Goal: Task Accomplishment & Management: Manage account settings

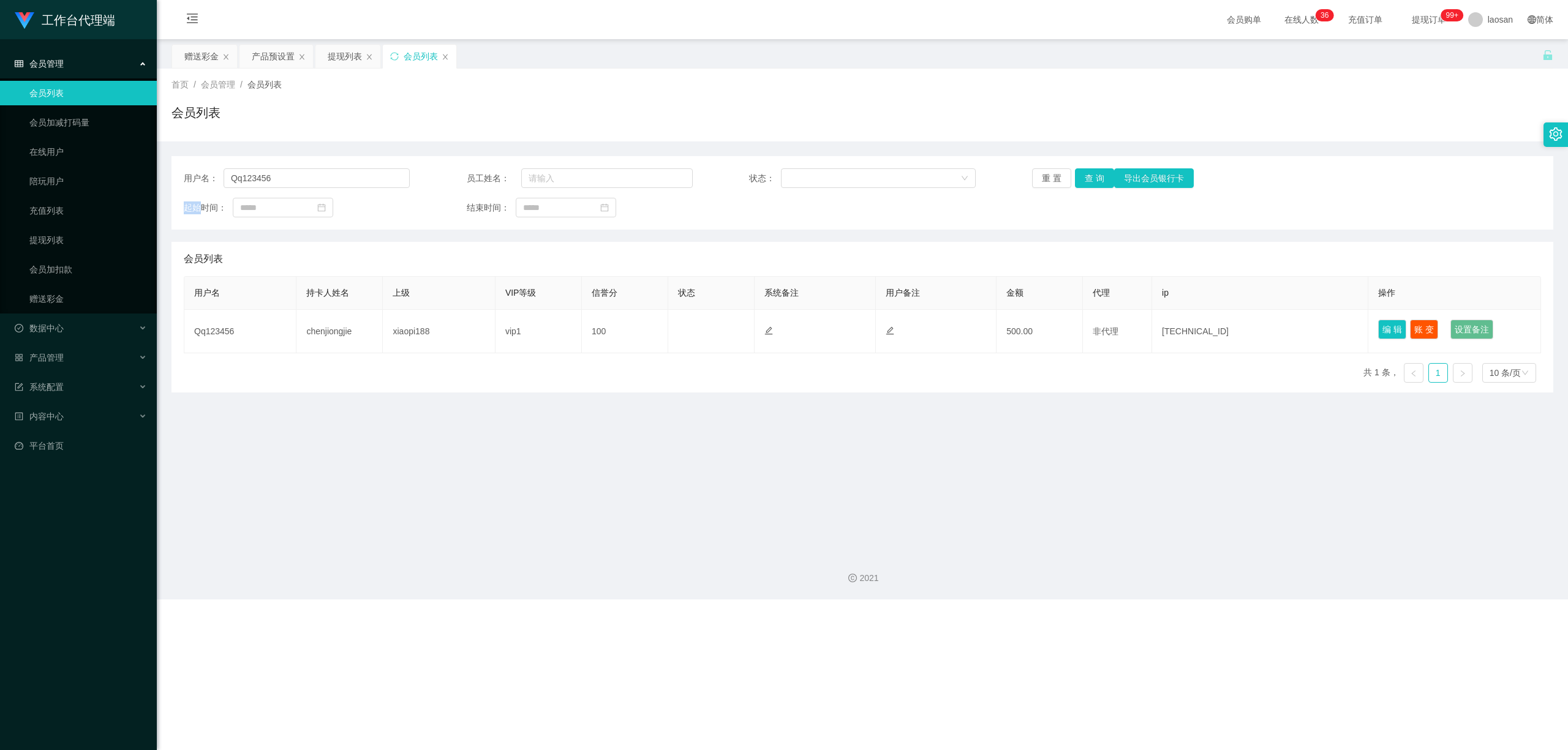
click at [415, 59] on div "会员列表" at bounding box center [421, 56] width 35 height 23
click at [395, 54] on icon "图标: sync" at bounding box center [394, 56] width 8 height 8
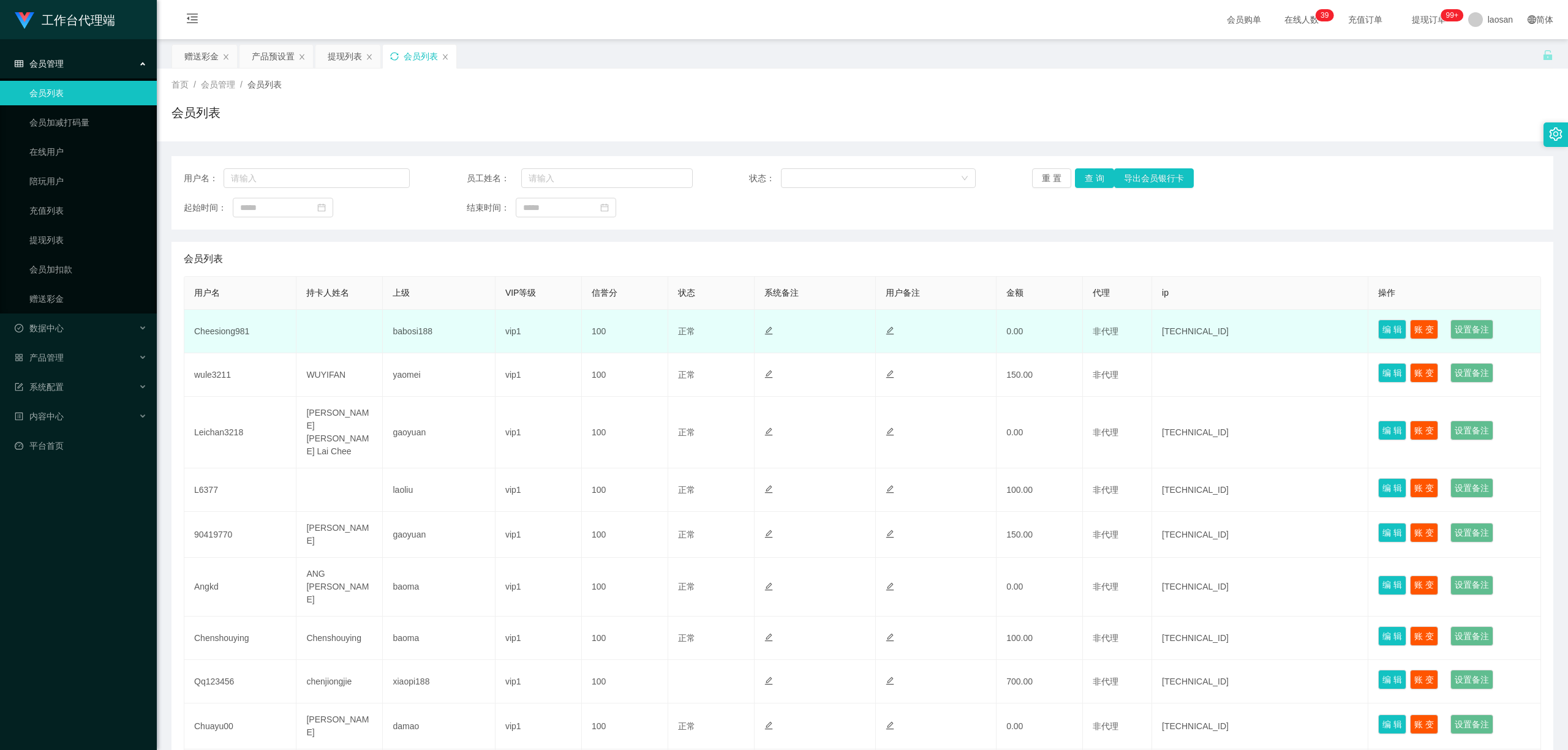
click at [235, 331] on td "Cheesiong981" at bounding box center [240, 332] width 112 height 44
copy td "Cheesiong981"
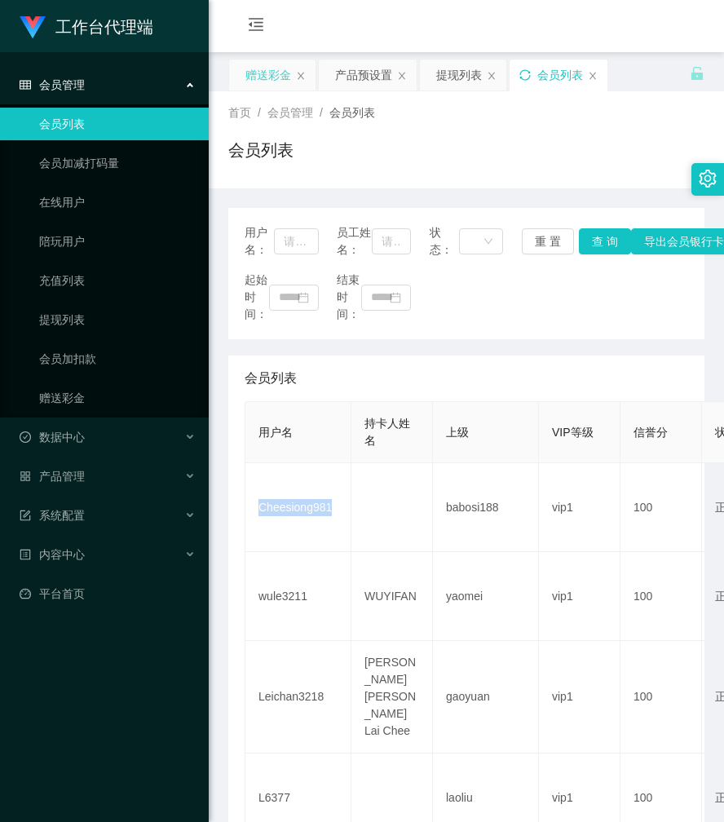
click at [268, 73] on div "赠送彩金" at bounding box center [269, 75] width 46 height 31
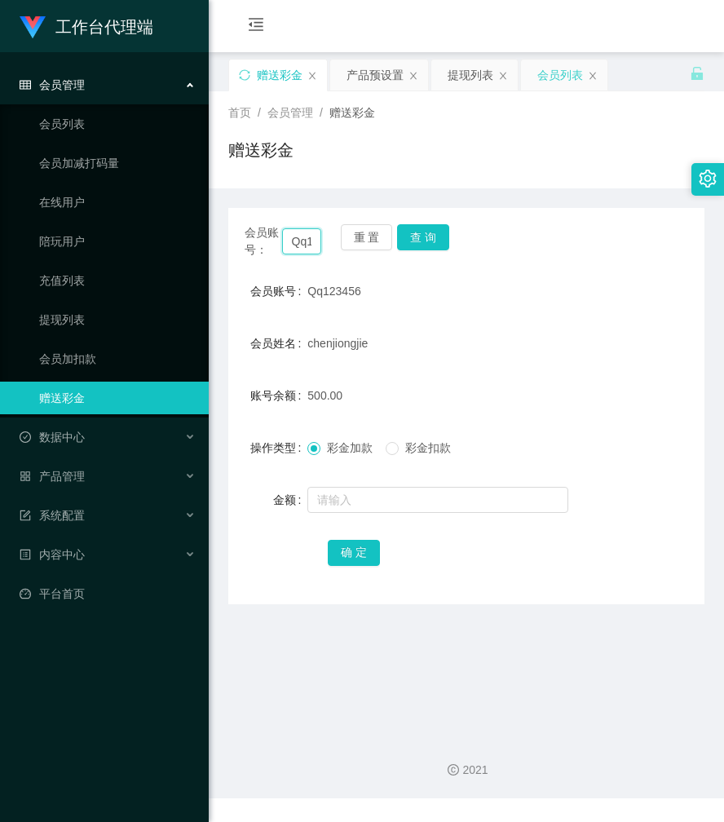
click at [303, 246] on input "Qq123456" at bounding box center [302, 241] width 40 height 26
paste input "Cheesiong981"
type input "Cheesiong981"
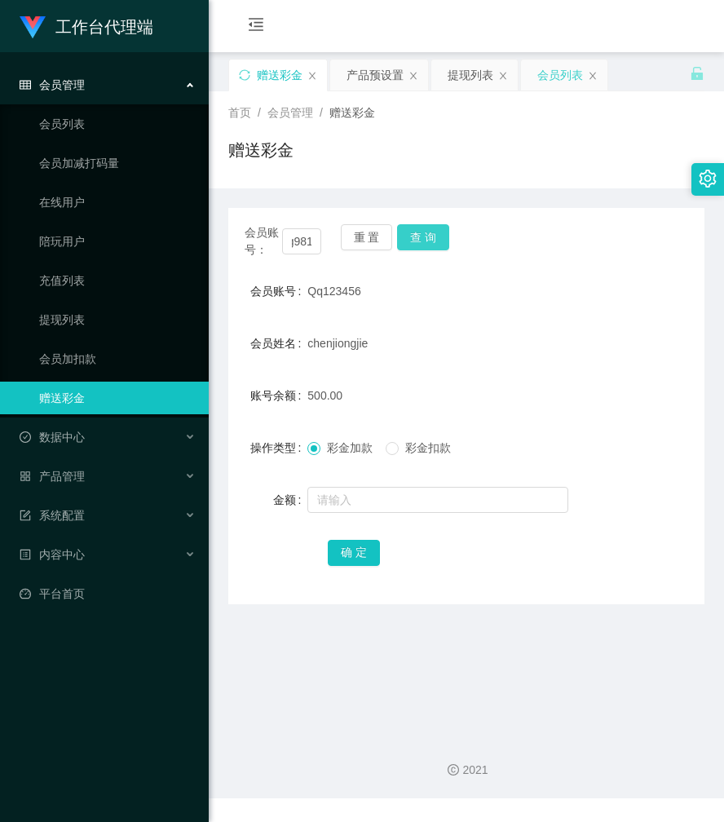
click at [432, 235] on button "查 询" at bounding box center [423, 237] width 52 height 26
click at [432, 235] on button "查 询" at bounding box center [432, 237] width 70 height 26
click at [432, 235] on div "会员账号： Cheesiong981 重 置 查 询" at bounding box center [466, 241] width 476 height 34
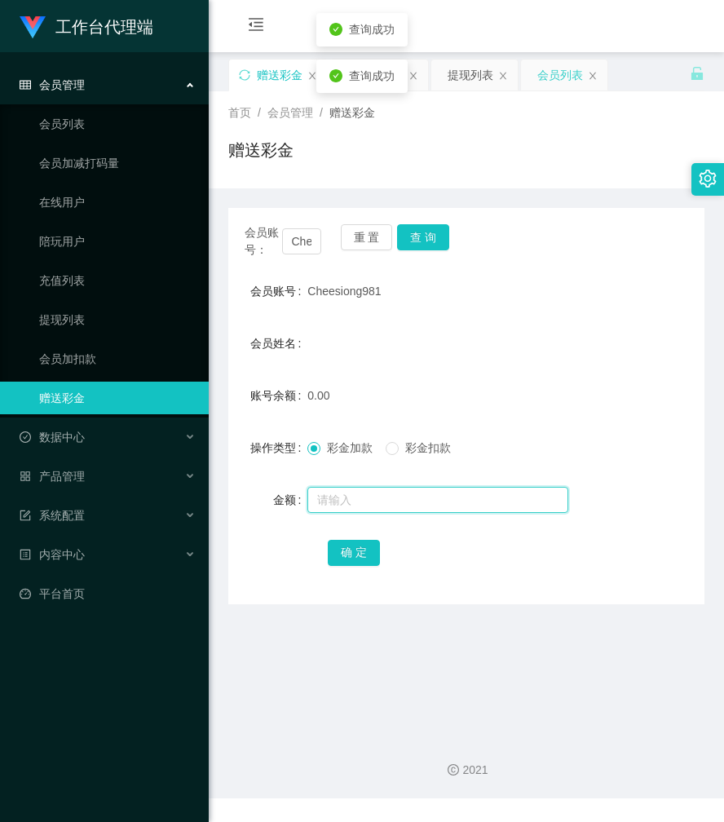
click at [357, 504] on input "text" at bounding box center [438, 500] width 261 height 26
type input "100"
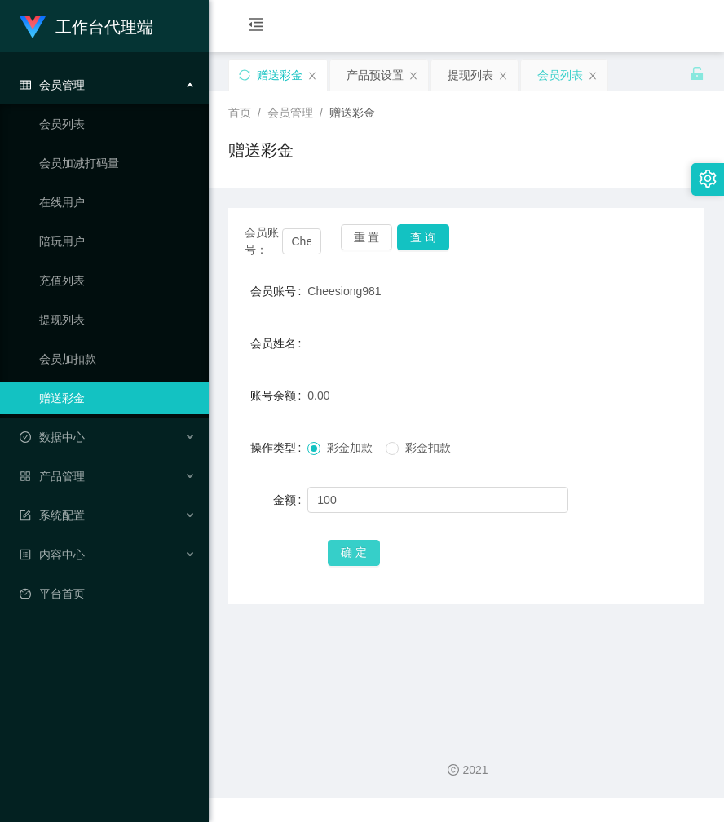
click at [356, 558] on button "确 定" at bounding box center [354, 553] width 52 height 26
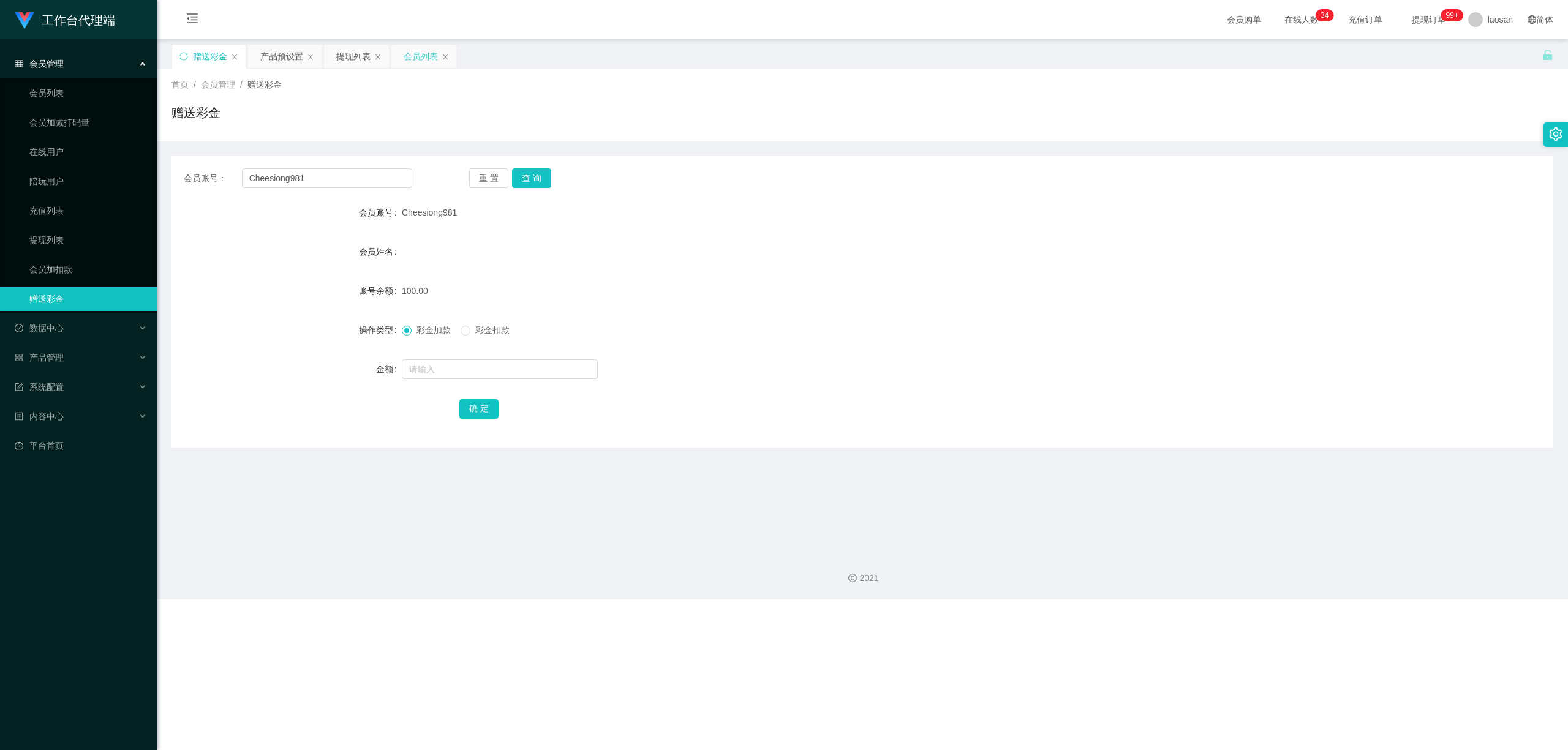
click at [411, 57] on div "会员列表" at bounding box center [421, 56] width 35 height 23
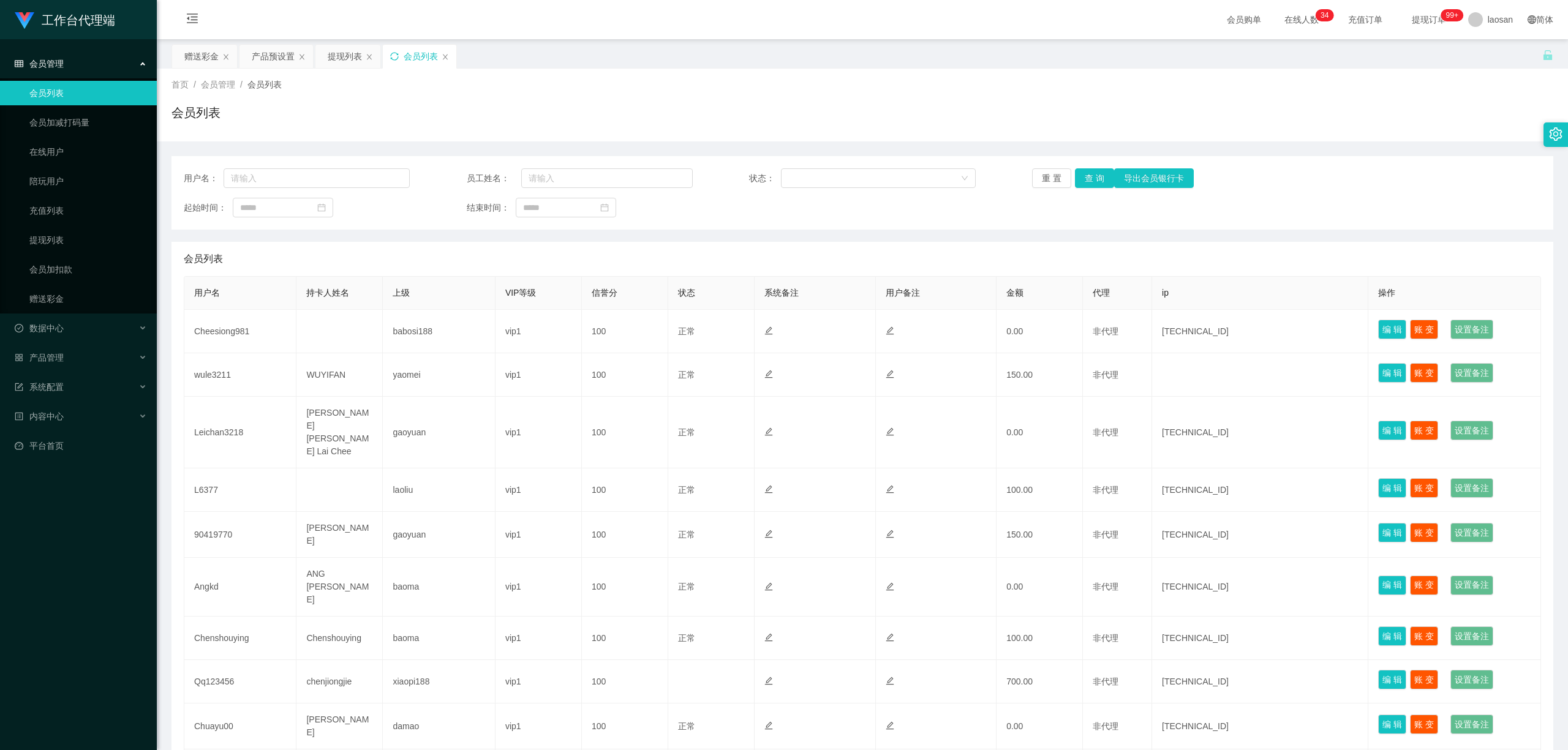
click at [392, 54] on div "会员列表" at bounding box center [420, 56] width 74 height 23
click at [394, 54] on icon "图标: sync" at bounding box center [394, 56] width 8 height 8
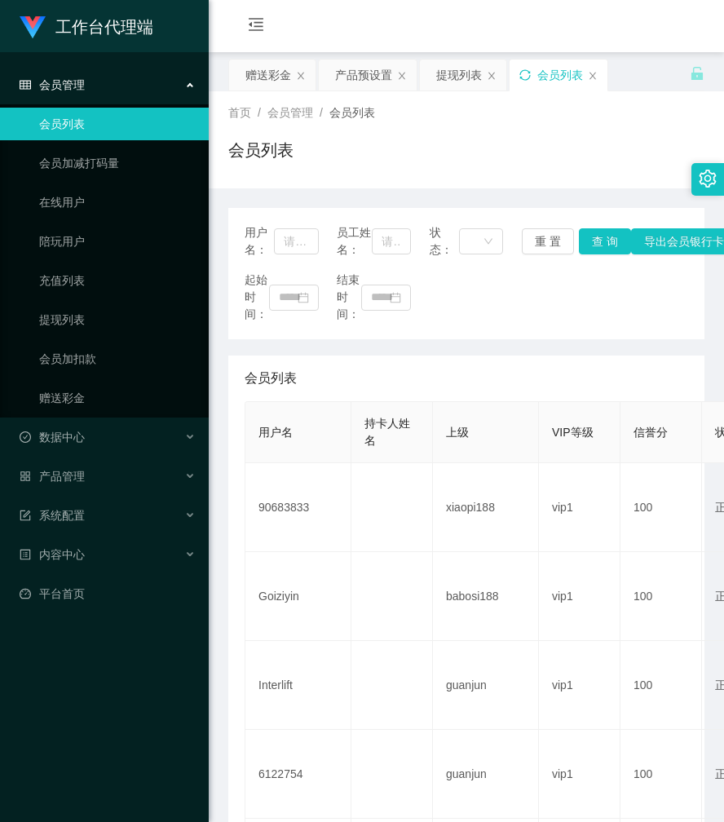
scroll to position [108, 0]
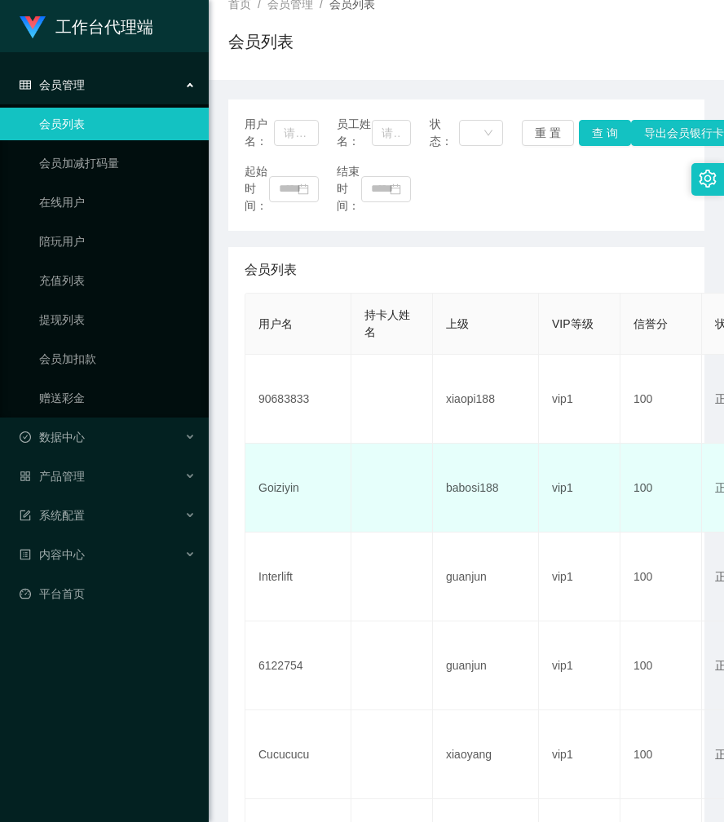
click at [282, 507] on td "Goiziyin" at bounding box center [299, 488] width 106 height 89
copy td "Goiziyin"
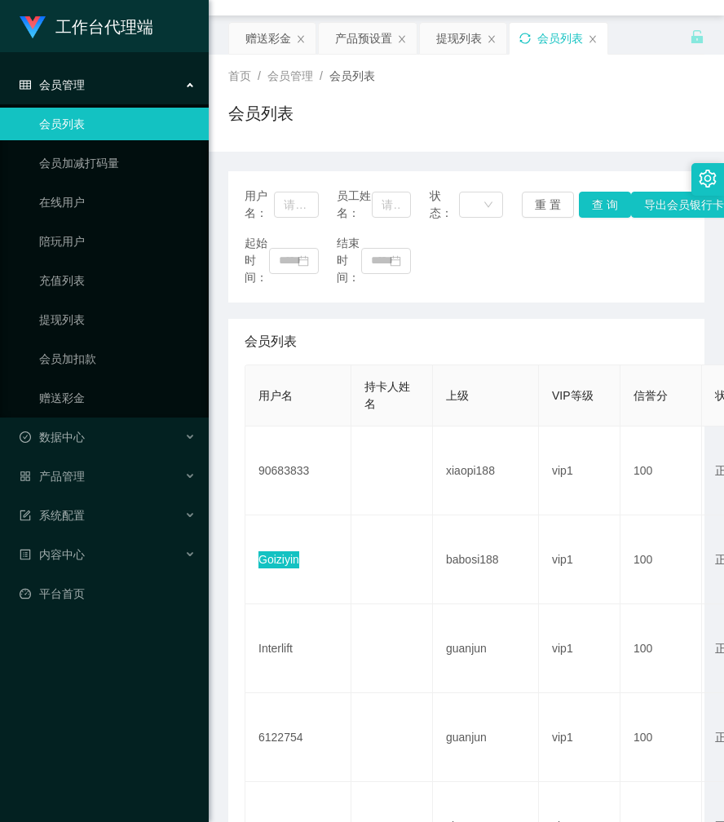
scroll to position [0, 0]
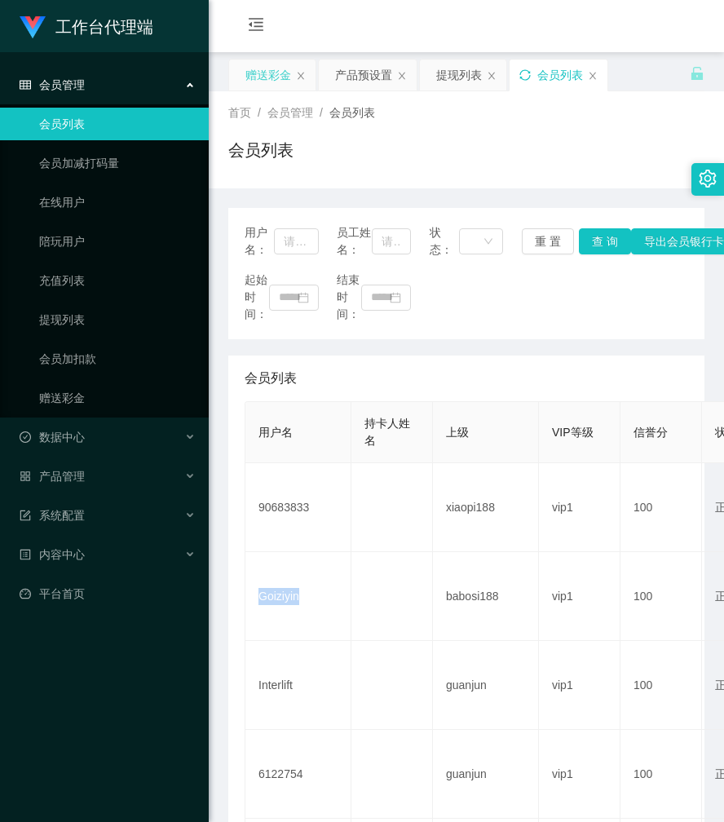
click at [284, 69] on div "赠送彩金" at bounding box center [269, 75] width 46 height 31
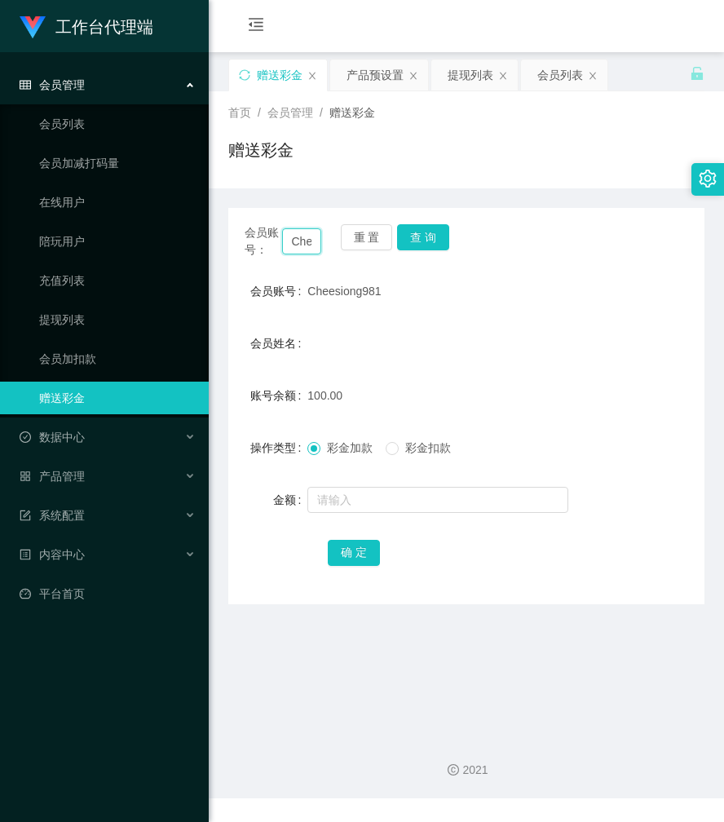
click at [298, 235] on input "Cheesiong981" at bounding box center [302, 241] width 40 height 26
paste input "Goiziyin"
type input "Goiziyin"
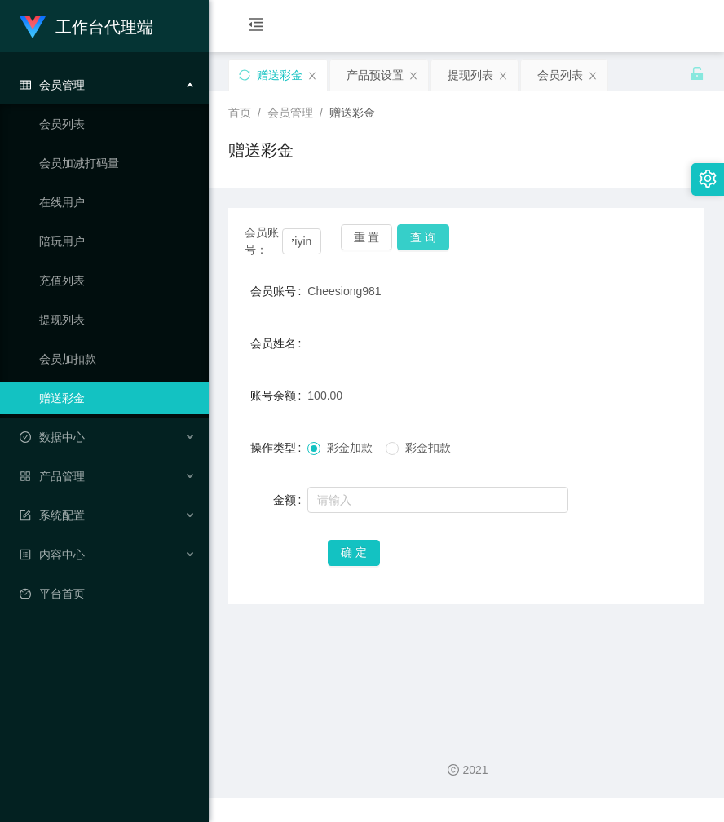
click at [432, 236] on button "查 询" at bounding box center [423, 237] width 52 height 26
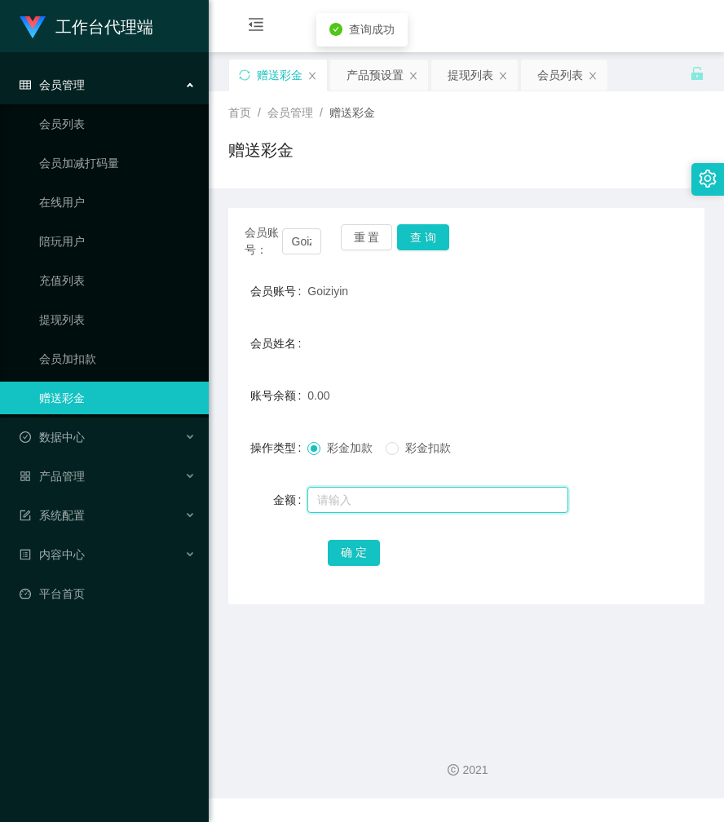
click at [362, 496] on input "text" at bounding box center [438, 500] width 261 height 26
type input "100"
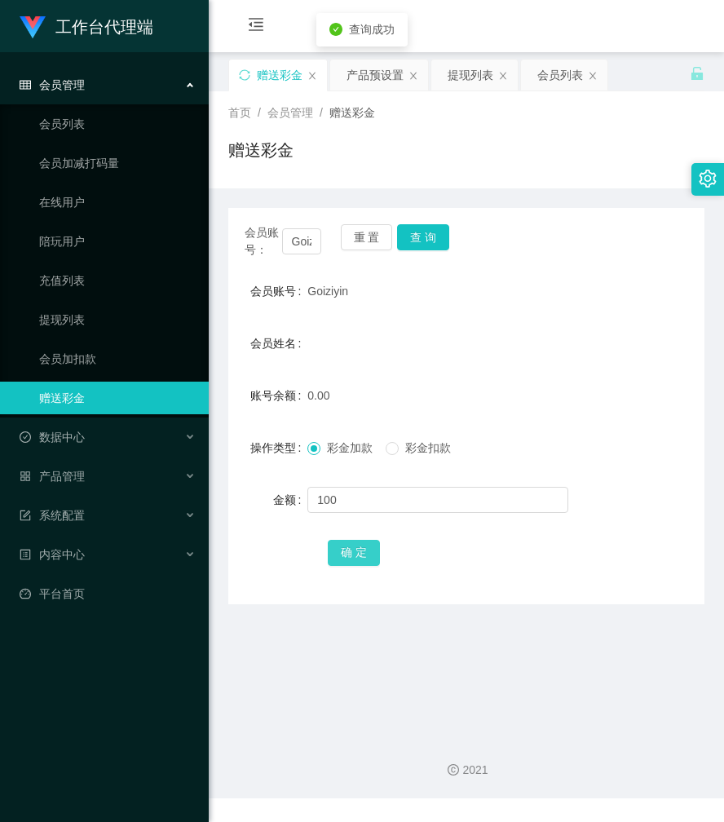
click at [352, 552] on button "确 定" at bounding box center [354, 553] width 52 height 26
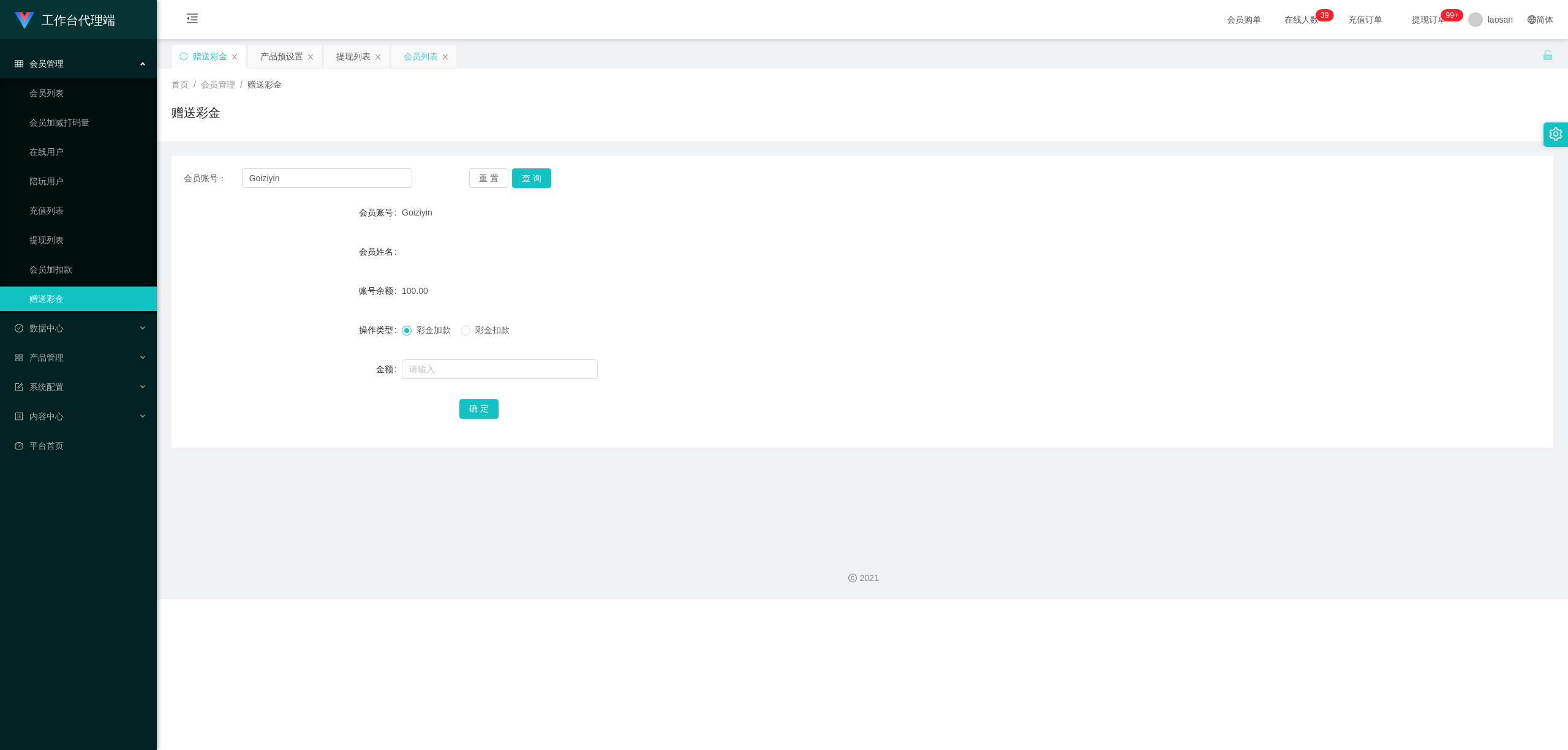
click at [406, 52] on div "会员列表" at bounding box center [421, 56] width 35 height 23
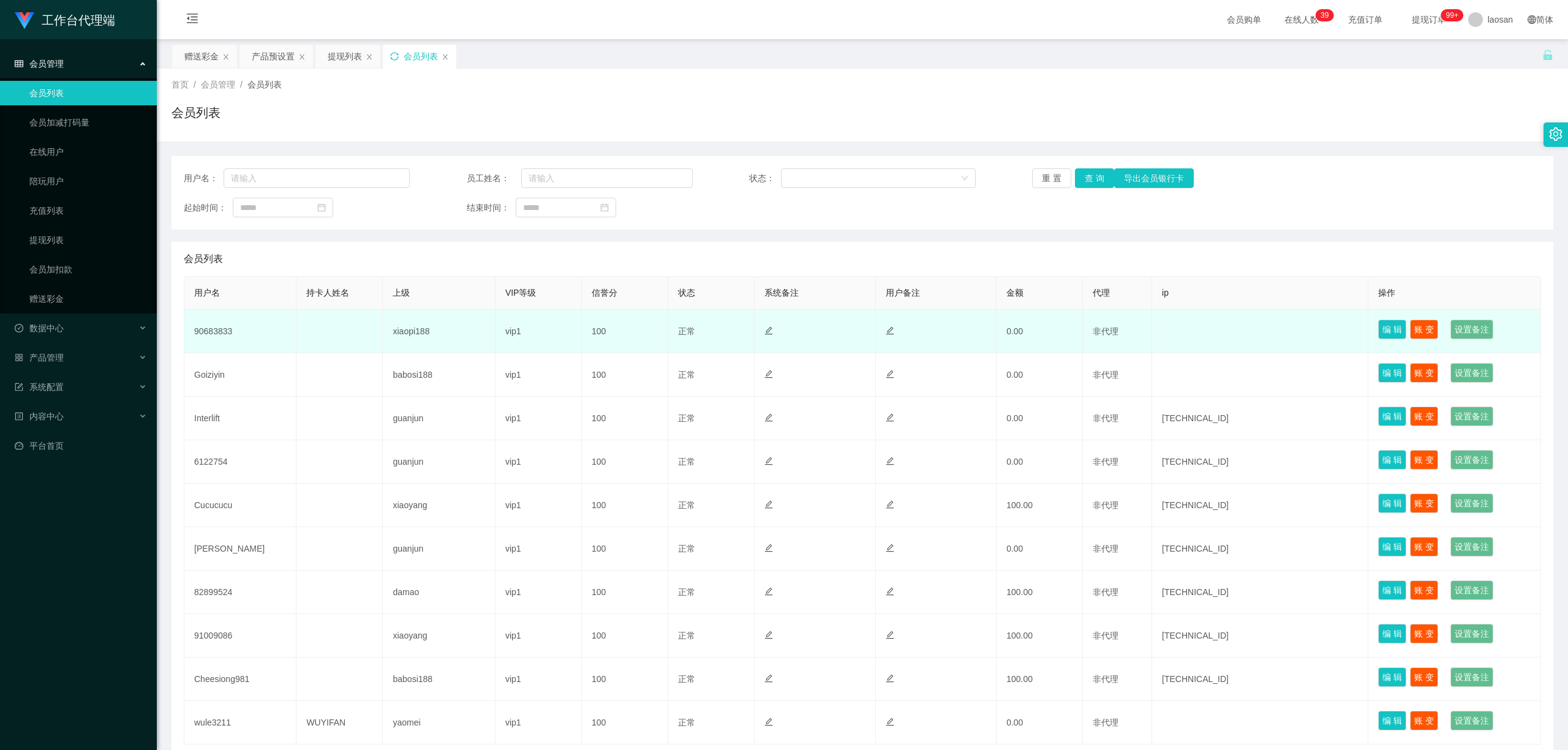
click at [221, 330] on td "90683833" at bounding box center [240, 332] width 112 height 44
copy td "90683833"
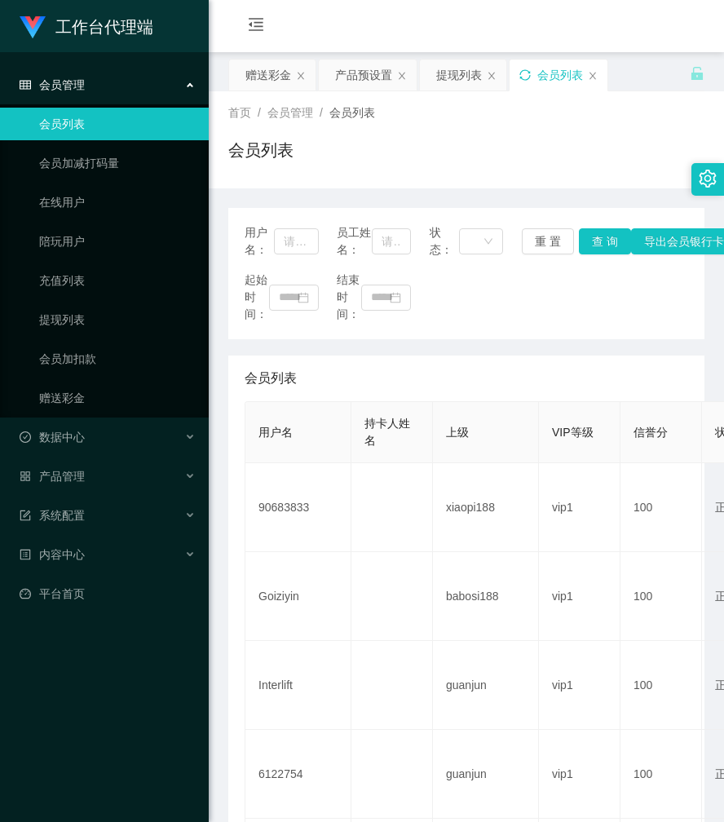
click at [501, 5] on div "会员购单 在线人数 0 1 2 3 4 5 6 7 8 9 0 1 2 3 4 5 6 7 8 9 0 1 2 3 4 5 6 7 8 9 0 1 2 3 4…" at bounding box center [467, 26] width 516 height 53
click at [278, 70] on div "赠送彩金" at bounding box center [269, 75] width 46 height 31
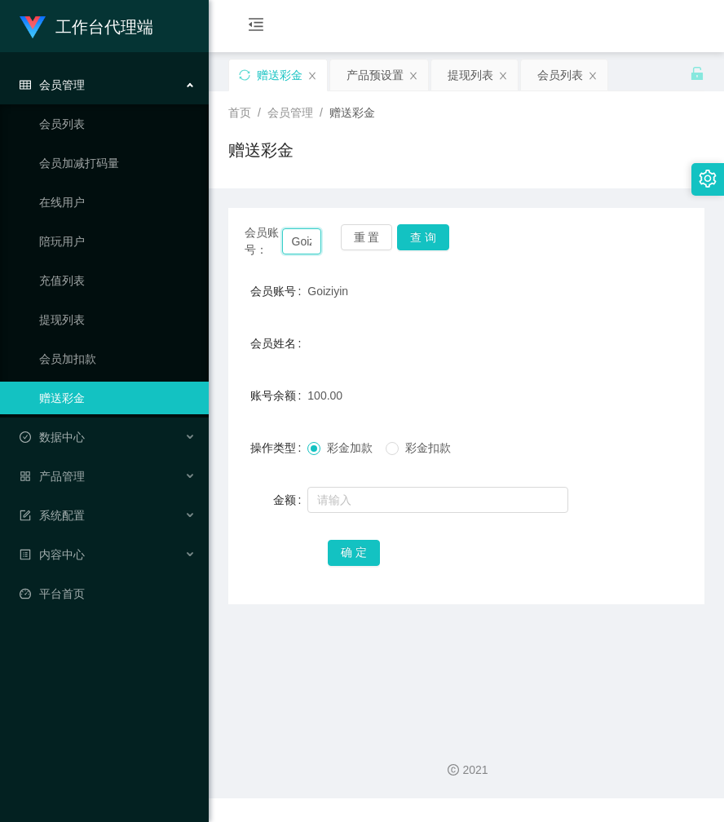
click at [307, 237] on input "Goiziyin" at bounding box center [302, 241] width 40 height 26
paste input "90683833"
type input "90683833"
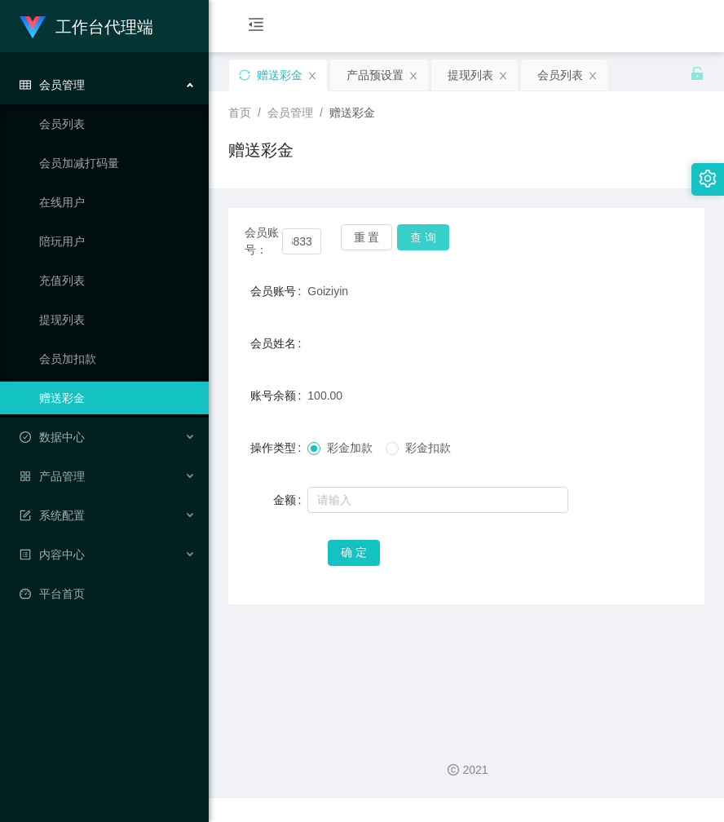
click at [409, 233] on button "查 询" at bounding box center [423, 237] width 52 height 26
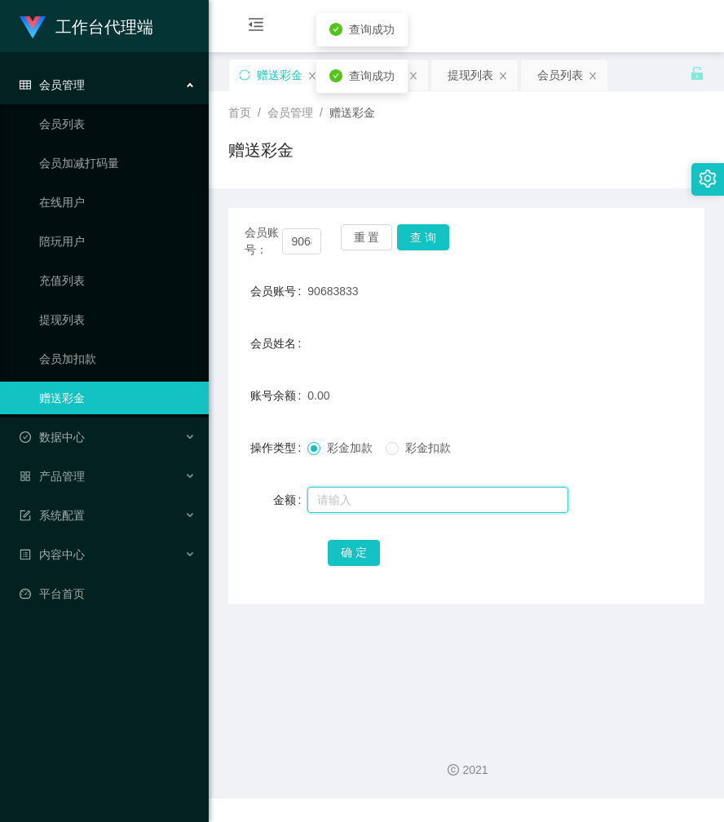
click at [350, 501] on input "text" at bounding box center [438, 500] width 261 height 26
type input "100"
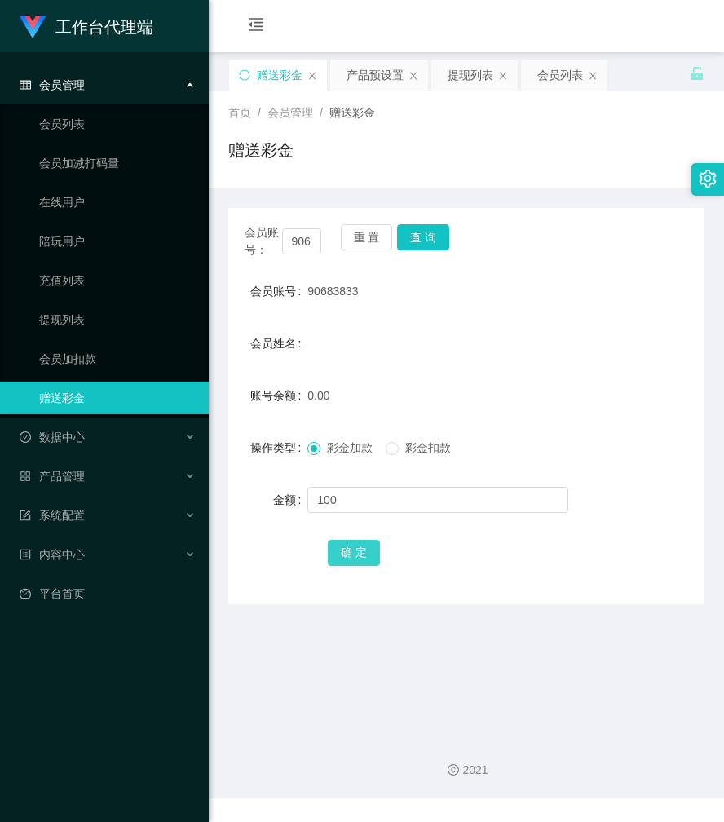
click at [357, 553] on button "确 定" at bounding box center [354, 553] width 52 height 26
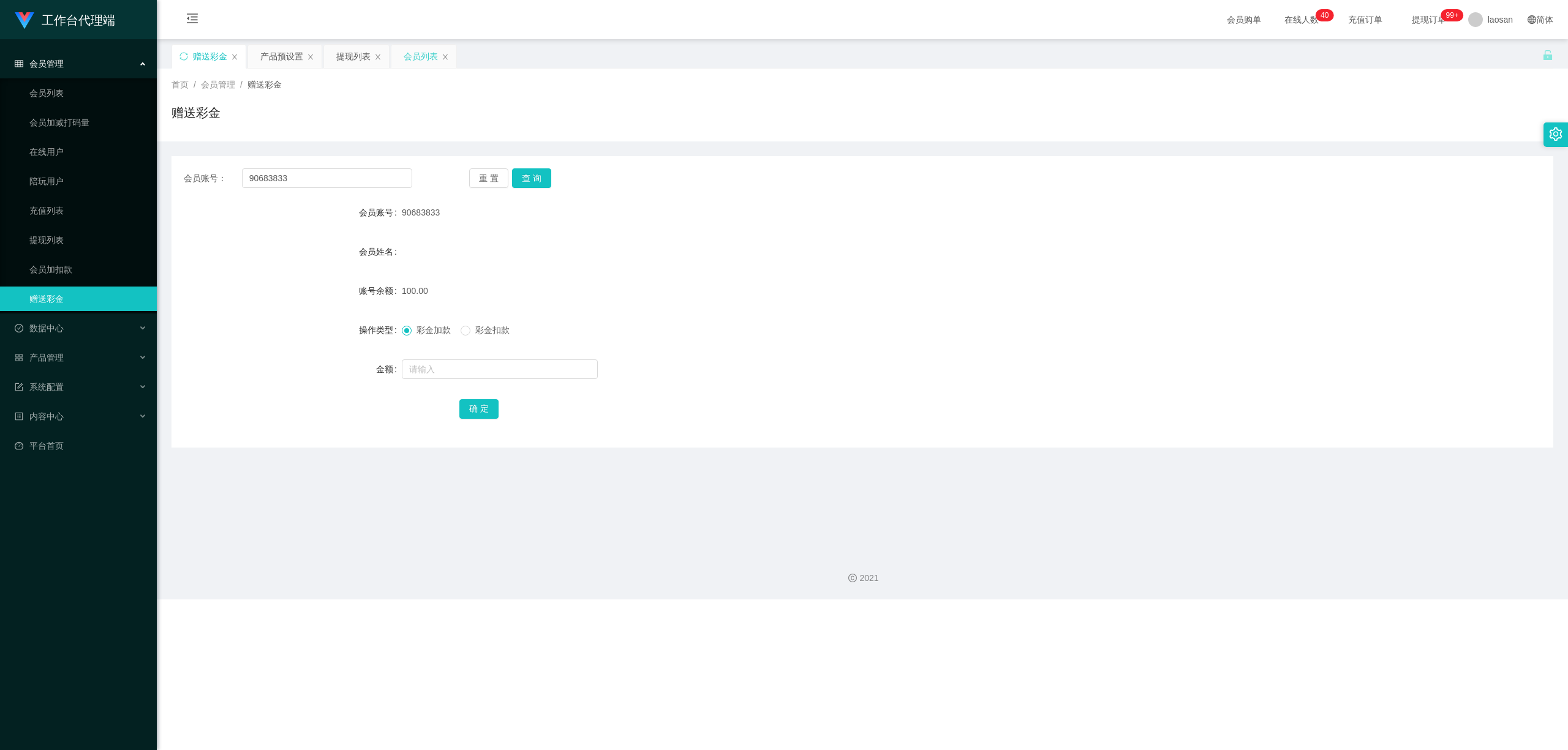
click at [420, 57] on div "会员列表" at bounding box center [421, 56] width 35 height 23
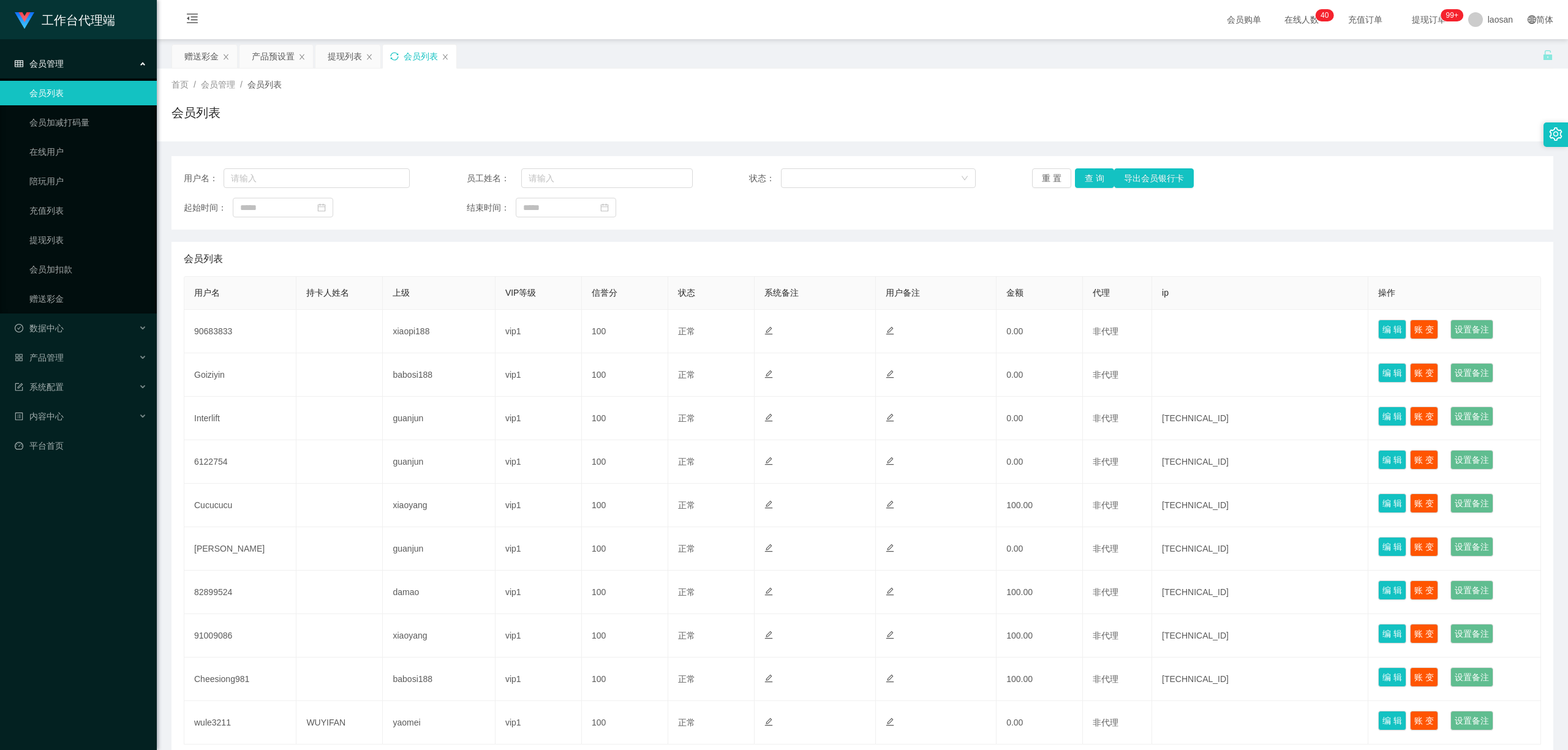
click at [394, 58] on icon "图标: sync" at bounding box center [394, 56] width 8 height 8
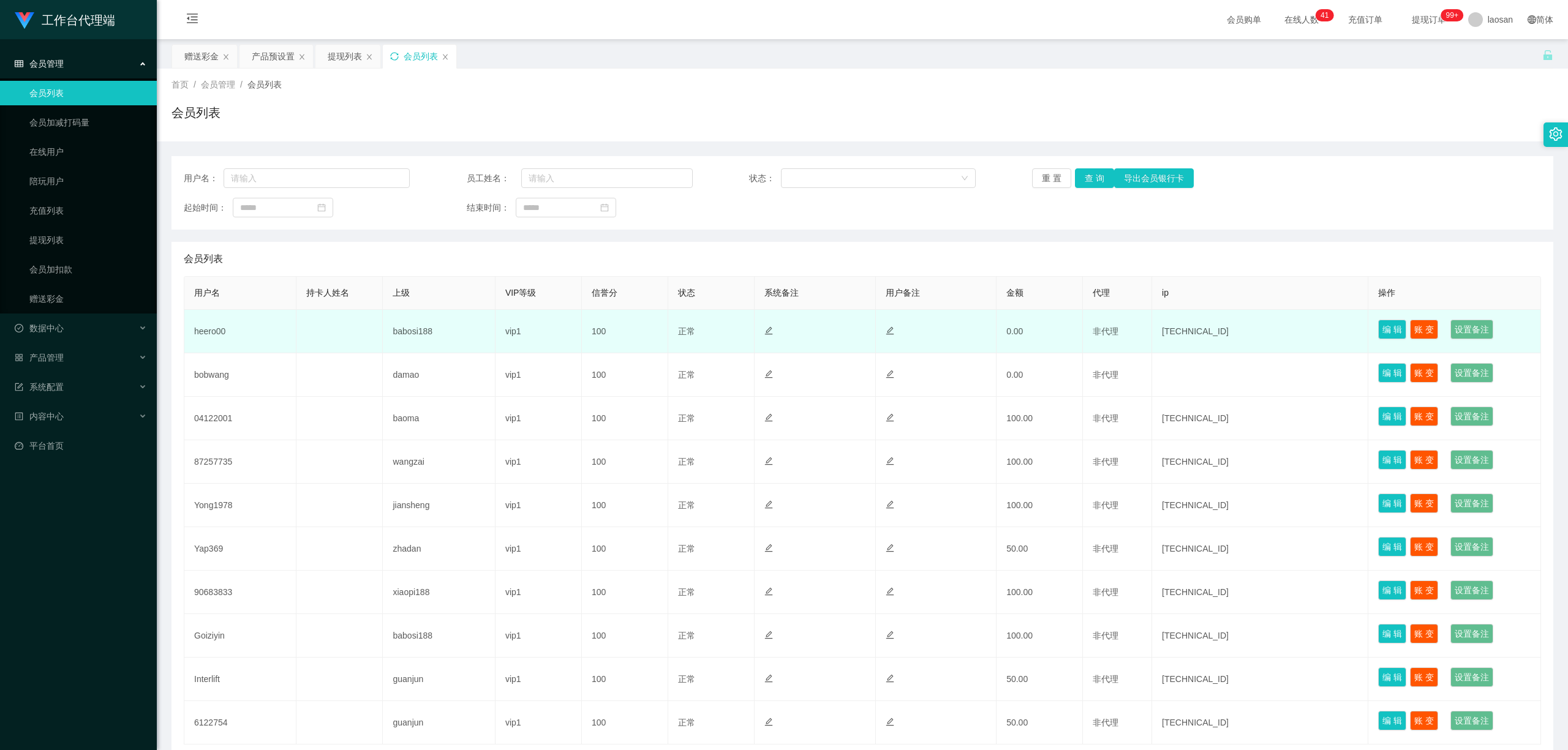
click at [215, 332] on td "heero00" at bounding box center [240, 332] width 112 height 44
copy td "heero00"
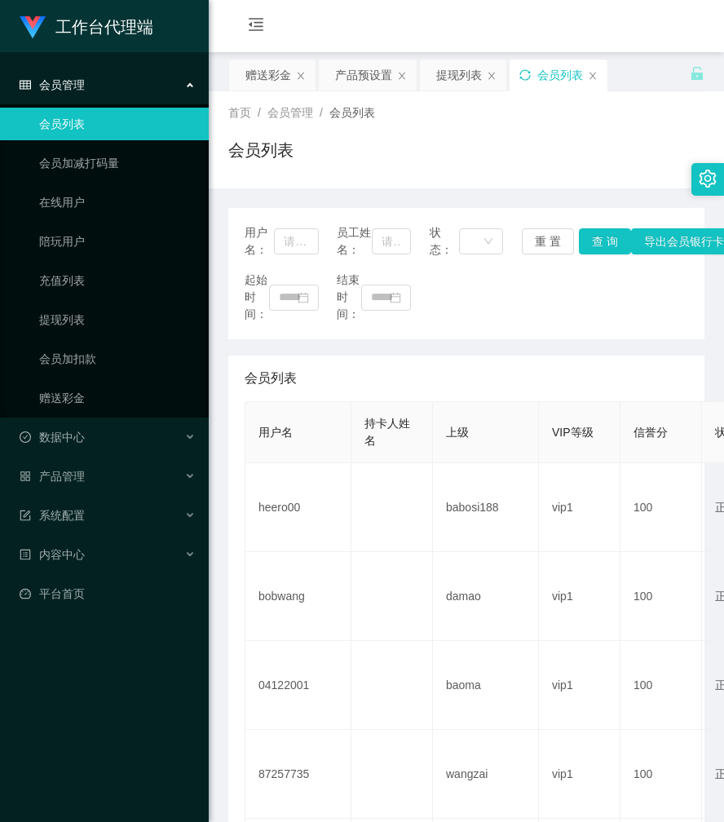
click at [532, 152] on div "会员列表" at bounding box center [466, 157] width 476 height 38
click at [275, 70] on div "赠送彩金" at bounding box center [269, 75] width 46 height 31
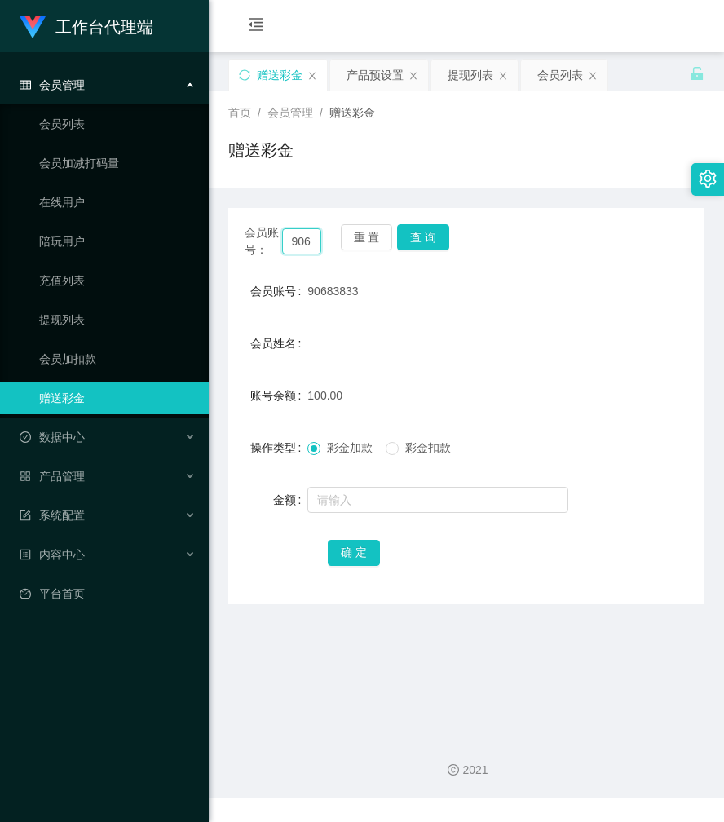
click at [307, 239] on input "90683833" at bounding box center [302, 241] width 40 height 26
paste input "heero00"
type input "heero00"
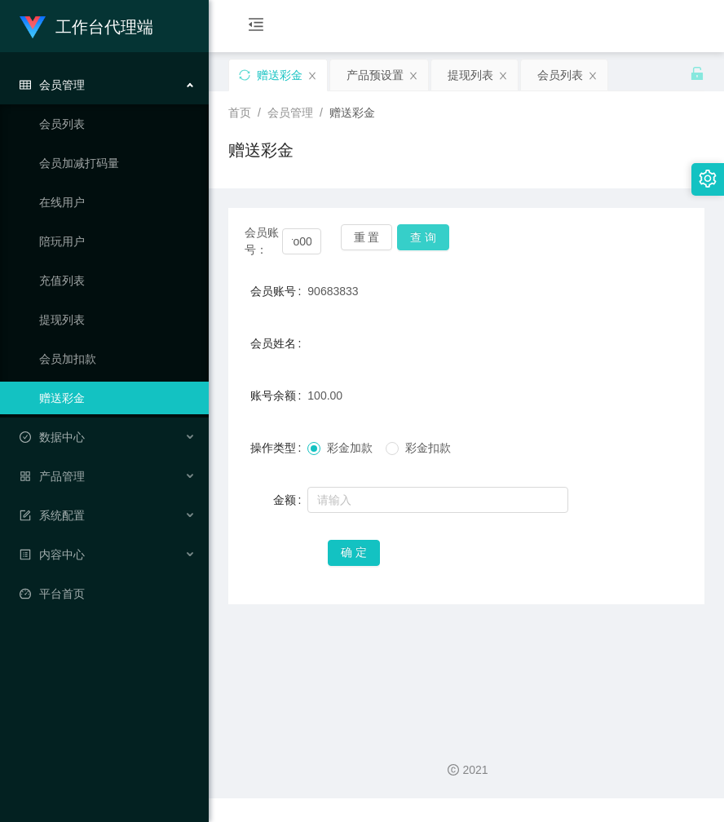
scroll to position [0, 0]
click at [415, 236] on button "查 询" at bounding box center [423, 237] width 52 height 26
click at [415, 236] on div "会员账号： heero00 重 置 查 询" at bounding box center [466, 241] width 476 height 34
click at [415, 236] on button "查 询" at bounding box center [423, 237] width 52 height 26
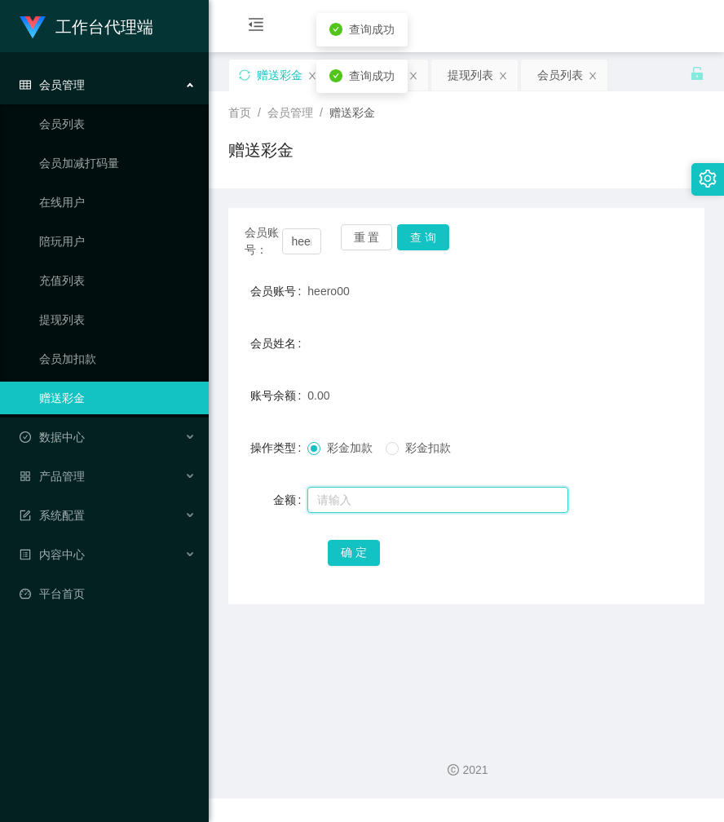
click at [357, 507] on input "text" at bounding box center [438, 500] width 261 height 26
type input "100"
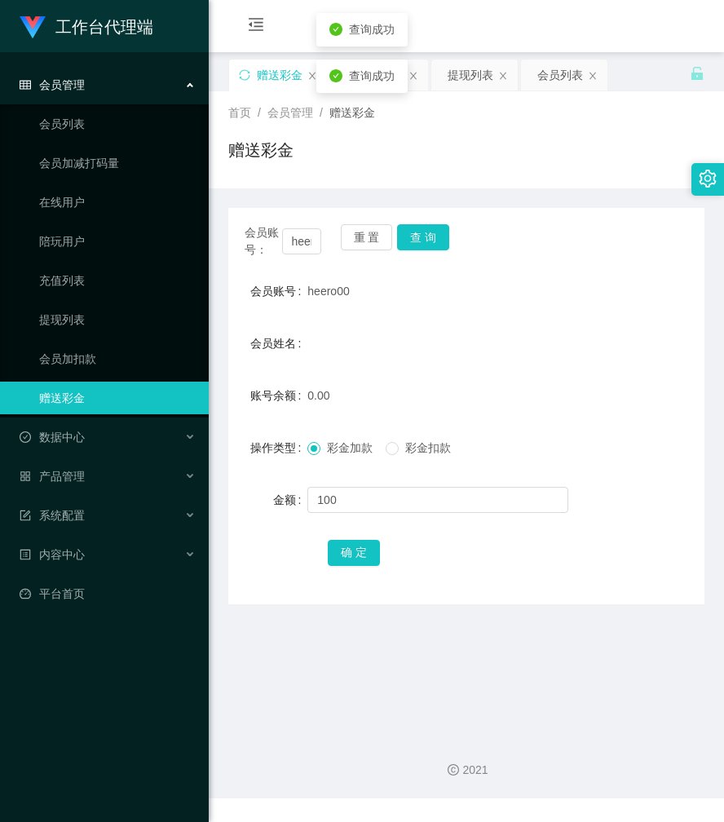
click at [352, 572] on div "会员账号： heero00 重 置 查 询 会员账号 heero00 会员姓名 账号余额 0.00 操作类型 彩金加款 彩金扣款 金额 100 确 定" at bounding box center [466, 406] width 476 height 396
click at [353, 556] on button "确 定" at bounding box center [354, 553] width 52 height 26
click at [380, 70] on div "产品预设置" at bounding box center [375, 75] width 57 height 31
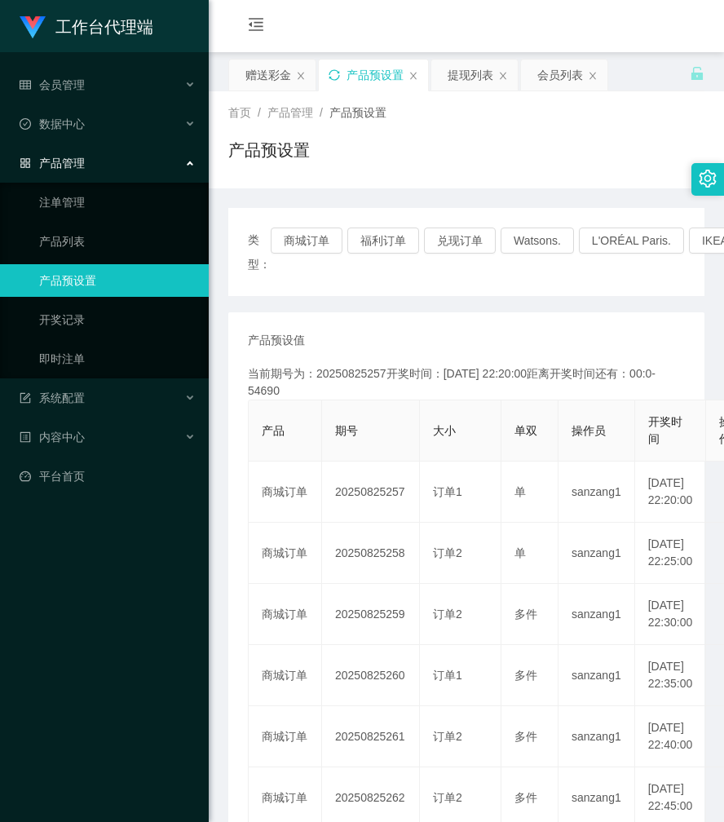
click at [338, 77] on icon "图标: sync" at bounding box center [334, 74] width 11 height 11
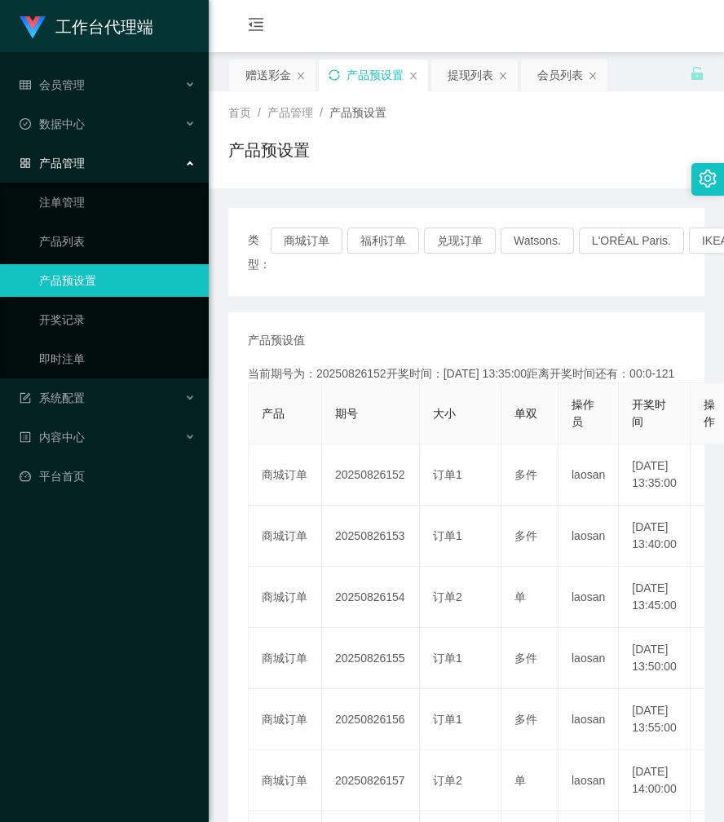
click at [458, 167] on div "产品预设置" at bounding box center [466, 157] width 476 height 38
click at [269, 76] on div "赠送彩金" at bounding box center [269, 75] width 46 height 31
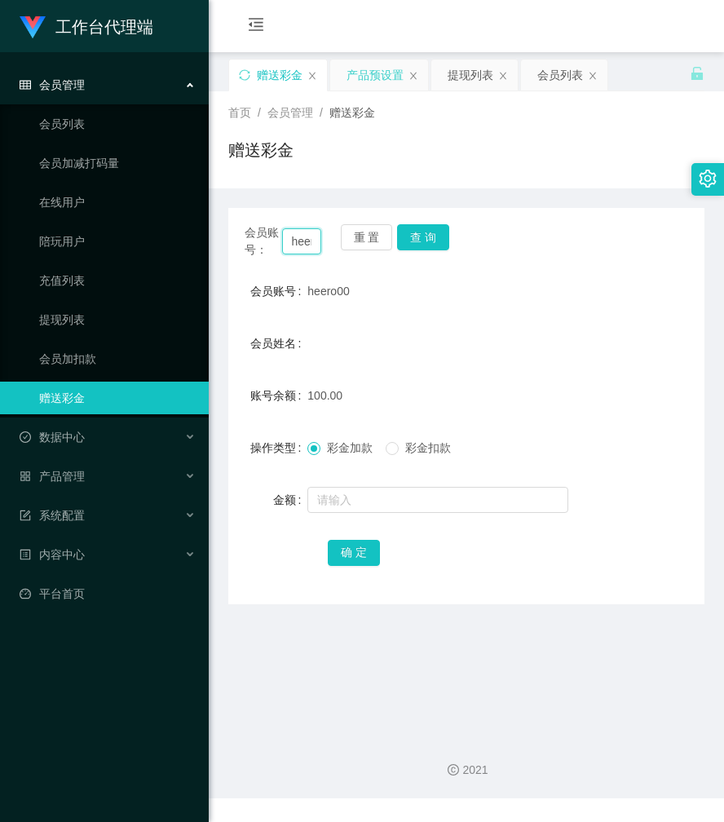
click at [291, 238] on input "heero00" at bounding box center [302, 241] width 40 height 26
paste input "Cheesiong981"
click at [406, 239] on button "查 询" at bounding box center [423, 237] width 52 height 26
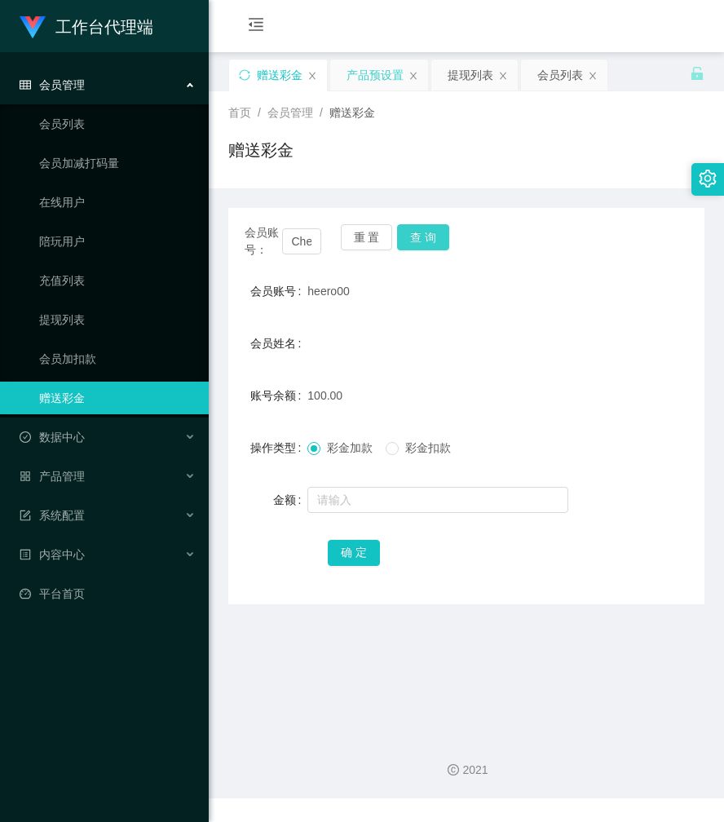
click at [406, 239] on button "查 询" at bounding box center [423, 237] width 52 height 26
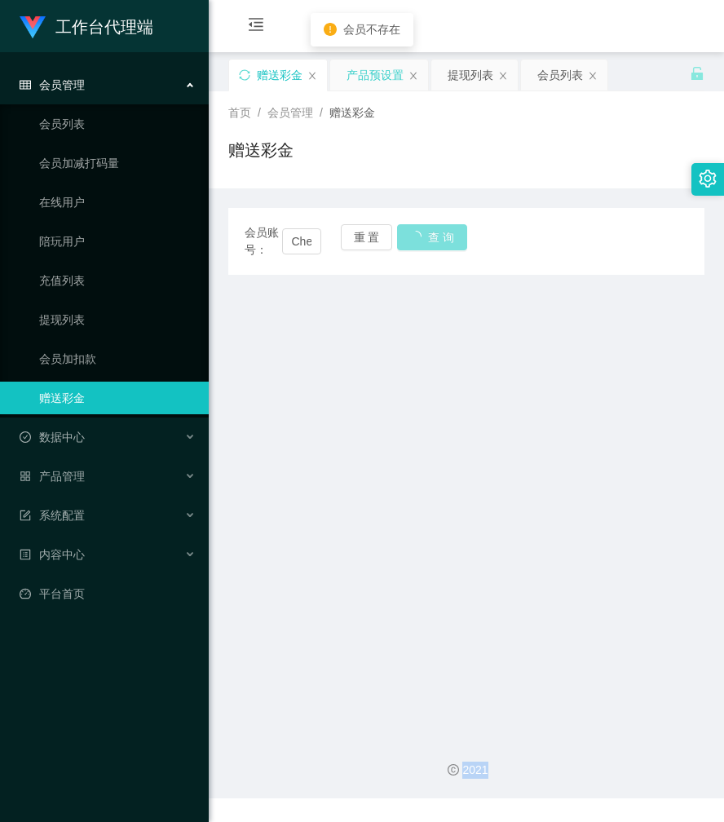
click at [406, 239] on div "重 置 查 询" at bounding box center [379, 241] width 77 height 34
click at [303, 236] on input "Cheesiong981heero00" at bounding box center [302, 241] width 40 height 26
paste input "text"
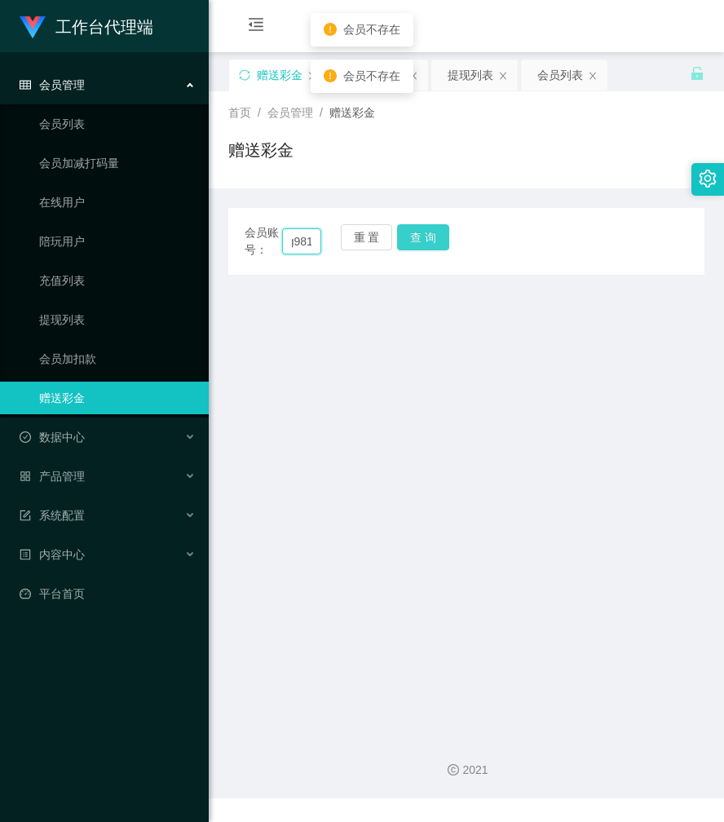
type input "Cheesiong981"
click at [416, 238] on button "查 询" at bounding box center [423, 237] width 52 height 26
click at [416, 238] on button "查 询" at bounding box center [432, 237] width 70 height 26
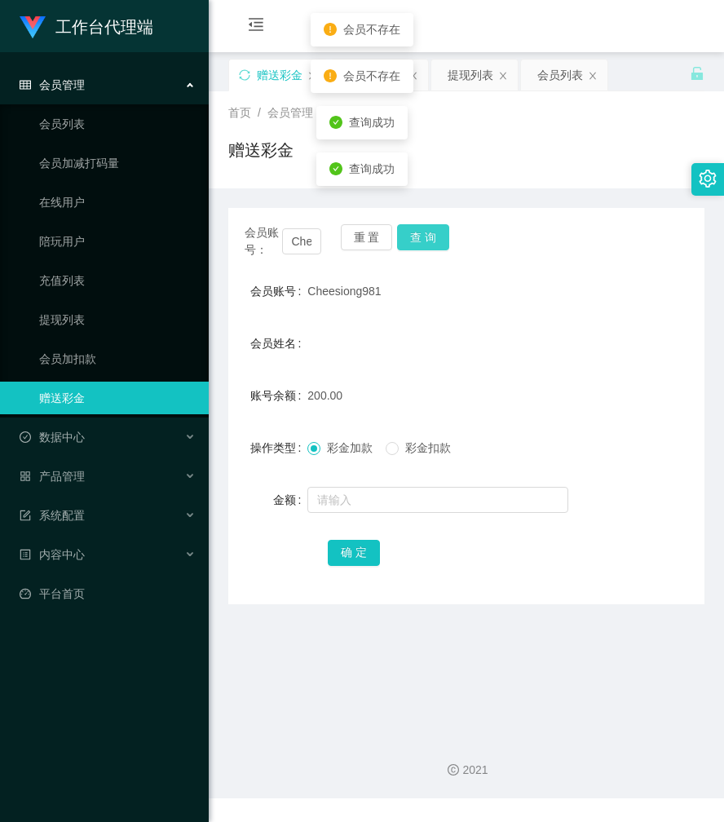
click at [416, 238] on button "查 询" at bounding box center [423, 237] width 52 height 26
click at [416, 238] on div "会员账号： Cheesiong981 重 置 查 询" at bounding box center [466, 241] width 476 height 34
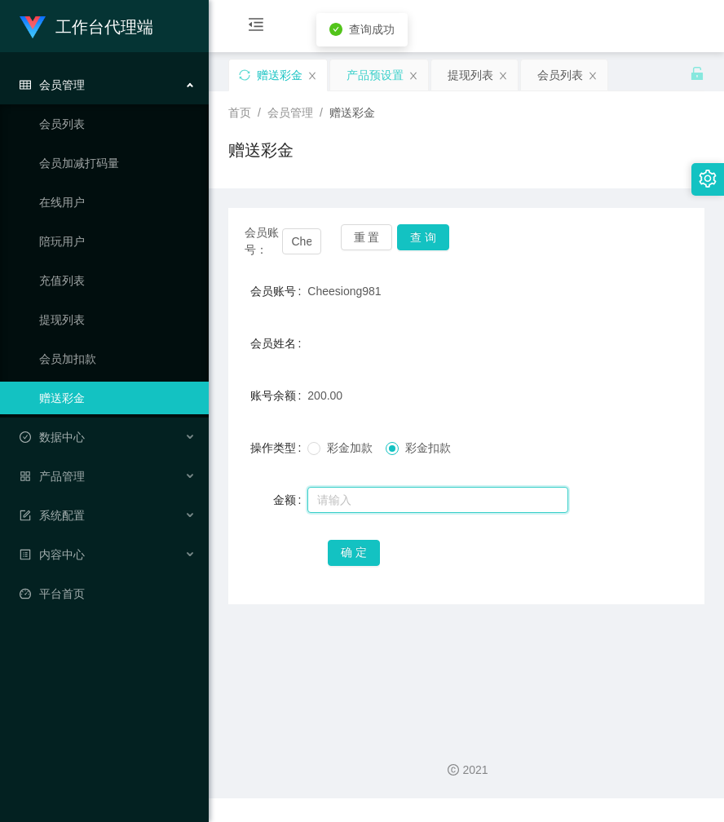
click at [376, 500] on input "text" at bounding box center [438, 500] width 261 height 26
type input "50"
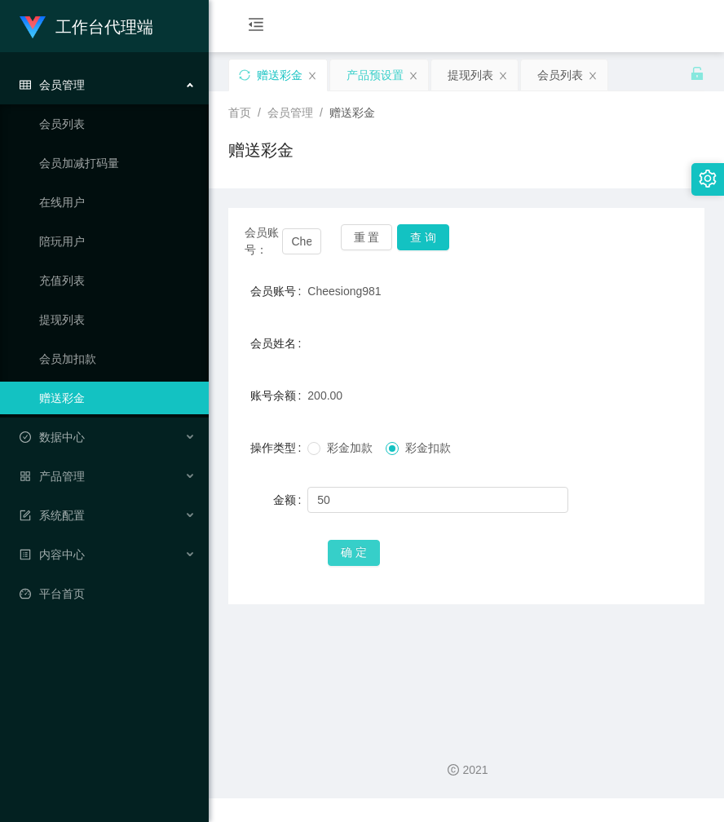
click at [372, 552] on button "确 定" at bounding box center [354, 553] width 52 height 26
click at [431, 314] on form "会员账号 Cheesiong981 会员姓名 账号余额 150.00 操作类型 彩金加款 彩金扣款 金额 确 定" at bounding box center [466, 422] width 476 height 294
click at [304, 232] on input "Cheesiong981" at bounding box center [302, 241] width 40 height 26
paste input "90683833"
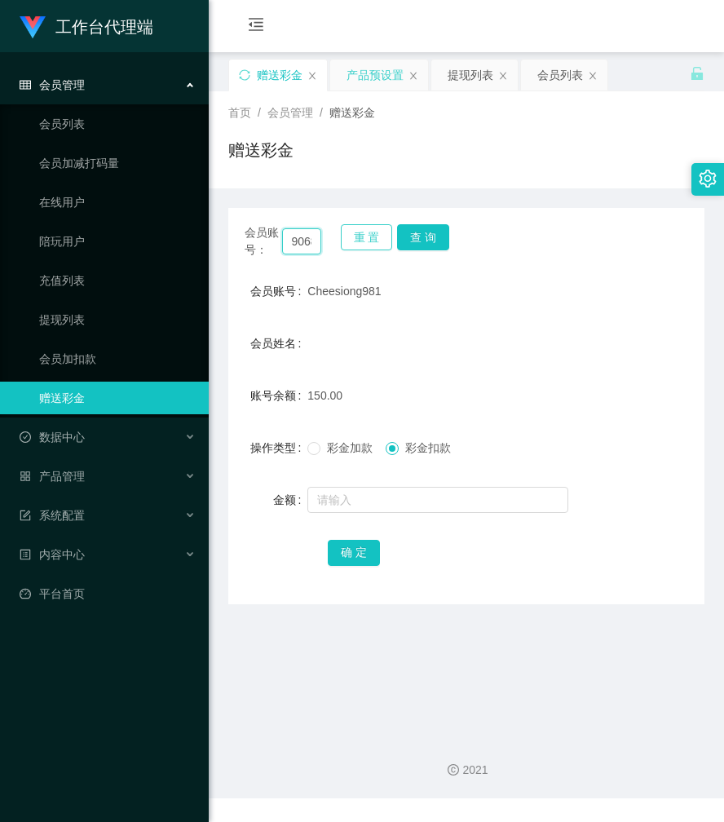
scroll to position [0, 30]
click at [418, 239] on button "查 询" at bounding box center [423, 237] width 52 height 26
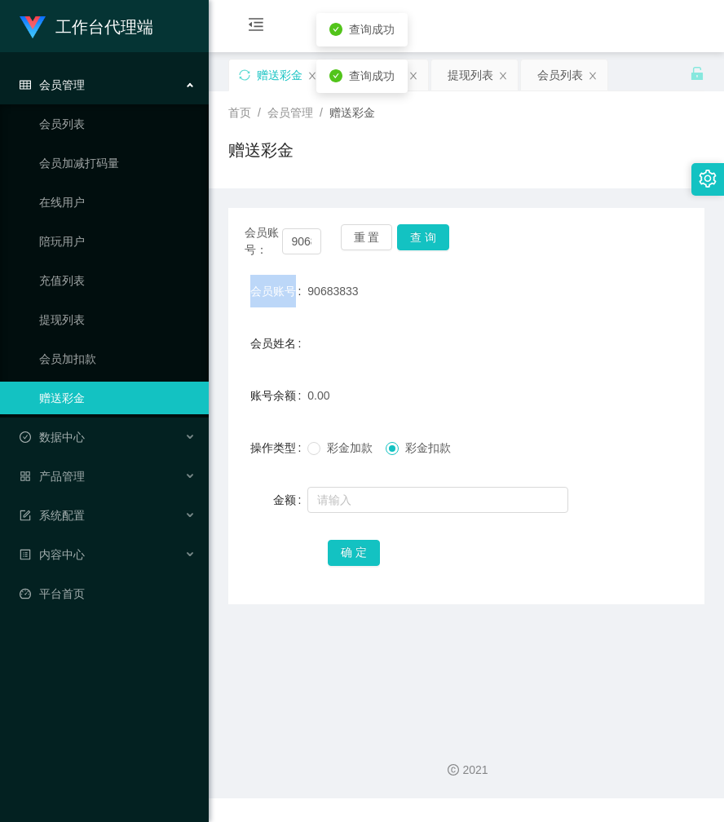
click at [418, 239] on div "会员账号： 90683833 重 置 查 询" at bounding box center [466, 241] width 476 height 34
click at [418, 239] on button "查 询" at bounding box center [423, 237] width 52 height 26
click at [418, 239] on button "查 询" at bounding box center [432, 237] width 70 height 26
click at [418, 239] on button "查 询" at bounding box center [423, 237] width 52 height 26
click at [418, 239] on button "查 询" at bounding box center [432, 237] width 70 height 26
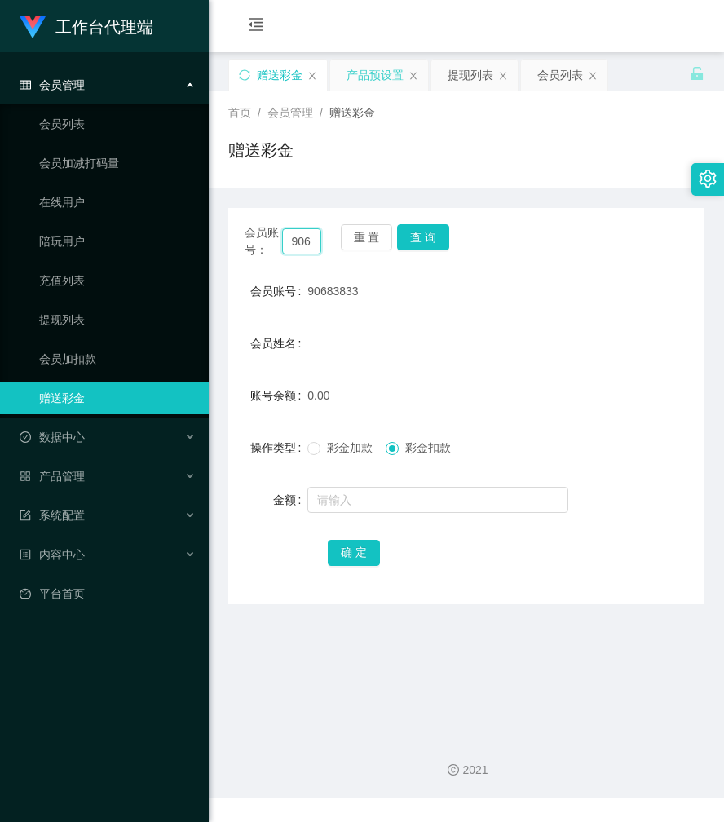
click at [299, 233] on input "90683833" at bounding box center [302, 241] width 40 height 26
paste input "Goiziyin"
click at [445, 232] on button "查 询" at bounding box center [423, 237] width 52 height 26
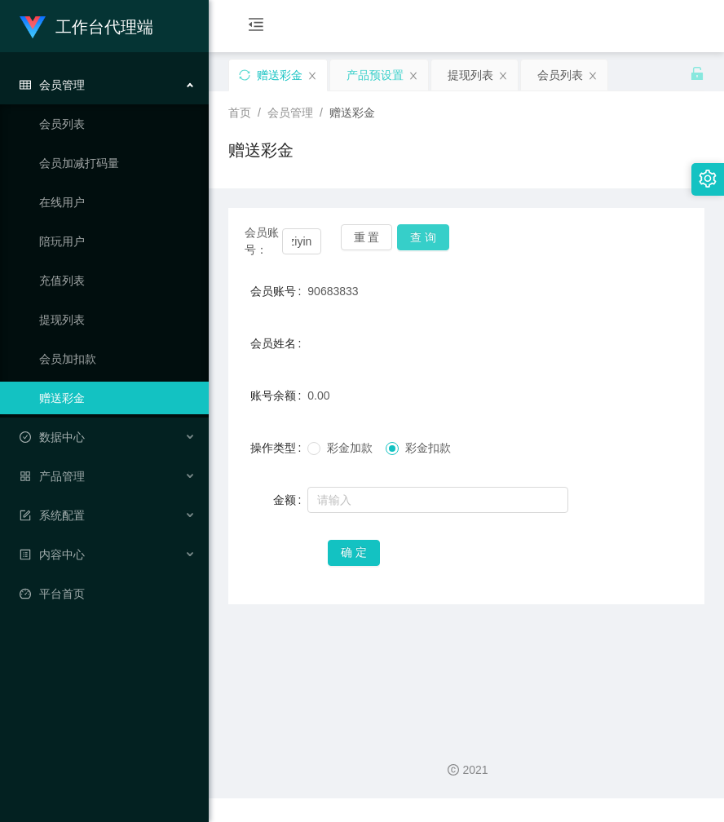
scroll to position [0, 0]
click at [444, 232] on button "查 询" at bounding box center [423, 237] width 52 height 26
drag, startPoint x: 444, startPoint y: 232, endPoint x: 382, endPoint y: 261, distance: 68.6
click at [444, 232] on button "查 询" at bounding box center [432, 237] width 70 height 26
click at [428, 237] on button "查 询" at bounding box center [423, 237] width 52 height 26
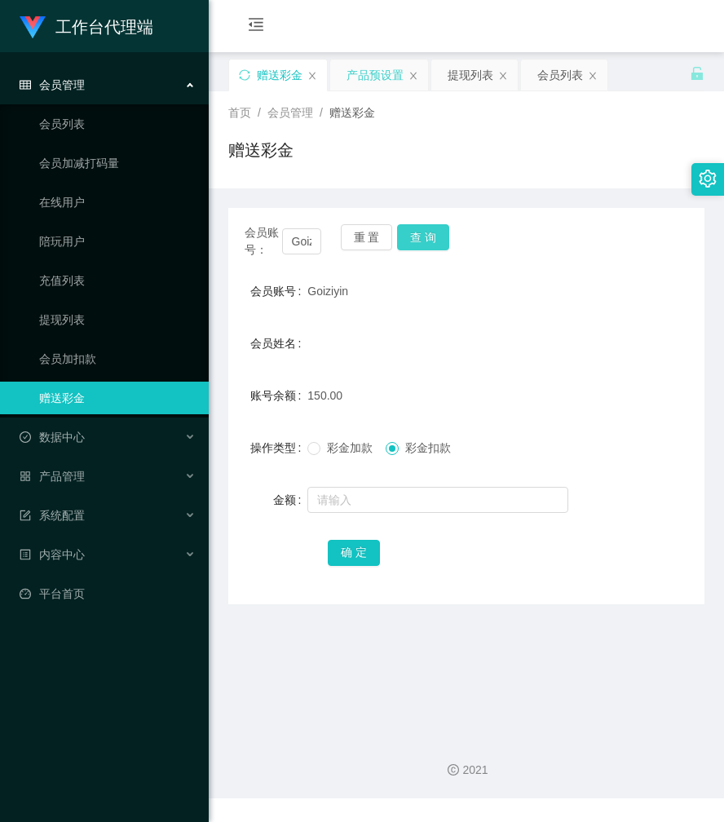
click at [428, 237] on button "查 询" at bounding box center [423, 237] width 52 height 26
click at [428, 237] on button "查 询" at bounding box center [432, 237] width 70 height 26
click at [300, 232] on input "Goiziyin" at bounding box center [302, 241] width 40 height 26
paste input "90683833"
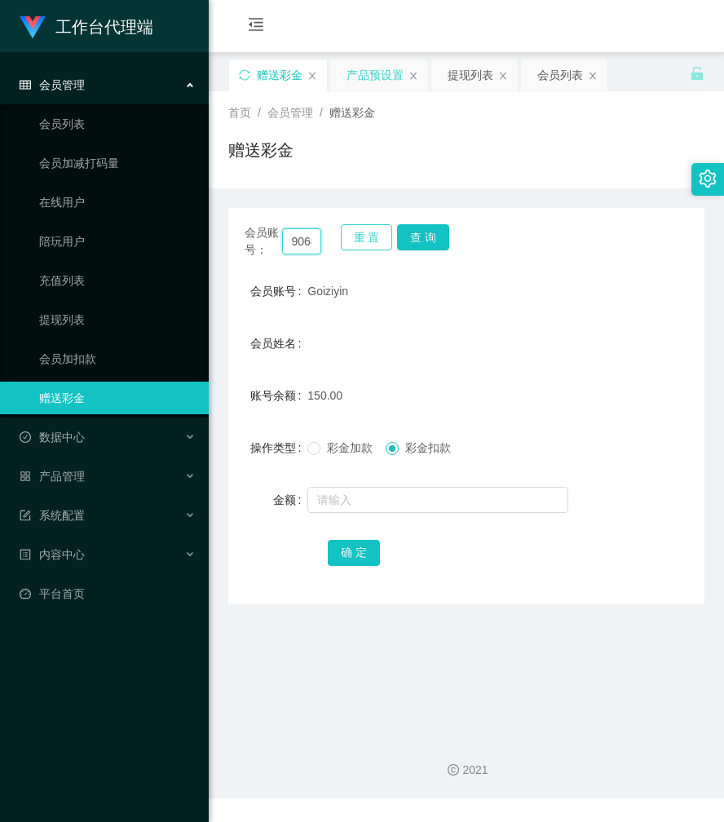
scroll to position [0, 30]
type input "90683833"
click at [427, 238] on button "查 询" at bounding box center [423, 237] width 52 height 26
click at [427, 238] on div "会员账号： 90683833 重 置 查 询" at bounding box center [466, 241] width 476 height 34
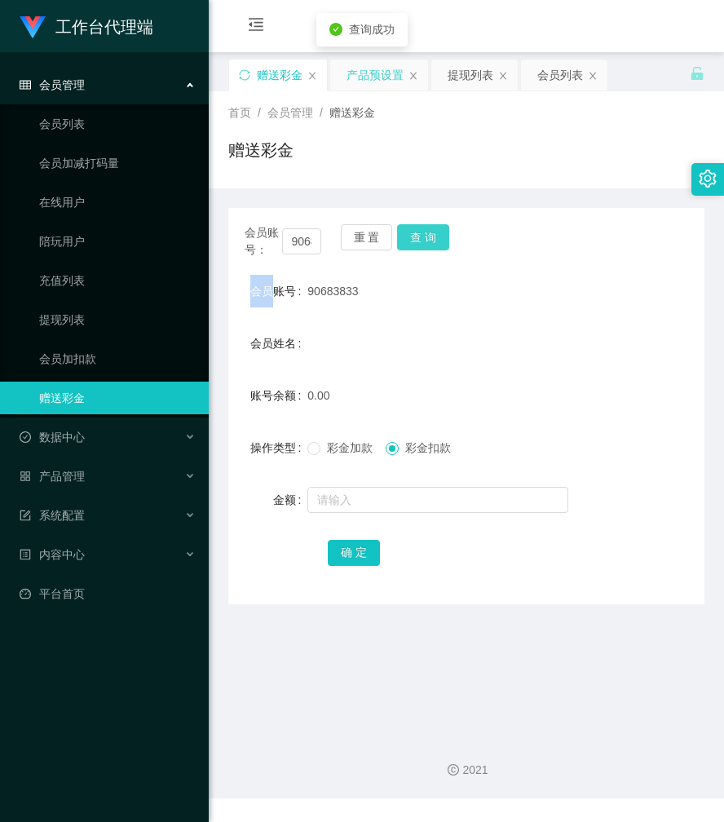
click at [427, 238] on button "查 询" at bounding box center [423, 237] width 52 height 26
click at [427, 238] on div "会员账号： 90683833 重 置 查 询" at bounding box center [466, 241] width 476 height 34
click at [427, 238] on button "查 询" at bounding box center [423, 237] width 52 height 26
click at [427, 238] on div "会员账号： 90683833 重 置 查 询" at bounding box center [466, 241] width 476 height 34
click at [114, 435] on div "数据中心" at bounding box center [104, 437] width 209 height 33
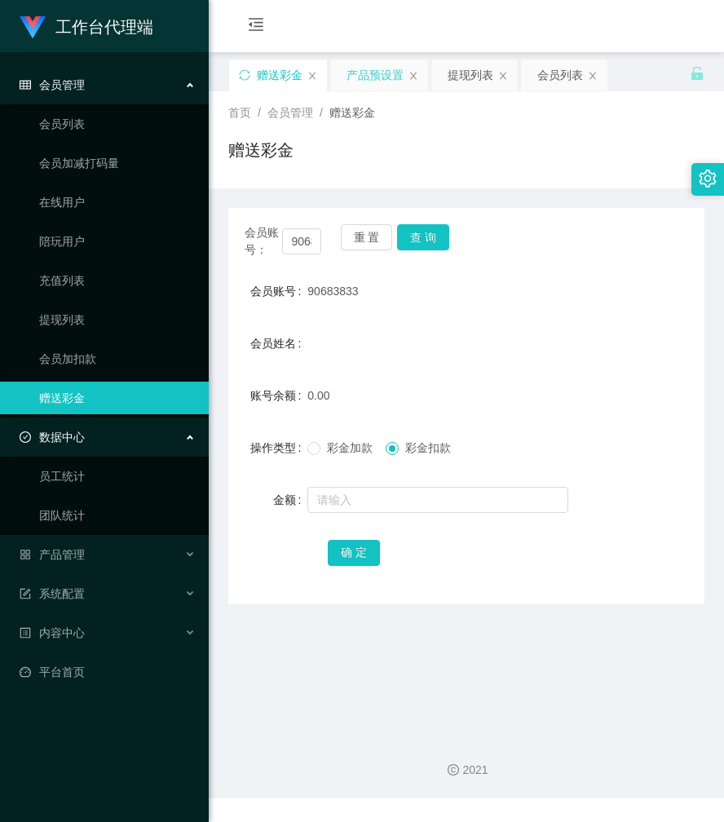
click at [114, 435] on div "数据中心" at bounding box center [104, 437] width 209 height 33
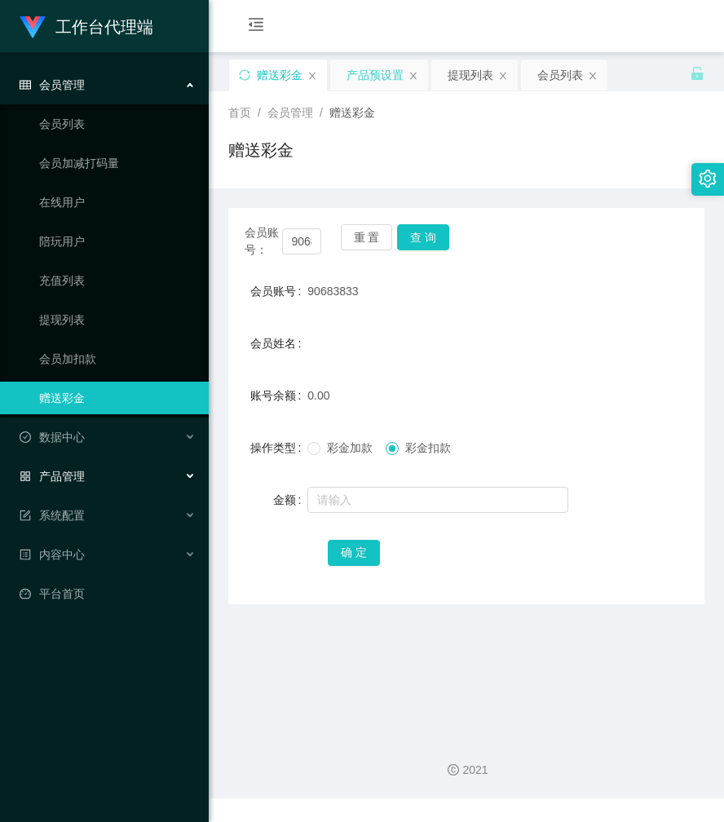
click at [109, 467] on div "产品管理" at bounding box center [104, 476] width 209 height 33
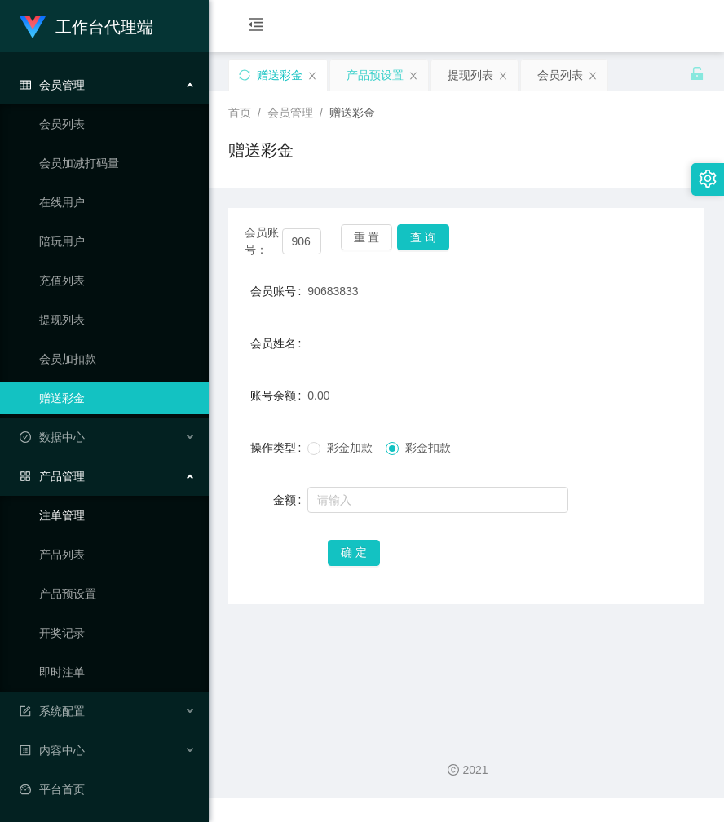
click at [104, 510] on link "注单管理" at bounding box center [117, 515] width 157 height 33
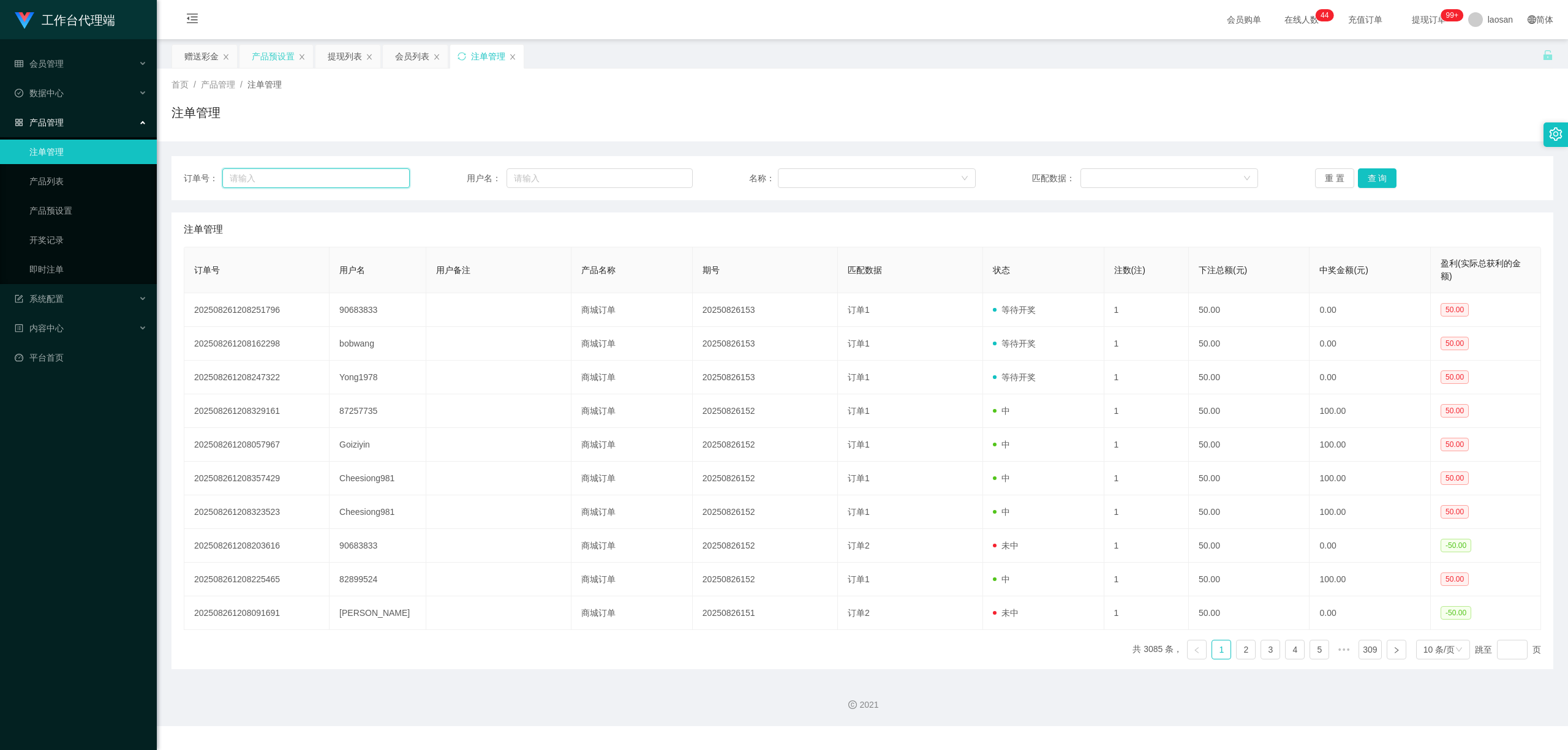
click at [307, 185] on input "text" at bounding box center [316, 178] width 188 height 20
paste input "90683833"
drag, startPoint x: 155, startPoint y: 175, endPoint x: 163, endPoint y: 164, distance: 13.6
click at [137, 170] on section "工作台代理端 会员管理 会员列表 会员加减打码量 在线用户 陪玩用户 充值列表 提现列表 会员加扣款 赠送彩金 数据中心 员工统计 团队统计 产品管理 注单管…" at bounding box center [784, 363] width 1568 height 726
type input "90683833"
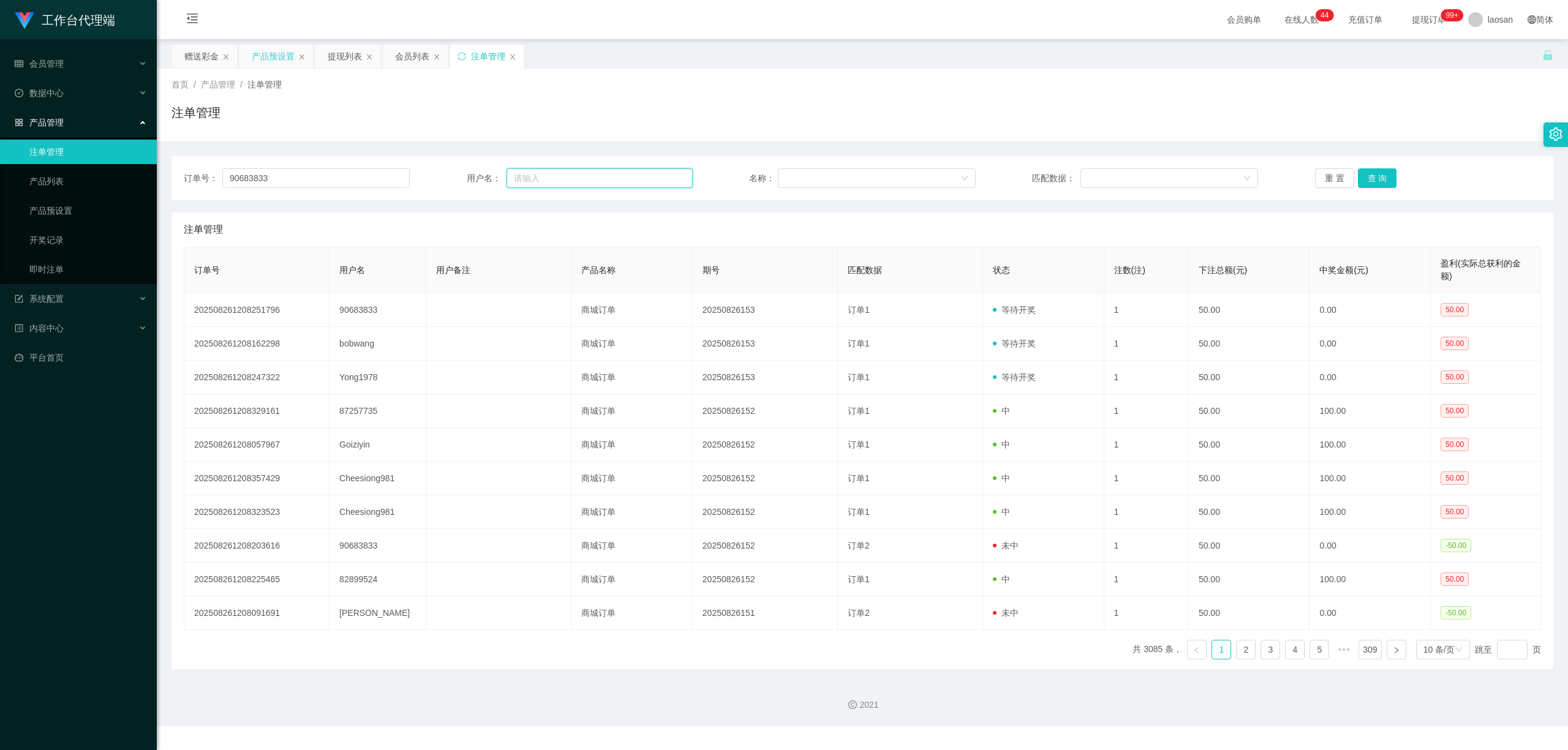
click at [544, 185] on input "text" at bounding box center [600, 178] width 186 height 20
paste input "90683833"
type input "90683833"
drag, startPoint x: 306, startPoint y: 177, endPoint x: 161, endPoint y: 173, distance: 145.1
click at [142, 174] on section "工作台代理端 会员管理 会员列表 会员加减打码量 在线用户 陪玩用户 充值列表 提现列表 会员加扣款 赠送彩金 数据中心 员工统计 团队统计 产品管理 注单管…" at bounding box center [784, 363] width 1568 height 726
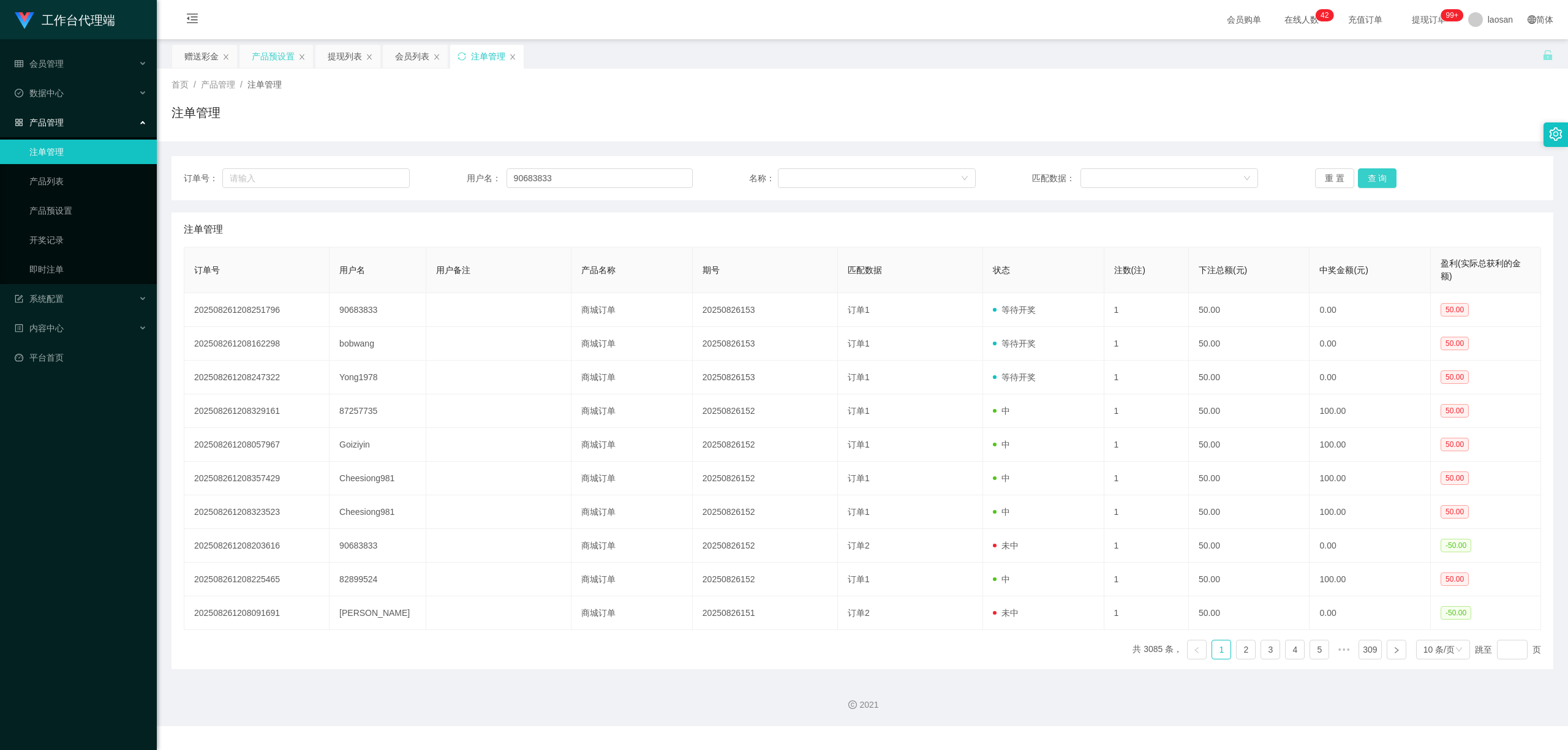
click at [544, 178] on button "查 询" at bounding box center [1377, 178] width 39 height 20
click at [544, 178] on div "重 置 查 询" at bounding box center [1428, 178] width 226 height 20
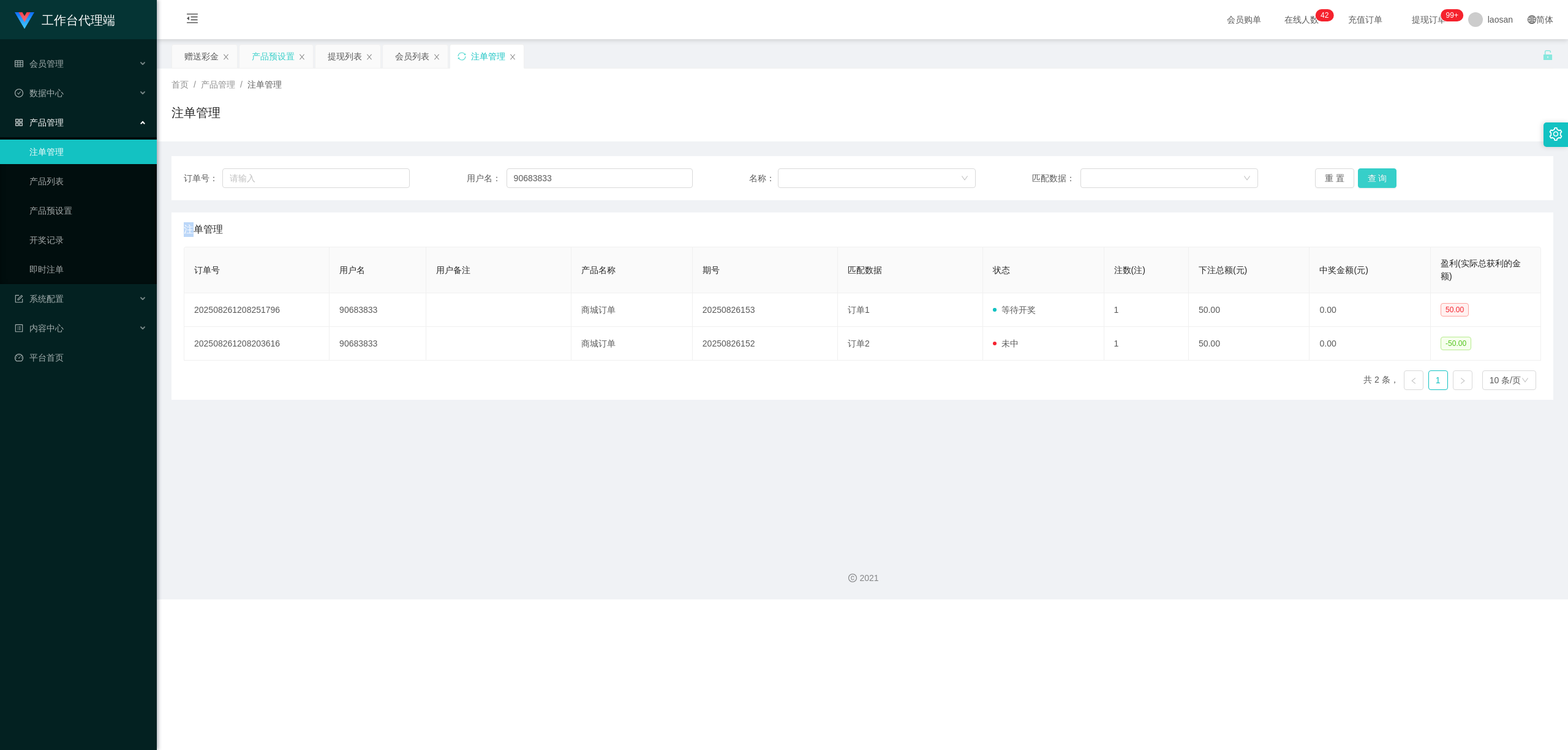
click at [544, 178] on button "查 询" at bounding box center [1377, 178] width 39 height 20
click at [344, 55] on div "提现列表" at bounding box center [345, 56] width 35 height 23
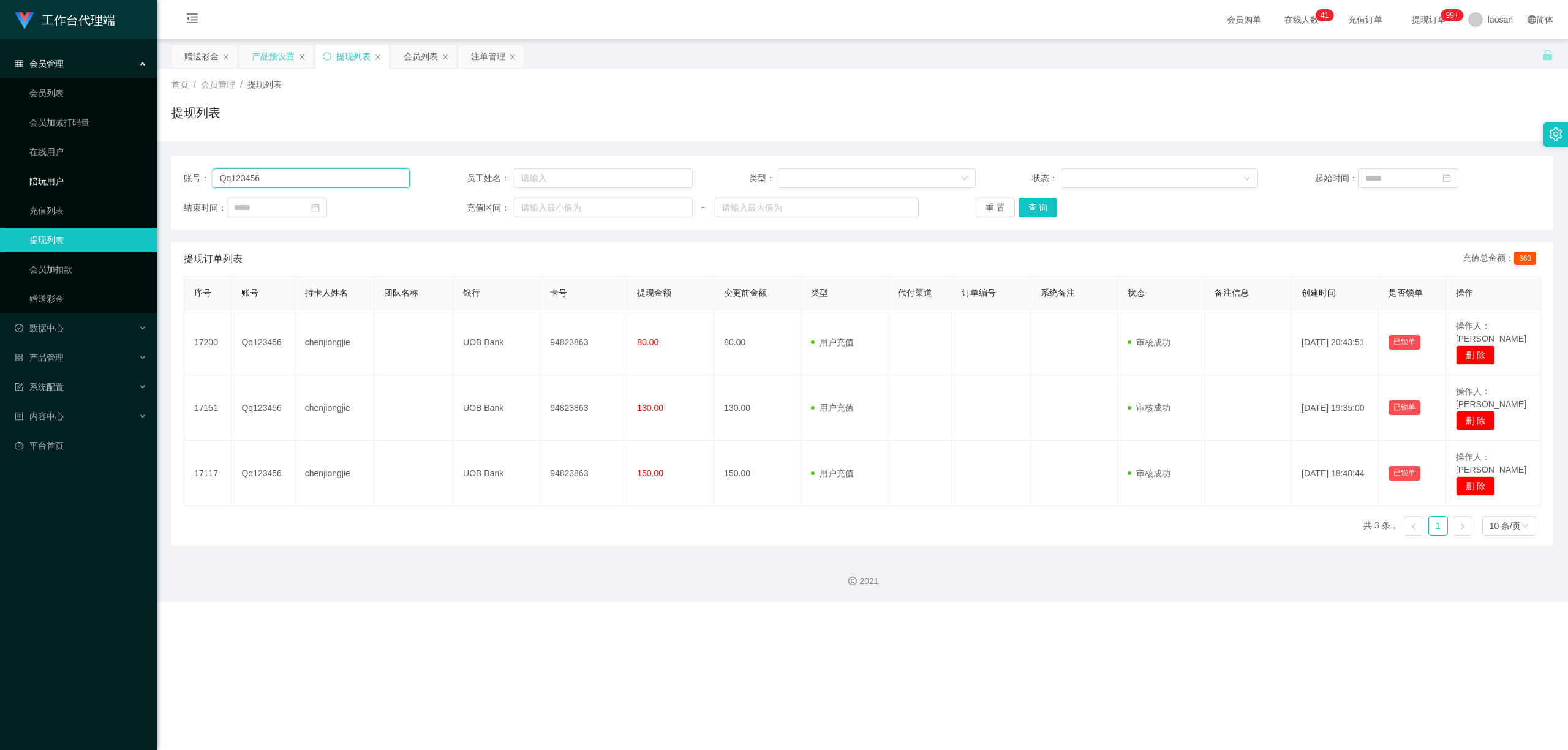
drag, startPoint x: 251, startPoint y: 178, endPoint x: 150, endPoint y: 176, distance: 101.0
click at [150, 176] on section "工作台代理端 会员管理 会员列表 会员加减打码量 在线用户 陪玩用户 充值列表 提现列表 会员加扣款 赠送彩金 数据中心 员工统计 团队统计 产品管理 注单管…" at bounding box center [784, 301] width 1568 height 603
paste input "Cheesiong981"
click at [544, 206] on button "查 询" at bounding box center [1039, 207] width 39 height 20
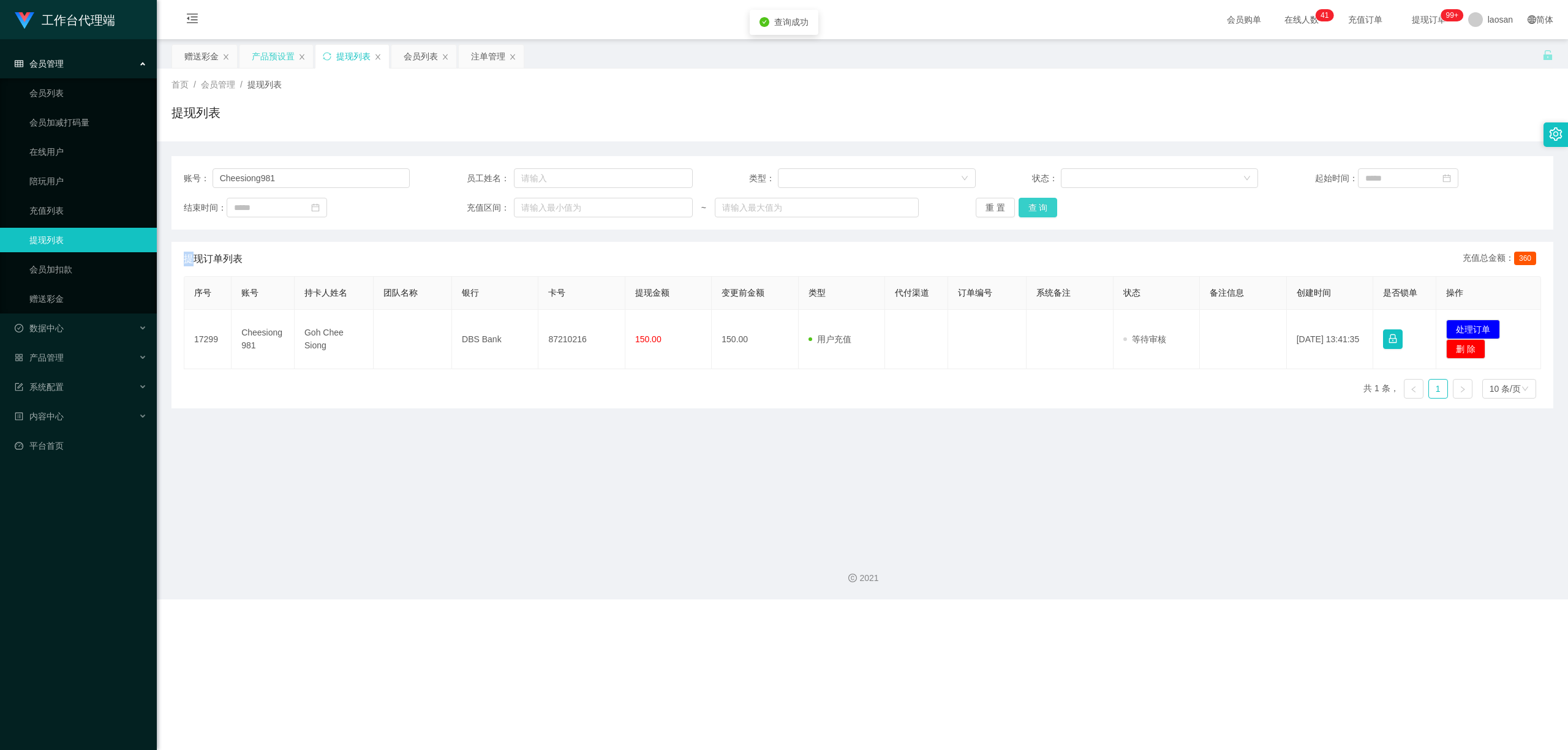
click at [544, 206] on div "重 置 查 询" at bounding box center [1088, 207] width 226 height 20
click at [544, 206] on button "查 询" at bounding box center [1039, 207] width 39 height 20
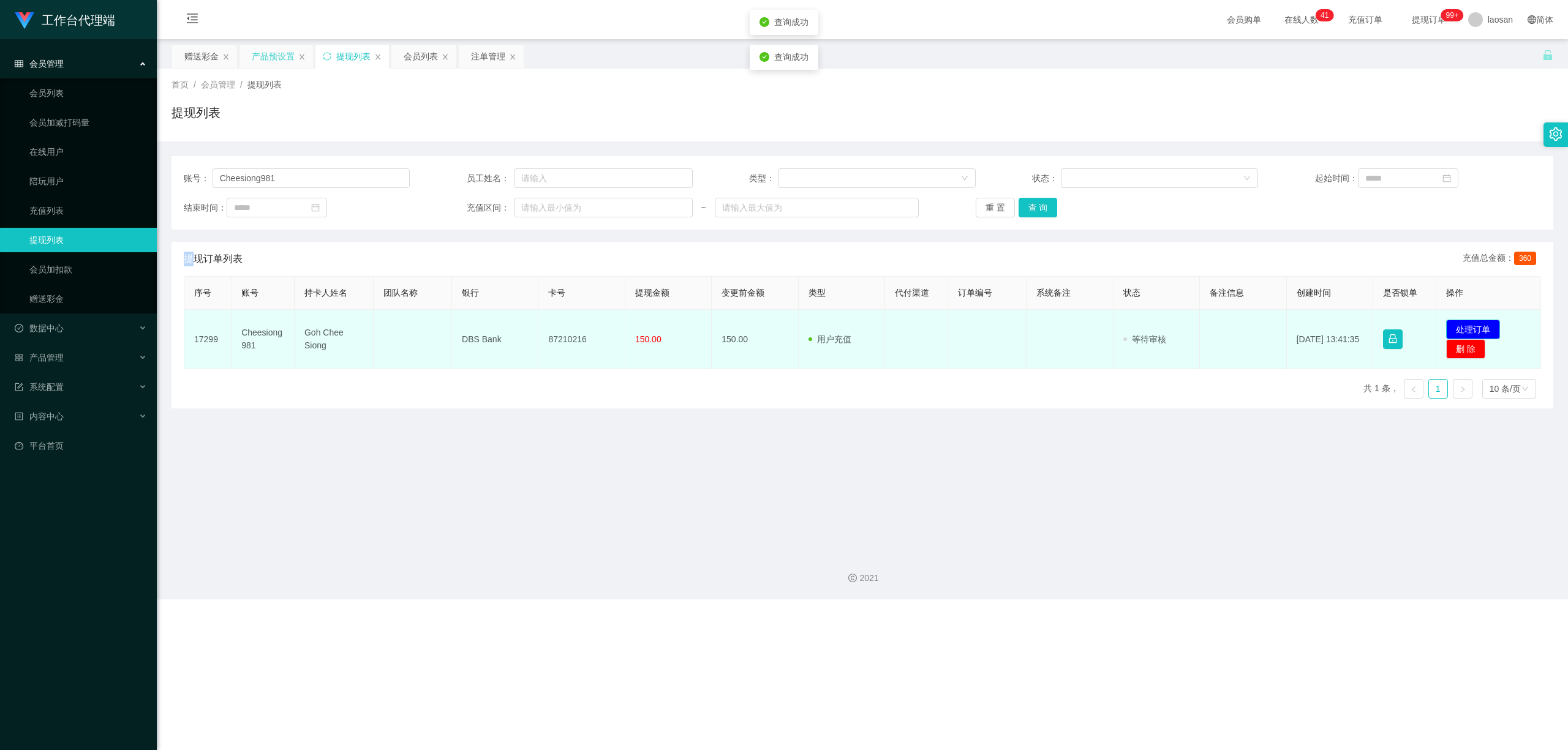
click at [544, 328] on button "处理订单" at bounding box center [1473, 330] width 54 height 20
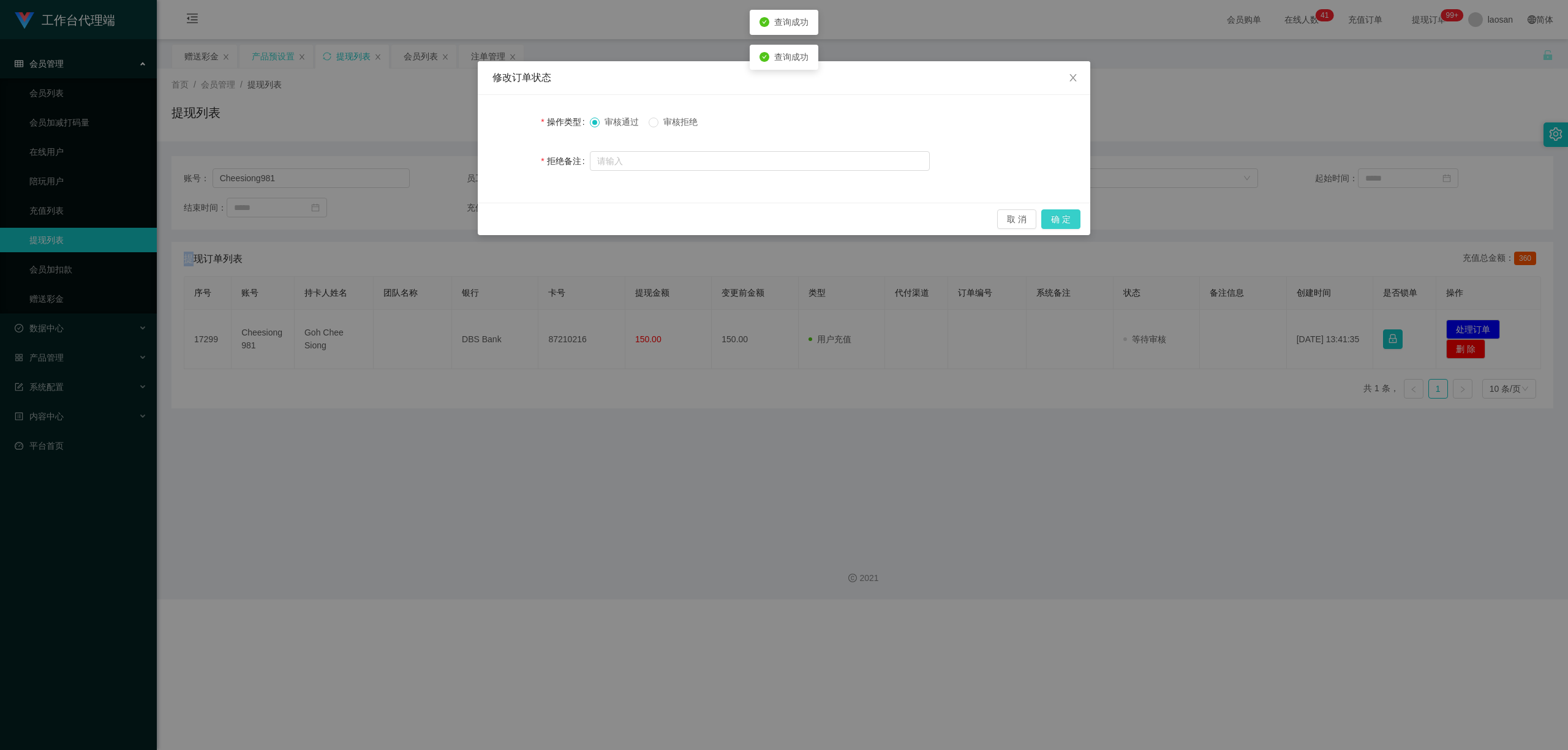
click at [544, 224] on button "确 定" at bounding box center [1061, 219] width 39 height 20
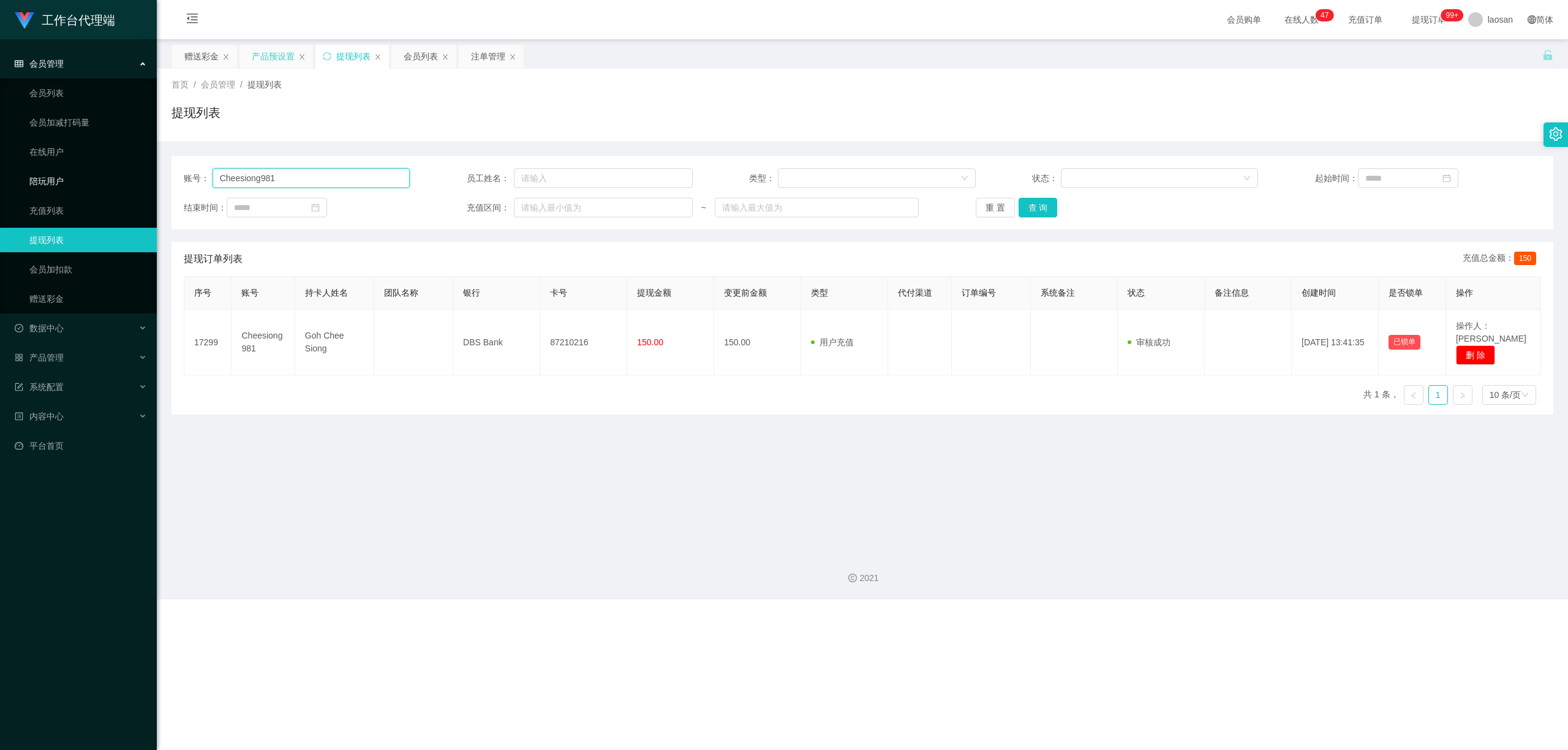
drag, startPoint x: 297, startPoint y: 174, endPoint x: 128, endPoint y: 169, distance: 169.1
click at [128, 170] on section "工作台代理端 会员管理 会员列表 会员加减打码量 在线用户 陪玩用户 充值列表 提现列表 会员加扣款 赠送彩金 数据中心 员工统计 团队统计 产品管理 注单管…" at bounding box center [784, 300] width 1568 height 600
paste input "Goiziyin"
type input "Goiziyin"
click at [544, 211] on button "查 询" at bounding box center [1039, 207] width 39 height 20
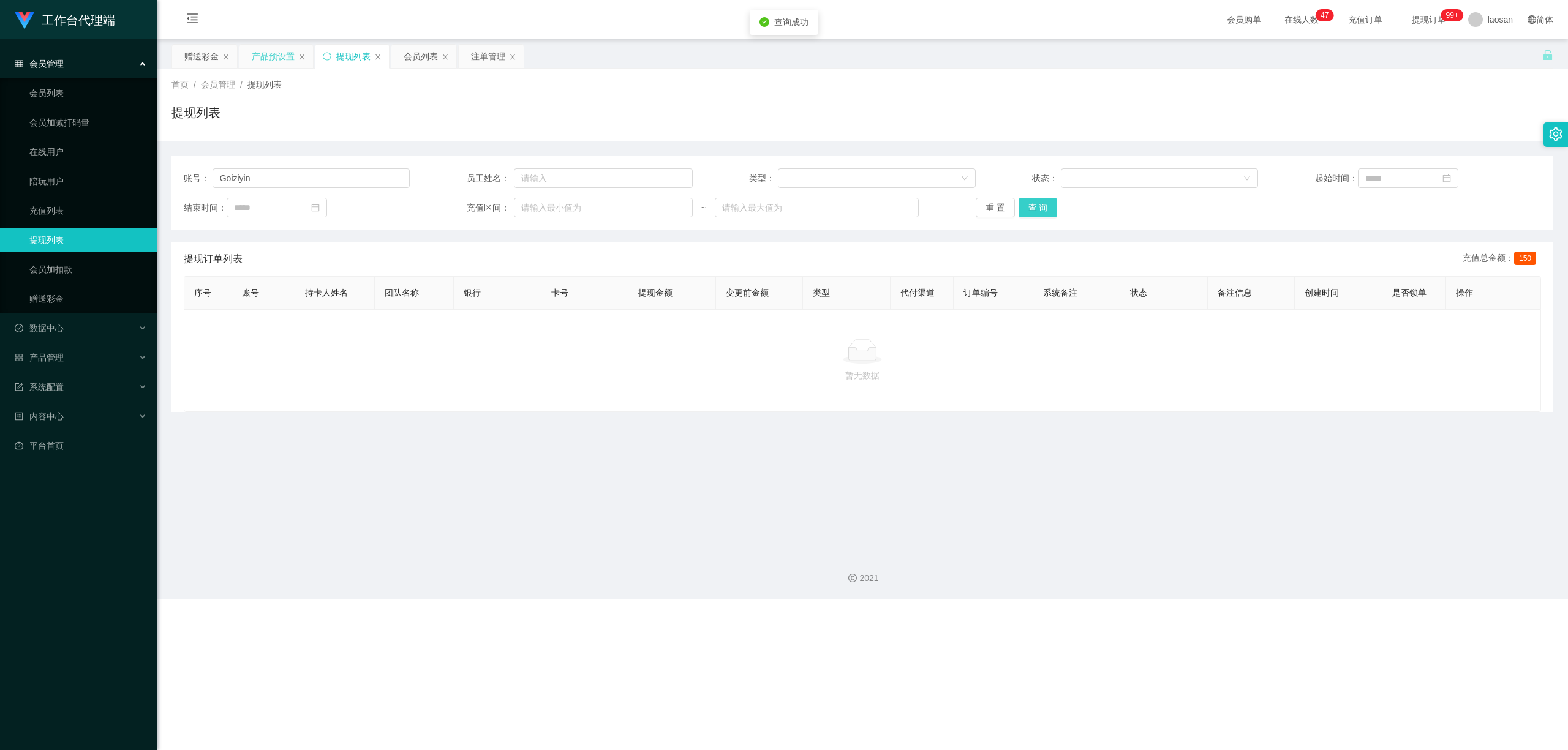
click at [544, 216] on button "查 询" at bounding box center [1039, 207] width 39 height 20
click at [544, 216] on div "重 置 查 询" at bounding box center [1088, 207] width 226 height 20
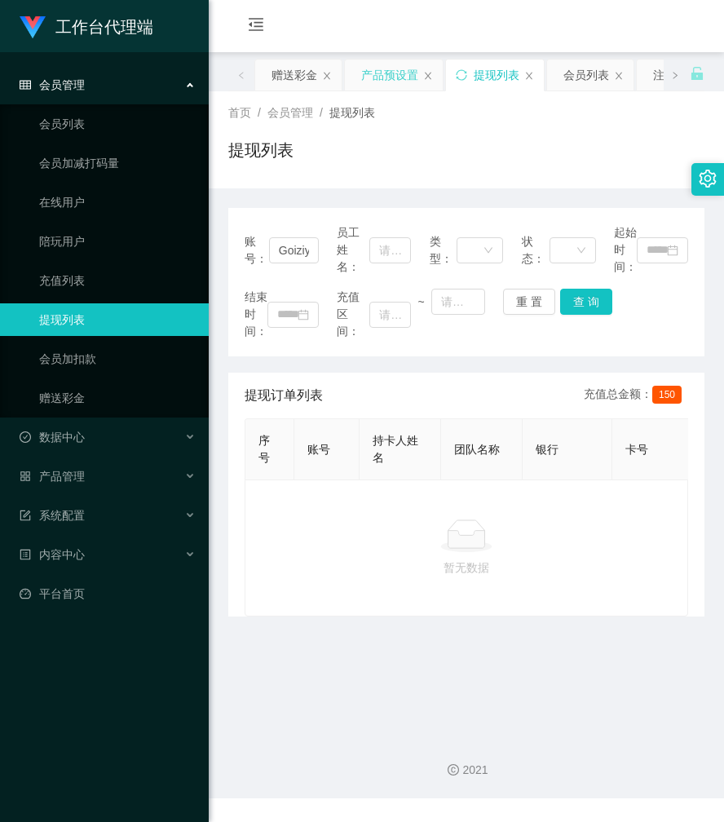
click at [576, 132] on div "首页 / 会员管理 / 提现列表 / 提现列表" at bounding box center [466, 139] width 476 height 71
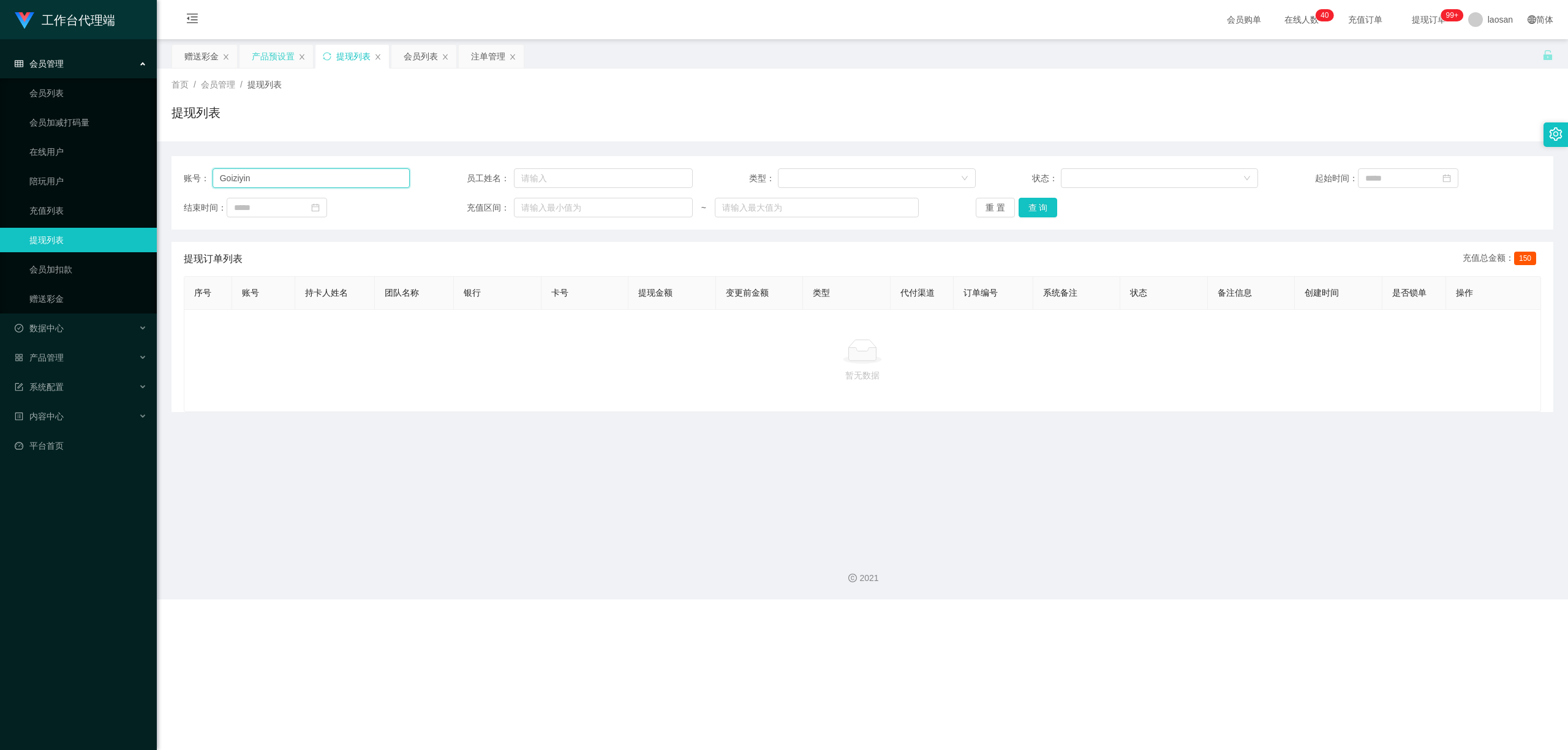
drag, startPoint x: 202, startPoint y: 174, endPoint x: 186, endPoint y: 167, distance: 17.5
click at [191, 172] on div "账号： [PERSON_NAME]" at bounding box center [297, 178] width 226 height 20
click at [493, 53] on div "注单管理" at bounding box center [488, 56] width 35 height 23
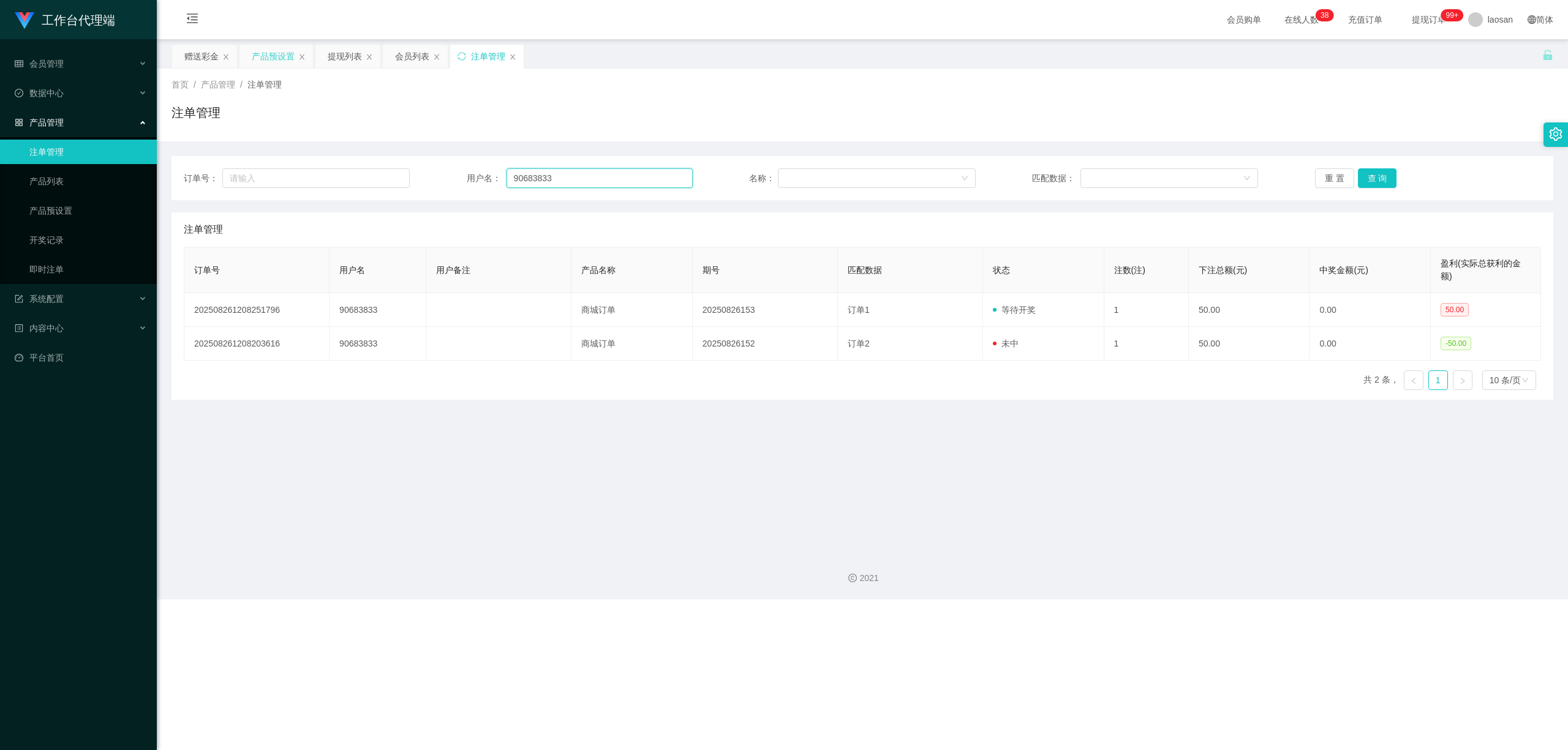
drag, startPoint x: 583, startPoint y: 174, endPoint x: 424, endPoint y: 158, distance: 159.8
click at [425, 161] on div "订单号： 用户名： 90683833 名称： 匹配数据： 重 置 查 询" at bounding box center [862, 178] width 1382 height 44
click at [362, 57] on div "提现列表" at bounding box center [345, 56] width 35 height 23
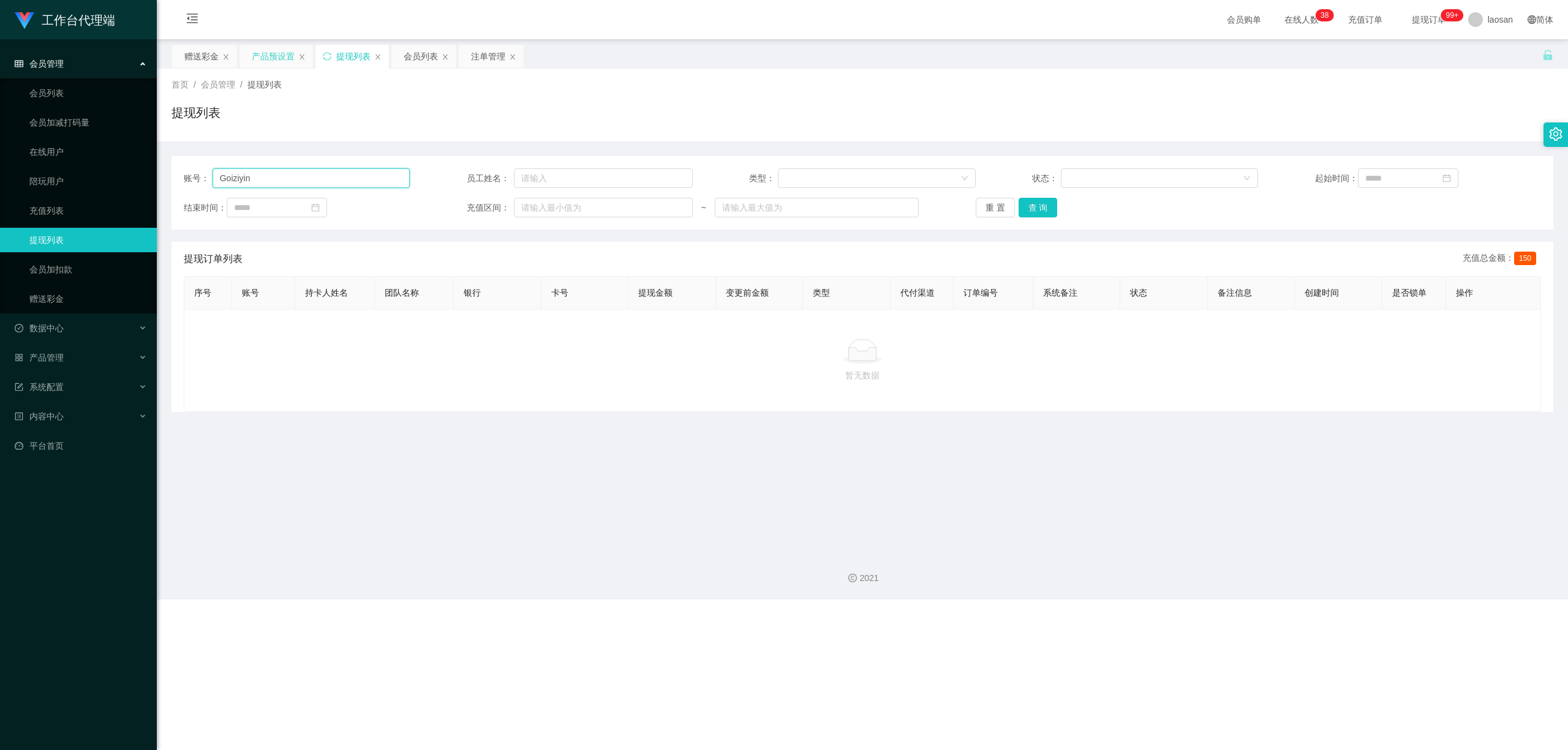
drag, startPoint x: 319, startPoint y: 179, endPoint x: 184, endPoint y: 173, distance: 135.1
click at [170, 178] on main "关闭左侧 关闭右侧 关闭其它 刷新页面 赠送彩金 产品预设置 提现列表 会员列表 注单管理 首页 / 会员管理 / 提现列表 / 提现列表 账号： Goizi…" at bounding box center [862, 291] width 1411 height 504
click at [544, 206] on button "查 询" at bounding box center [1039, 207] width 39 height 20
click at [544, 206] on div "重 置 查 询" at bounding box center [1088, 207] width 226 height 20
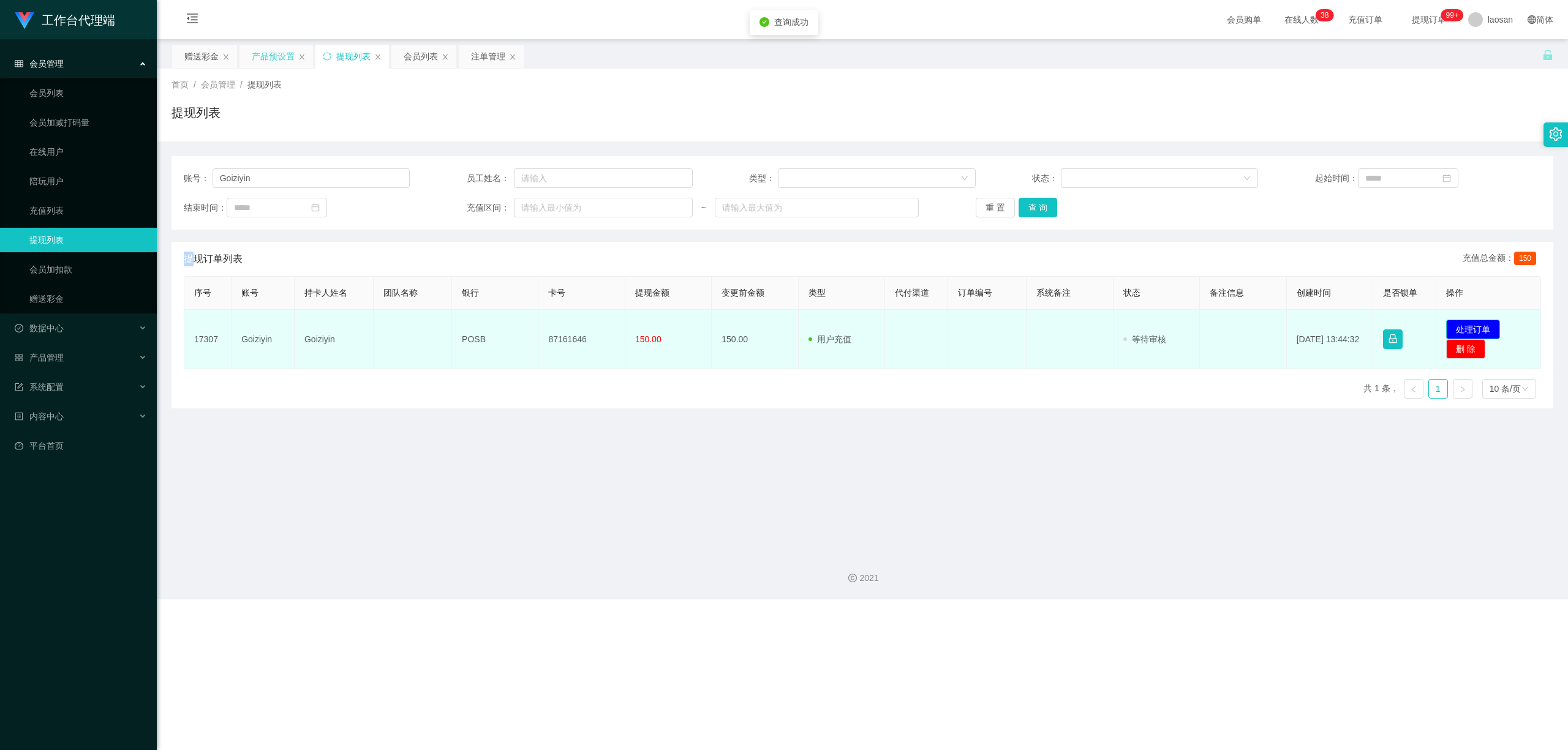
click at [544, 327] on button "处理订单" at bounding box center [1473, 330] width 54 height 20
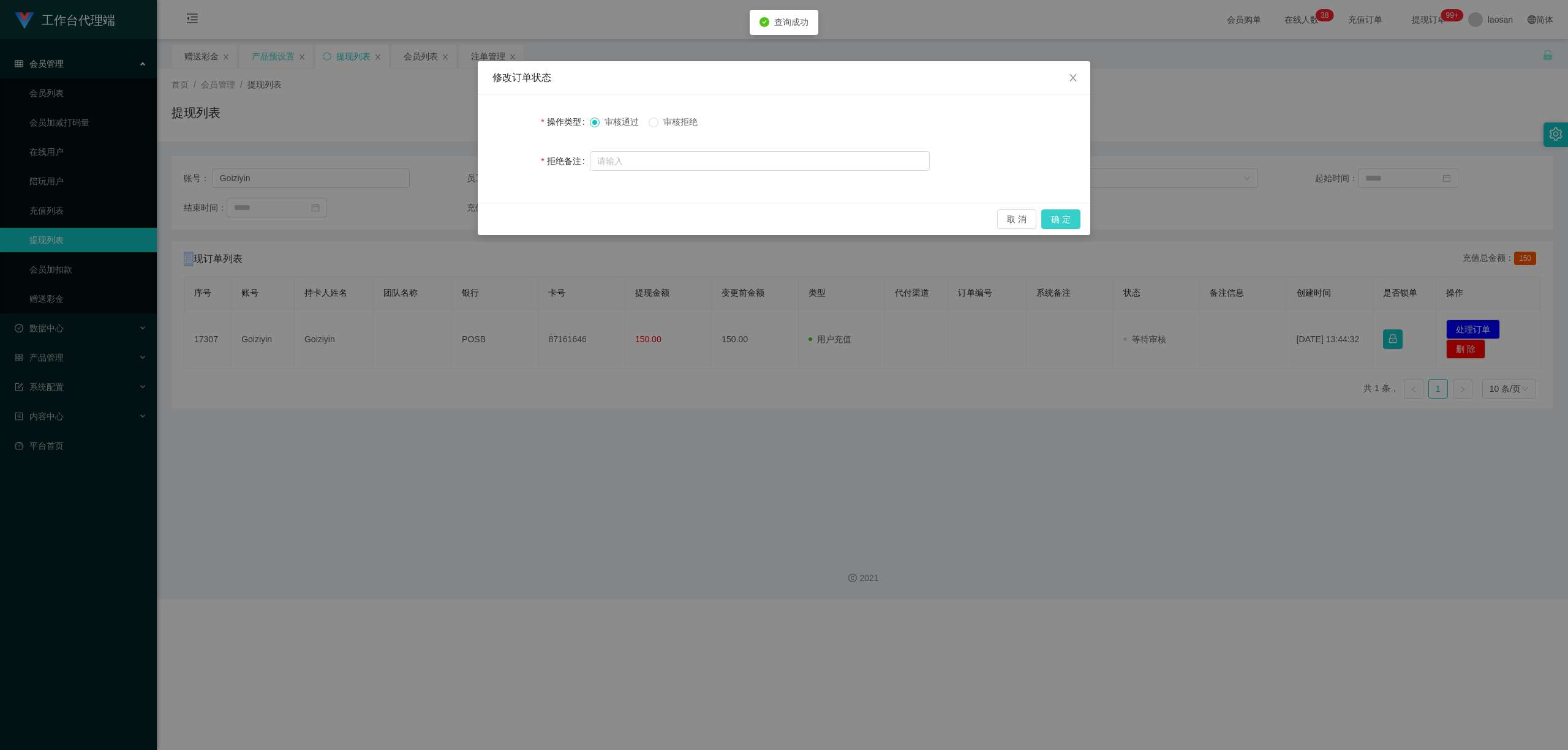
click at [544, 215] on button "确 定" at bounding box center [1061, 219] width 39 height 20
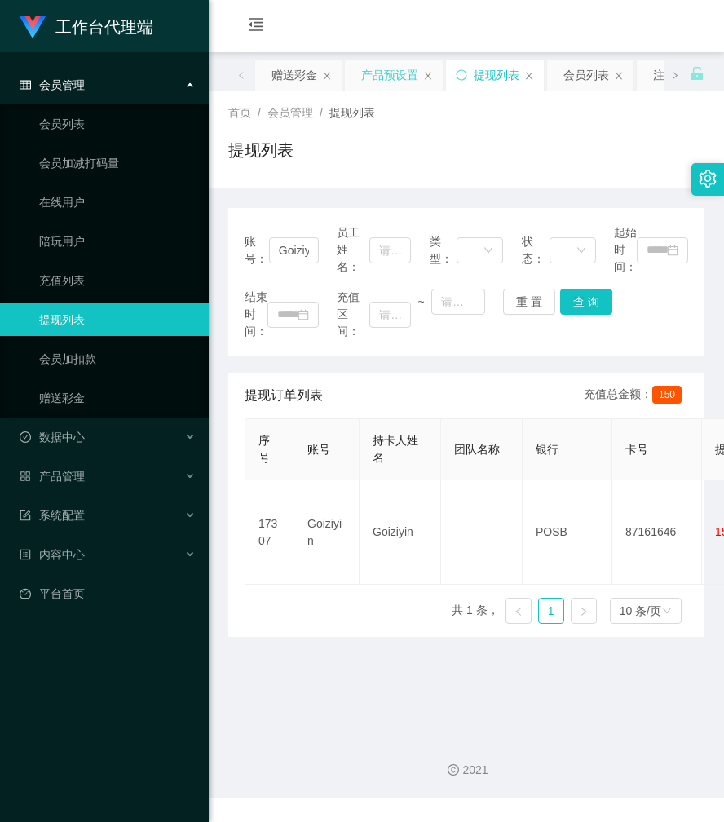
drag, startPoint x: 380, startPoint y: 150, endPoint x: 399, endPoint y: 144, distance: 19.9
click at [380, 150] on div "提现列表" at bounding box center [466, 157] width 476 height 38
drag, startPoint x: 281, startPoint y: 73, endPoint x: 292, endPoint y: 113, distance: 41.4
click at [284, 73] on div "赠送彩金" at bounding box center [295, 75] width 46 height 31
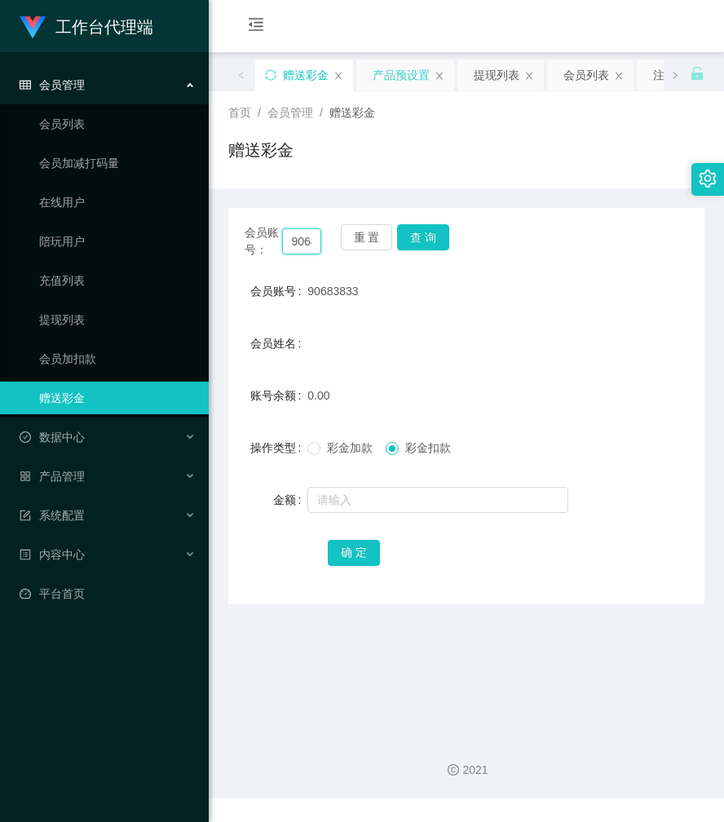
click at [303, 237] on input "90683833" at bounding box center [302, 241] width 40 height 26
click at [423, 233] on button "查 询" at bounding box center [423, 237] width 52 height 26
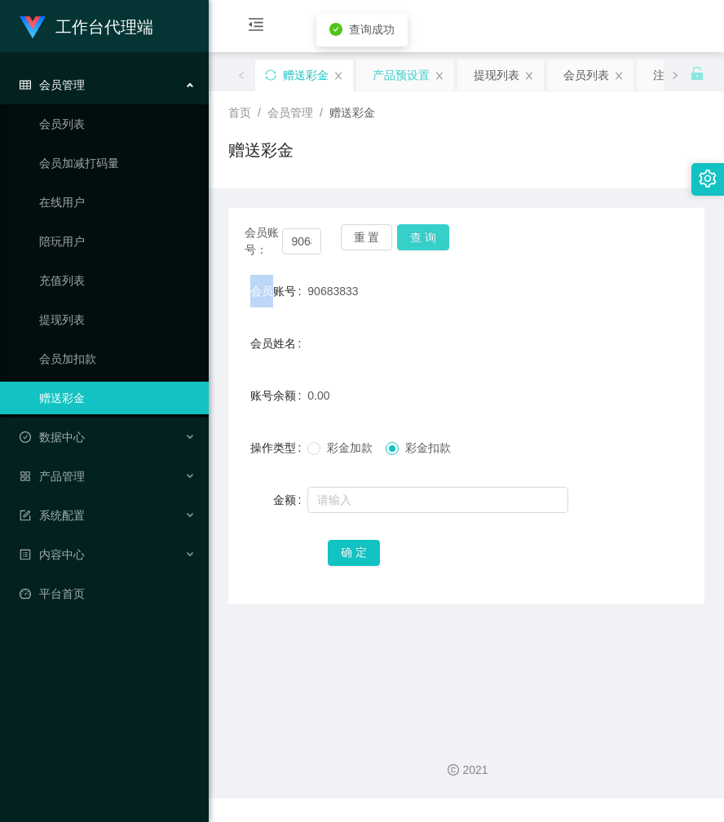
click at [423, 233] on div "会员账号： 90683833 重 置 查 询" at bounding box center [466, 241] width 476 height 34
click at [425, 235] on button "查 询" at bounding box center [423, 237] width 52 height 26
drag, startPoint x: 425, startPoint y: 235, endPoint x: 421, endPoint y: 263, distance: 28.0
click at [425, 235] on div "会员账号： 90683833 重 置 查 询" at bounding box center [466, 241] width 476 height 34
click at [321, 449] on span "彩金加款" at bounding box center [350, 447] width 59 height 13
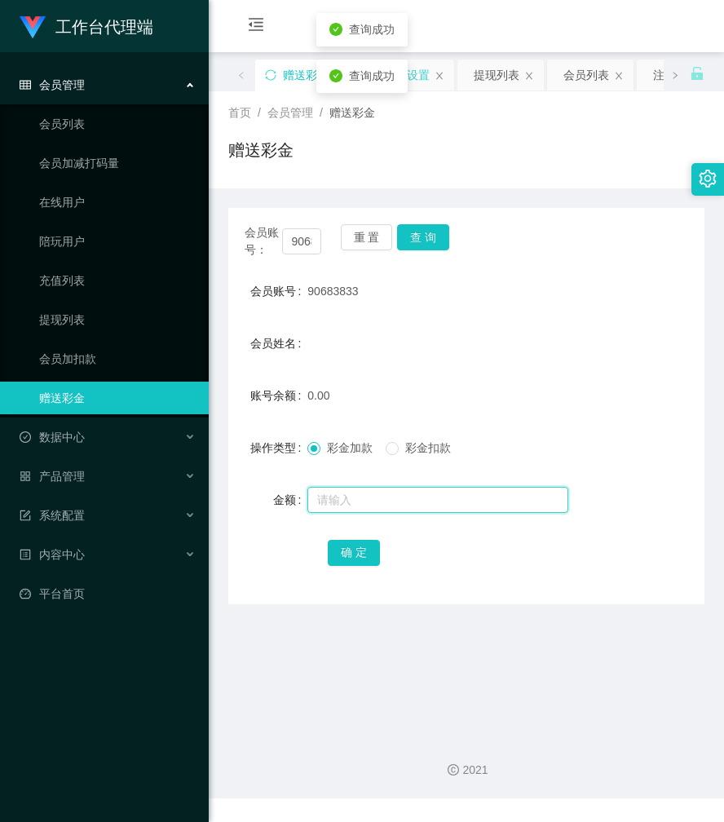
click at [347, 496] on input "text" at bounding box center [438, 500] width 261 height 26
type input "150"
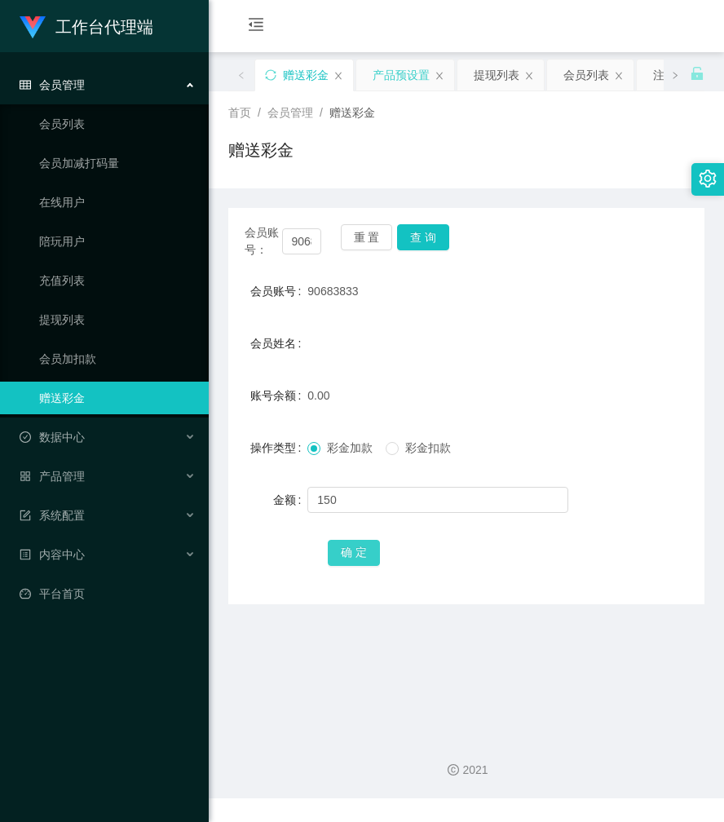
click at [349, 549] on button "确 定" at bounding box center [354, 553] width 52 height 26
click at [401, 73] on div "产品预设置" at bounding box center [401, 75] width 57 height 31
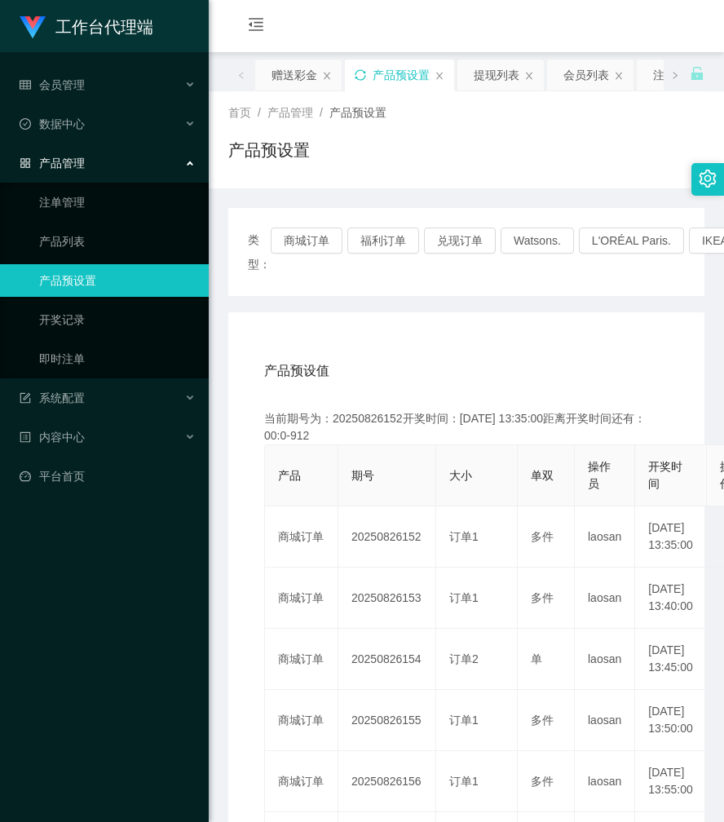
click at [366, 72] on icon "图标: sync" at bounding box center [360, 74] width 11 height 11
click at [445, 151] on div "产品预设置" at bounding box center [466, 157] width 476 height 38
click at [279, 82] on div "赠送彩金" at bounding box center [295, 75] width 46 height 31
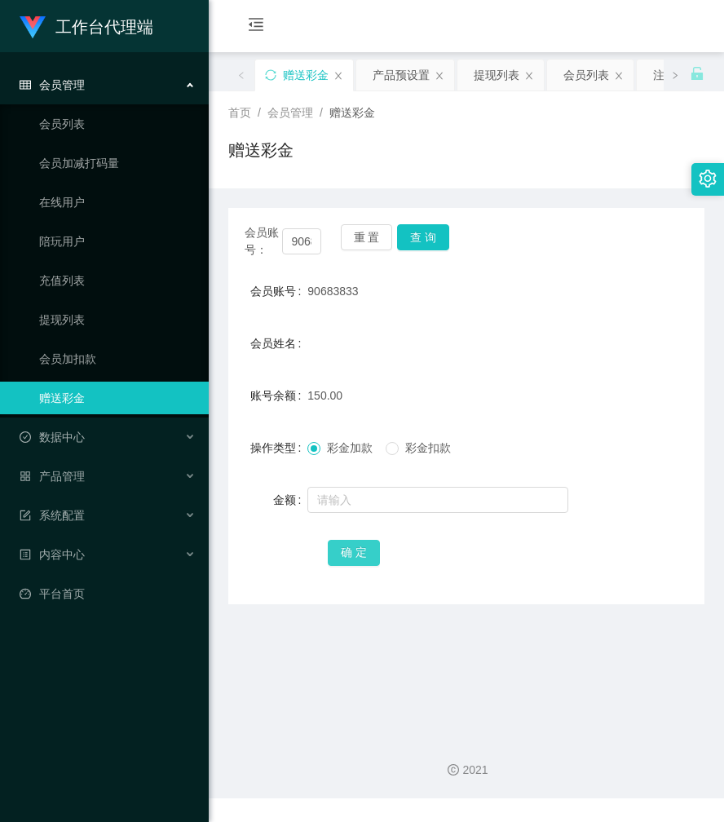
click at [351, 555] on button "确 定" at bounding box center [354, 553] width 52 height 26
click at [423, 241] on button "查 询" at bounding box center [423, 237] width 52 height 26
click at [423, 241] on div "会员账号： 90683833 重 置 查 询" at bounding box center [466, 241] width 476 height 34
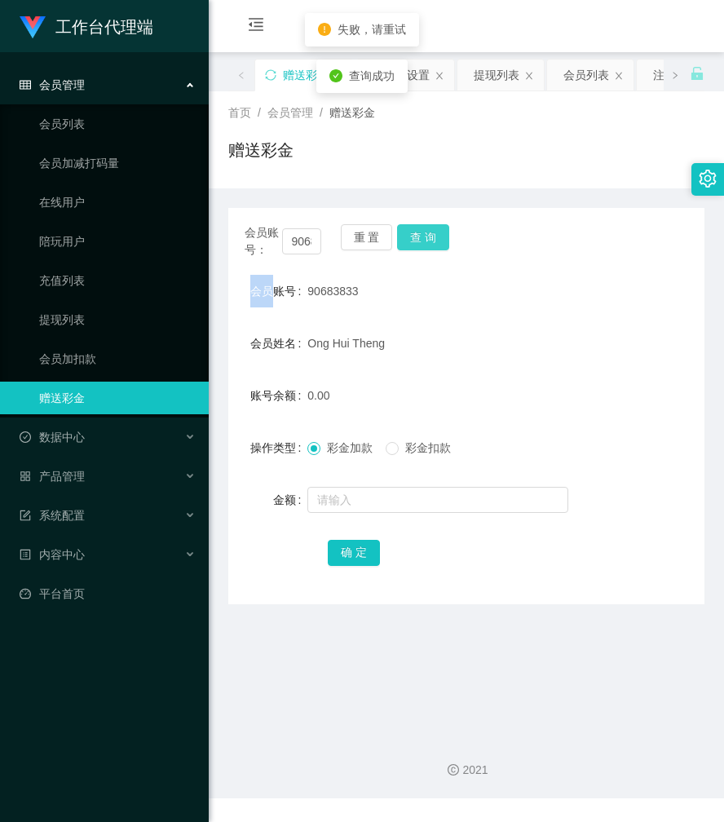
click at [423, 241] on button "查 询" at bounding box center [423, 237] width 52 height 26
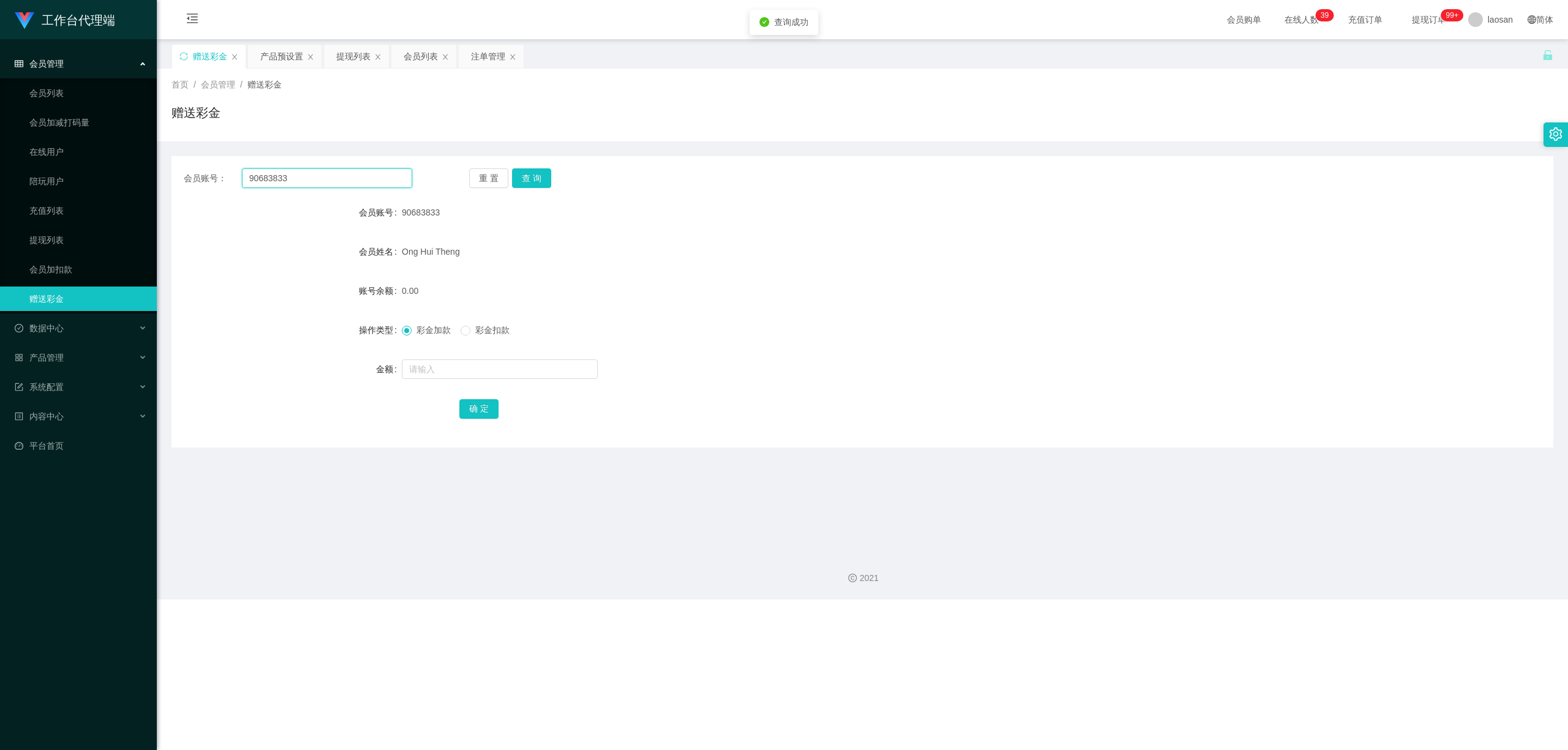
drag, startPoint x: 246, startPoint y: 174, endPoint x: 211, endPoint y: 164, distance: 36.4
click at [197, 165] on div "会员账号： 90683833 重 置 查 询 会员账号 90683833 会员姓名 [PERSON_NAME] Theng 账号余额 0.00 操作类型 彩金…" at bounding box center [862, 302] width 1382 height 291
drag, startPoint x: 479, startPoint y: 58, endPoint x: 485, endPoint y: 60, distance: 6.3
click at [481, 58] on div "注单管理" at bounding box center [488, 56] width 35 height 23
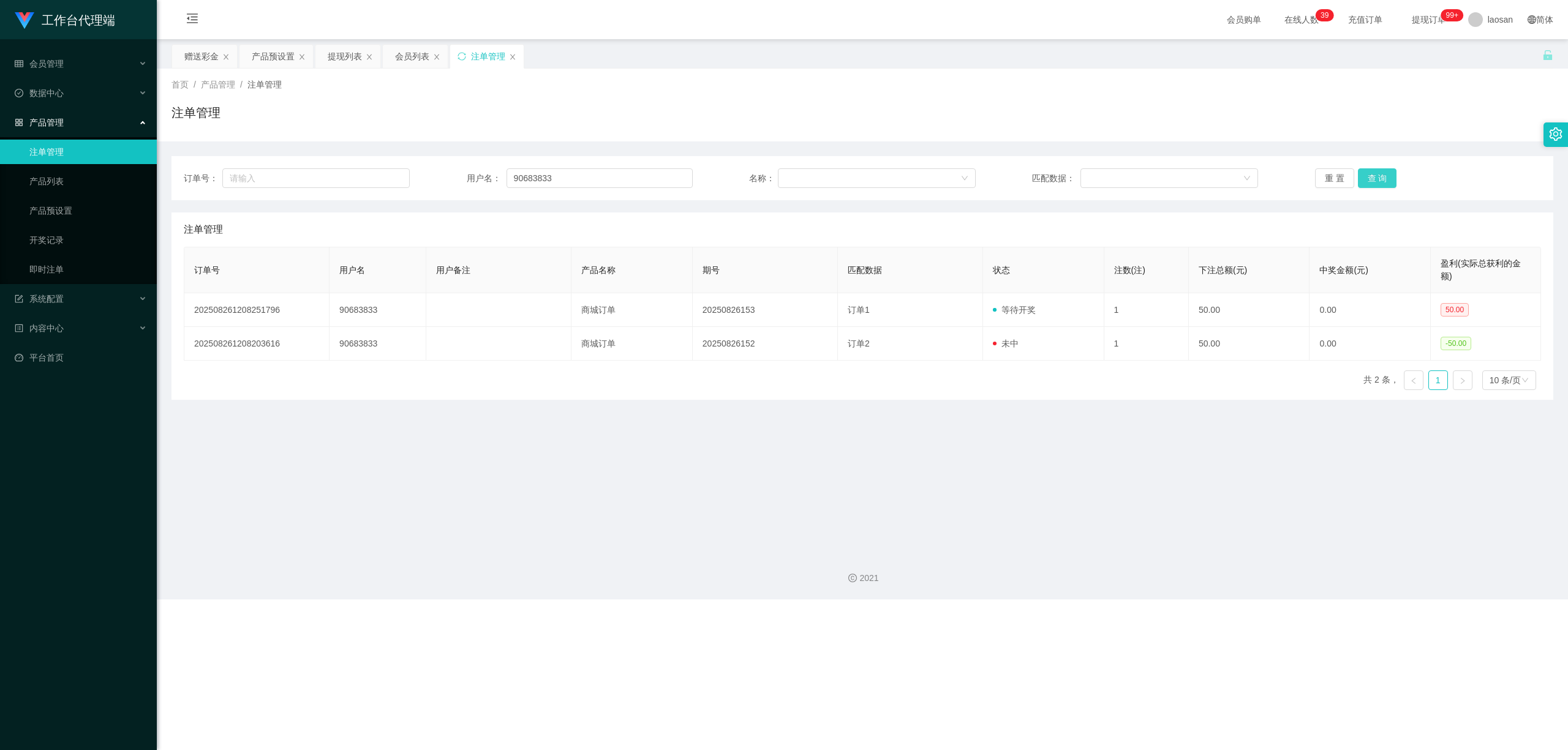
click at [544, 177] on button "查 询" at bounding box center [1377, 178] width 39 height 20
click at [544, 177] on div "重 置 查 询" at bounding box center [1428, 178] width 226 height 20
click at [544, 177] on button "查 询" at bounding box center [1377, 178] width 39 height 20
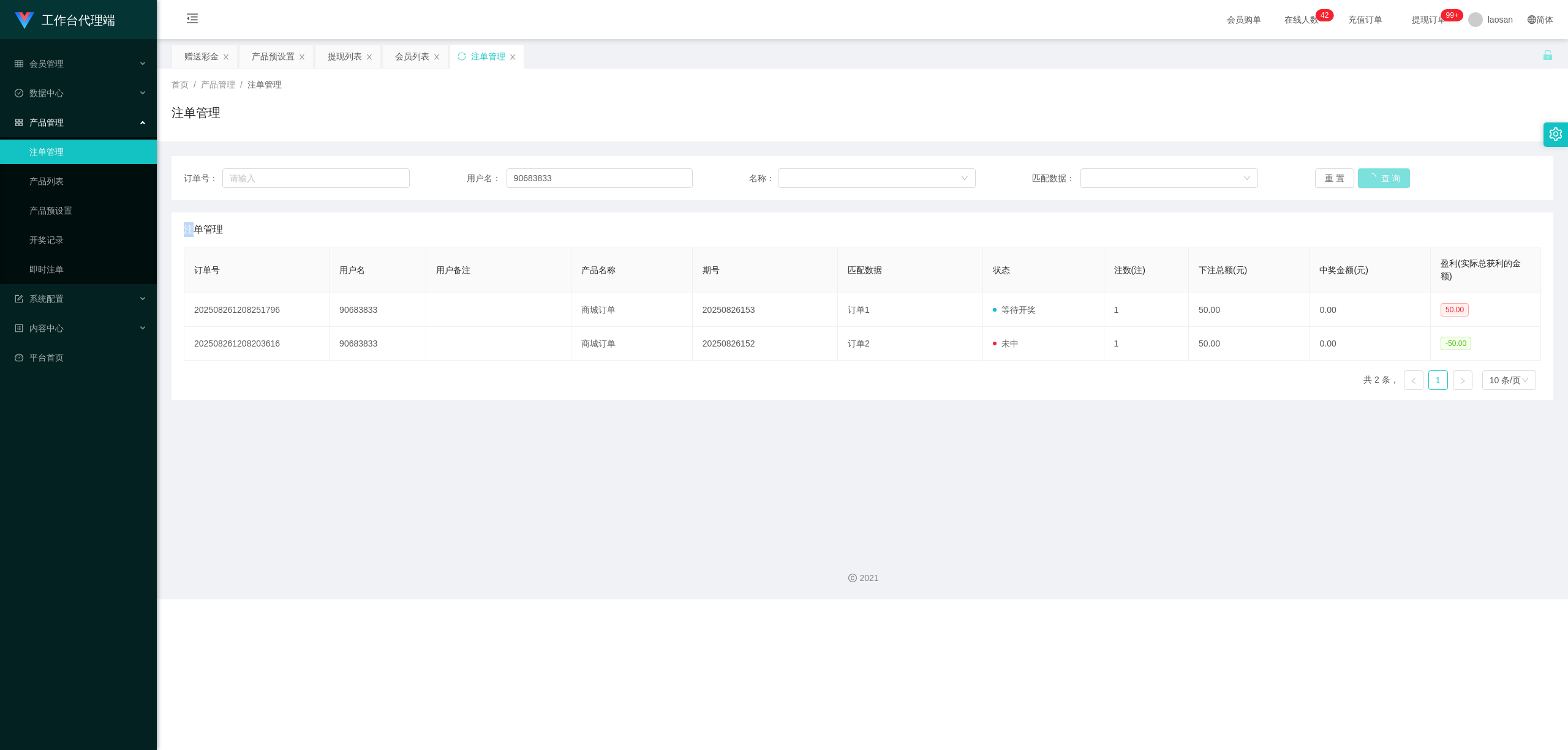
click at [544, 177] on button "查 询" at bounding box center [1384, 178] width 53 height 20
click at [544, 177] on div "重 置 查 询" at bounding box center [1428, 178] width 226 height 20
drag, startPoint x: 574, startPoint y: 179, endPoint x: 434, endPoint y: 179, distance: 140.0
click at [434, 179] on div "订单号： 用户名： 90683833 名称： 匹配数据： 重 置 查 询" at bounding box center [863, 178] width 1358 height 20
click at [544, 178] on button "查 询" at bounding box center [1377, 178] width 39 height 20
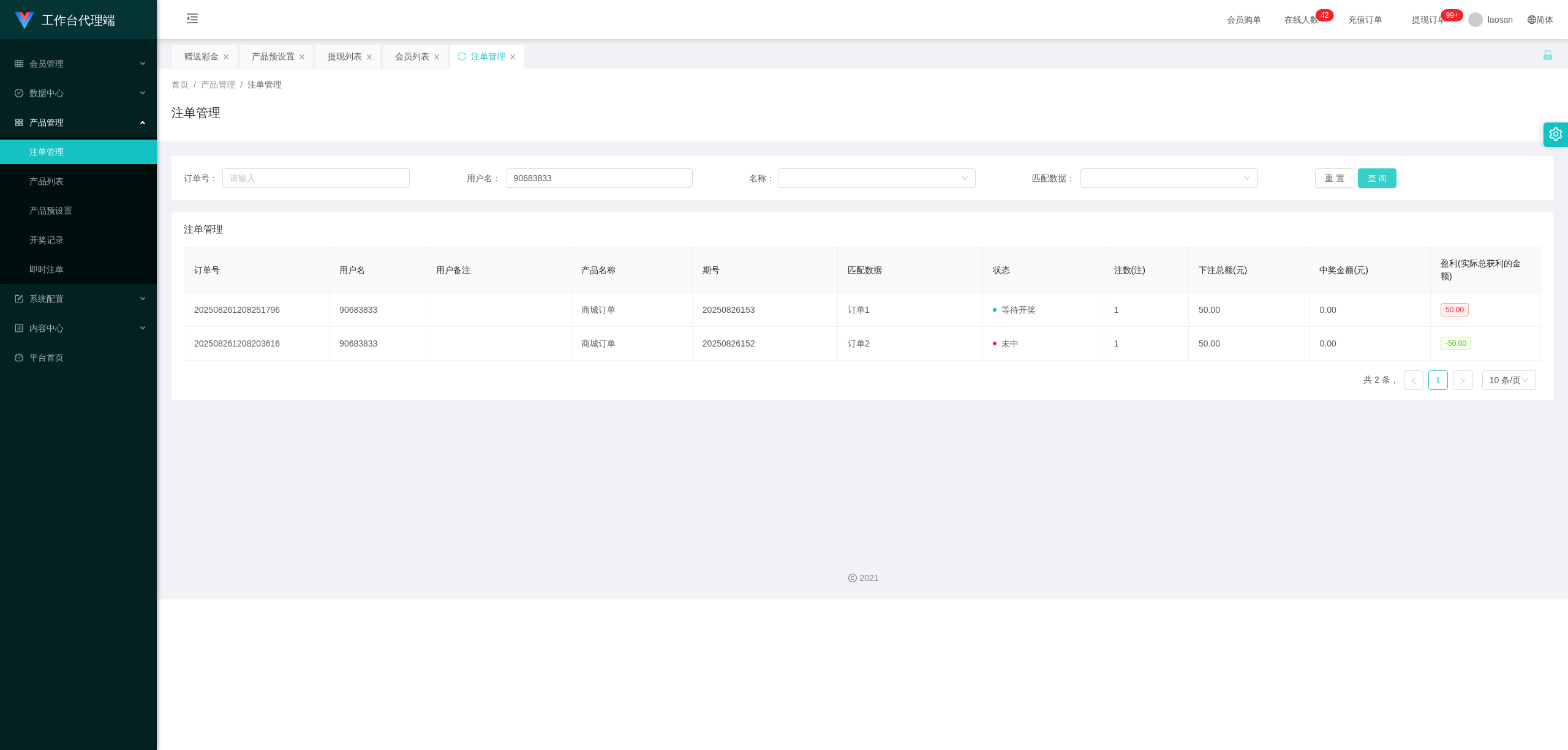
click at [544, 178] on div "重 置 查 询" at bounding box center [1428, 178] width 226 height 20
click at [544, 178] on button "查 询" at bounding box center [1377, 178] width 39 height 20
click at [544, 178] on div "重 置 查 询" at bounding box center [1428, 178] width 226 height 20
click at [544, 178] on button "查 询" at bounding box center [1377, 178] width 39 height 20
click at [544, 178] on button "查 询" at bounding box center [1384, 178] width 53 height 20
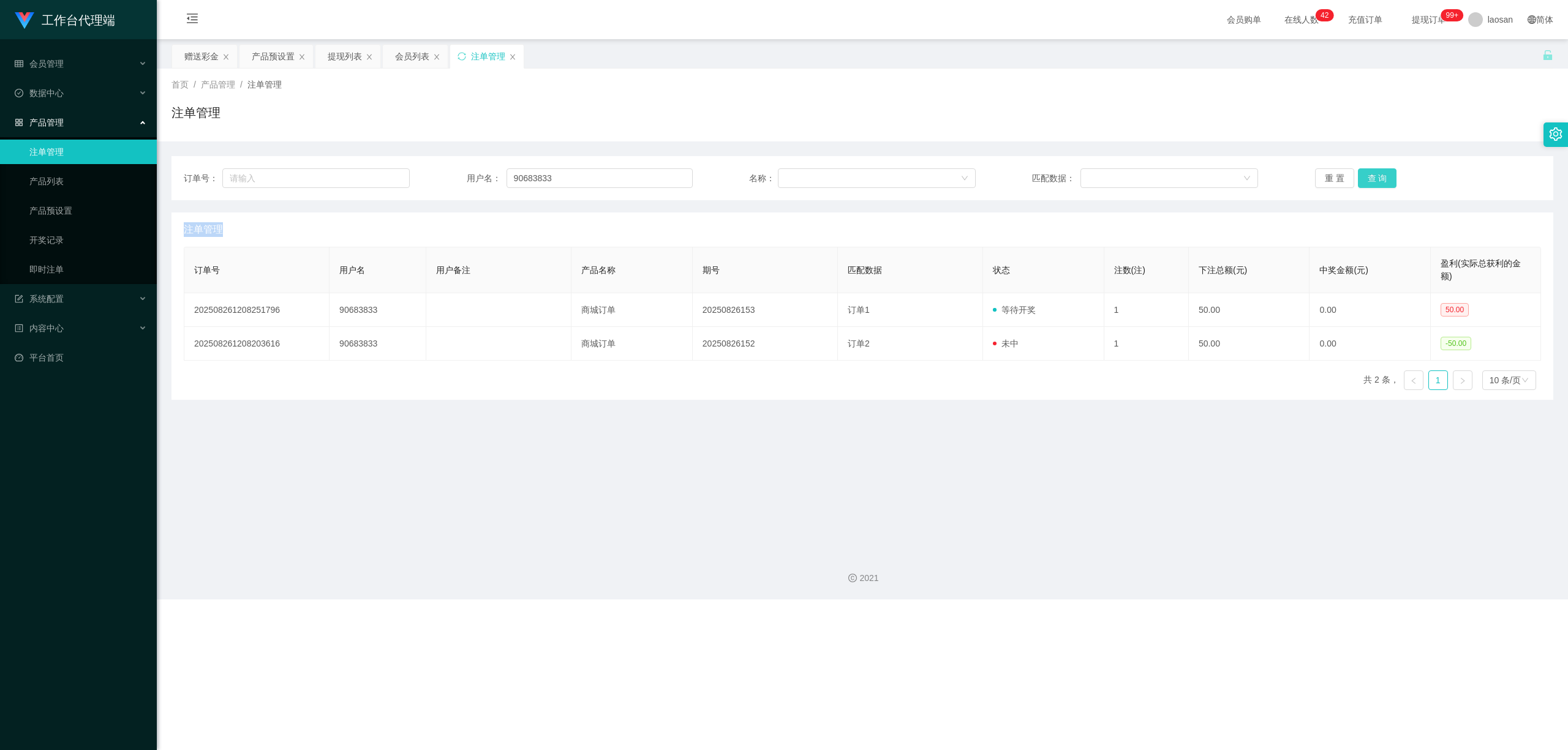
click at [544, 178] on button "查 询" at bounding box center [1377, 178] width 39 height 20
drag, startPoint x: 1381, startPoint y: 178, endPoint x: 1428, endPoint y: 128, distance: 68.6
click at [544, 171] on div "重 置 查 询" at bounding box center [1428, 178] width 226 height 20
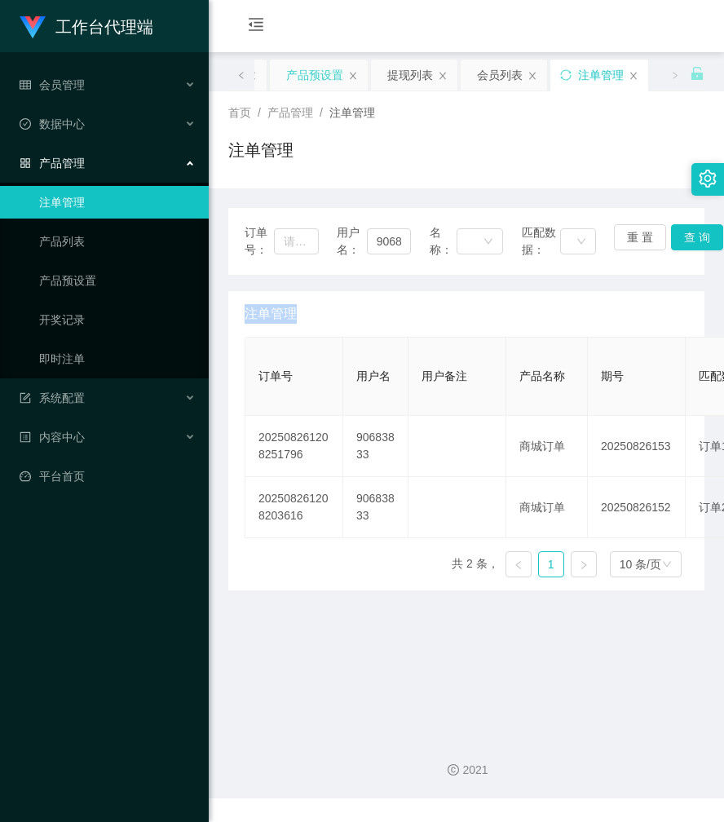
click at [328, 76] on div "产品预设置" at bounding box center [314, 75] width 57 height 31
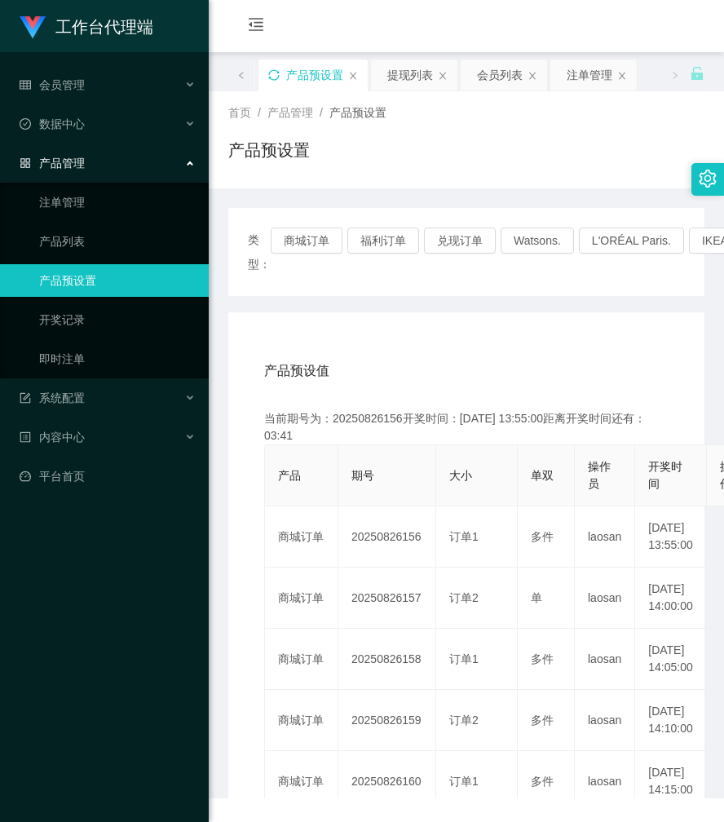
click at [272, 77] on icon "图标: sync" at bounding box center [273, 74] width 11 height 11
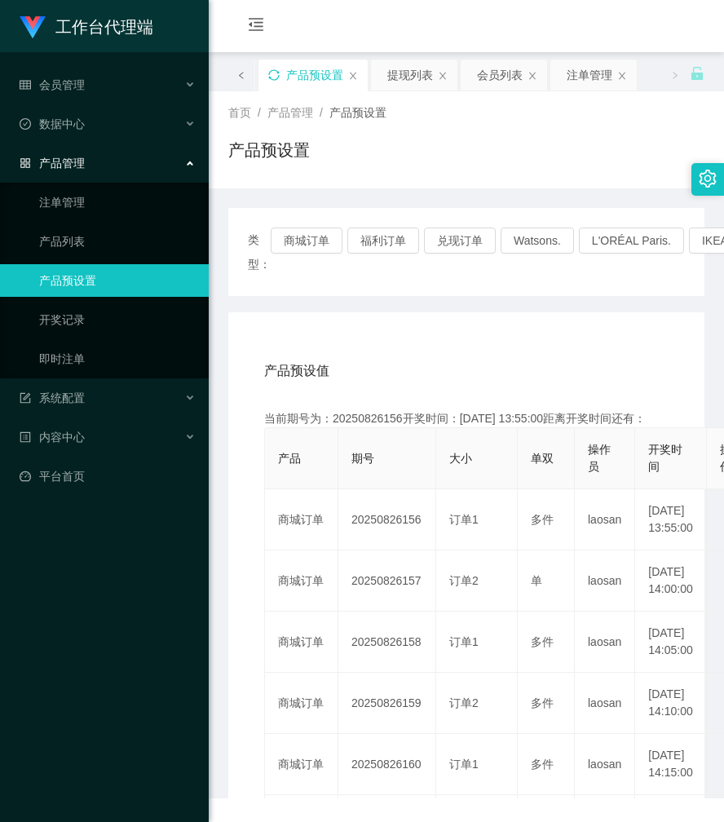
click at [241, 77] on icon "图标: left" at bounding box center [241, 75] width 8 height 8
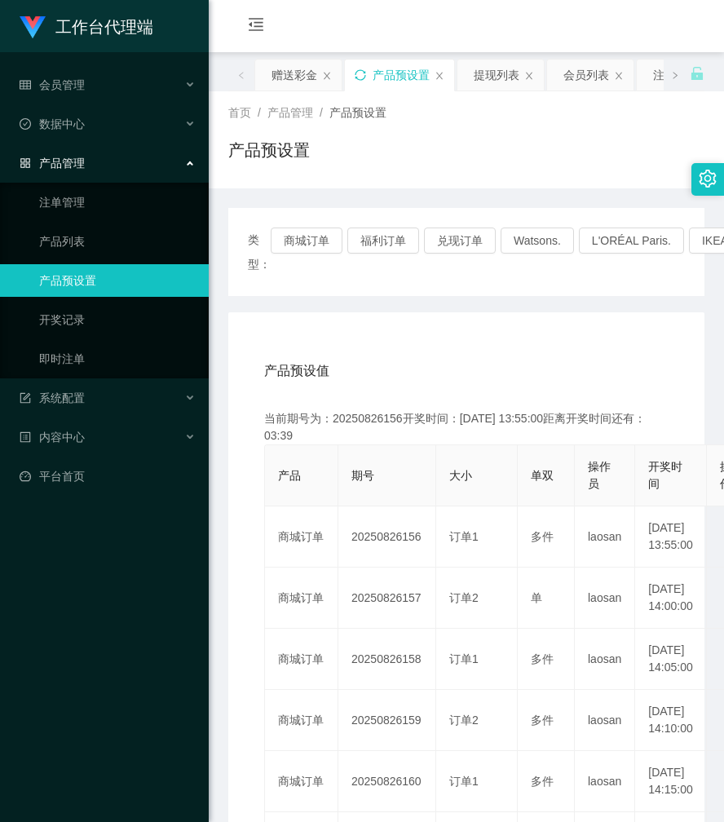
drag, startPoint x: 294, startPoint y: 78, endPoint x: 294, endPoint y: 91, distance: 13.1
click at [294, 78] on div "赠送彩金" at bounding box center [295, 75] width 46 height 31
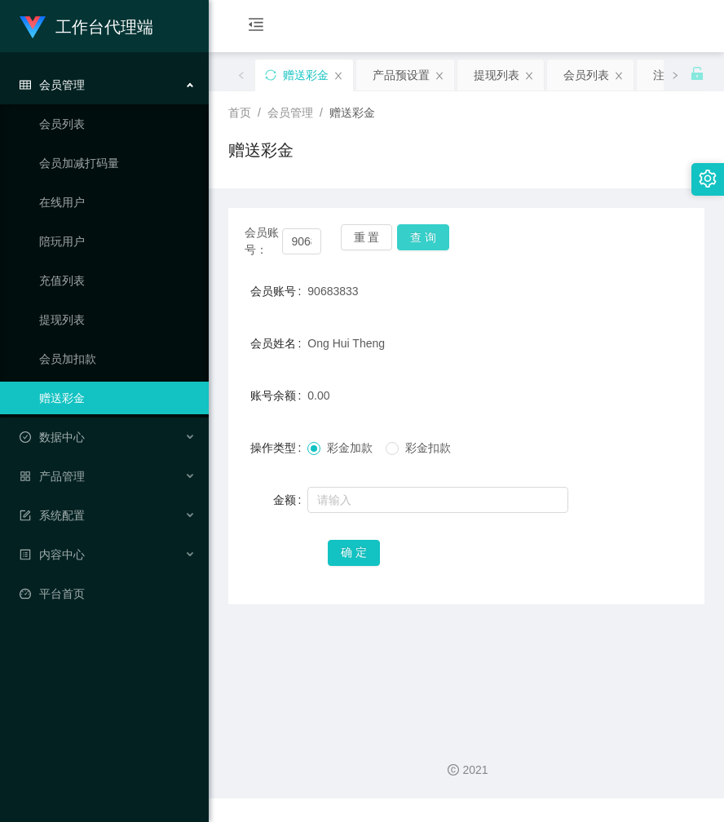
click at [435, 238] on button "查 询" at bounding box center [423, 237] width 52 height 26
click at [435, 238] on button "查 询" at bounding box center [432, 237] width 70 height 26
click at [435, 238] on div "会员账号： 90683833 重 置 查 询" at bounding box center [466, 241] width 476 height 34
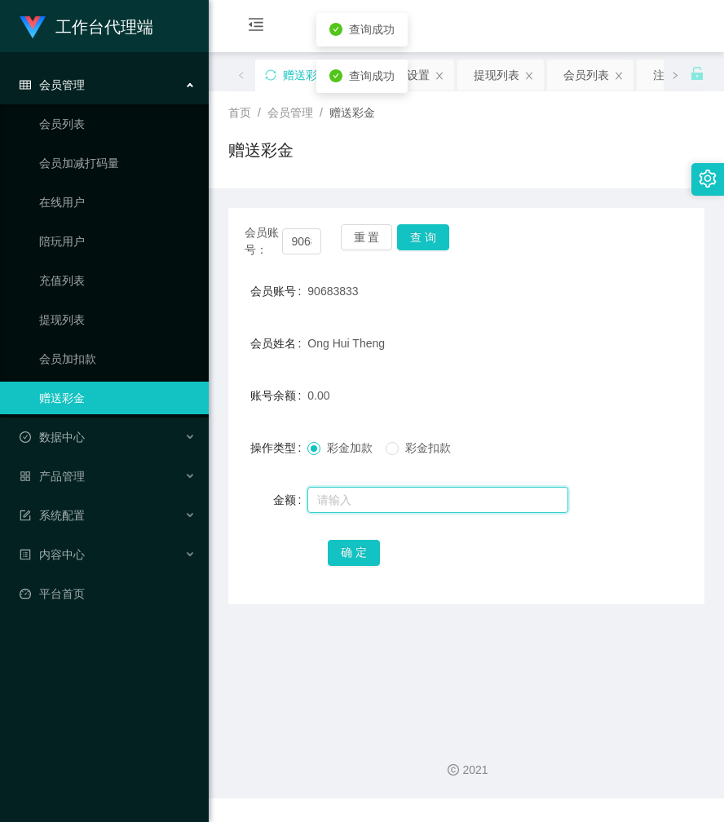
click at [359, 496] on input "text" at bounding box center [438, 500] width 261 height 26
type input "150"
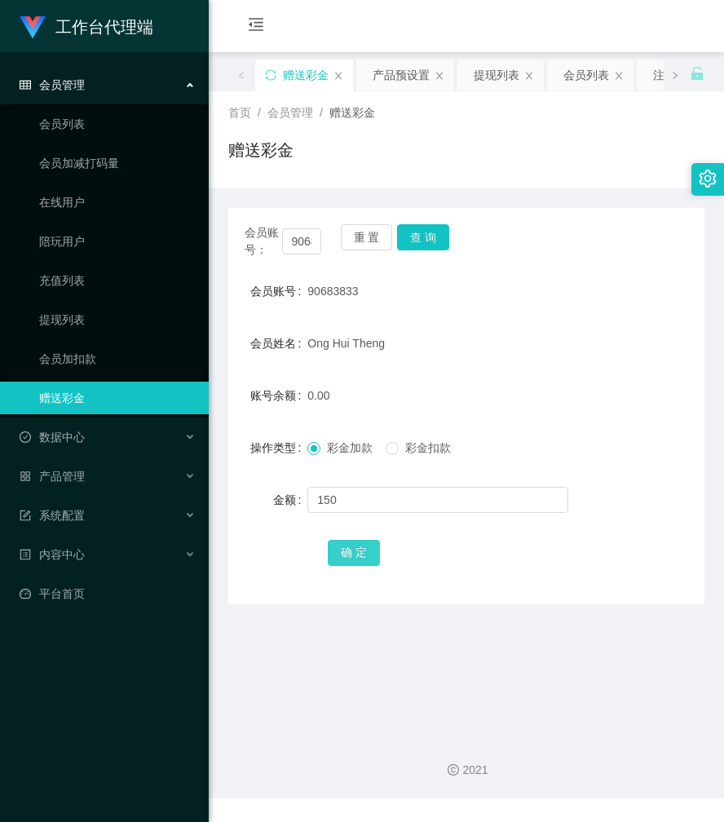
click at [366, 552] on button "确 定" at bounding box center [354, 553] width 52 height 26
click at [431, 237] on button "查 询" at bounding box center [423, 237] width 52 height 26
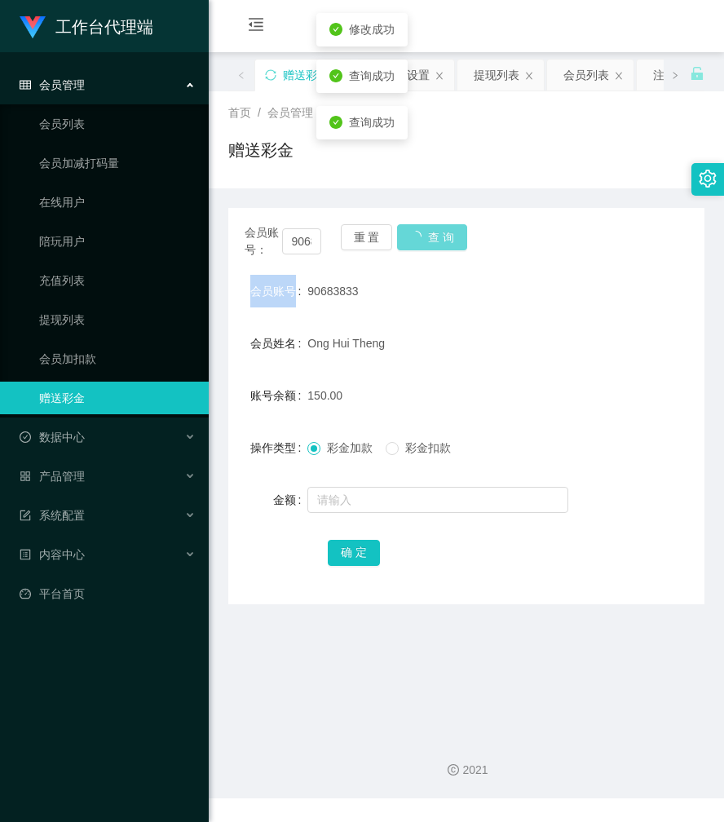
click at [431, 237] on div "会员账号： 90683833 重 置 查 询" at bounding box center [466, 241] width 476 height 34
click at [278, 75] on div "赠送彩金" at bounding box center [304, 75] width 98 height 31
click at [278, 73] on div "赠送彩金" at bounding box center [304, 75] width 98 height 31
click at [272, 72] on icon "图标: sync" at bounding box center [270, 74] width 11 height 11
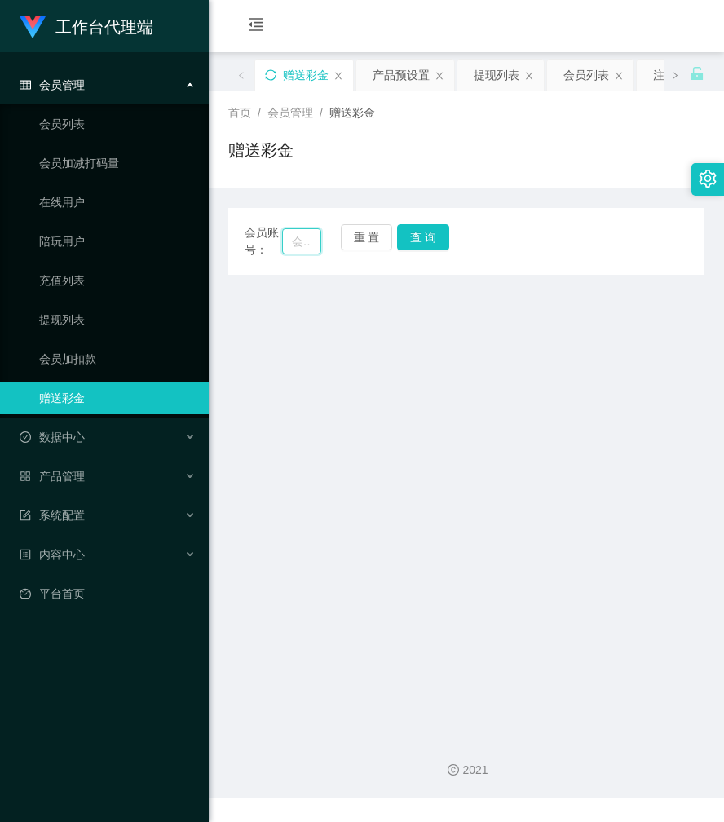
click at [305, 235] on input "text" at bounding box center [302, 241] width 40 height 26
click at [303, 241] on input "text" at bounding box center [302, 241] width 40 height 26
paste input "90683833"
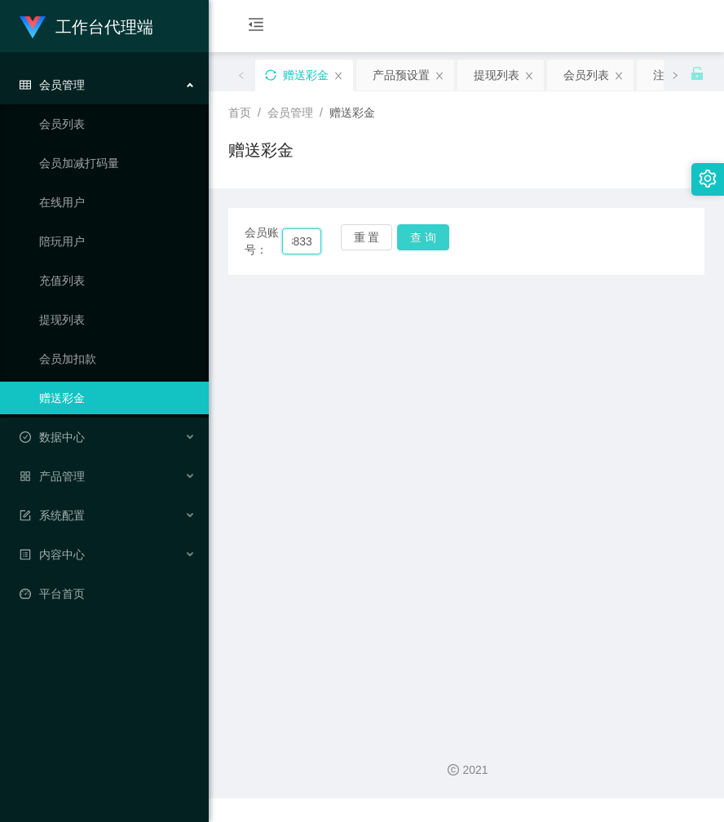
type input "90683833"
click at [418, 238] on button "查 询" at bounding box center [423, 237] width 52 height 26
click at [418, 238] on div "会员账号： 90683833 重 置 查 询" at bounding box center [466, 241] width 476 height 34
click at [418, 238] on button "查 询" at bounding box center [432, 237] width 70 height 26
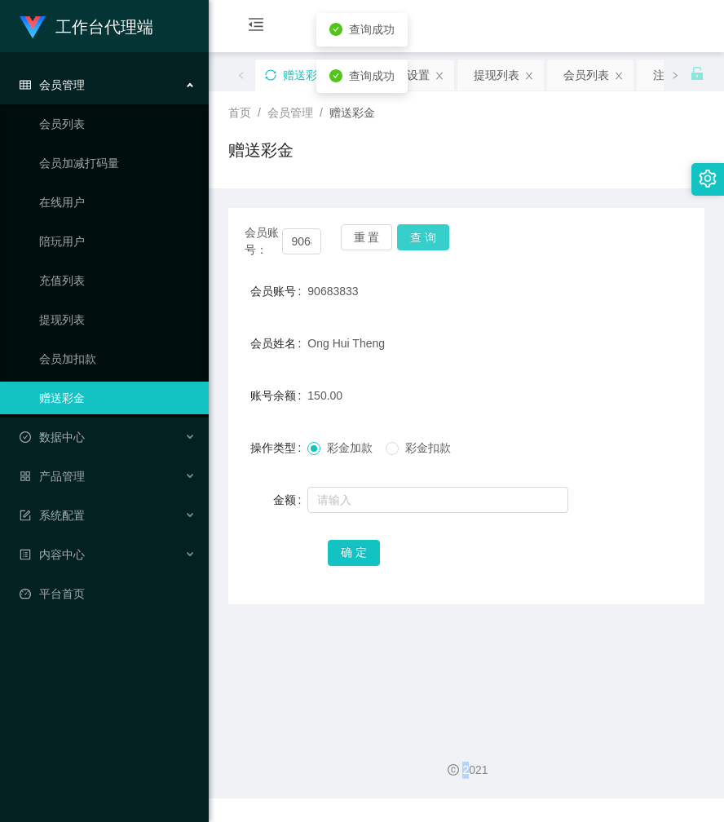
click at [418, 238] on button "查 询" at bounding box center [423, 237] width 52 height 26
click at [573, 148] on div "赠送彩金" at bounding box center [466, 157] width 476 height 38
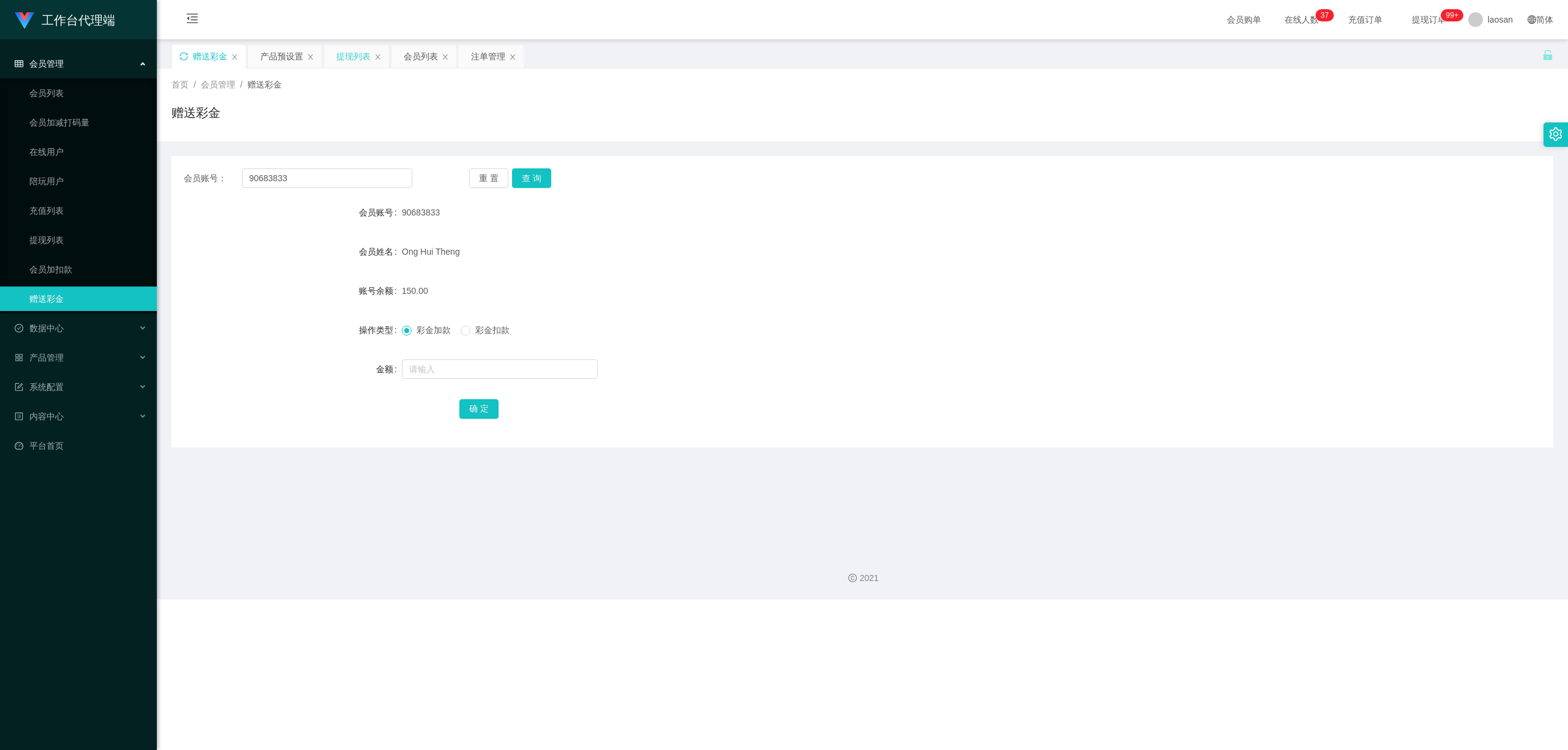
click at [353, 55] on div "提现列表" at bounding box center [354, 56] width 35 height 23
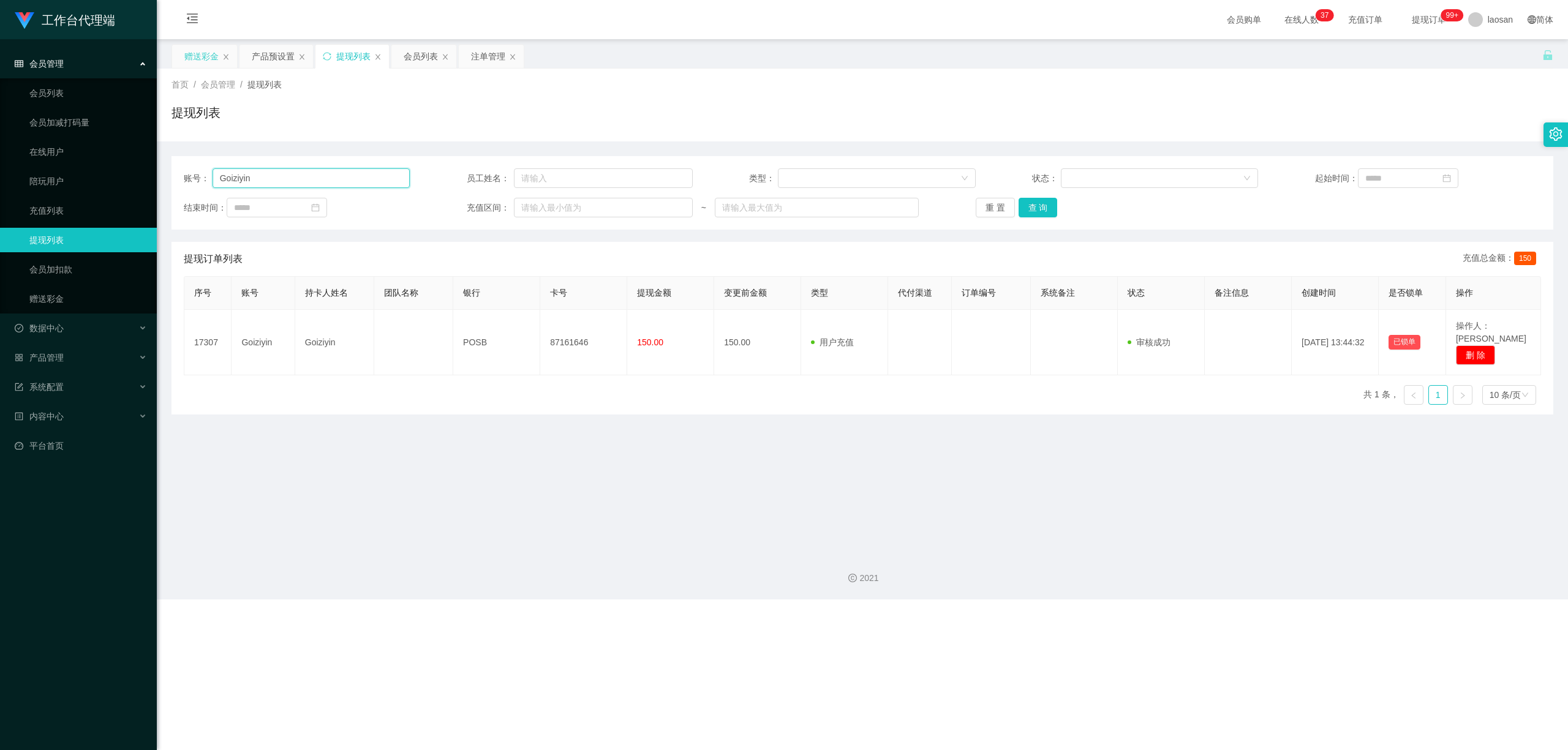
drag, startPoint x: 299, startPoint y: 173, endPoint x: 200, endPoint y: 161, distance: 99.7
click at [170, 172] on main "关闭左侧 关闭右侧 关闭其它 刷新页面 赠送彩金 产品预设置 提现列表 会员列表 注单管理 首页 / 会员管理 / 提现列表 / 提现列表 账号： Goizi…" at bounding box center [862, 291] width 1411 height 504
paste input "90683833"
type input "90683833"
click at [544, 203] on button "查 询" at bounding box center [1039, 207] width 39 height 20
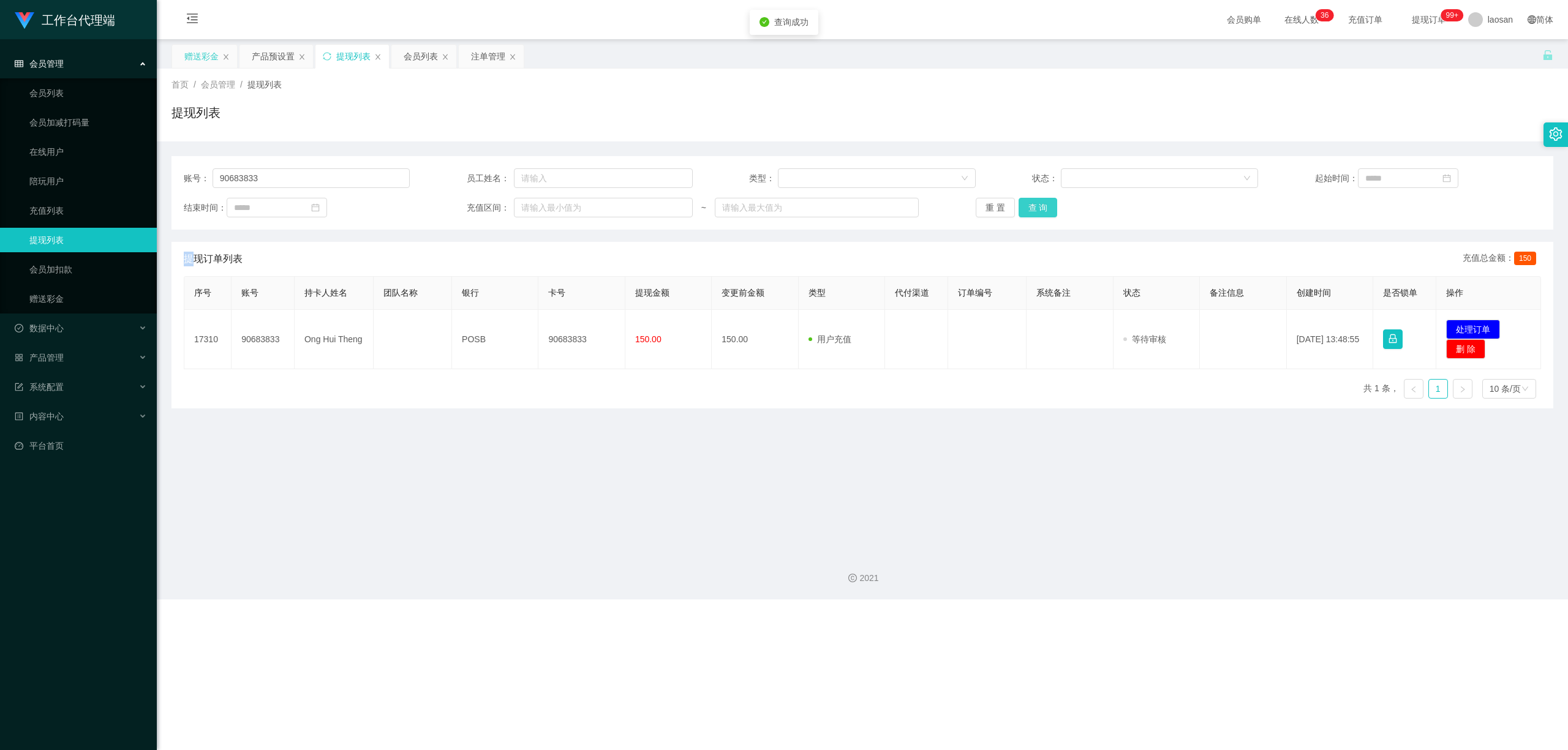
click at [544, 203] on div "重 置 查 询" at bounding box center [1088, 207] width 226 height 20
click at [544, 203] on button "查 询" at bounding box center [1039, 207] width 39 height 20
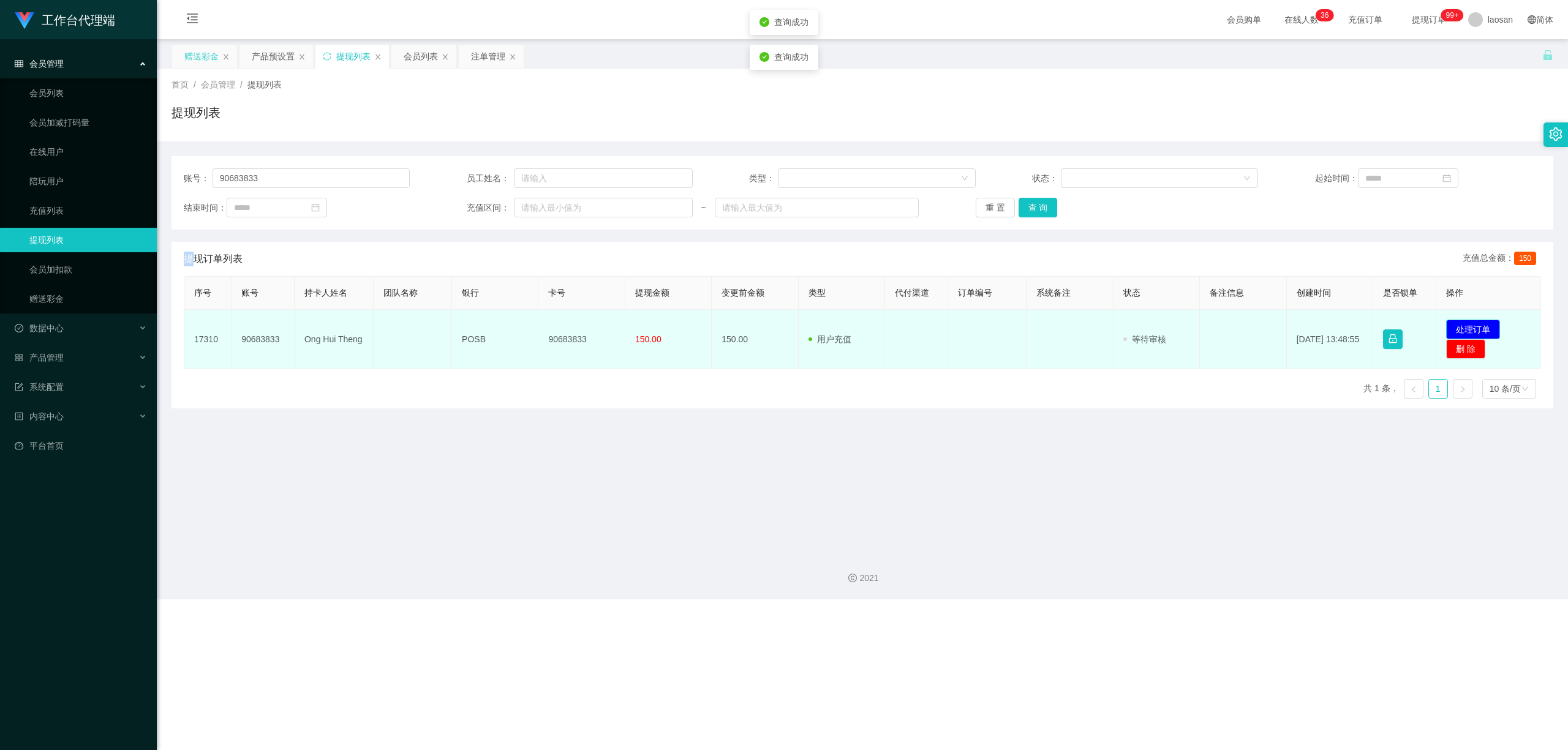
click at [544, 330] on button "处理订单" at bounding box center [1473, 330] width 54 height 20
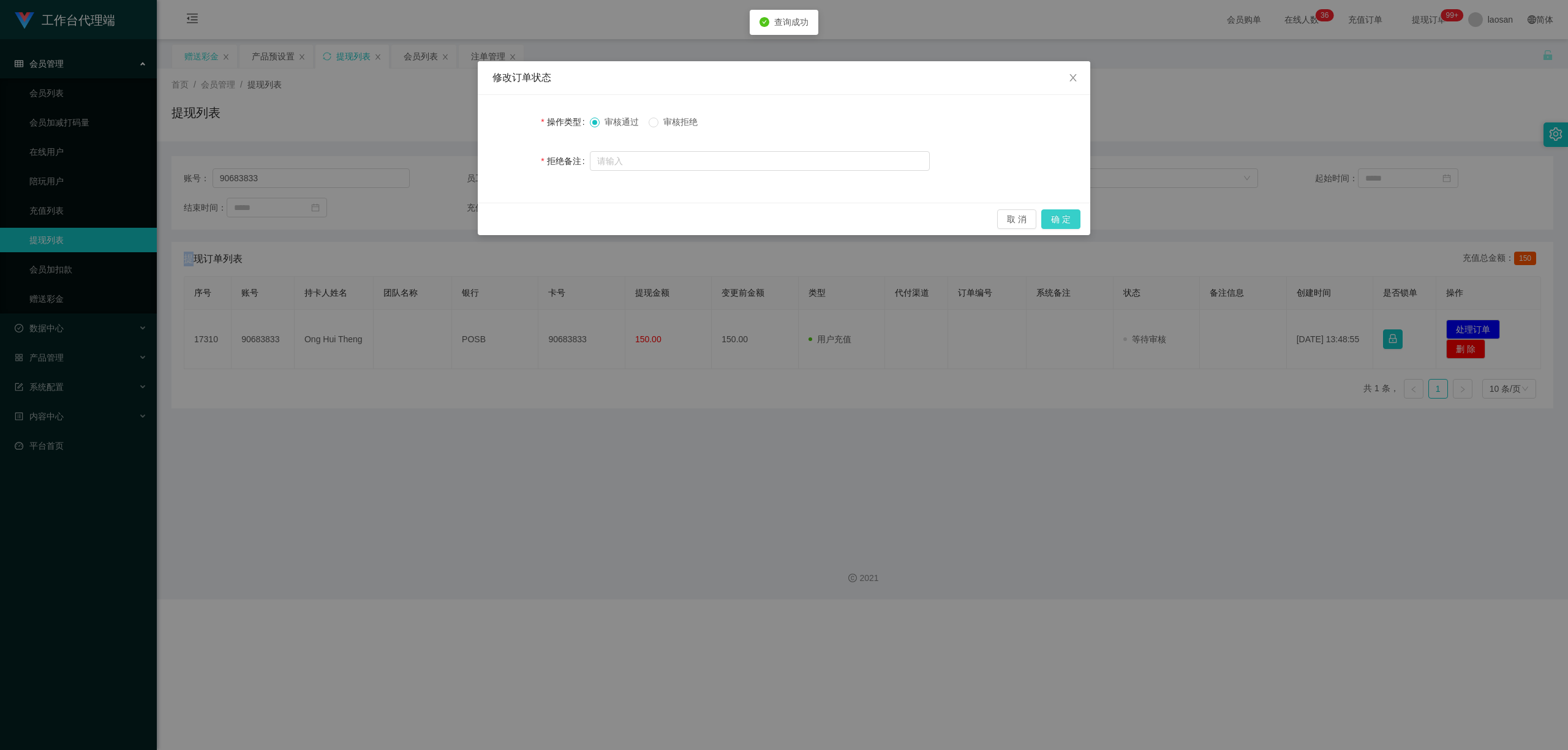
click at [544, 214] on button "确 定" at bounding box center [1061, 219] width 39 height 20
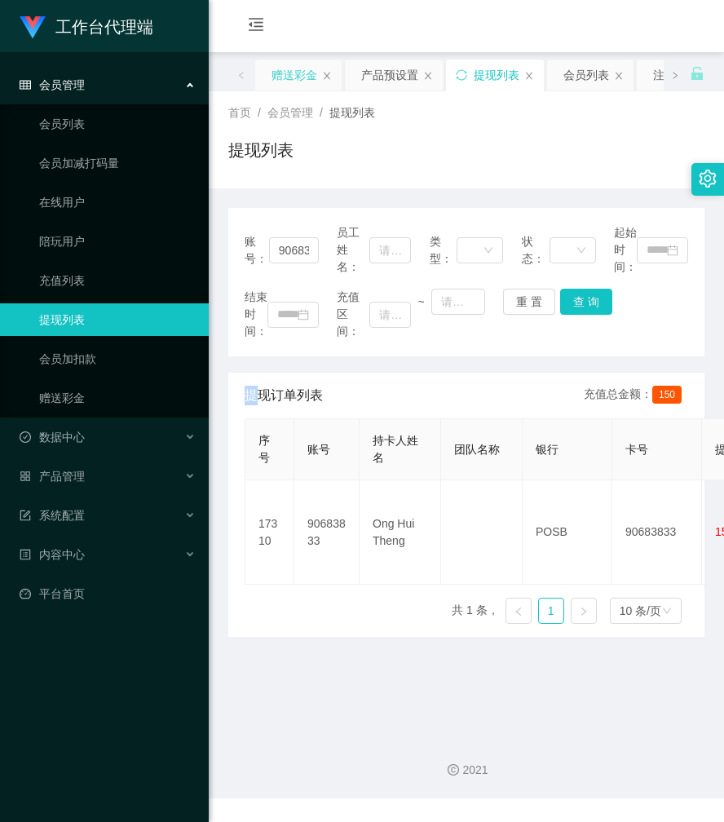
drag, startPoint x: 294, startPoint y: 75, endPoint x: 284, endPoint y: 80, distance: 10.9
click at [294, 75] on div "赠送彩金" at bounding box center [295, 75] width 46 height 31
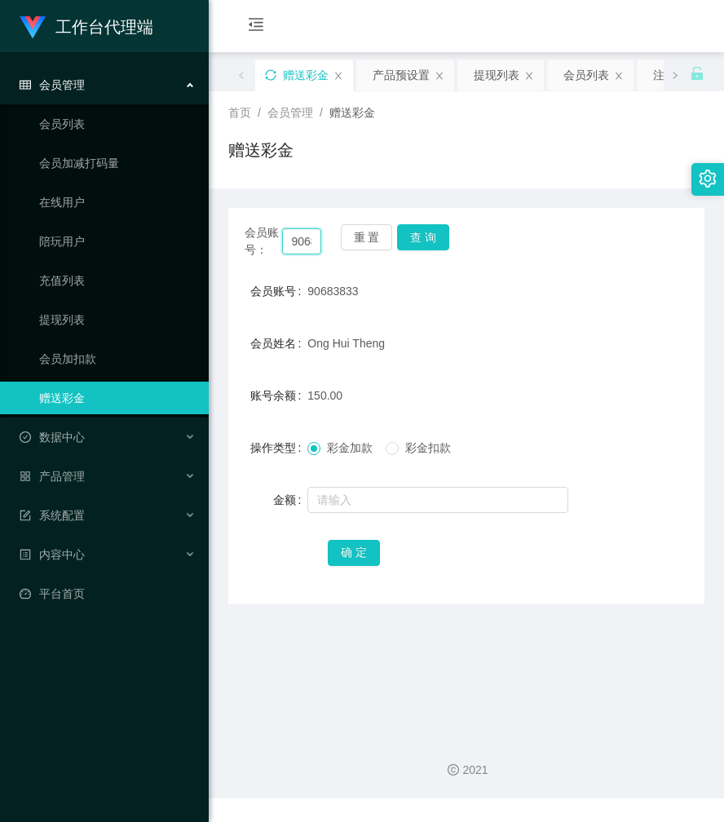
click at [291, 240] on input "90683833" at bounding box center [302, 241] width 40 height 26
paste input "heero00"
type input "heero00"
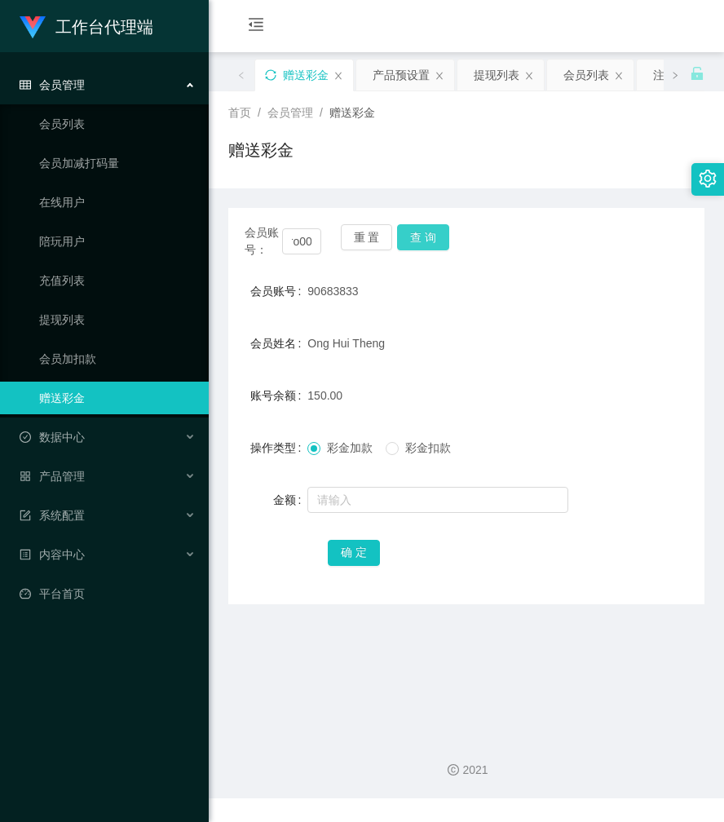
click at [442, 233] on button "查 询" at bounding box center [423, 237] width 52 height 26
click at [442, 233] on div "会员账号： heero00 重 置 查 询" at bounding box center [466, 241] width 476 height 34
click at [442, 233] on button "查 询" at bounding box center [423, 237] width 52 height 26
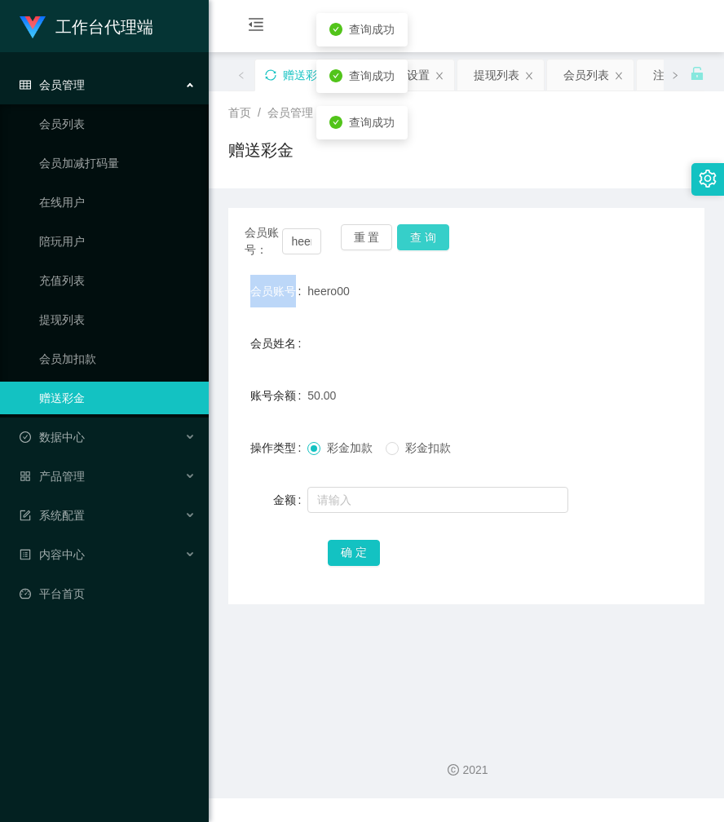
click at [442, 233] on div "会员账号： heero00 重 置 查 询" at bounding box center [466, 241] width 476 height 34
click at [442, 233] on button "查 询" at bounding box center [423, 237] width 52 height 26
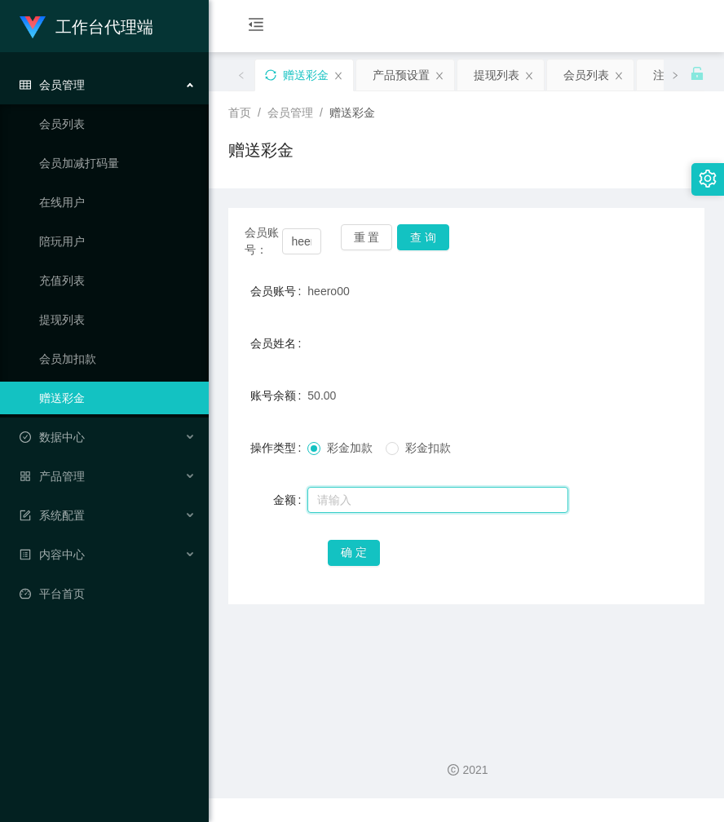
click at [359, 499] on input "text" at bounding box center [438, 500] width 261 height 26
type input "100"
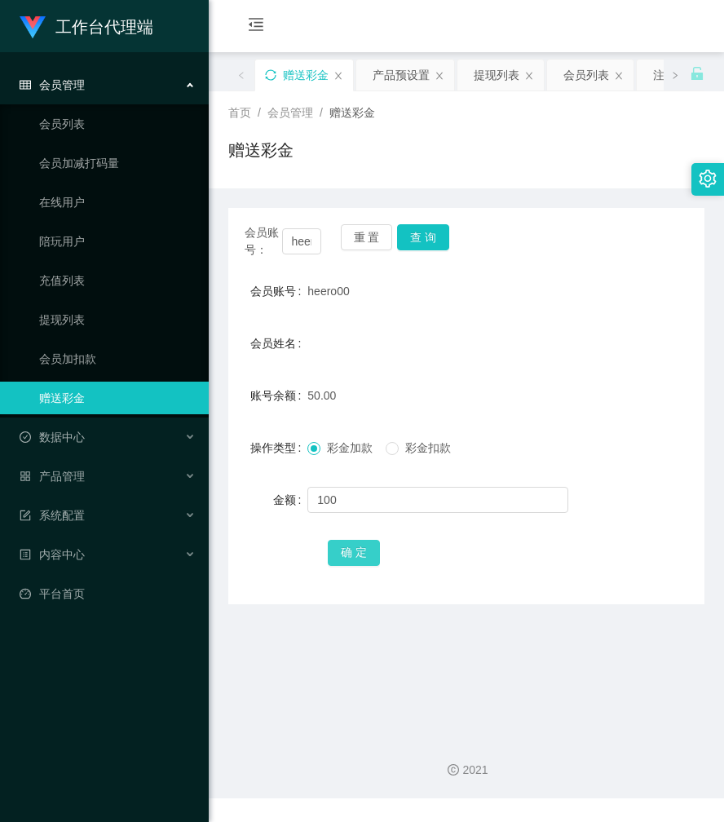
click at [353, 551] on button "确 定" at bounding box center [354, 553] width 52 height 26
click at [435, 241] on button "查 询" at bounding box center [423, 237] width 52 height 26
click at [435, 241] on button "查 询" at bounding box center [432, 237] width 70 height 26
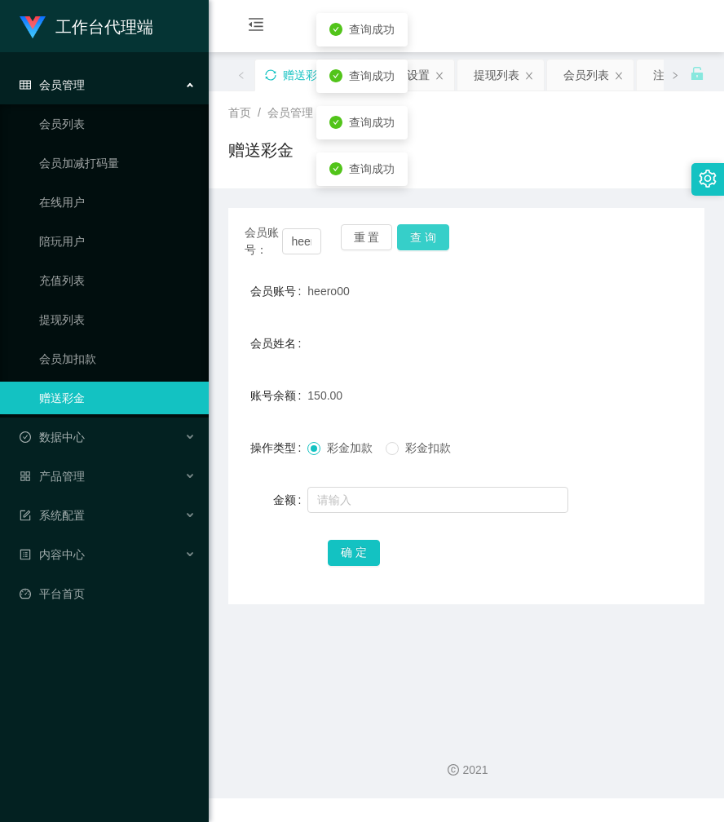
click at [435, 241] on button "查 询" at bounding box center [423, 237] width 52 height 26
click at [435, 241] on div "会员账号： heero00 重 置 查 询" at bounding box center [466, 241] width 476 height 34
click at [435, 241] on button "查 询" at bounding box center [423, 237] width 52 height 26
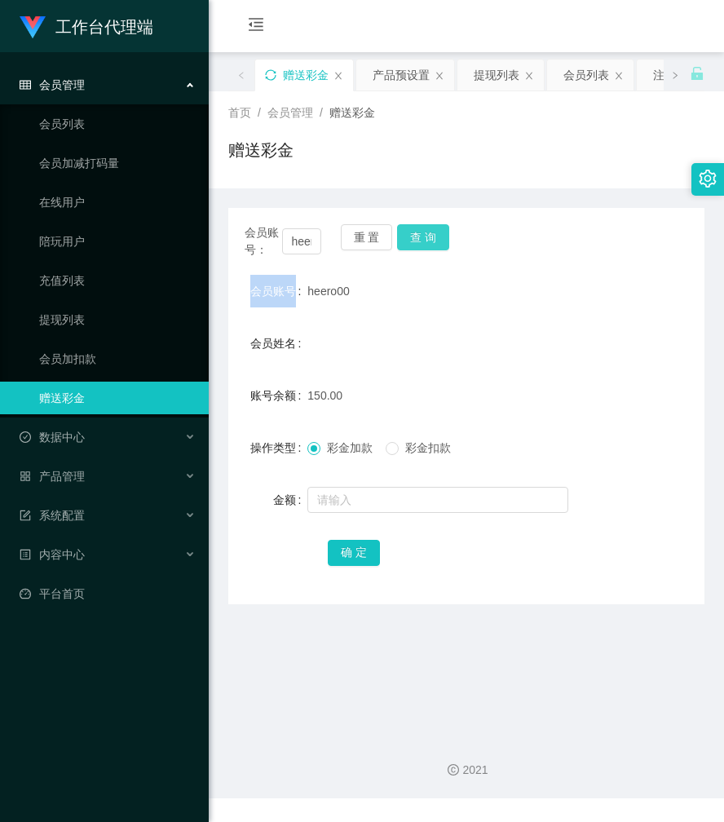
click at [432, 236] on button "查 询" at bounding box center [423, 237] width 52 height 26
click at [432, 236] on div "会员账号： heero00 重 置 查 询" at bounding box center [466, 241] width 476 height 34
click at [432, 236] on button "查 询" at bounding box center [423, 237] width 52 height 26
click at [432, 236] on div "会员账号： heero00 重 置 查 询" at bounding box center [466, 241] width 476 height 34
click at [432, 236] on button "查 询" at bounding box center [423, 237] width 52 height 26
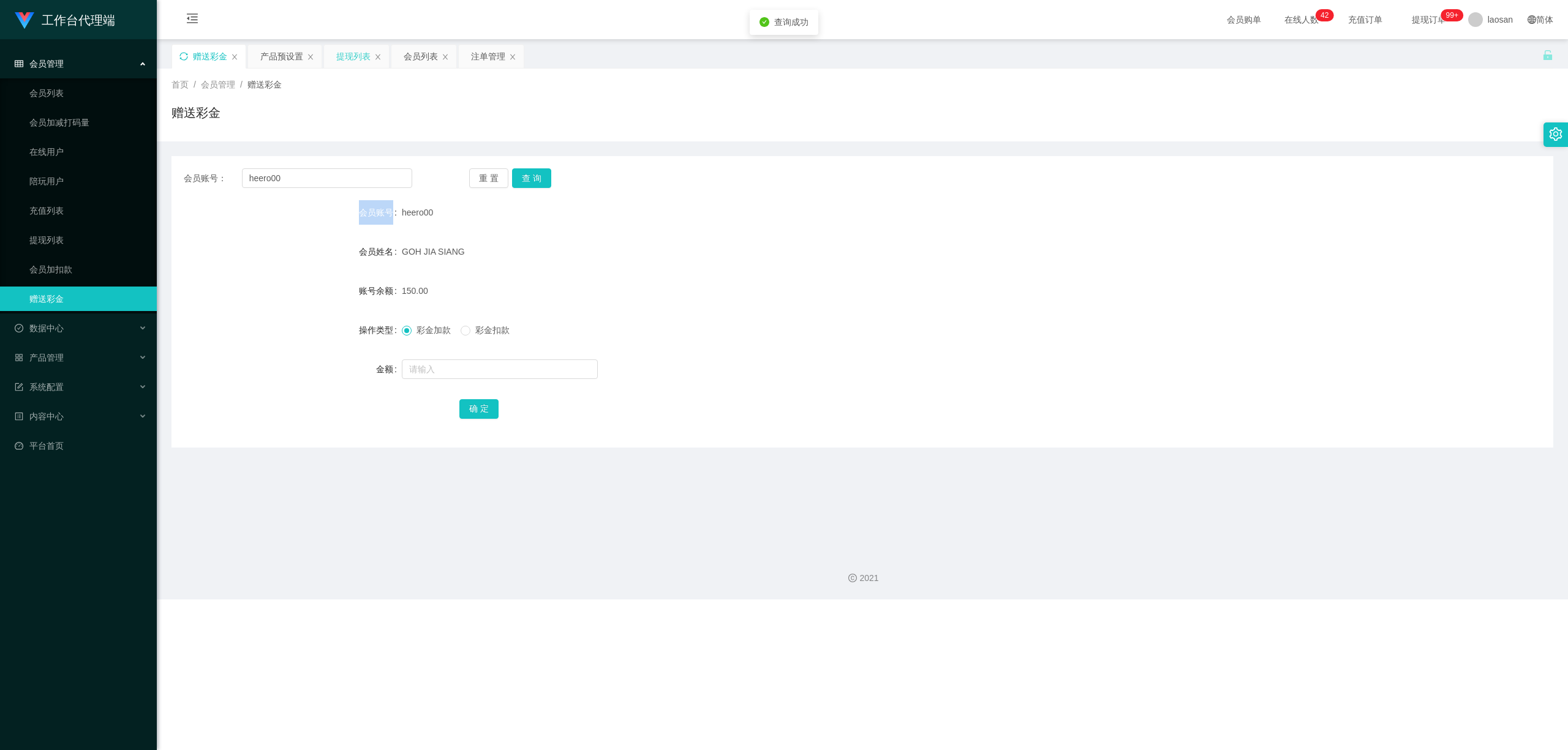
click at [365, 53] on div "提现列表" at bounding box center [354, 56] width 35 height 23
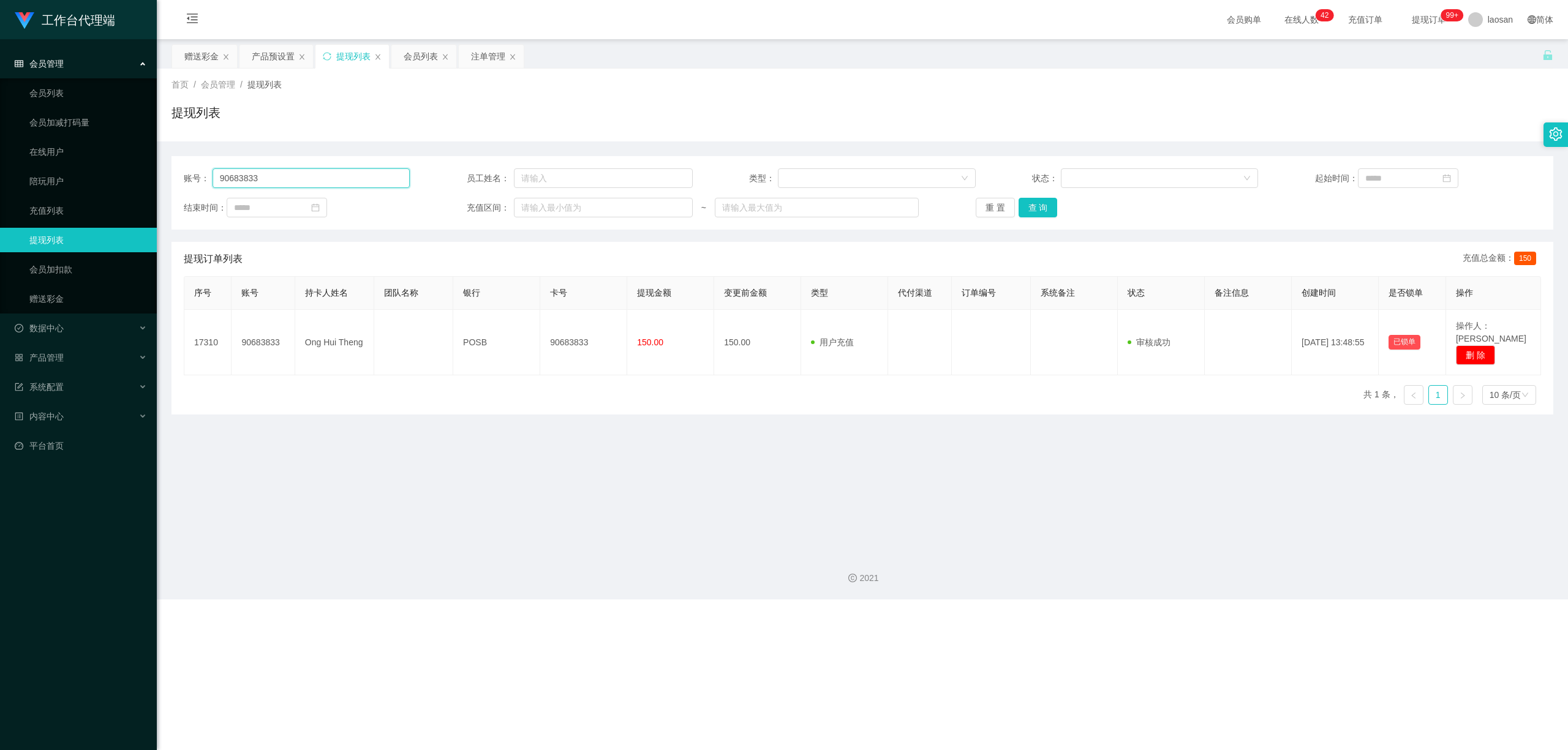
drag, startPoint x: 285, startPoint y: 181, endPoint x: 170, endPoint y: 165, distance: 116.1
click at [162, 171] on main "关闭左侧 关闭右侧 关闭其它 刷新页面 赠送彩金 产品预设置 提现列表 会员列表 注单管理 首页 / 会员管理 / 提现列表 / 提现列表 账号： 90683…" at bounding box center [862, 291] width 1411 height 504
paste input "heero00"
type input "heero00"
click at [544, 201] on button "查 询" at bounding box center [1039, 207] width 39 height 20
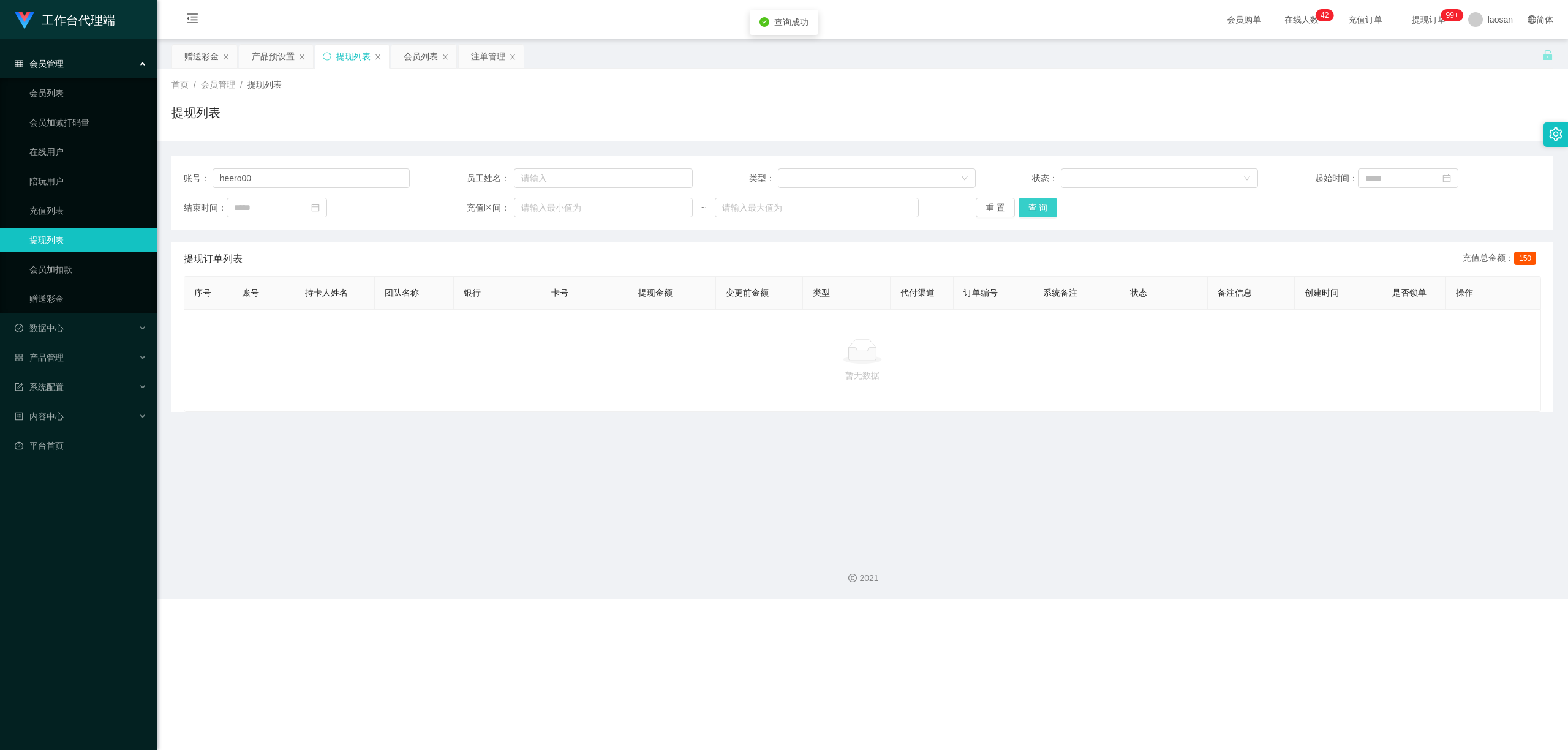
click at [544, 201] on button "查 询" at bounding box center [1039, 207] width 39 height 20
click at [544, 201] on div "重 置 查 询" at bounding box center [1088, 207] width 226 height 20
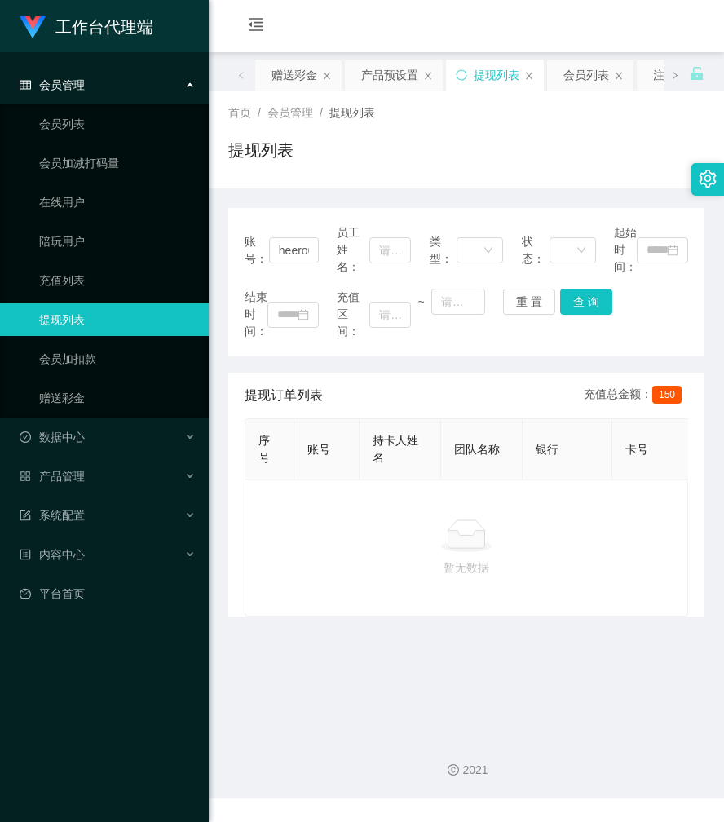
click at [321, 617] on div "暂无数据" at bounding box center [467, 548] width 444 height 137
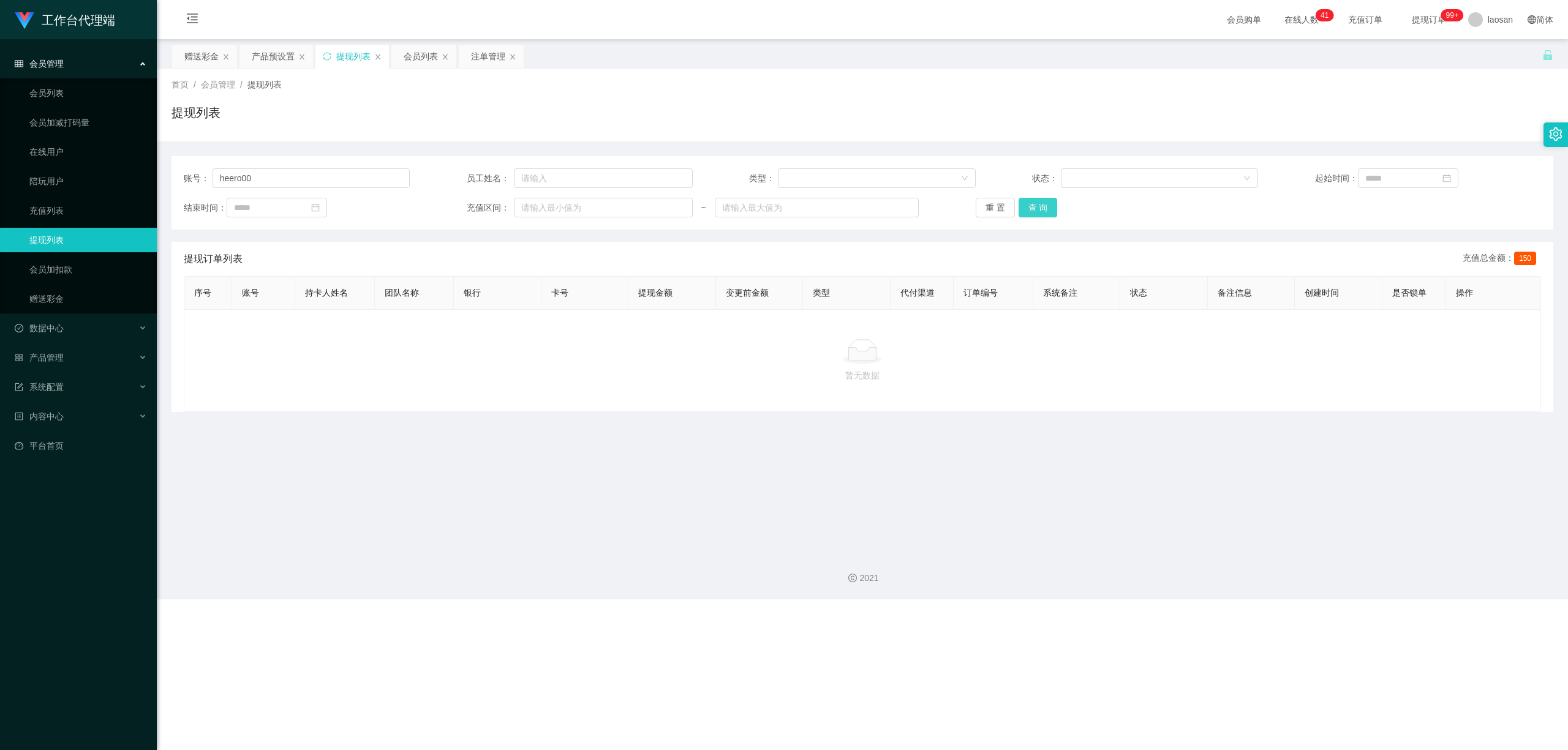
click at [544, 206] on button "查 询" at bounding box center [1039, 207] width 39 height 20
click at [544, 206] on button "查 询" at bounding box center [1045, 207] width 53 height 20
click at [544, 206] on button "查 询" at bounding box center [1039, 207] width 39 height 20
click at [544, 206] on div "重 置 查 询" at bounding box center [1088, 207] width 226 height 20
click at [544, 206] on button "查 询" at bounding box center [1045, 207] width 53 height 20
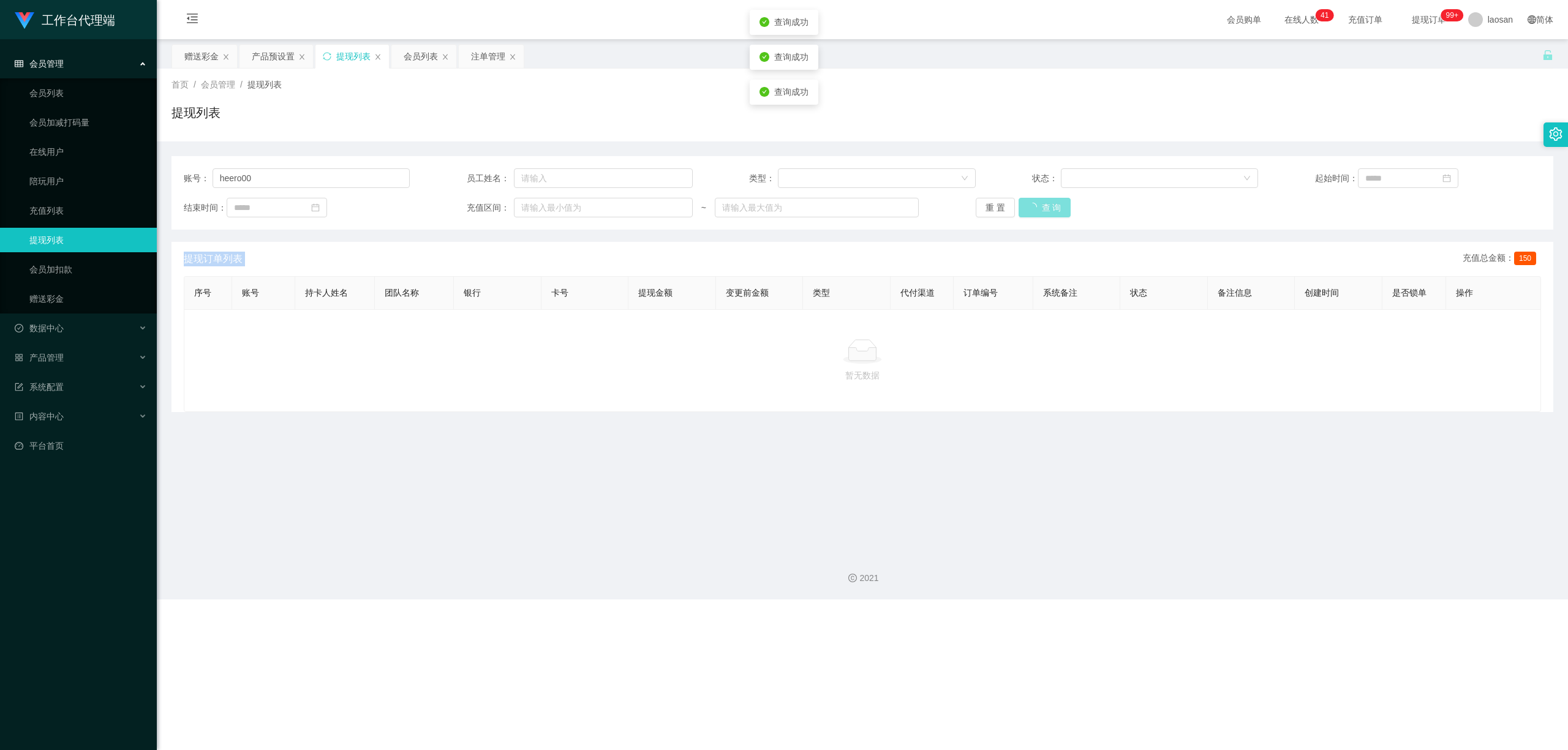
click at [544, 206] on div "重 置 查 询" at bounding box center [1088, 207] width 226 height 20
click at [544, 206] on button "查 询" at bounding box center [1039, 207] width 39 height 20
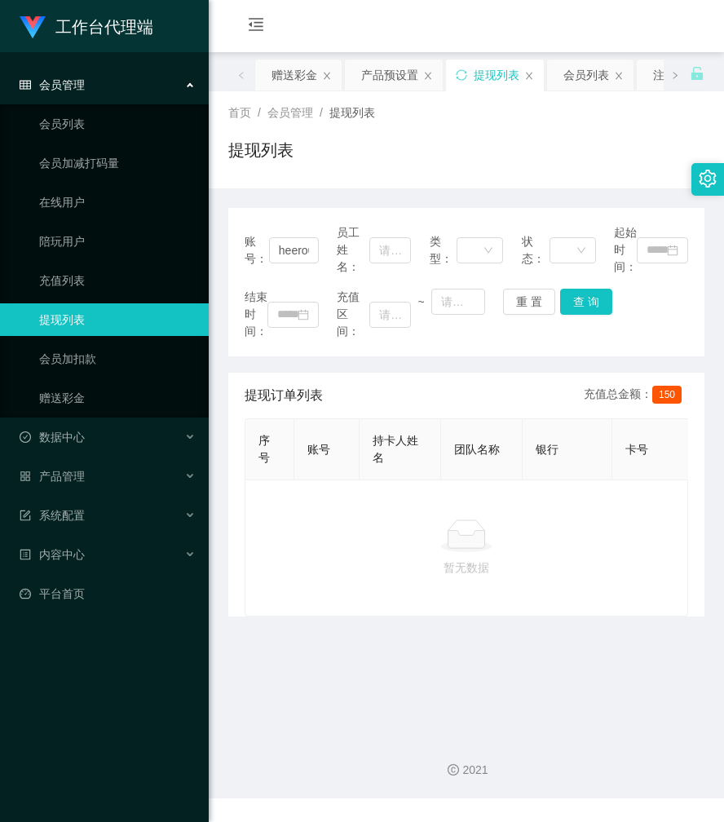
drag, startPoint x: 458, startPoint y: 142, endPoint x: 464, endPoint y: 154, distance: 13.9
click at [458, 142] on div "提现列表" at bounding box center [466, 157] width 476 height 38
click at [581, 297] on button "查 询" at bounding box center [586, 302] width 52 height 26
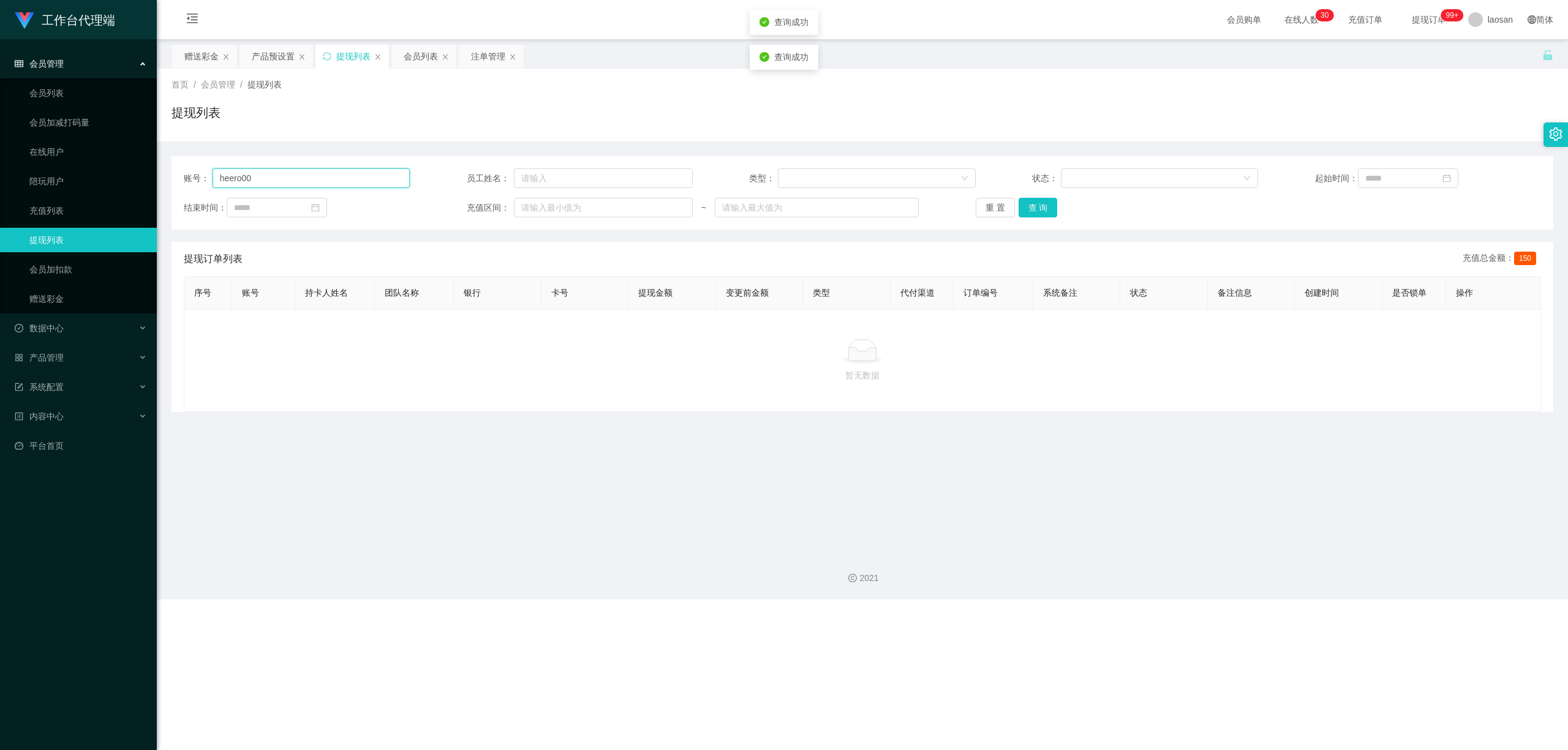
drag, startPoint x: 293, startPoint y: 178, endPoint x: 179, endPoint y: 175, distance: 114.0
click at [179, 175] on div "账号： heero00 员工姓名： 类型： 状态： 起始时间： 结束时间： 充值区间： ~ 重 置 查 询" at bounding box center [862, 193] width 1382 height 74
click at [544, 204] on button "查 询" at bounding box center [1039, 207] width 39 height 20
click at [544, 204] on div "重 置 查 询" at bounding box center [1088, 207] width 226 height 20
click at [544, 204] on button "查 询" at bounding box center [1039, 207] width 39 height 20
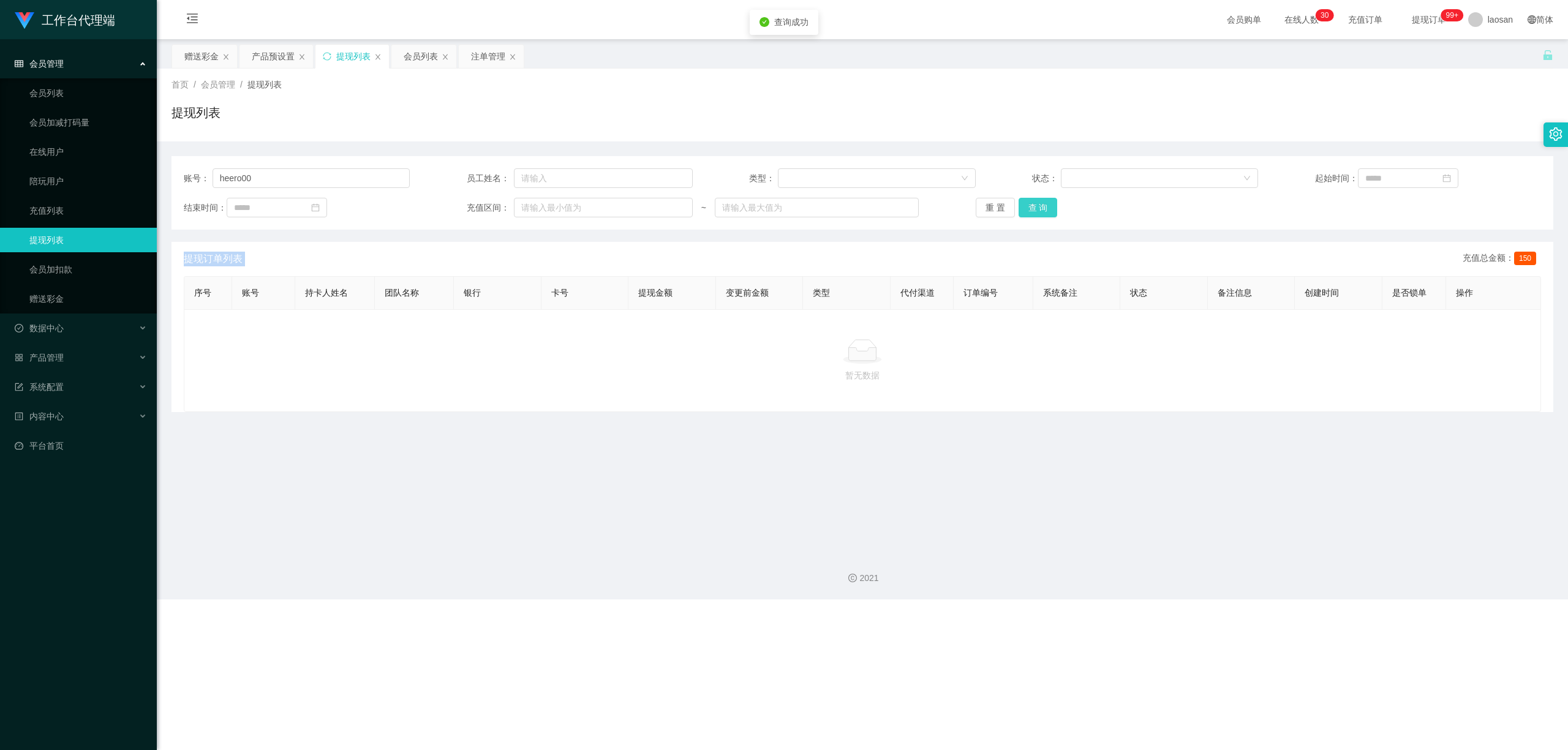
click at [544, 204] on div "重 置 查 询" at bounding box center [1088, 207] width 226 height 20
click at [430, 58] on div "会员列表" at bounding box center [421, 56] width 35 height 23
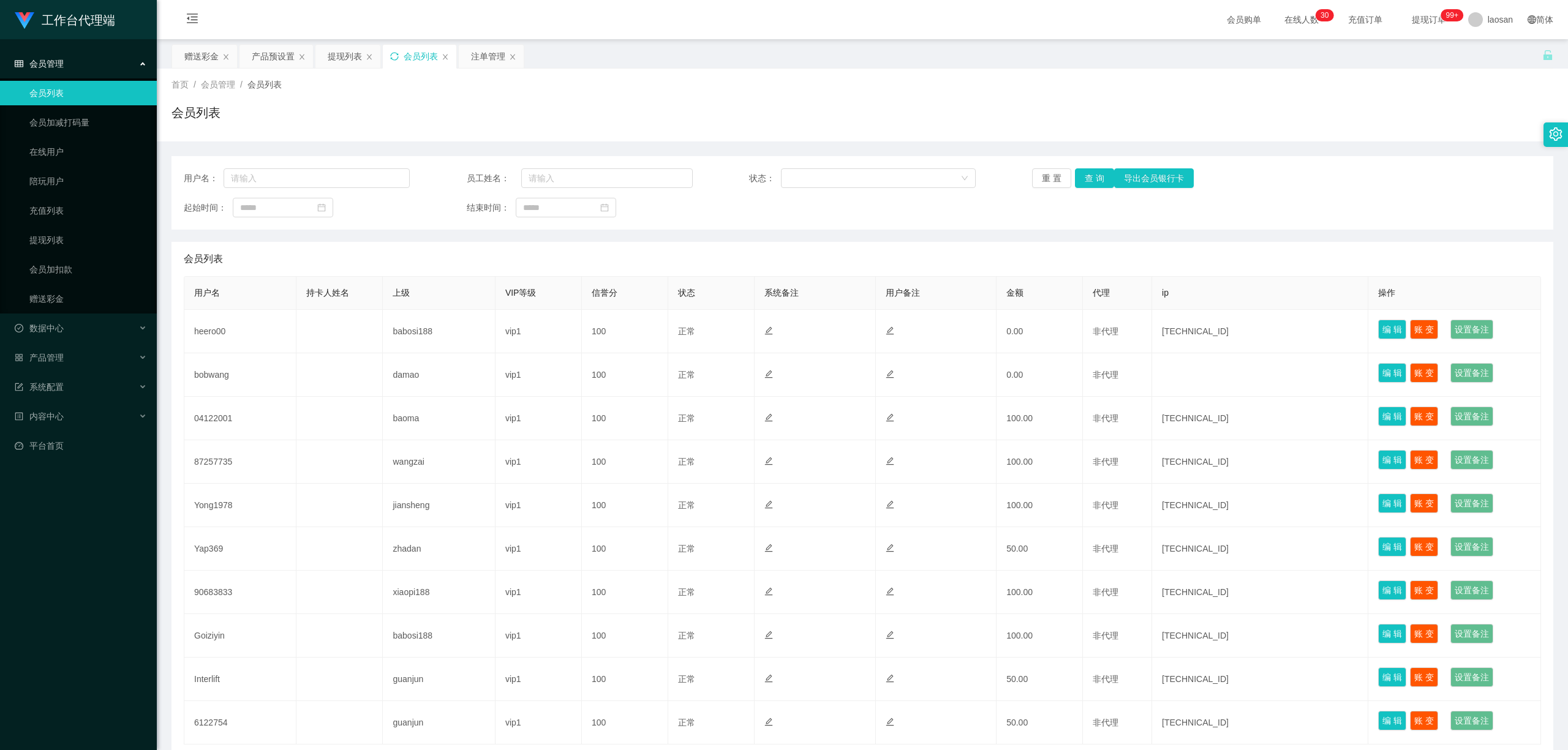
click at [396, 55] on icon "图标: sync" at bounding box center [394, 56] width 8 height 8
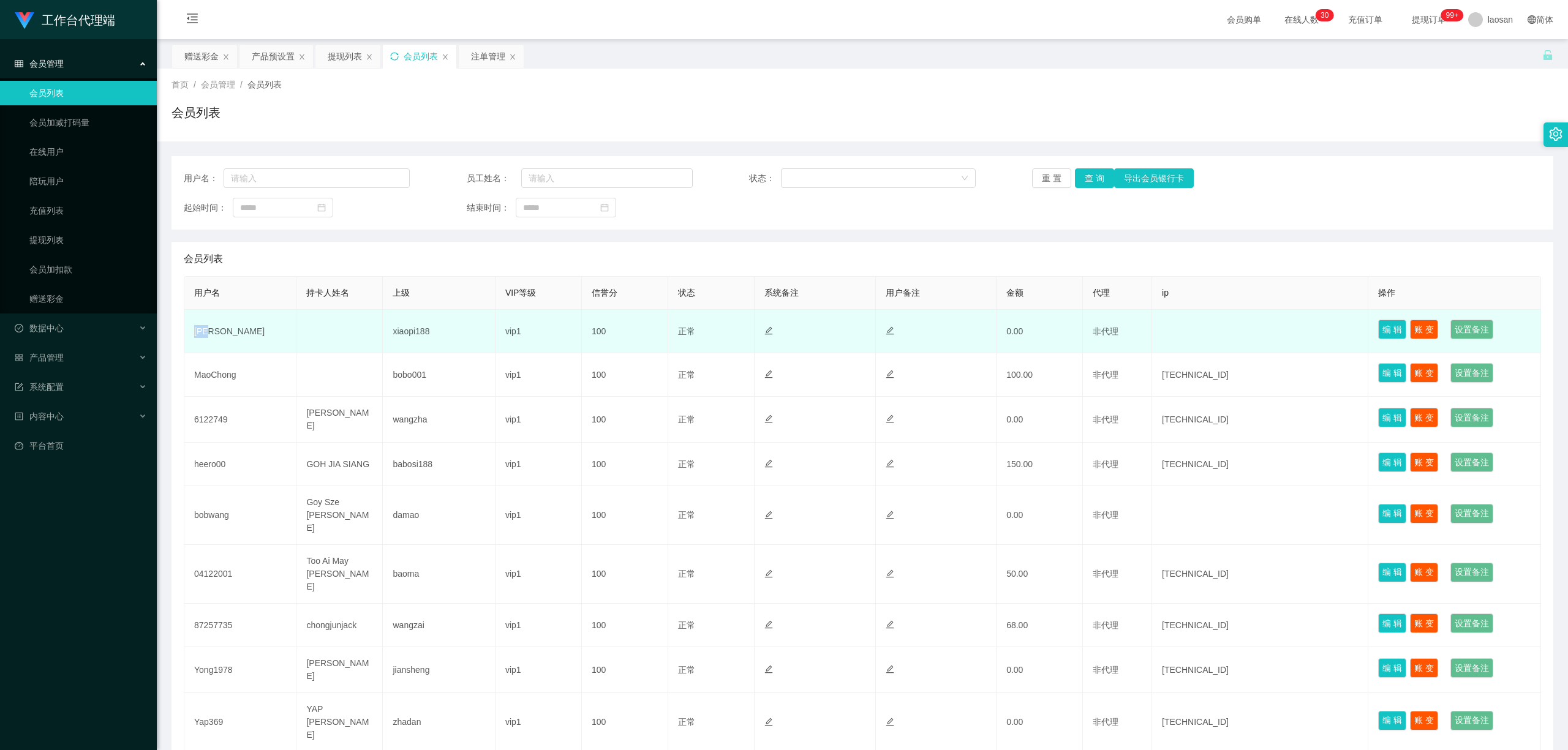
drag, startPoint x: 201, startPoint y: 330, endPoint x: 191, endPoint y: 330, distance: 10.0
click at [191, 330] on td "[PERSON_NAME]" at bounding box center [240, 332] width 112 height 44
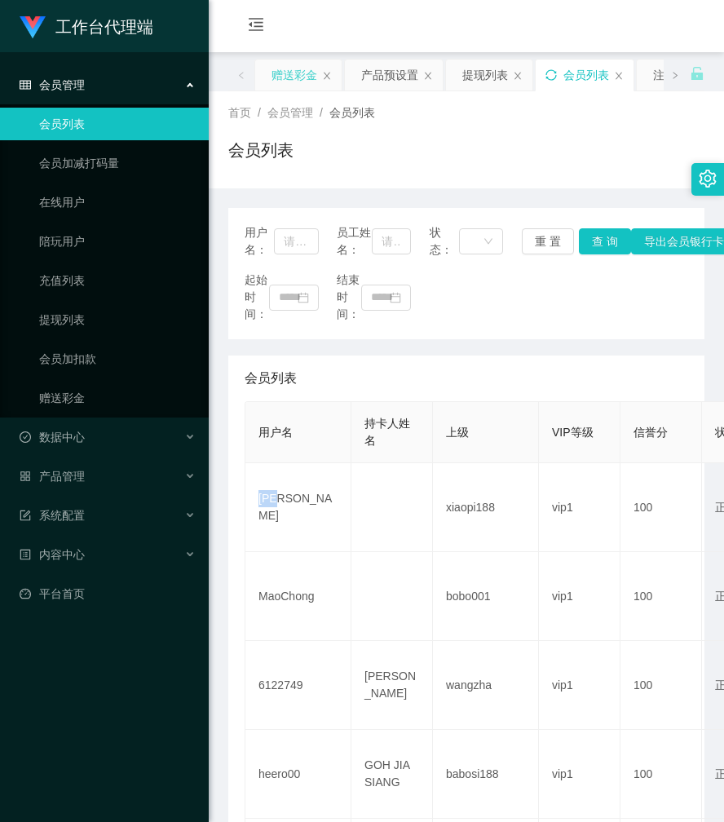
click at [320, 72] on div "赠送彩金" at bounding box center [298, 75] width 86 height 31
click at [278, 70] on div "赠送彩金" at bounding box center [295, 75] width 46 height 31
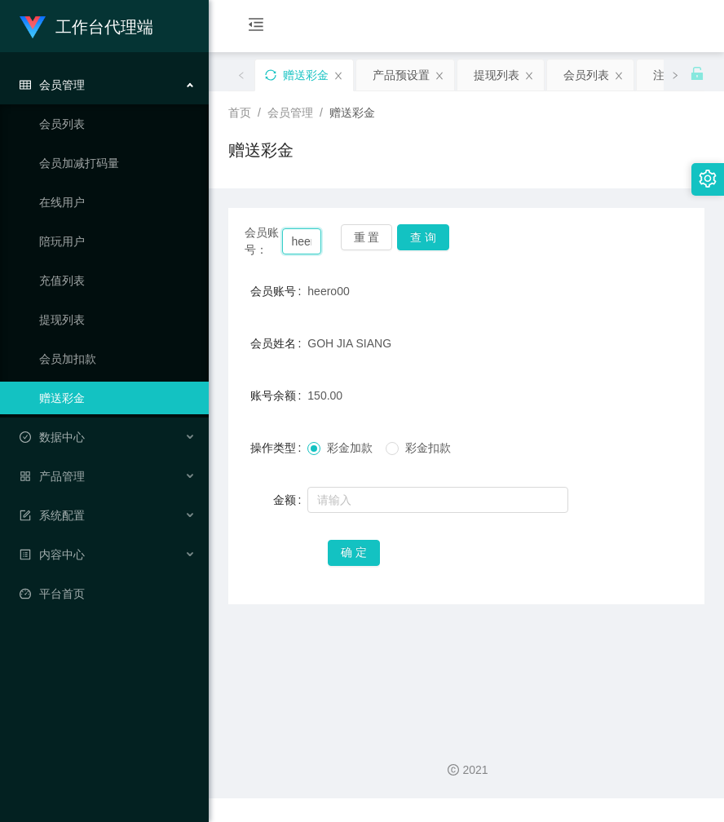
click at [294, 242] on input "heero00" at bounding box center [302, 241] width 40 height 26
paste input "[PERSON_NAME]"
type input "[PERSON_NAME]"
click at [419, 240] on button "查 询" at bounding box center [423, 237] width 52 height 26
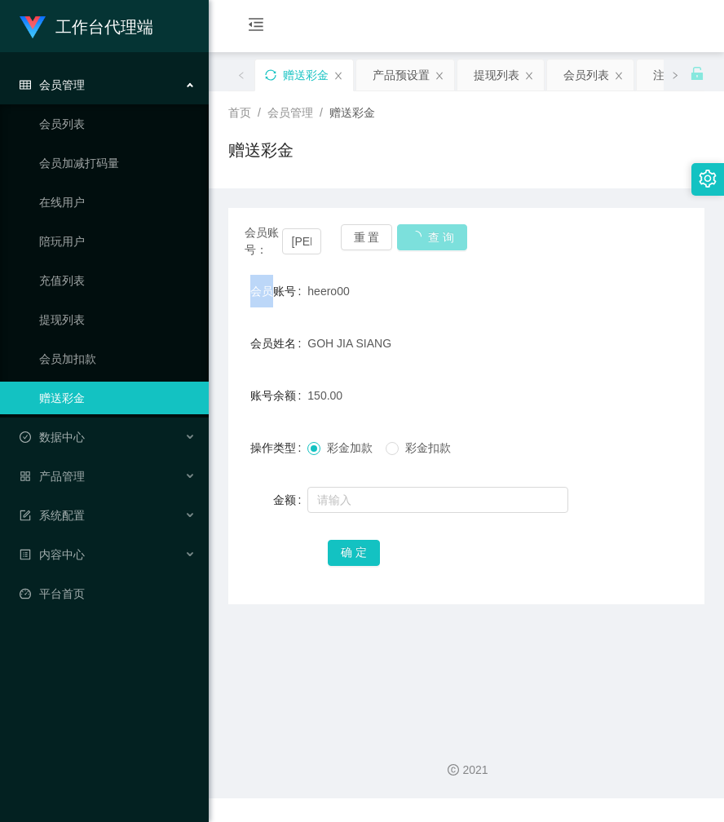
click at [419, 240] on div "会员账号： [PERSON_NAME] 查 询" at bounding box center [466, 241] width 476 height 34
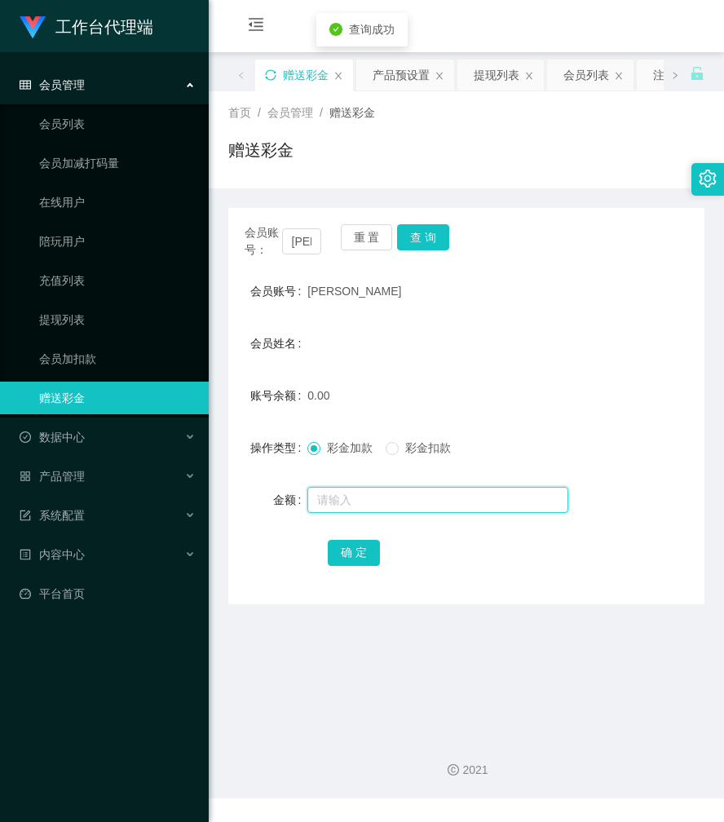
click at [351, 501] on input "text" at bounding box center [438, 500] width 261 height 26
type input "100"
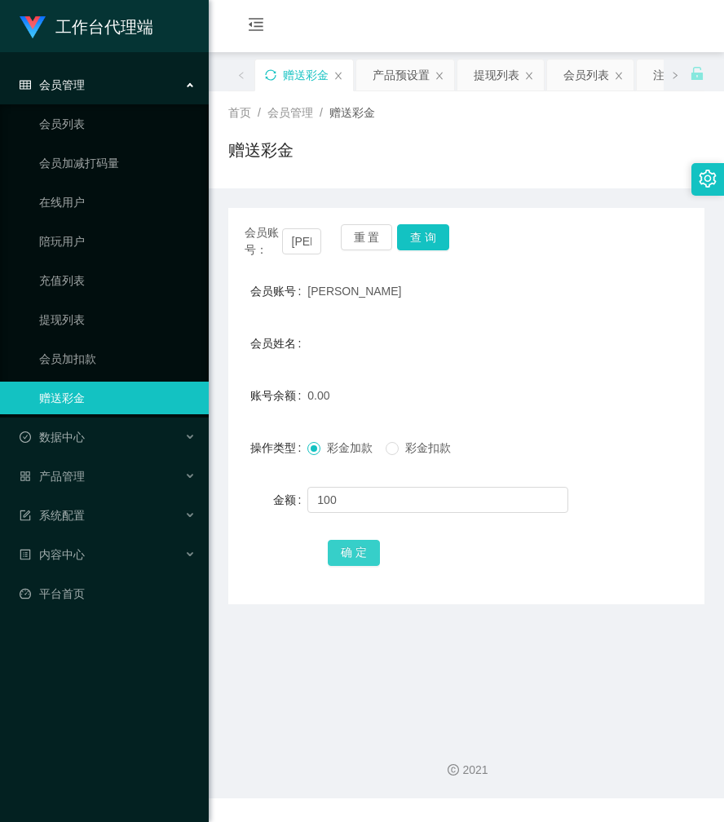
click at [351, 555] on button "确 定" at bounding box center [354, 553] width 52 height 26
click at [601, 392] on div "账号余额 100.00" at bounding box center [466, 395] width 476 height 33
click at [308, 245] on input "[PERSON_NAME]" at bounding box center [302, 241] width 40 height 26
paste input "heero00"
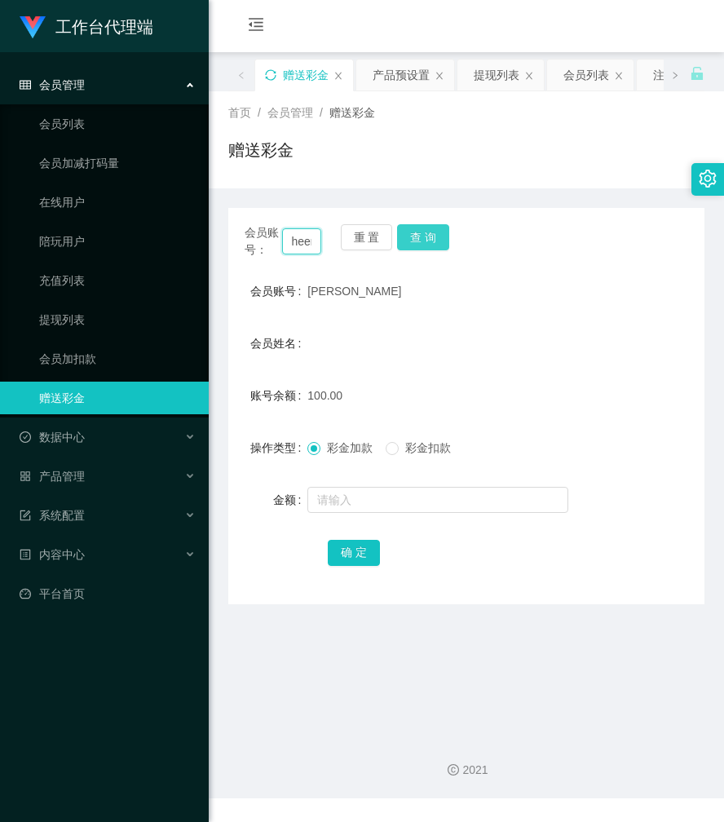
scroll to position [0, 23]
type input "heero00"
click at [434, 233] on button "查 询" at bounding box center [423, 237] width 52 height 26
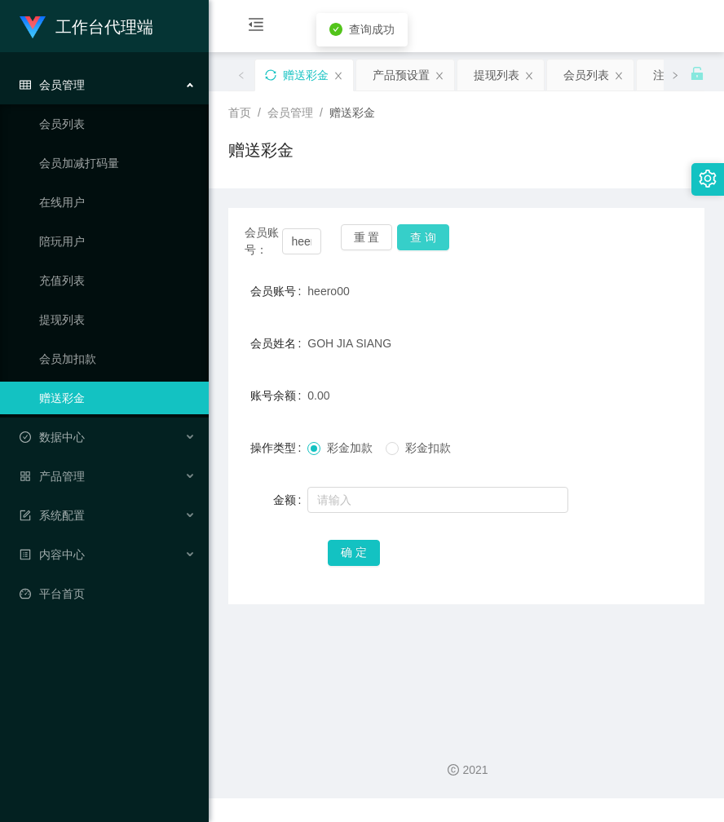
click at [434, 233] on button "查 询" at bounding box center [423, 237] width 52 height 26
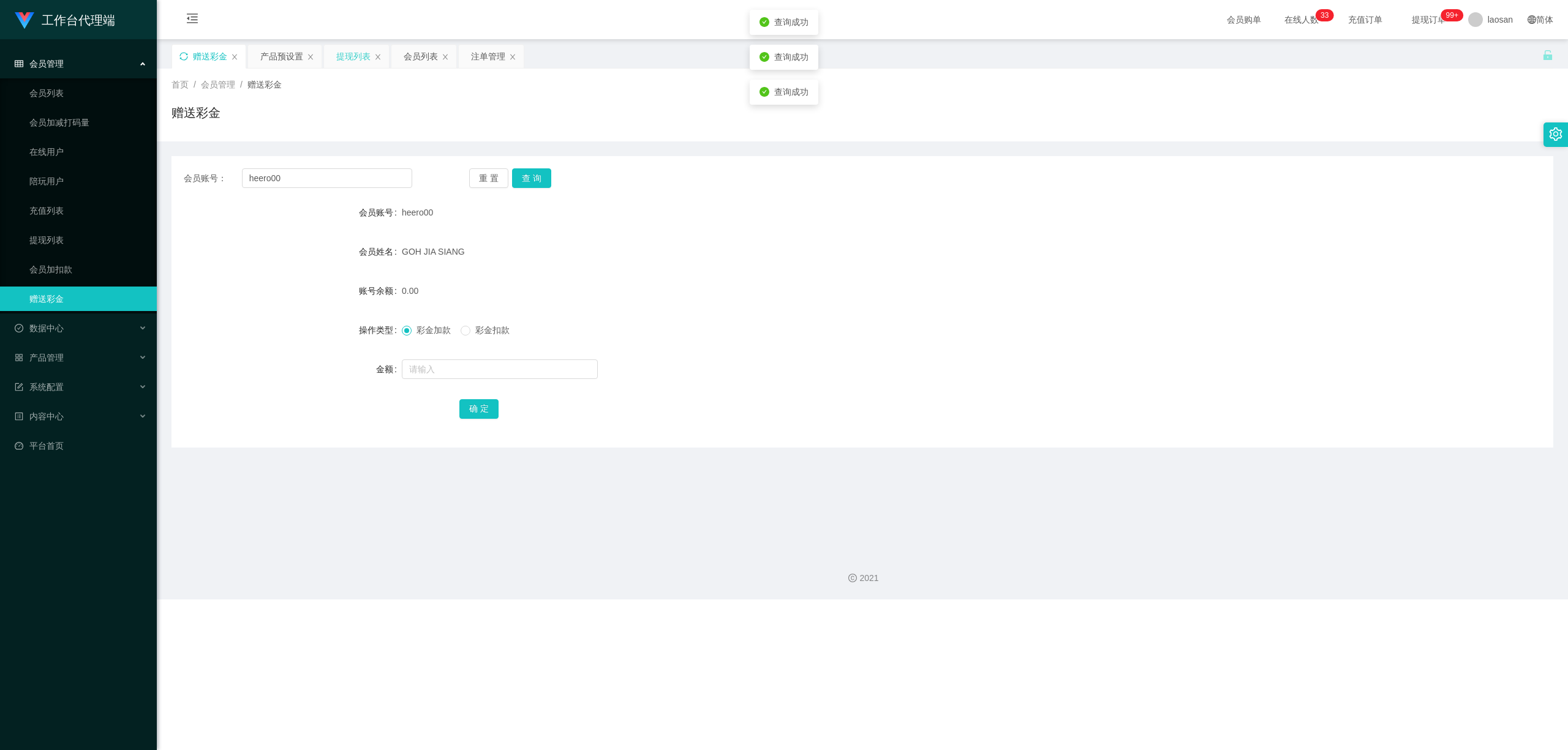
click at [354, 49] on div "提现列表" at bounding box center [354, 56] width 35 height 23
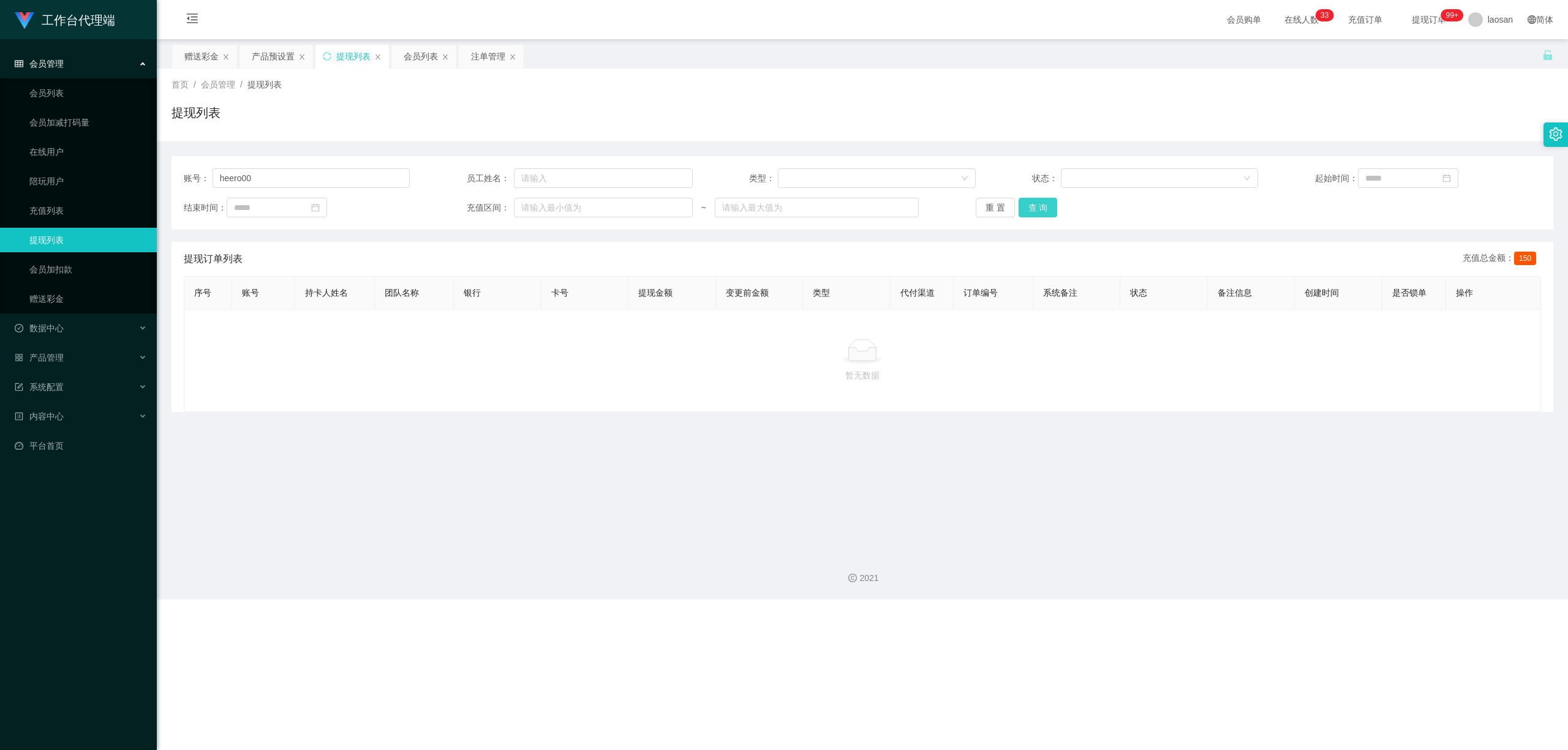
click at [544, 209] on button "查 询" at bounding box center [1039, 207] width 39 height 20
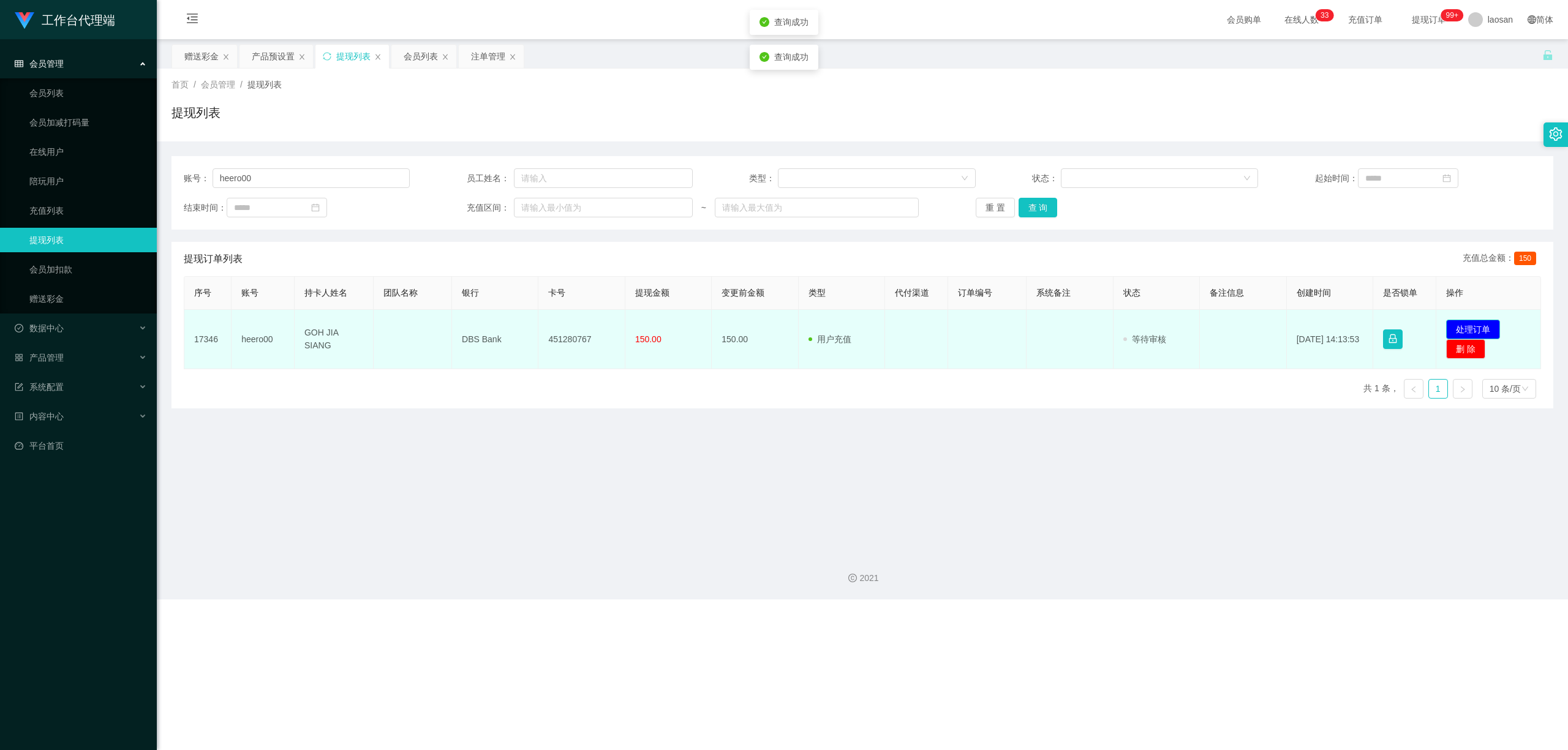
click at [544, 324] on button "处理订单" at bounding box center [1473, 330] width 54 height 20
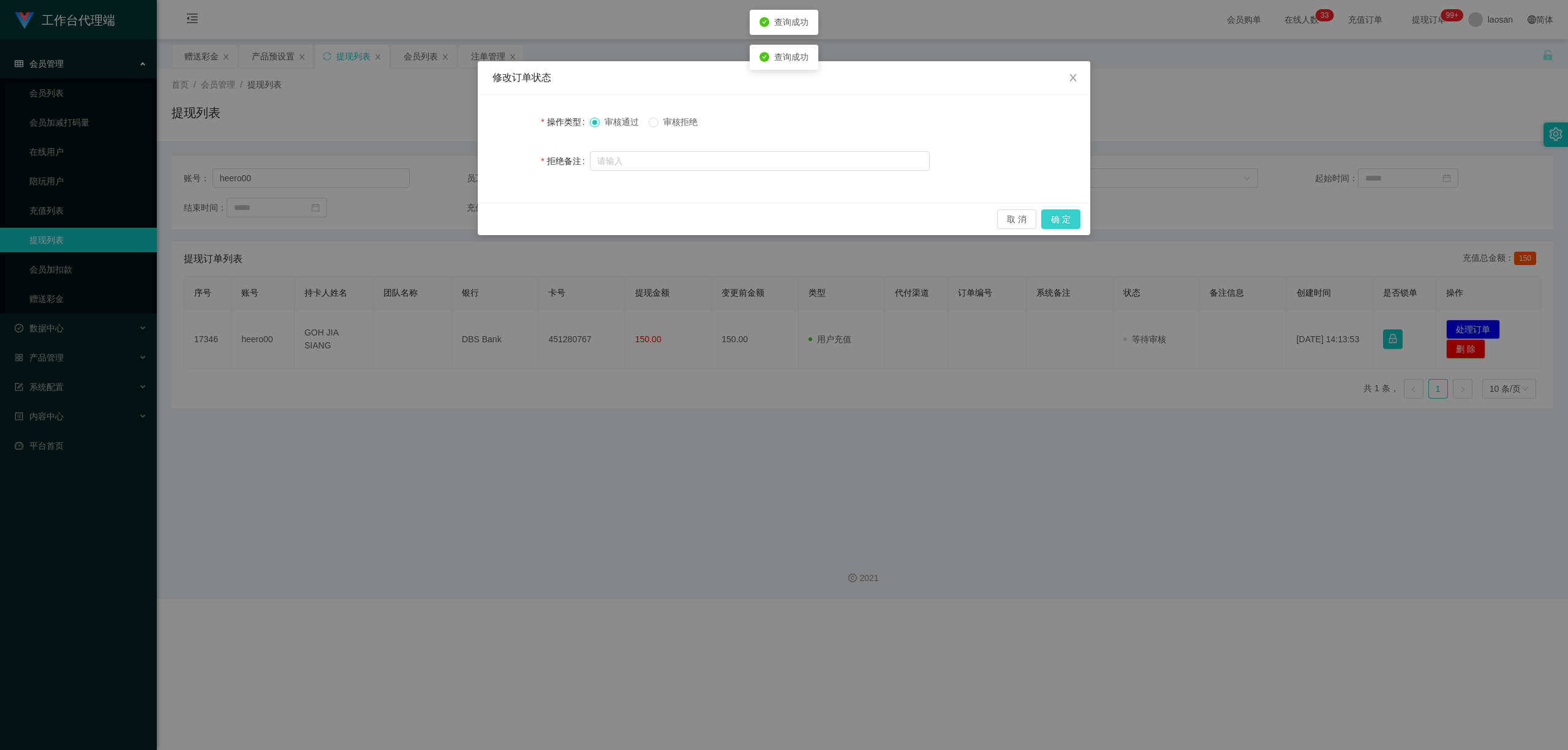
click at [544, 217] on button "确 定" at bounding box center [1061, 219] width 39 height 20
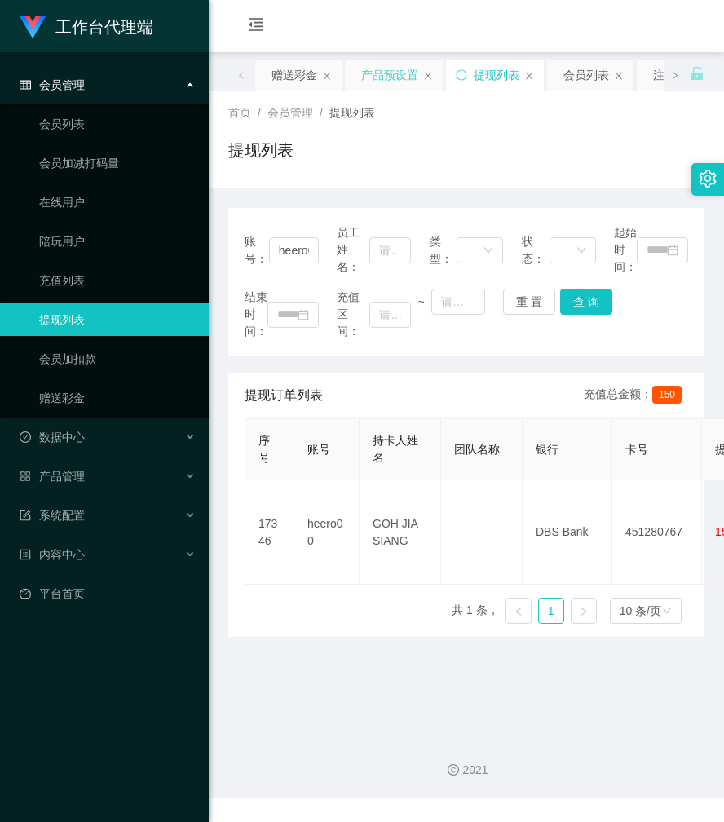
click at [386, 73] on div "产品预设置" at bounding box center [389, 75] width 57 height 31
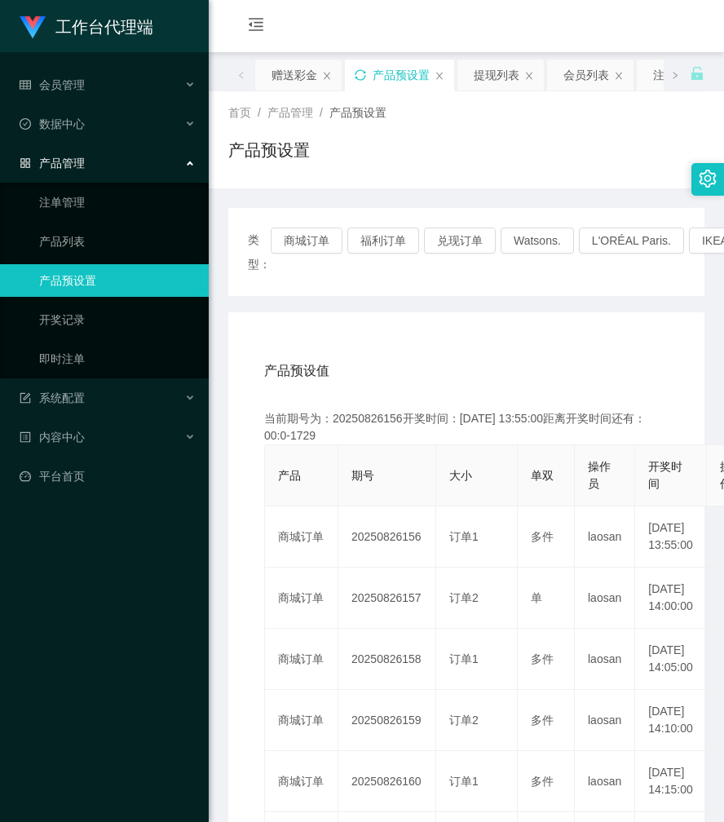
click at [356, 69] on icon "图标: sync" at bounding box center [360, 74] width 11 height 11
click at [405, 79] on div "产品预设置" at bounding box center [401, 75] width 57 height 31
click at [402, 77] on div "产品预设置" at bounding box center [401, 75] width 57 height 31
click at [289, 76] on div "赠送彩金" at bounding box center [295, 75] width 46 height 31
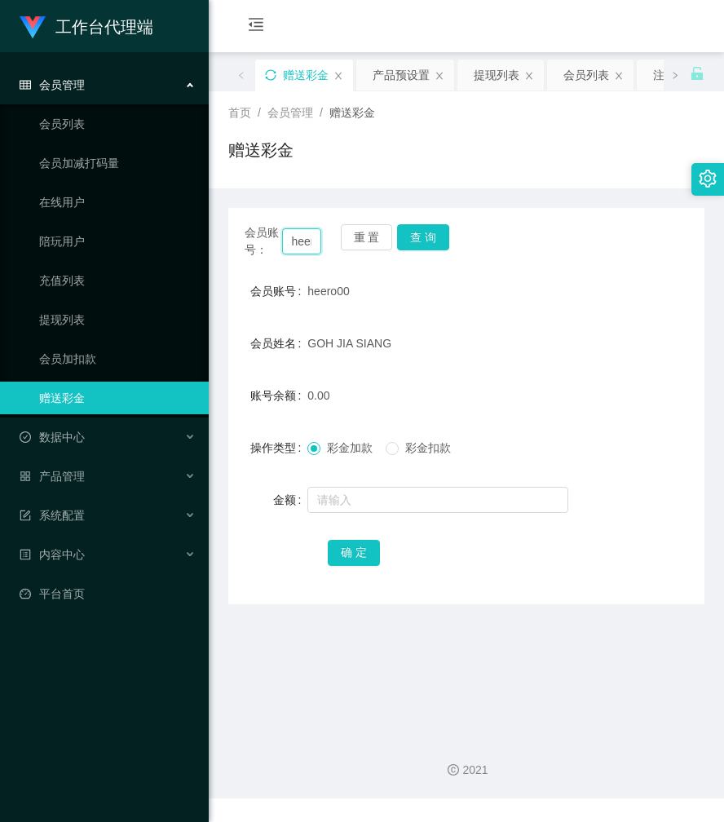
click at [300, 236] on input "heero00" at bounding box center [302, 241] width 40 height 26
paste input "[PERSON_NAME]"
type input "[PERSON_NAME]"
click at [431, 236] on button "查 询" at bounding box center [423, 237] width 52 height 26
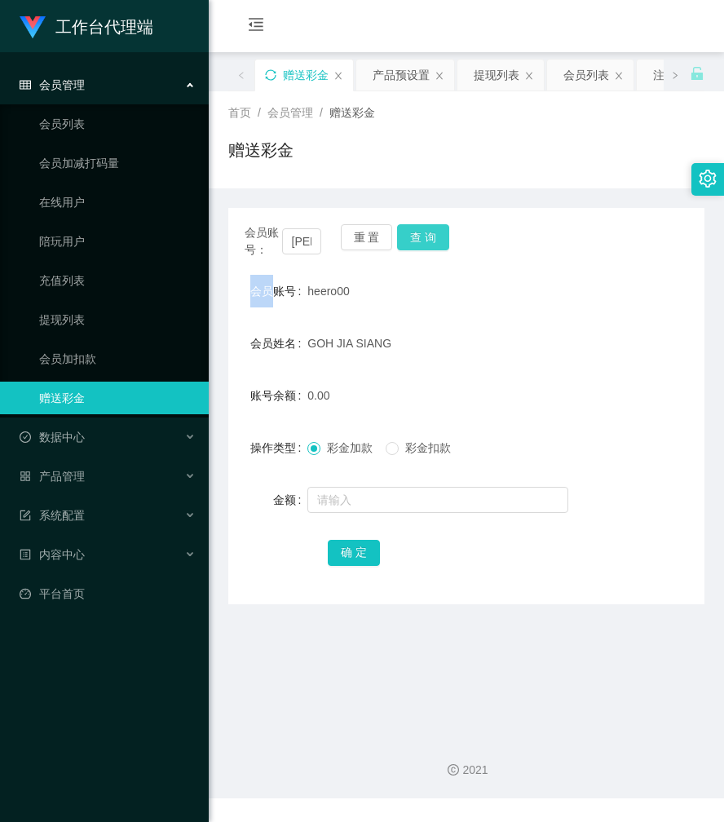
click at [431, 236] on div "会员账号： [PERSON_NAME] 查 询" at bounding box center [466, 241] width 476 height 34
click at [431, 236] on button "查 询" at bounding box center [423, 237] width 52 height 26
click at [361, 555] on button "确 定" at bounding box center [354, 553] width 52 height 26
click at [361, 555] on button "确 定" at bounding box center [363, 553] width 70 height 26
click at [361, 555] on button "确 定" at bounding box center [354, 553] width 52 height 26
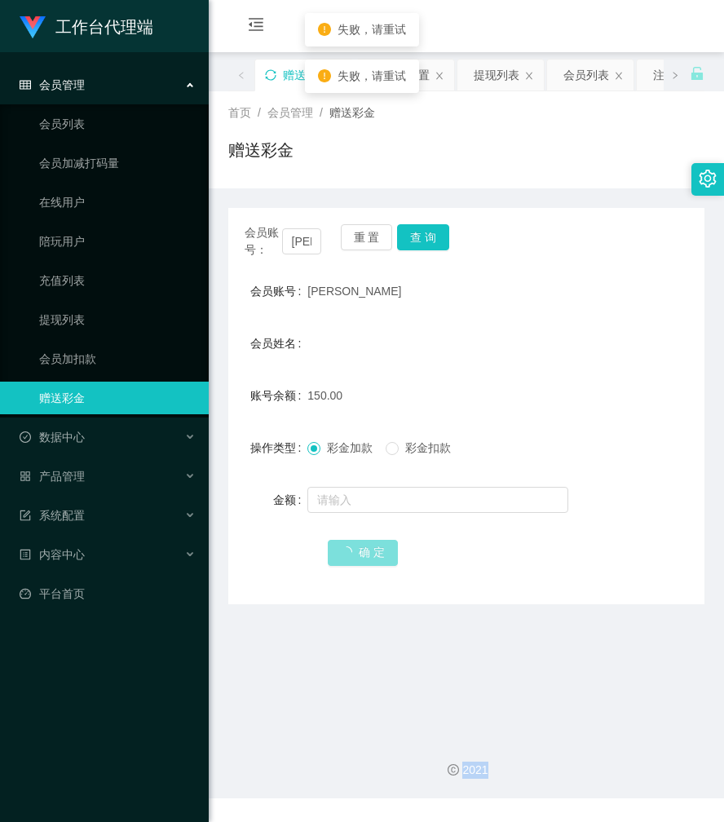
click at [361, 555] on span "确 定" at bounding box center [363, 552] width 70 height 13
click at [361, 555] on button "确 定" at bounding box center [354, 553] width 52 height 26
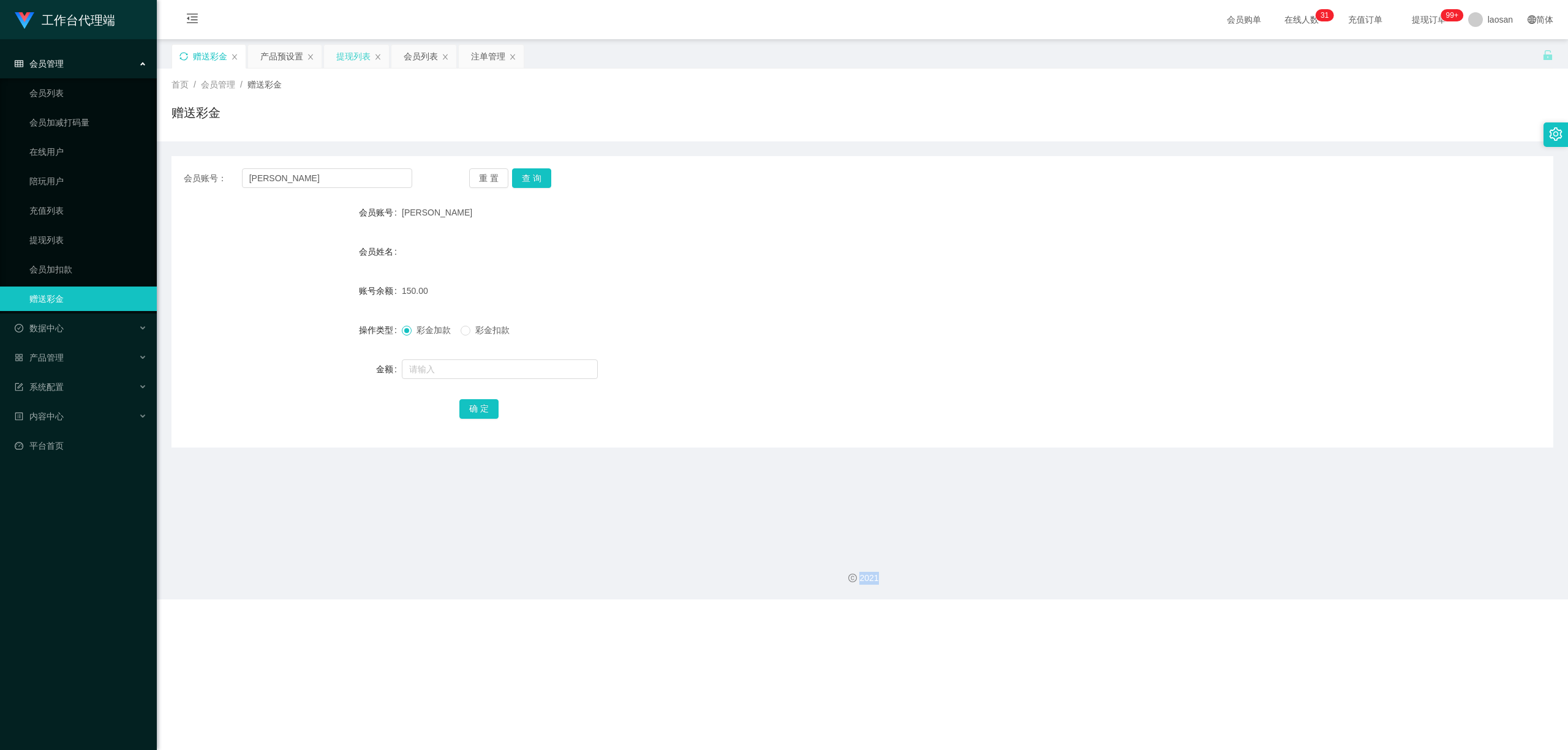
click at [368, 55] on div "提现列表" at bounding box center [354, 56] width 35 height 23
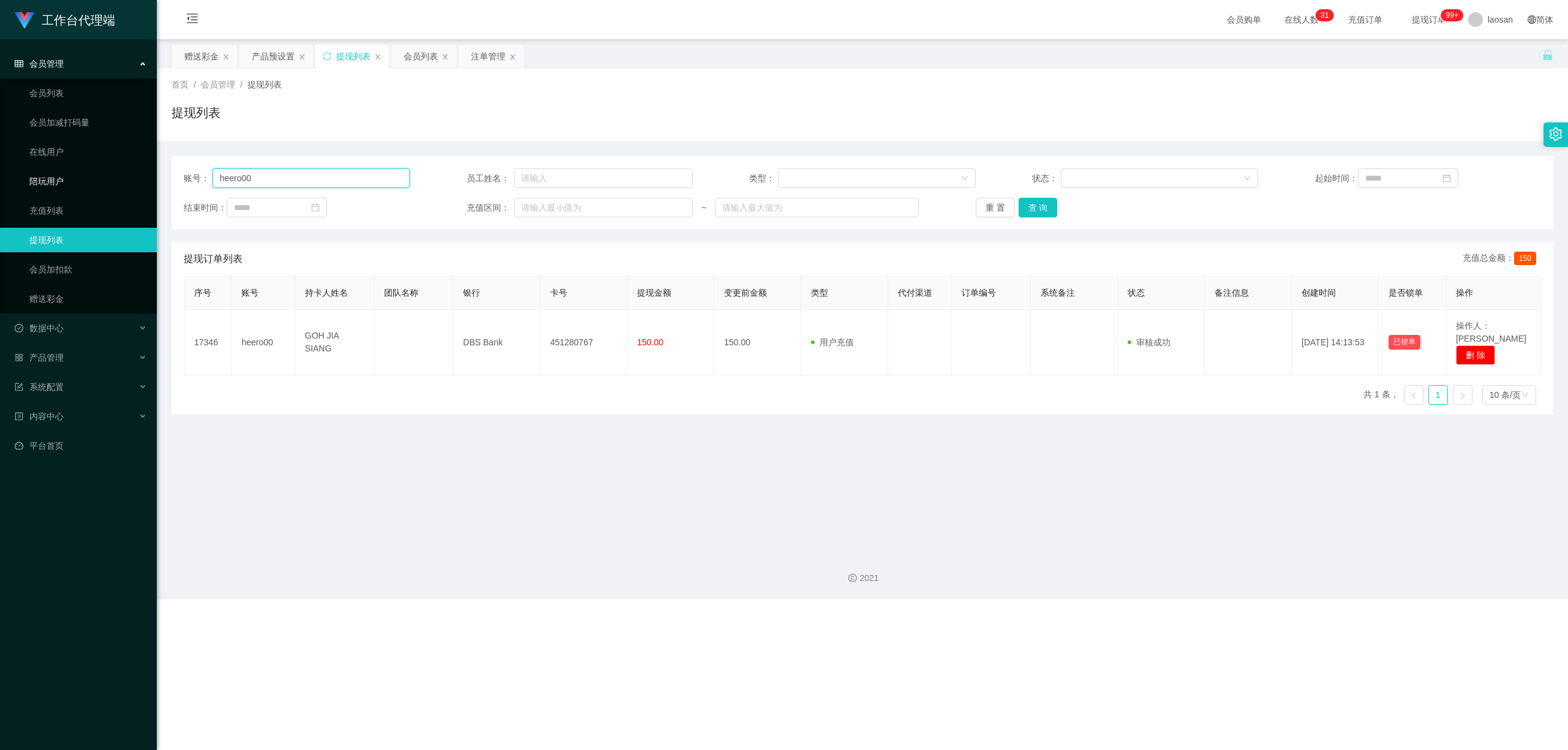
drag, startPoint x: 128, startPoint y: 173, endPoint x: 71, endPoint y: 164, distance: 57.7
click at [57, 173] on section "工作台代理端 会员管理 会员列表 会员加减打码量 在线用户 陪玩用户 充值列表 提现列表 会员加扣款 赠送彩金 数据中心 员工统计 团队统计 产品管理 注单管…" at bounding box center [784, 300] width 1568 height 600
paste input "[PERSON_NAME]"
type input "[PERSON_NAME]"
click at [544, 203] on button "查 询" at bounding box center [1039, 207] width 39 height 20
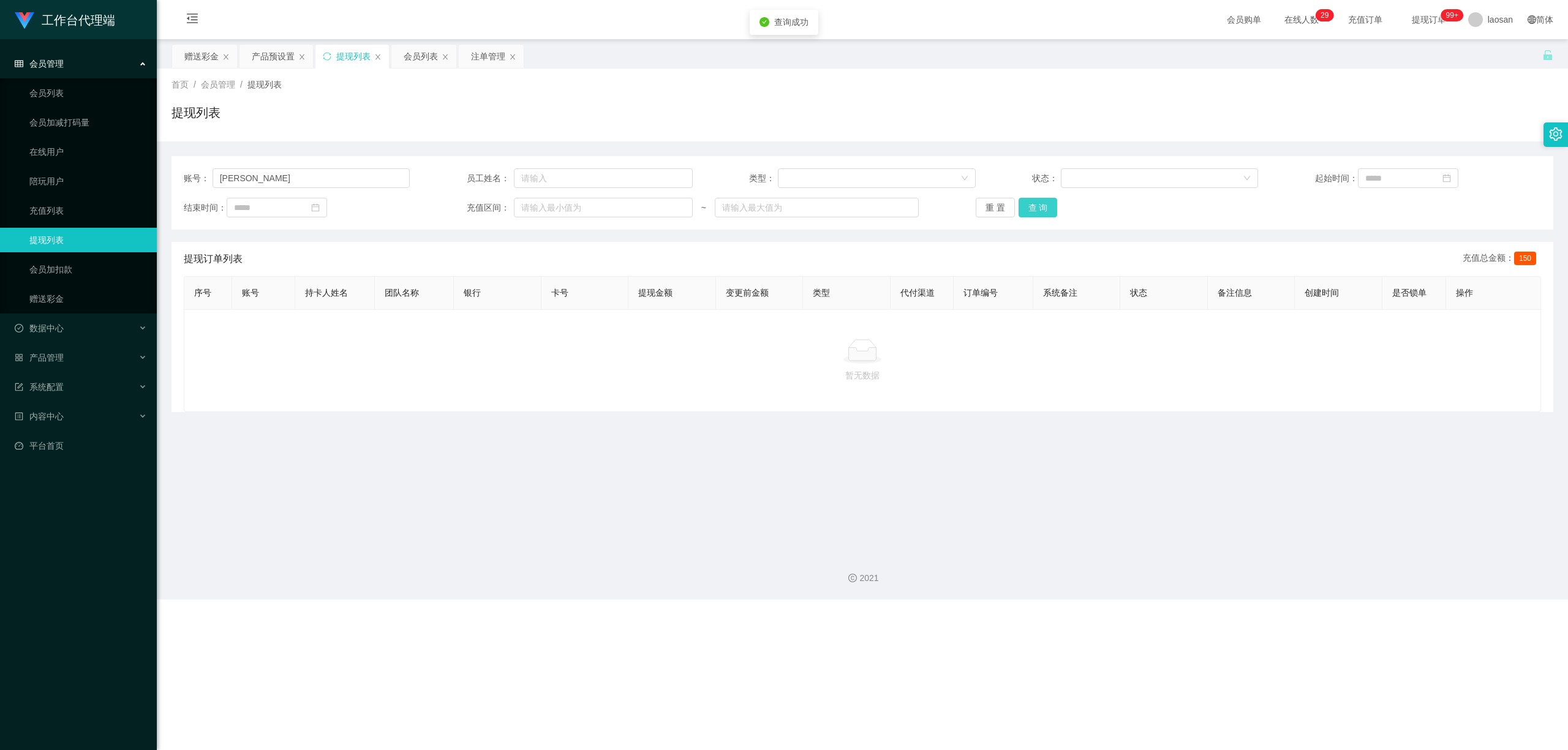
click at [544, 203] on button "查 询" at bounding box center [1039, 207] width 39 height 20
click at [544, 203] on div "重 置 查 询" at bounding box center [1088, 207] width 226 height 20
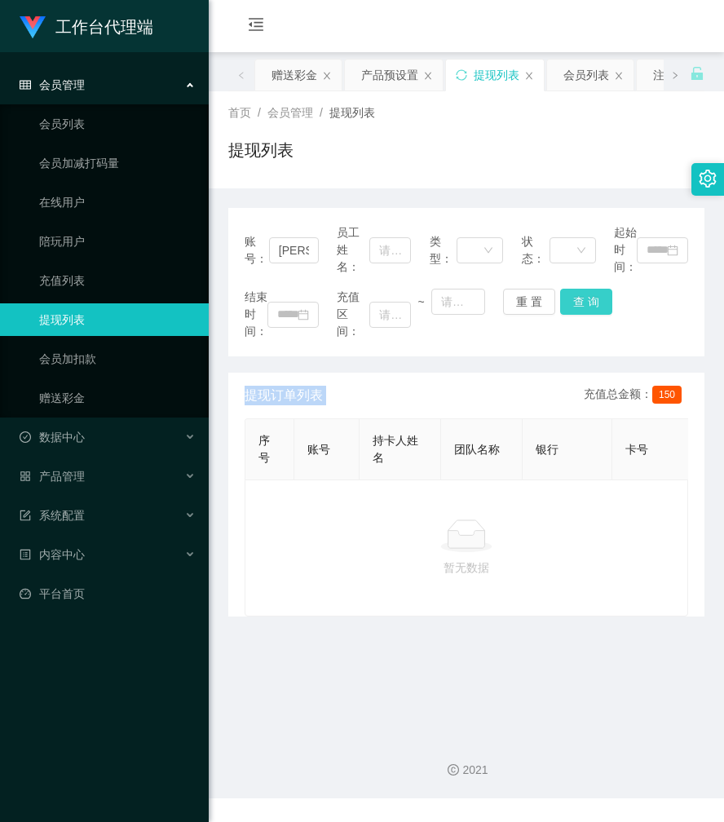
click at [584, 298] on button "查 询" at bounding box center [586, 302] width 52 height 26
click at [584, 298] on div "结束时间： 充值区间： ~ 重 置 查 询" at bounding box center [467, 314] width 444 height 51
click at [584, 298] on button "查 询" at bounding box center [586, 302] width 52 height 26
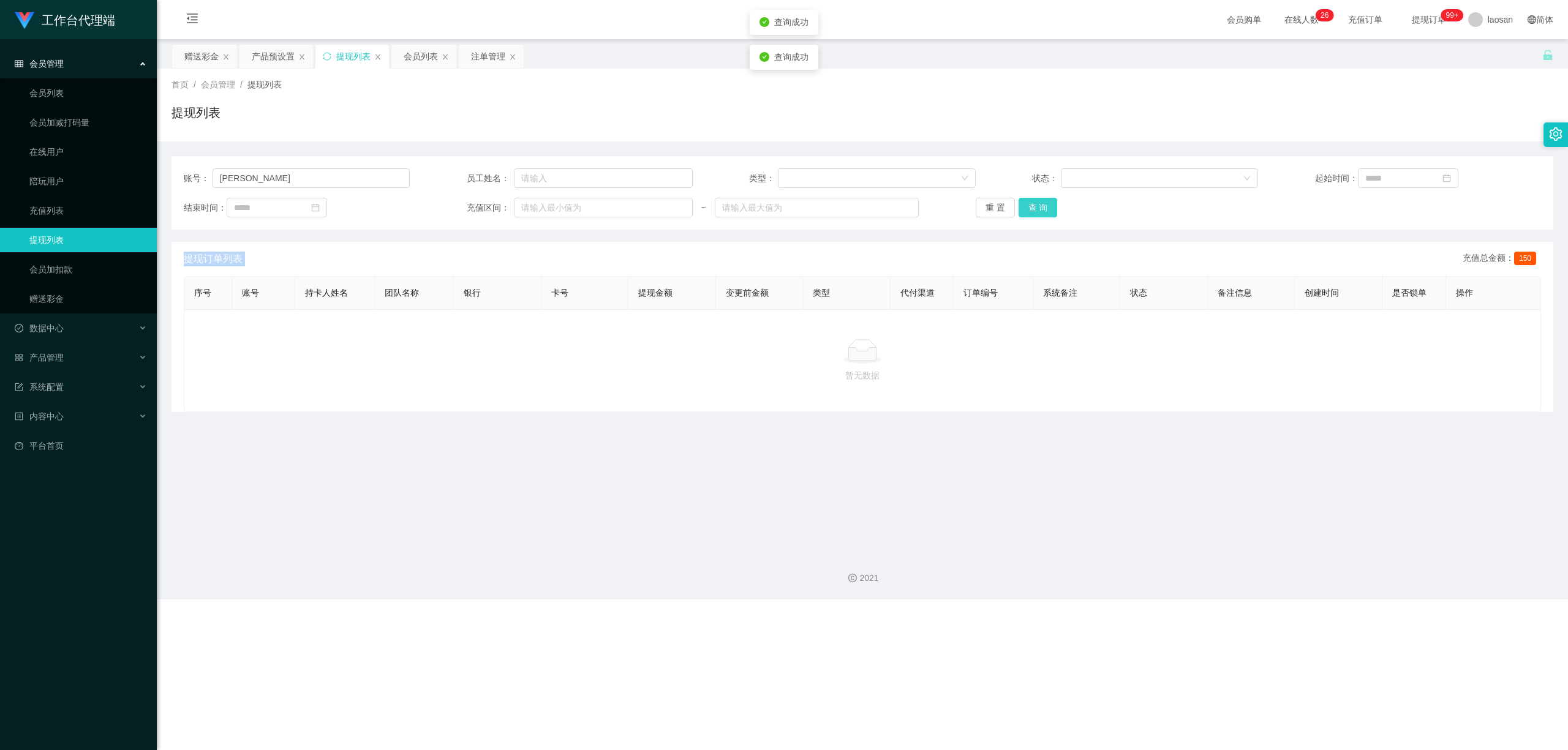
click at [544, 207] on button "查 询" at bounding box center [1039, 207] width 39 height 20
click at [544, 207] on div "重 置 查 询" at bounding box center [1088, 207] width 226 height 20
click at [544, 207] on button "查 询" at bounding box center [1039, 207] width 39 height 20
click at [544, 204] on button "查 询" at bounding box center [1039, 207] width 39 height 20
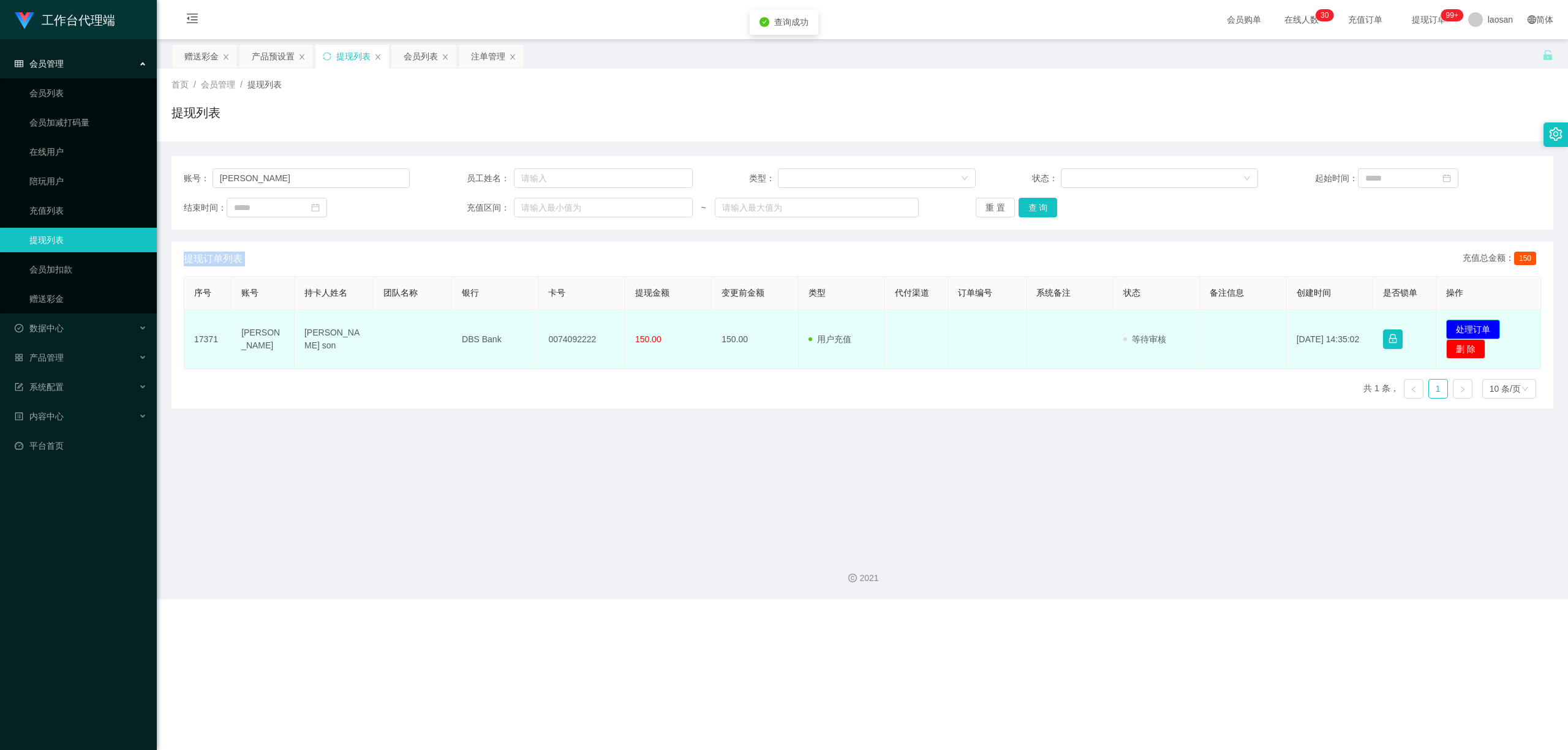
click at [544, 324] on button "处理订单" at bounding box center [1473, 330] width 54 height 20
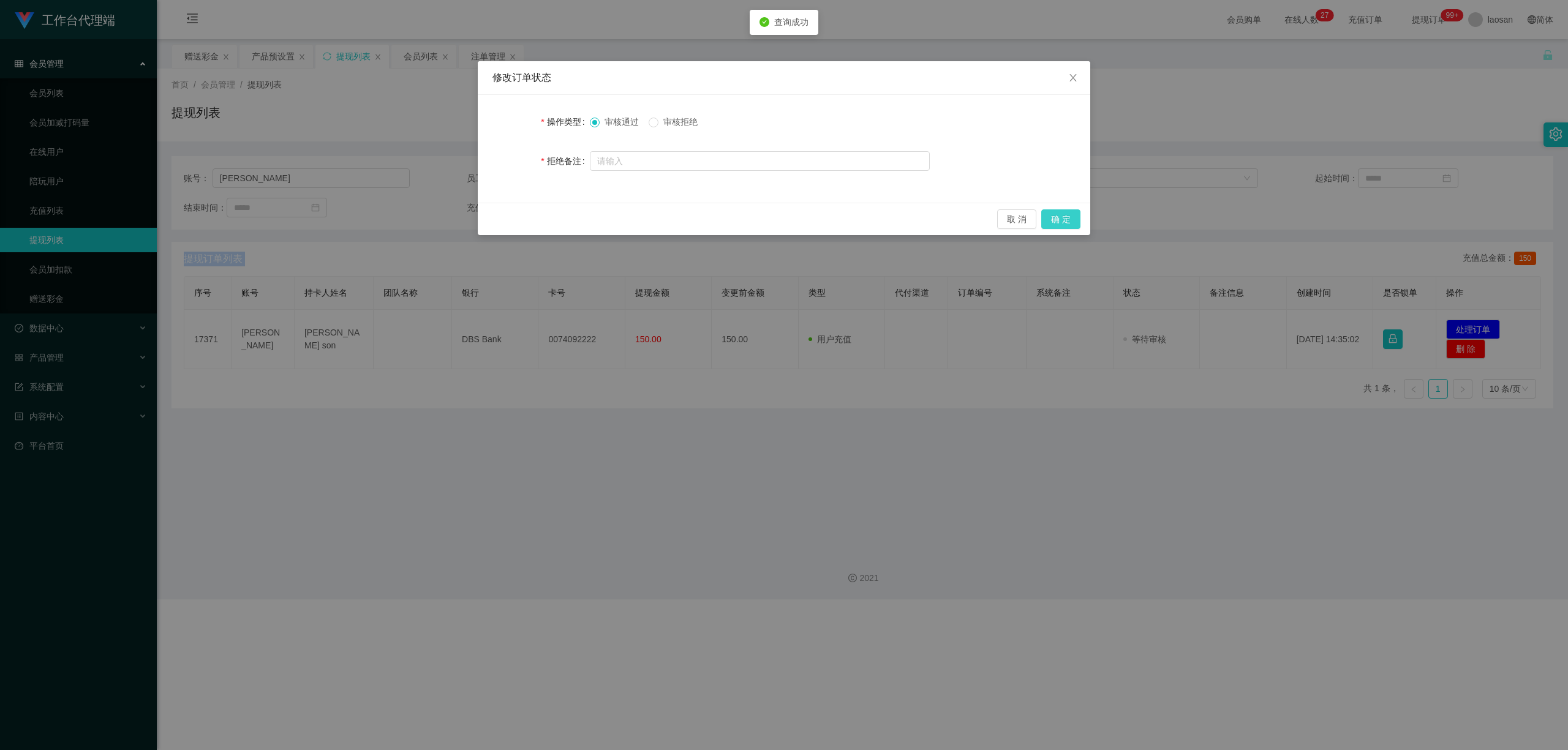
click at [544, 218] on button "确 定" at bounding box center [1061, 219] width 39 height 20
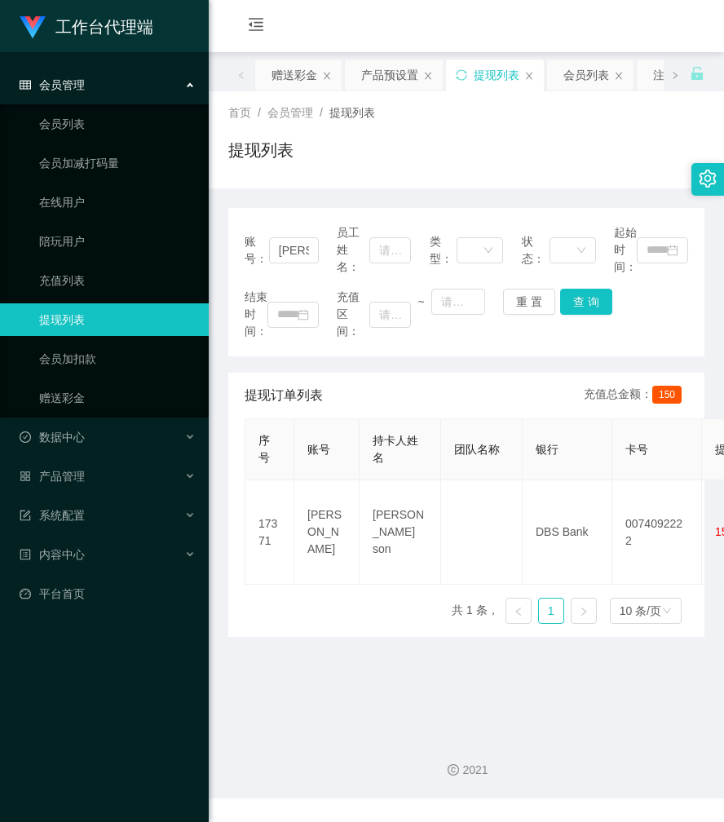
click at [428, 170] on div "提现列表" at bounding box center [466, 157] width 476 height 38
drag, startPoint x: 301, startPoint y: 73, endPoint x: 307, endPoint y: 163, distance: 90.7
click at [301, 72] on div "赠送彩金" at bounding box center [295, 75] width 46 height 31
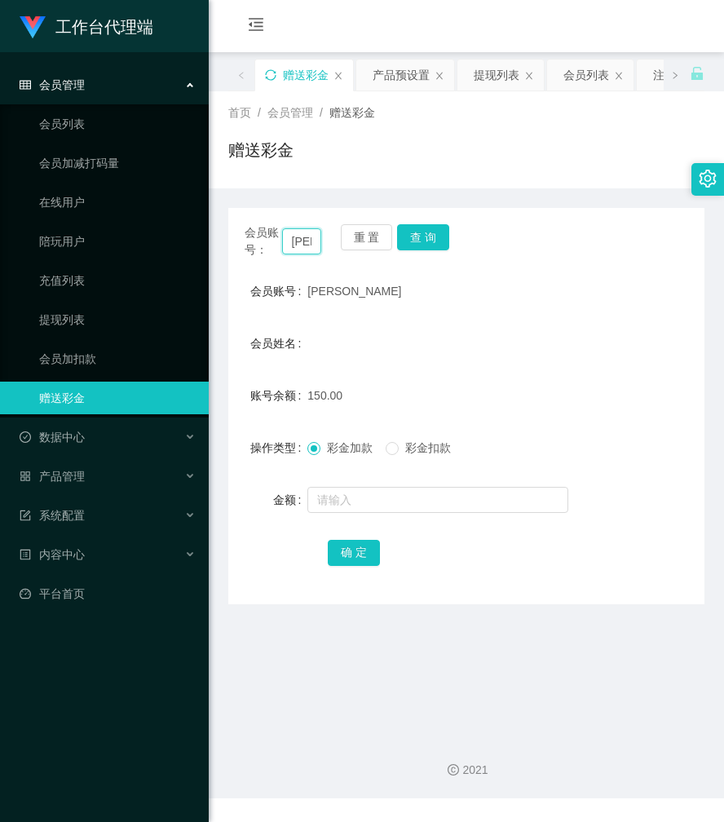
click at [308, 236] on input "[PERSON_NAME]" at bounding box center [302, 241] width 40 height 26
paste input "Cheesiong981"
type input "Cheesiong981"
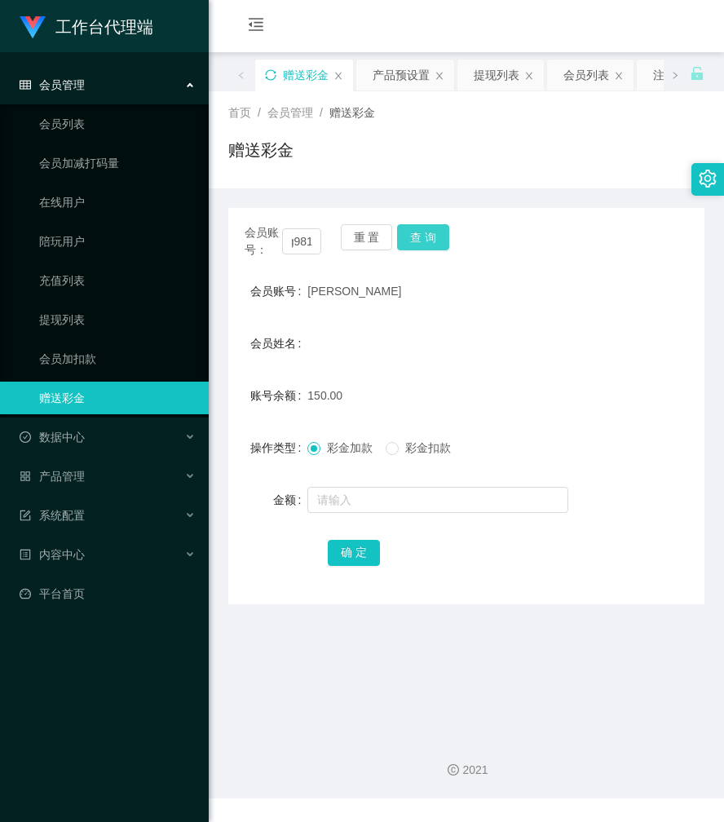
click at [428, 239] on button "查 询" at bounding box center [423, 237] width 52 height 26
click at [428, 239] on div "会员账号： Cheesiong981 重 置 查 询" at bounding box center [466, 241] width 476 height 34
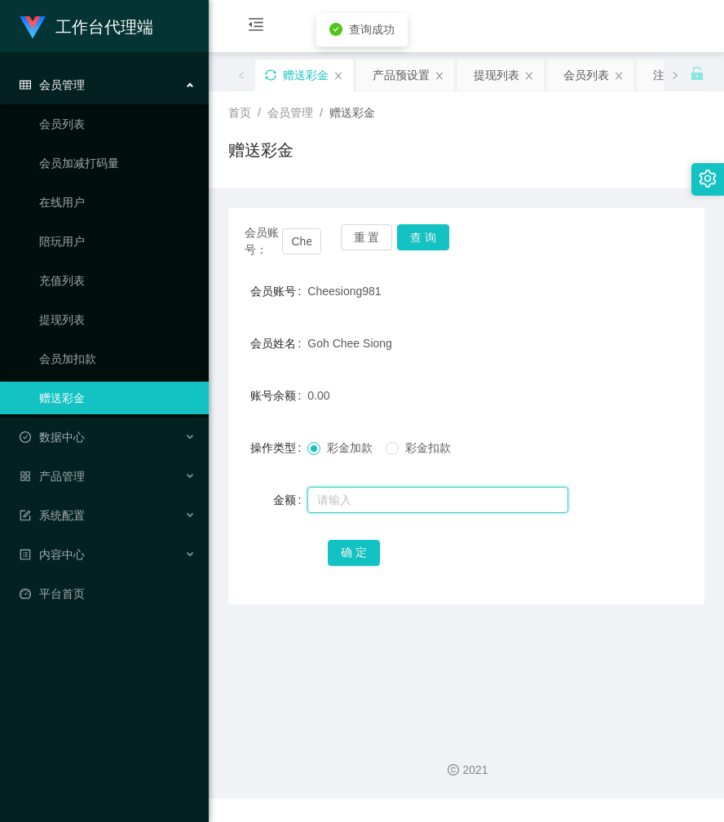
click at [352, 504] on input "text" at bounding box center [438, 500] width 261 height 26
type input "300"
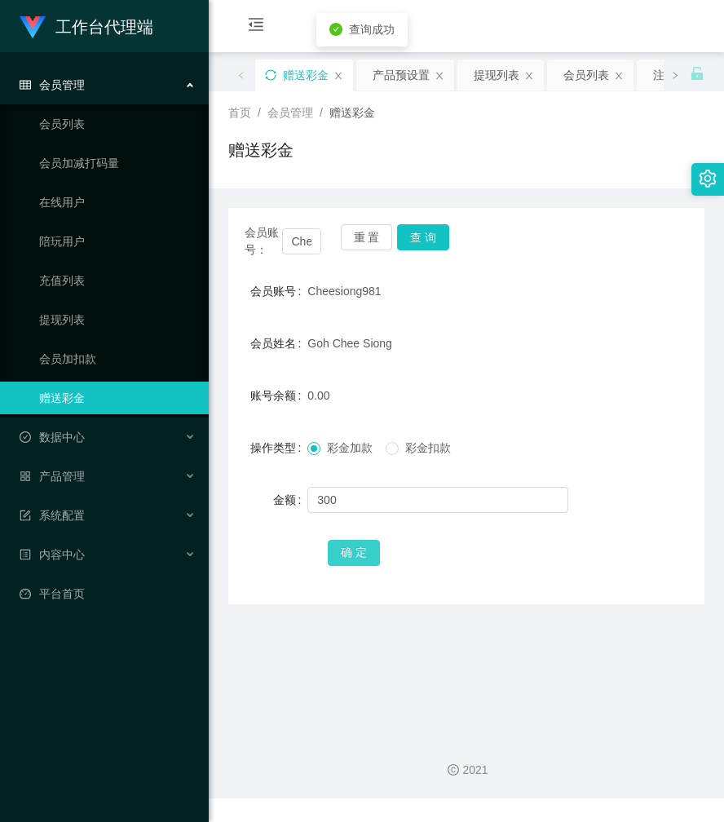
click at [347, 545] on button "确 定" at bounding box center [354, 553] width 52 height 26
click at [297, 241] on input "Cheesiong981" at bounding box center [302, 241] width 40 height 26
paste input "heero00"
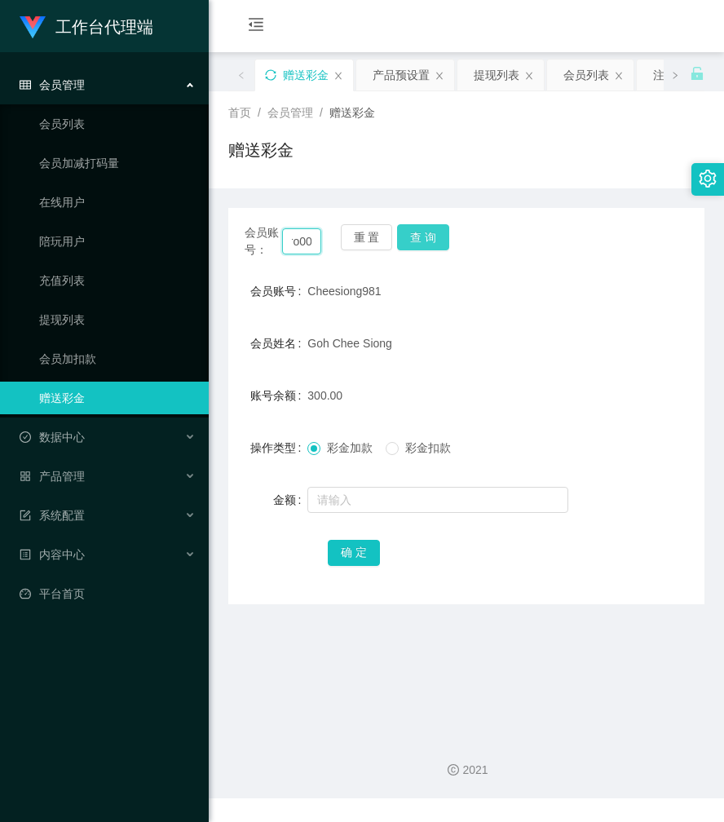
type input "heero00"
click at [432, 238] on button "查 询" at bounding box center [423, 237] width 52 height 26
click at [432, 238] on div "会员账号： heero00 重 置 查 询" at bounding box center [466, 241] width 476 height 34
drag, startPoint x: 432, startPoint y: 238, endPoint x: 425, endPoint y: 250, distance: 13.6
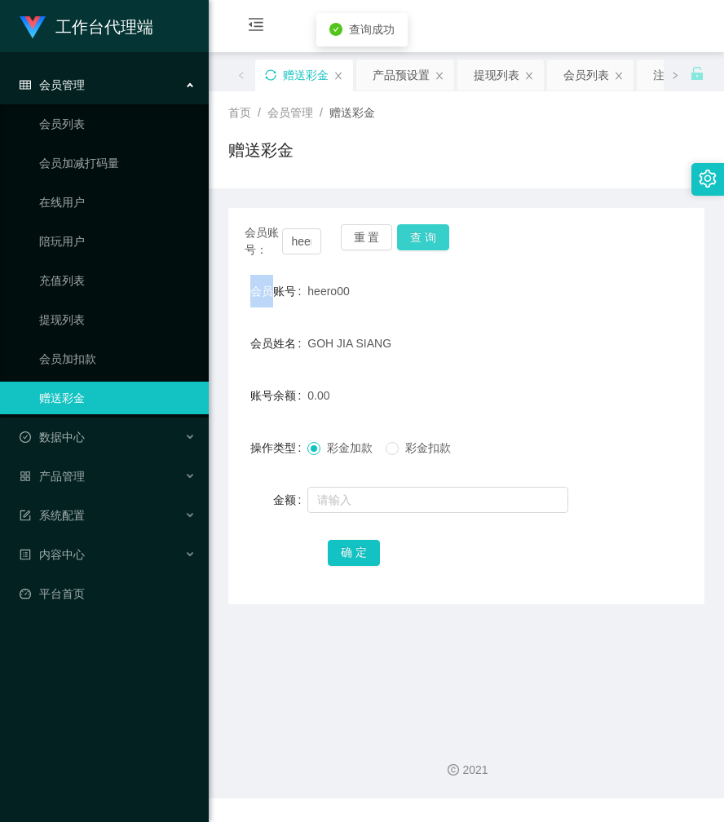
click at [432, 238] on button "查 询" at bounding box center [423, 237] width 52 height 26
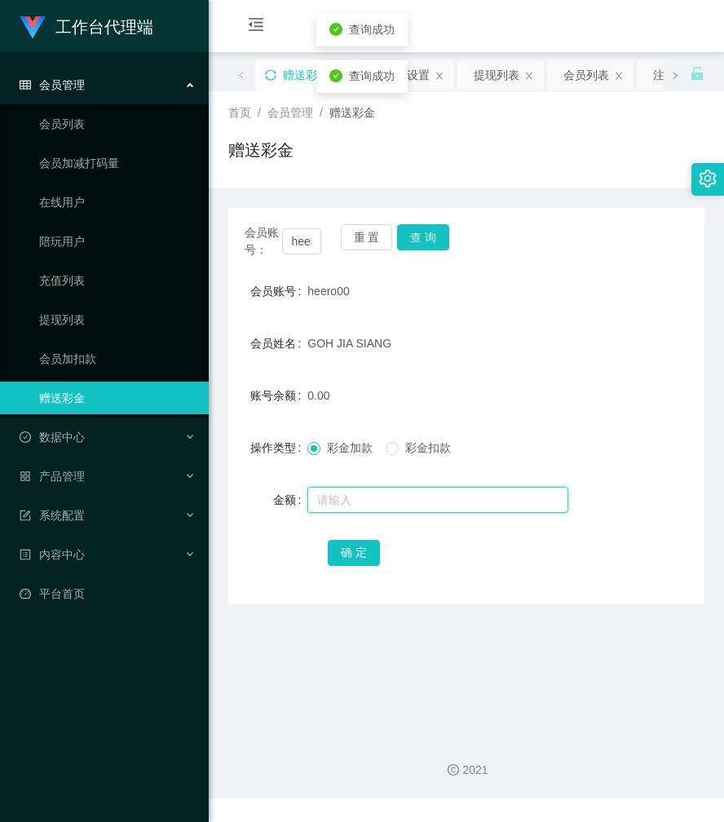
click at [378, 499] on input "text" at bounding box center [438, 500] width 261 height 26
type input "300"
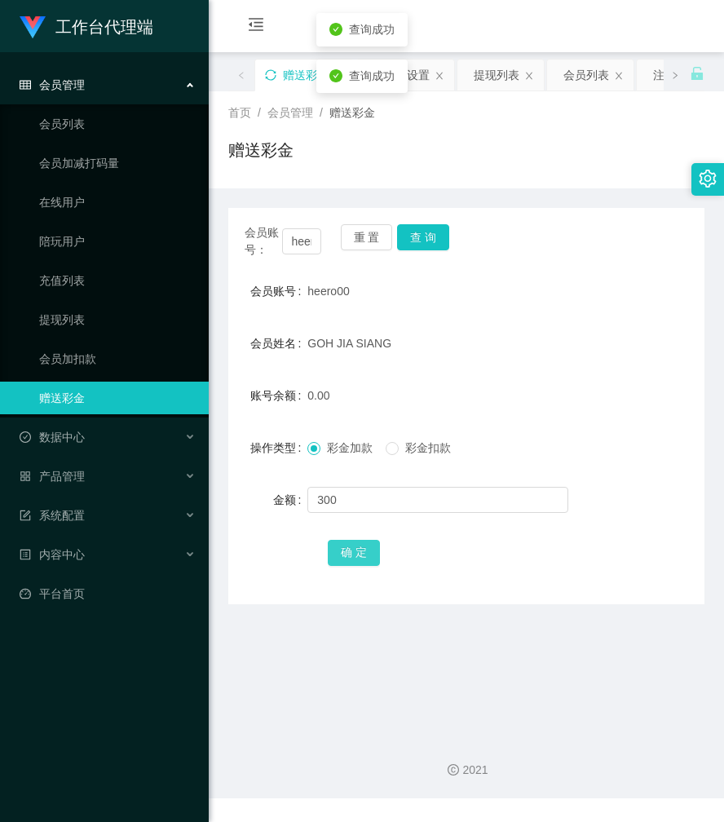
click at [367, 551] on button "确 定" at bounding box center [354, 553] width 52 height 26
drag, startPoint x: 559, startPoint y: 285, endPoint x: 516, endPoint y: 285, distance: 42.4
click at [558, 285] on div "heero00" at bounding box center [447, 291] width 278 height 33
click at [305, 240] on input "heero00" at bounding box center [302, 241] width 40 height 26
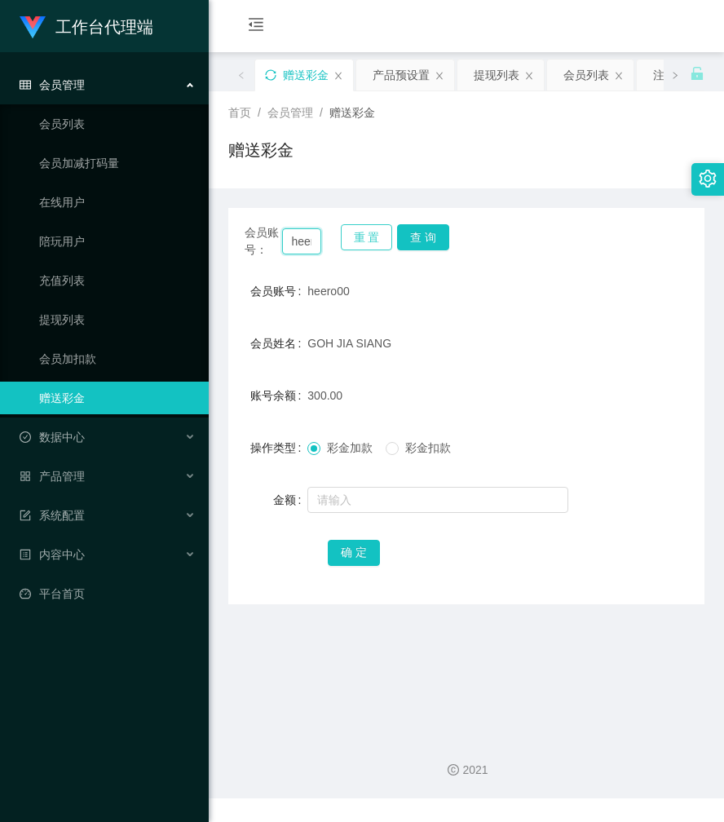
paste input "Cheesiong981"
type input "Cheesiong981"
click at [418, 241] on button "查 询" at bounding box center [423, 237] width 52 height 26
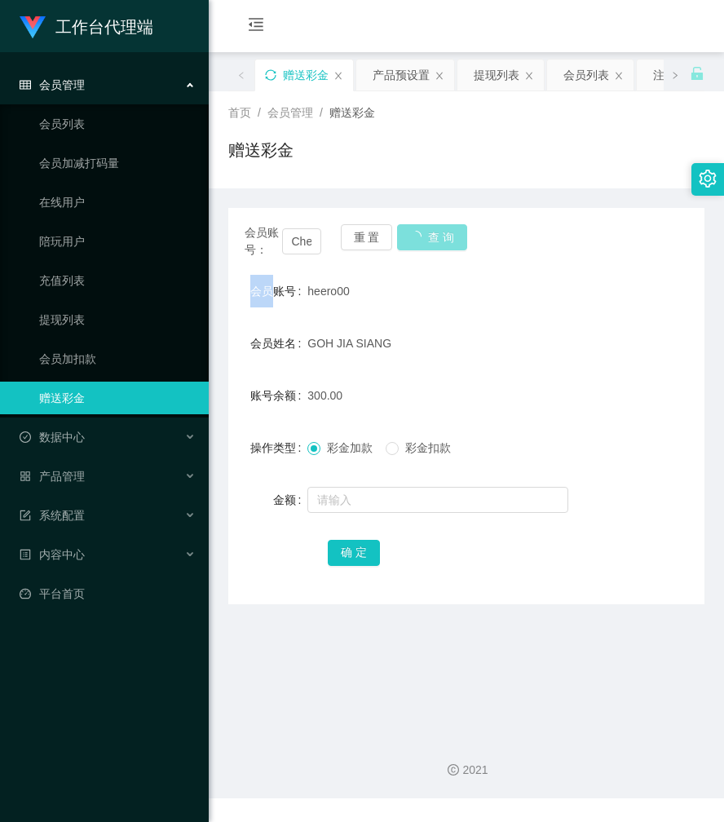
click at [418, 241] on div "会员账号： Cheesiong981 重 置 查 询" at bounding box center [466, 241] width 476 height 34
click at [418, 241] on button "查 询" at bounding box center [423, 237] width 52 height 26
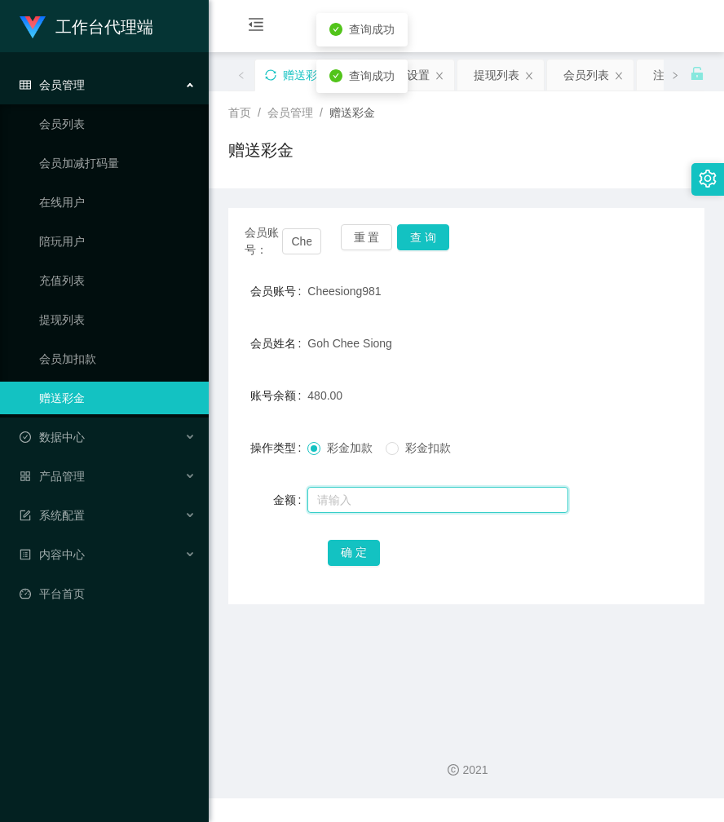
click at [382, 497] on input "text" at bounding box center [438, 500] width 261 height 26
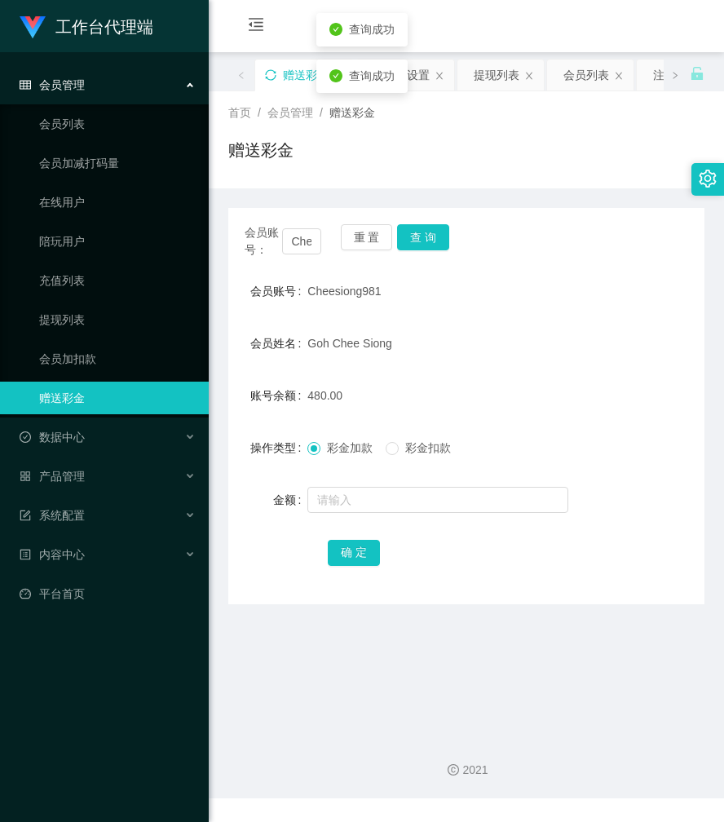
click at [390, 440] on label "彩金扣款" at bounding box center [422, 448] width 72 height 17
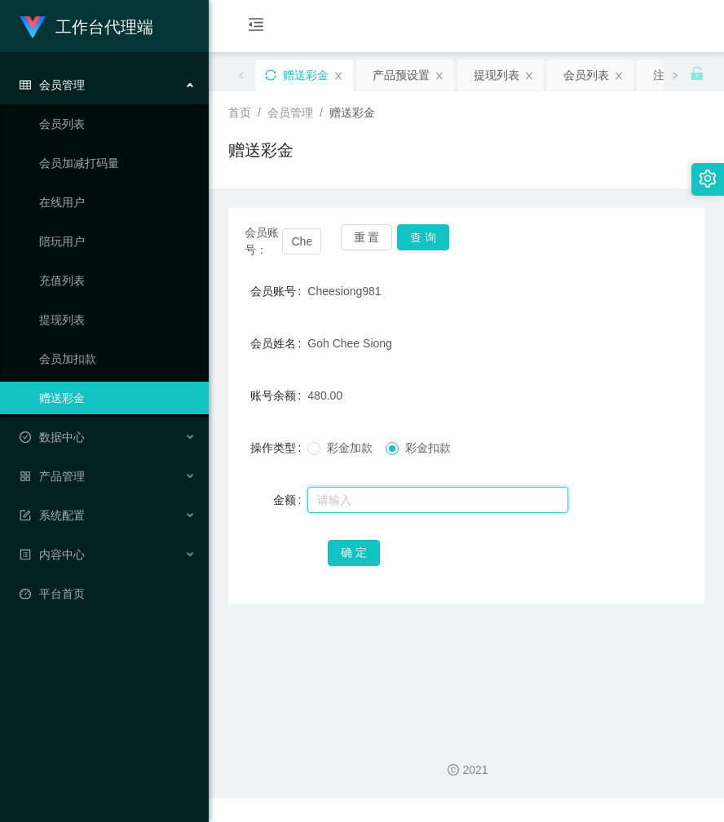
click at [382, 488] on input "text" at bounding box center [438, 500] width 261 height 26
type input "90"
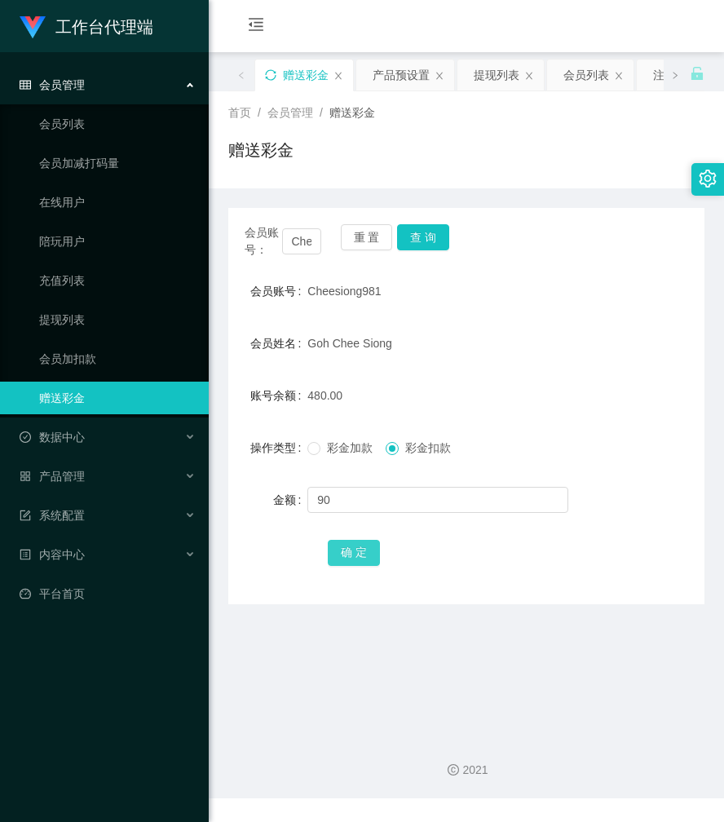
click at [364, 552] on button "确 定" at bounding box center [354, 553] width 52 height 26
click at [432, 241] on button "查 询" at bounding box center [423, 237] width 52 height 26
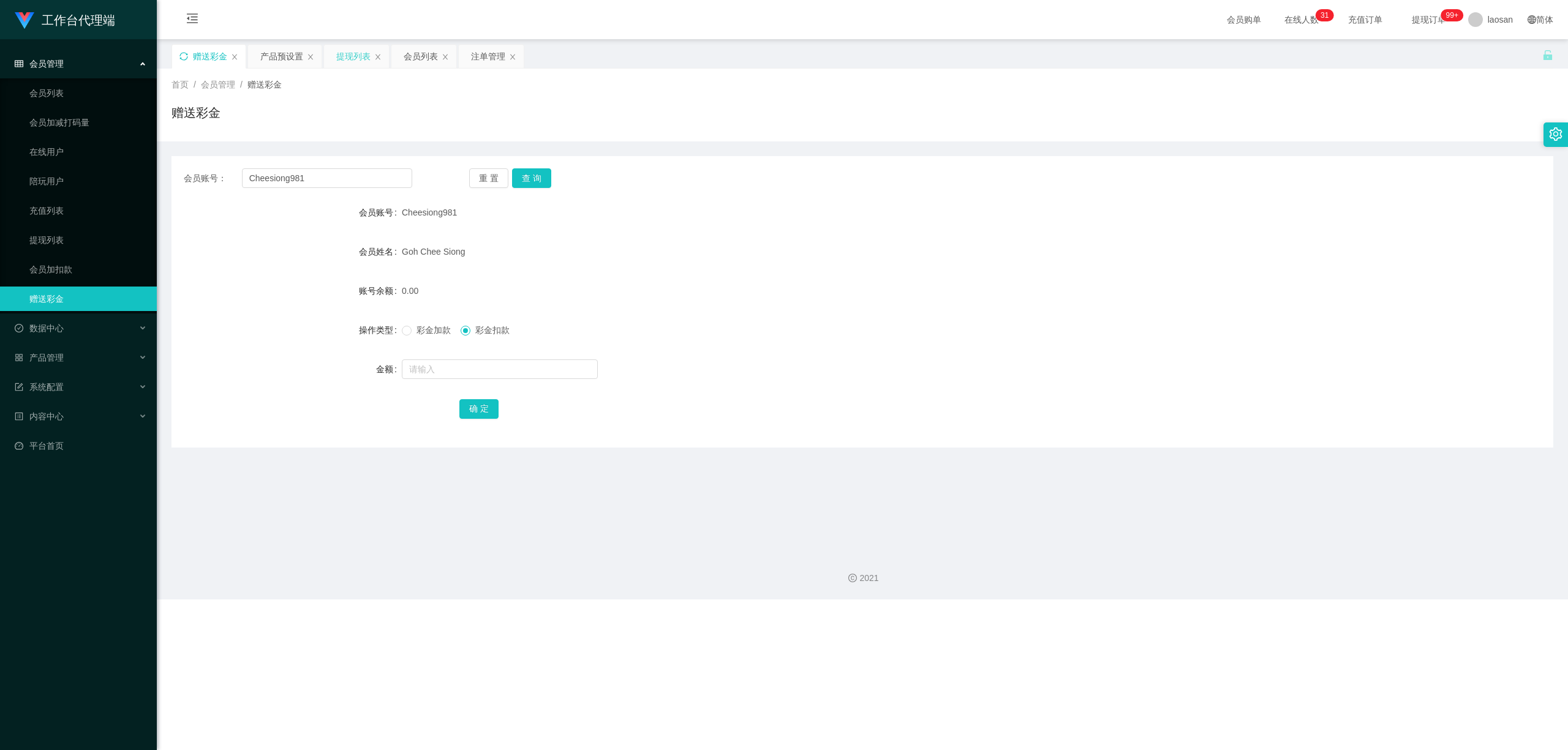
click at [365, 58] on div "提现列表" at bounding box center [354, 56] width 35 height 23
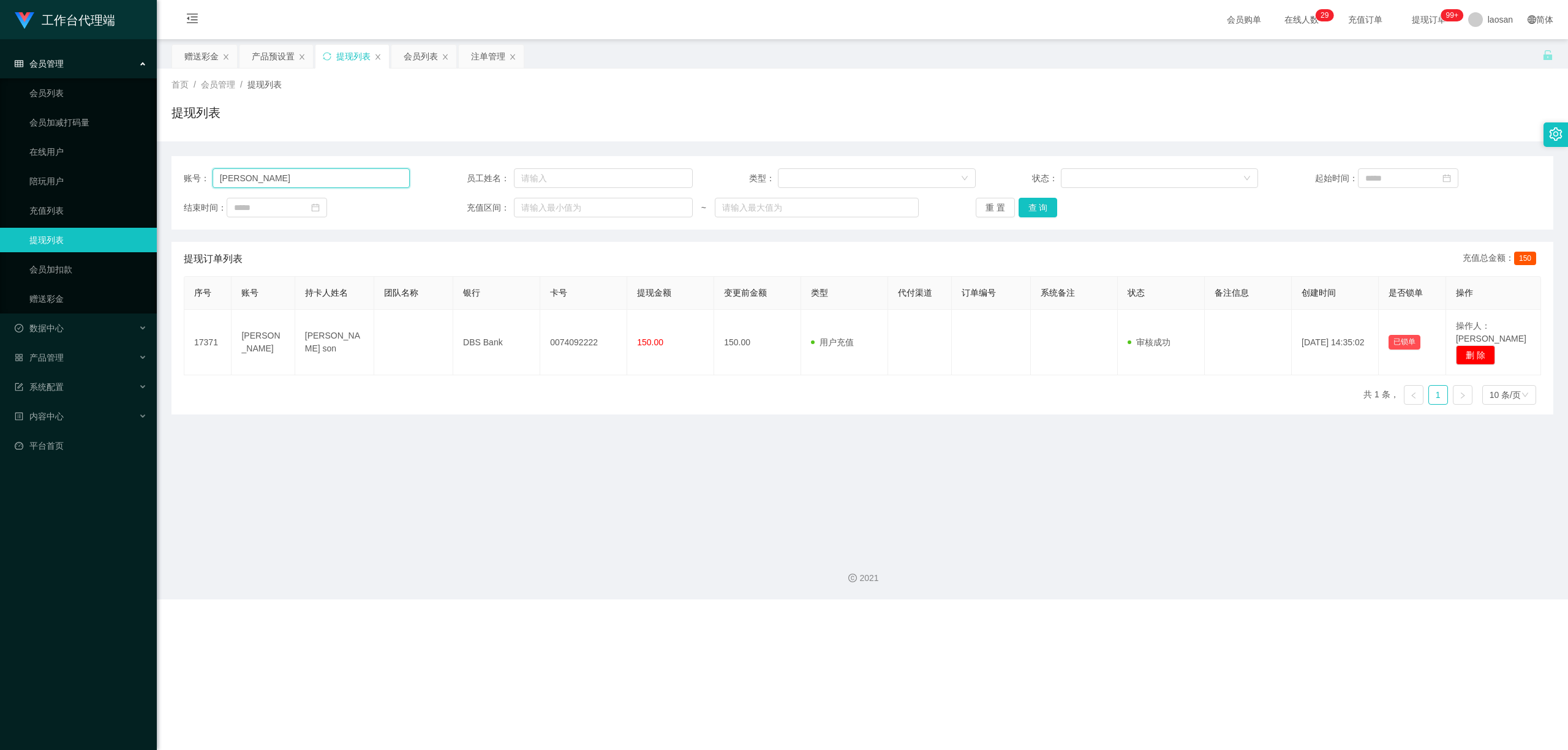
drag, startPoint x: 243, startPoint y: 181, endPoint x: 181, endPoint y: 178, distance: 62.1
click at [181, 178] on div "账号： [PERSON_NAME] 员工姓名： 类型： 状态： 起始时间： 结束时间： 充值区间： ~ 重 置 查 询" at bounding box center [862, 193] width 1382 height 74
paste input "Cheesiong981"
click at [544, 209] on button "查 询" at bounding box center [1039, 207] width 39 height 20
click at [544, 209] on div "重 置 查 询" at bounding box center [1088, 207] width 226 height 20
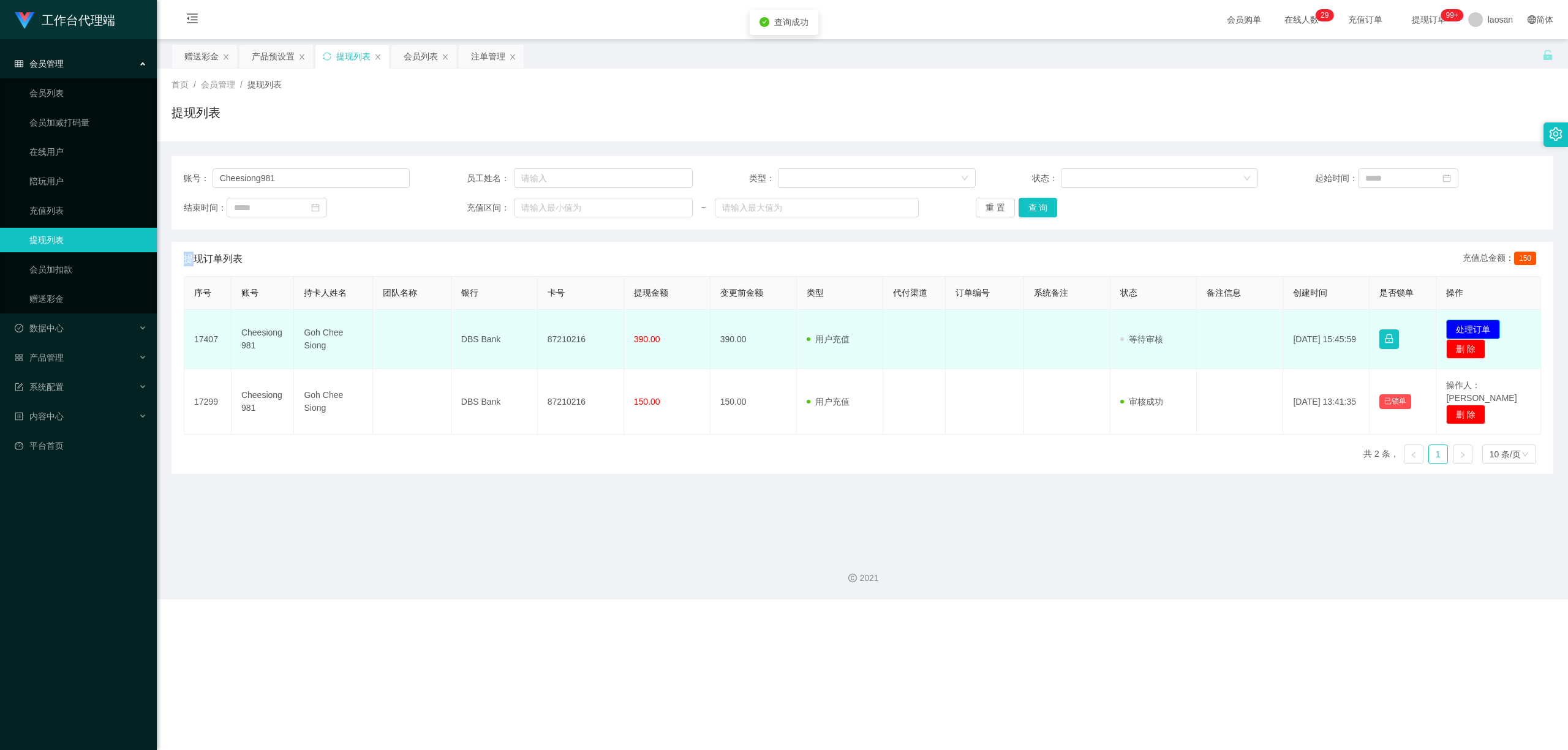
click at [544, 327] on button "处理订单" at bounding box center [1473, 330] width 54 height 20
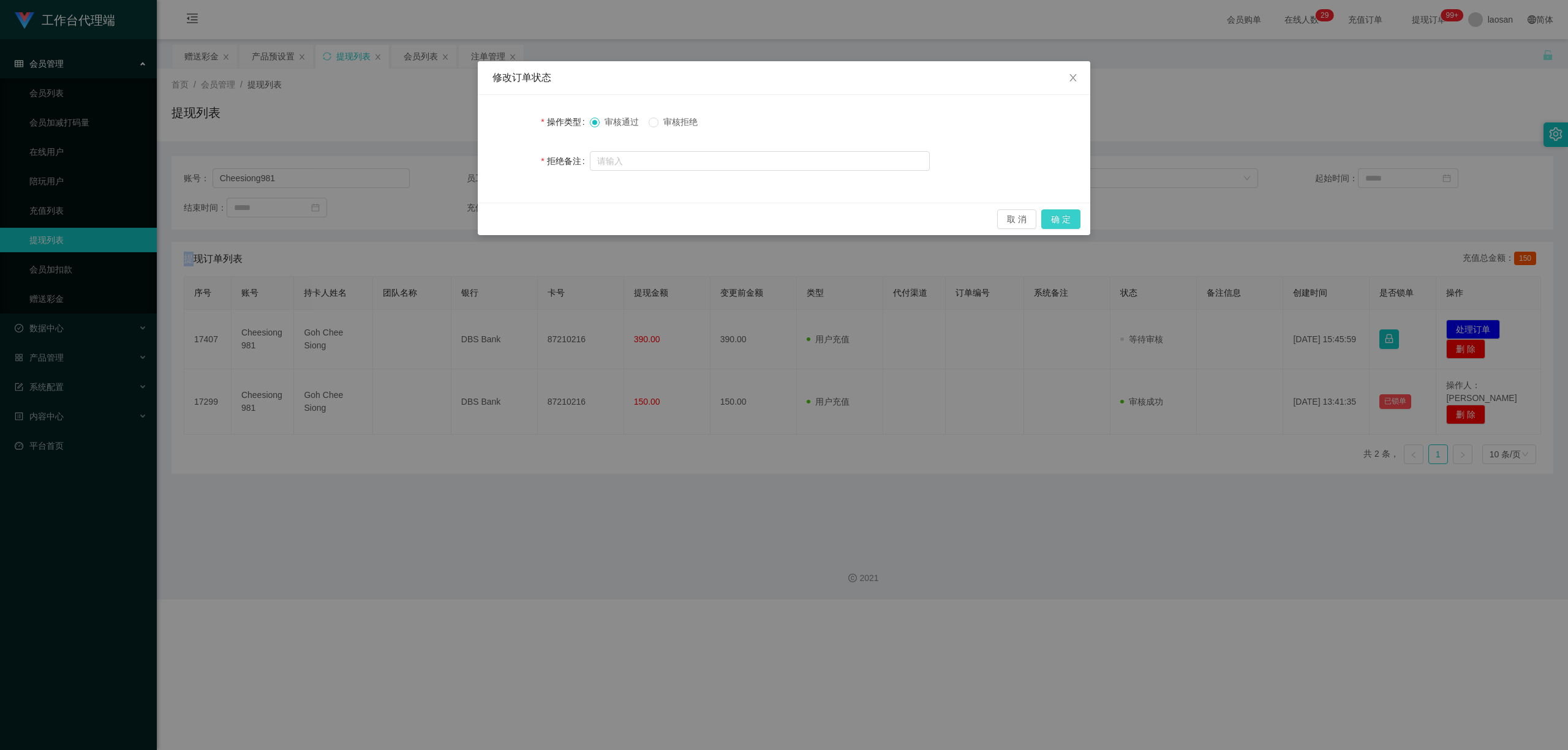
click at [544, 224] on button "确 定" at bounding box center [1061, 219] width 39 height 20
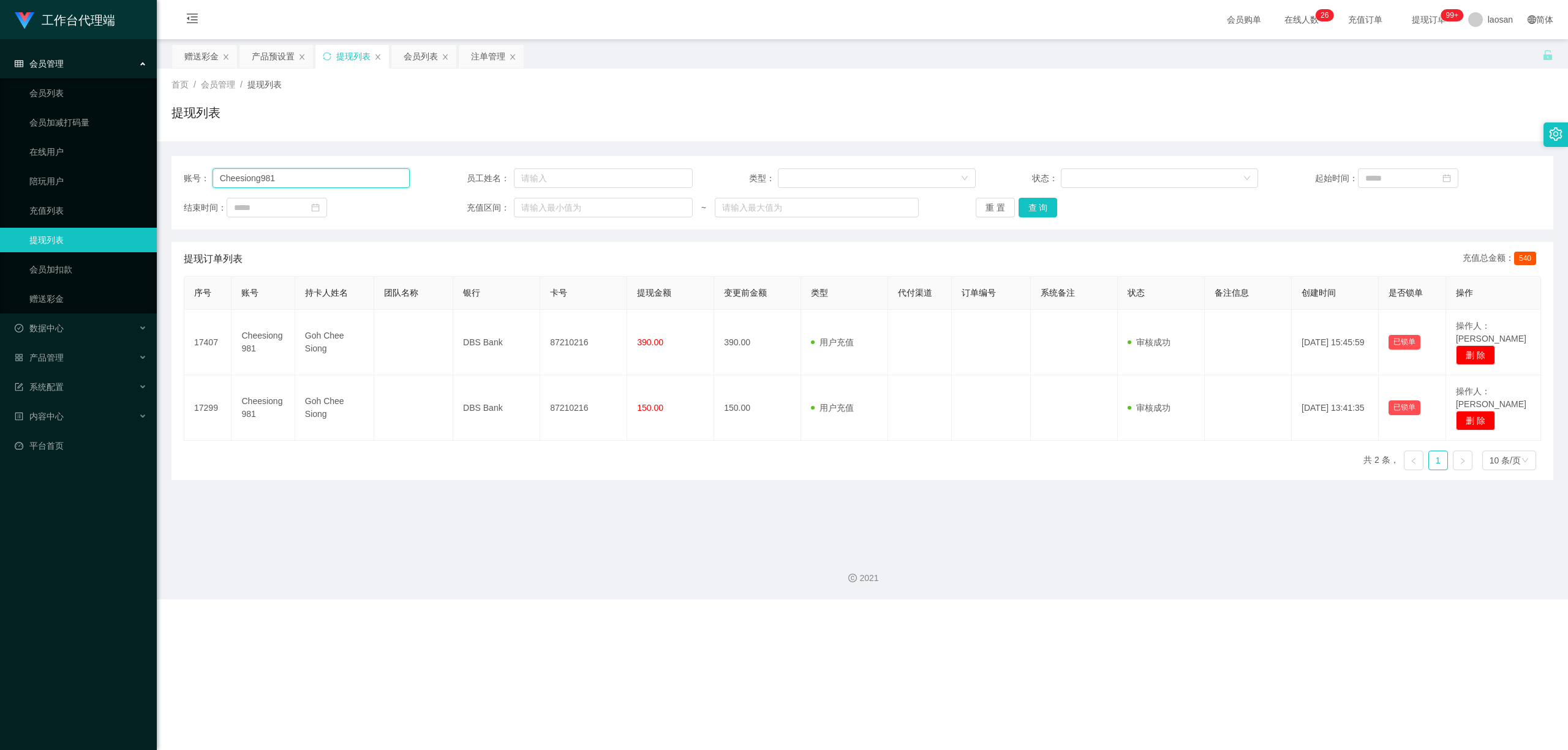
drag, startPoint x: 189, startPoint y: 181, endPoint x: 172, endPoint y: 170, distance: 20.2
click at [167, 179] on main "关闭左侧 关闭右侧 关闭其它 刷新页面 赠送彩金 产品预设置 提现列表 会员列表 注单管理 首页 / 会员管理 / 提现列表 / 提现列表 账号： Chees…" at bounding box center [862, 291] width 1411 height 504
paste input "heero00"
type input "heero00"
drag, startPoint x: 1035, startPoint y: 197, endPoint x: 1039, endPoint y: 209, distance: 12.6
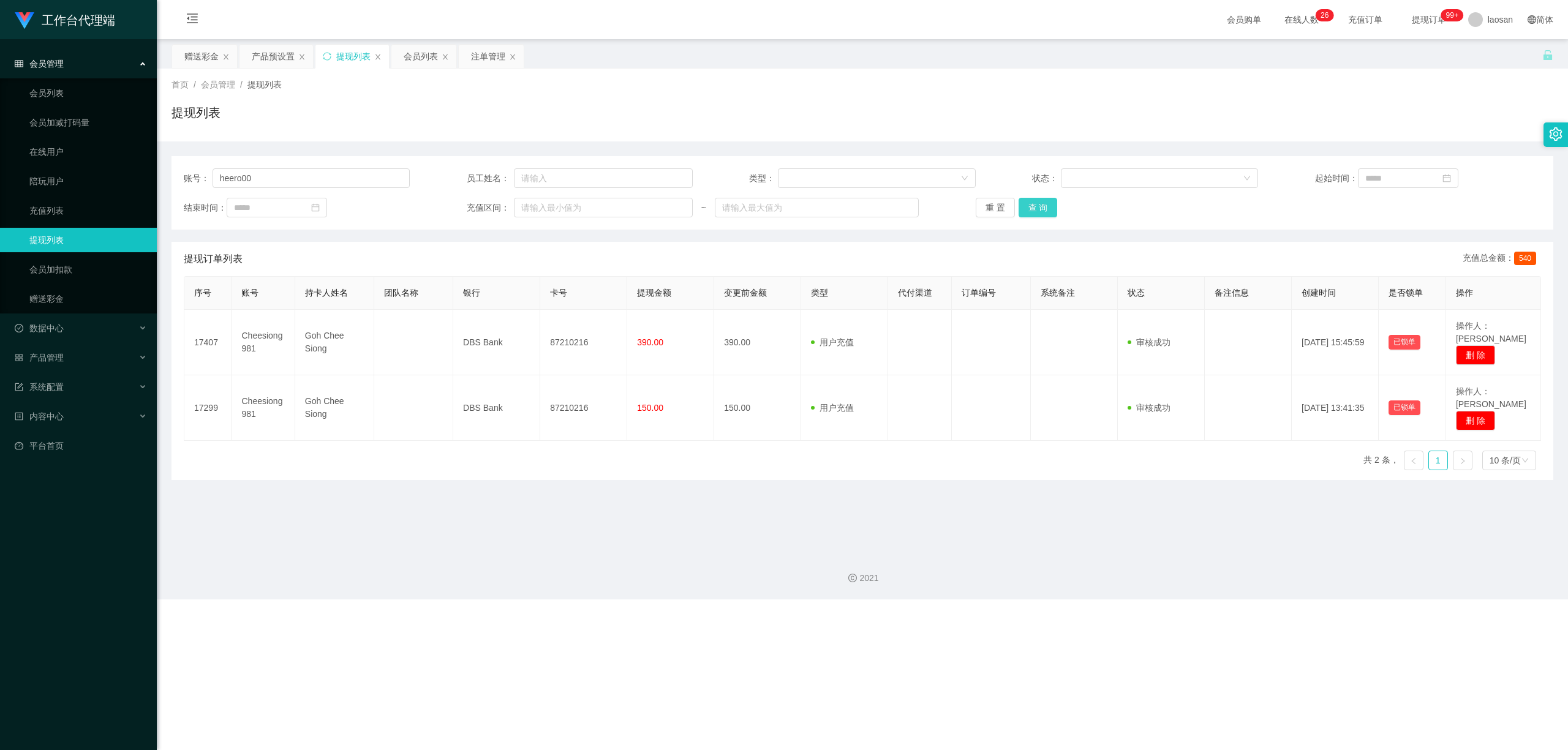
click at [544, 202] on div "账号： heero00 员工姓名： 类型： 状态： 起始时间： 结束时间： 充值区间： ~ 重 置 查 询" at bounding box center [862, 193] width 1382 height 74
click at [544, 209] on button "查 询" at bounding box center [1039, 207] width 39 height 20
click at [544, 209] on div "重 置 查 询" at bounding box center [1088, 207] width 226 height 20
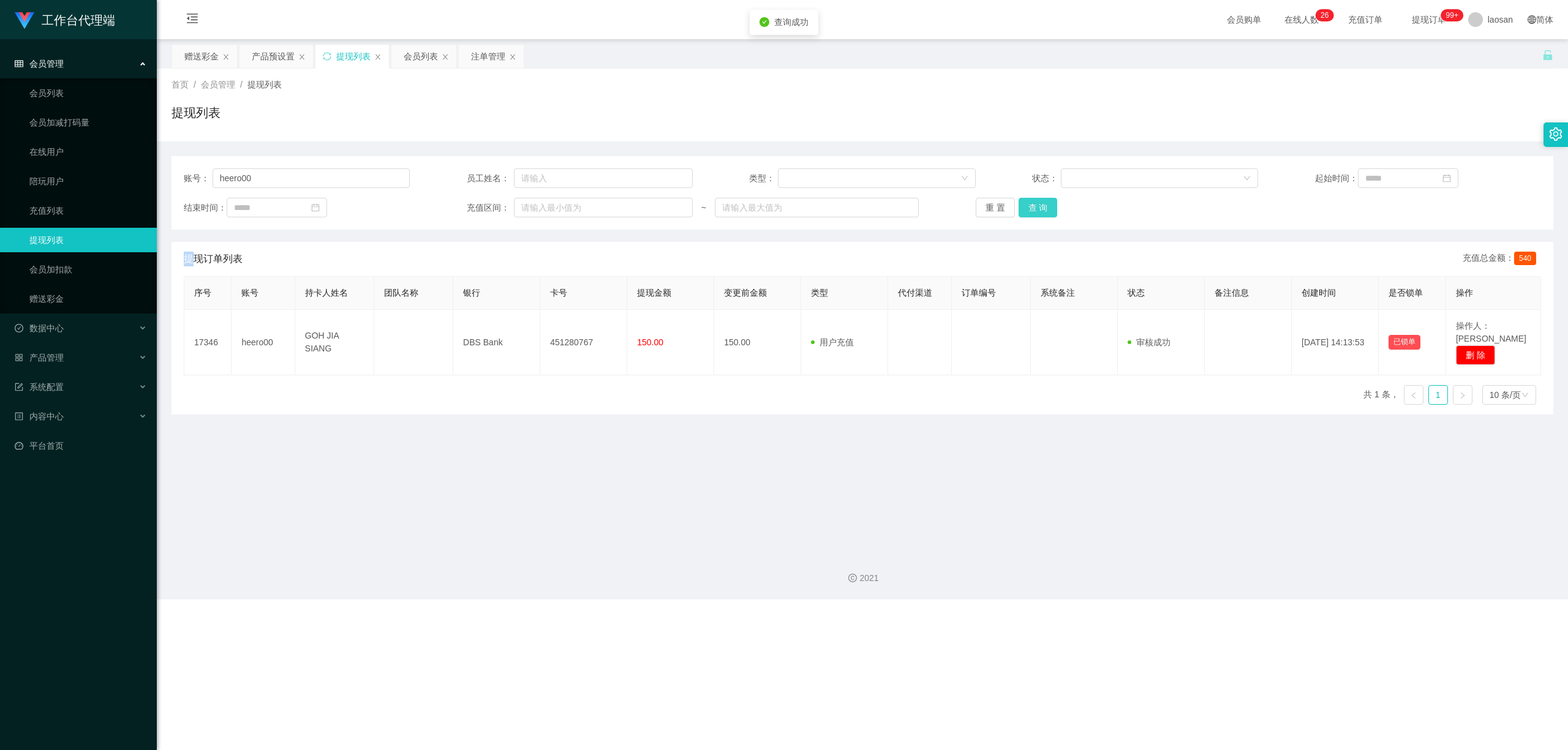
click at [544, 209] on button "查 询" at bounding box center [1039, 207] width 39 height 20
click at [544, 209] on div "重 置 查 询" at bounding box center [1088, 207] width 226 height 20
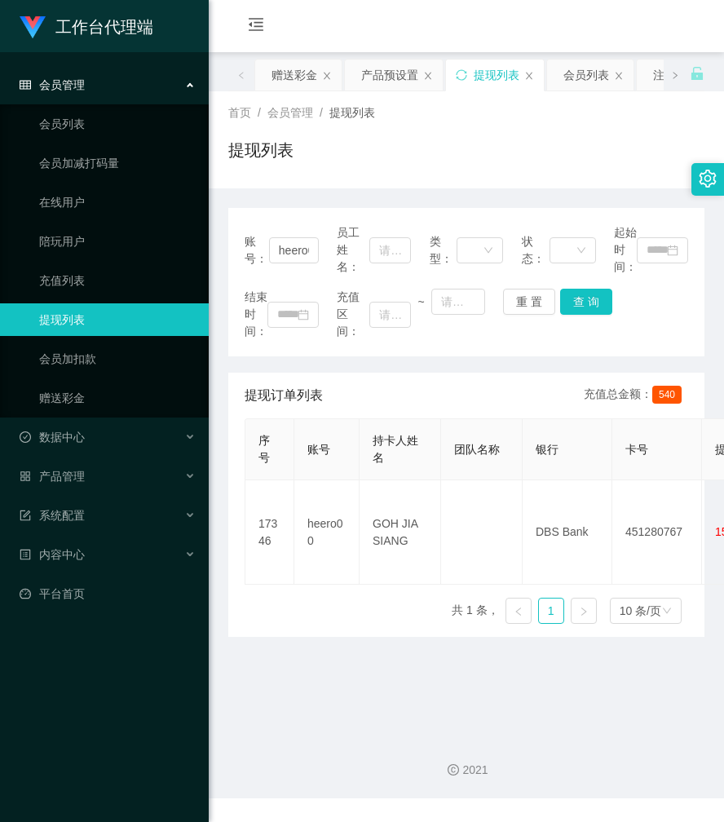
click at [448, 157] on div "提现列表" at bounding box center [466, 157] width 476 height 38
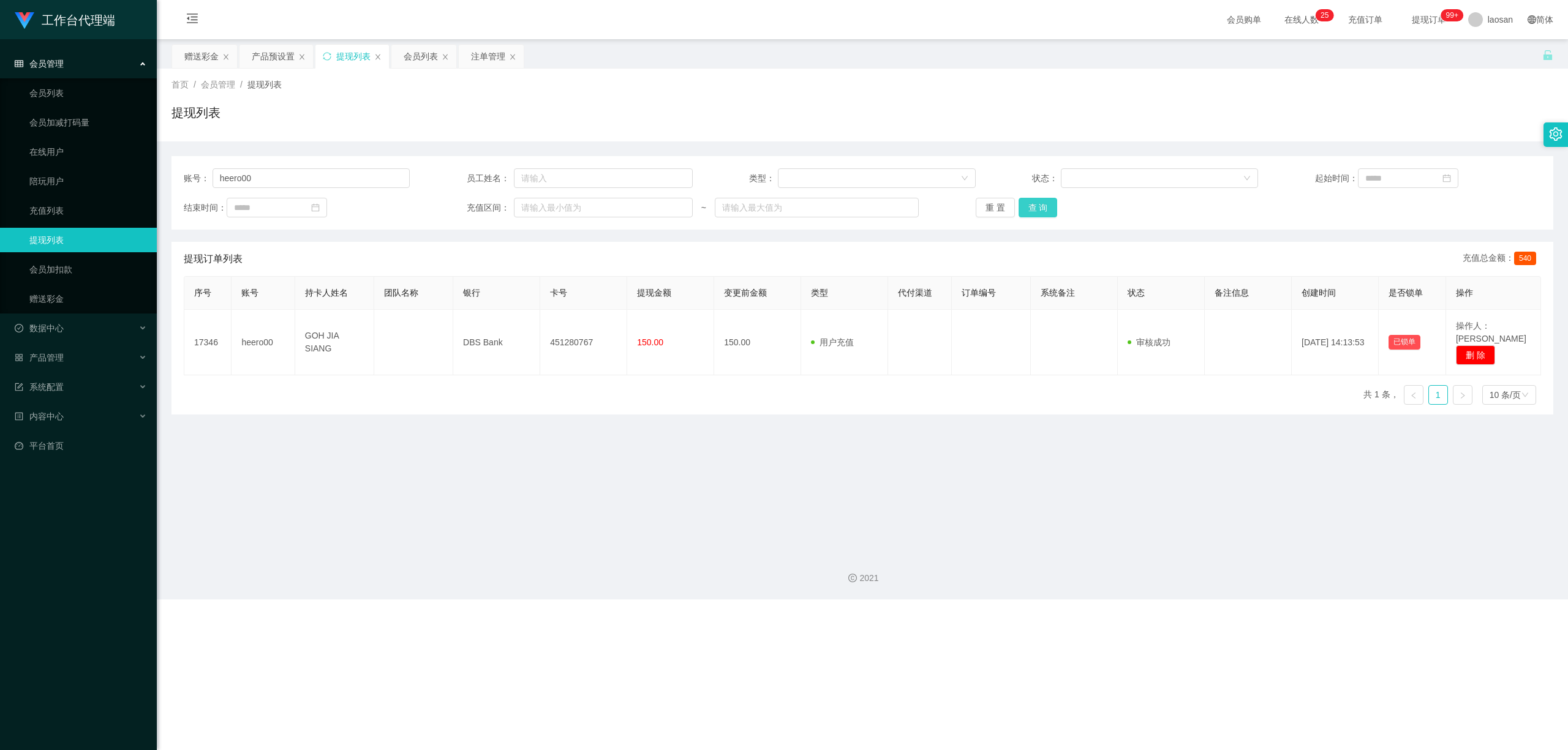
click at [544, 209] on button "查 询" at bounding box center [1039, 207] width 39 height 20
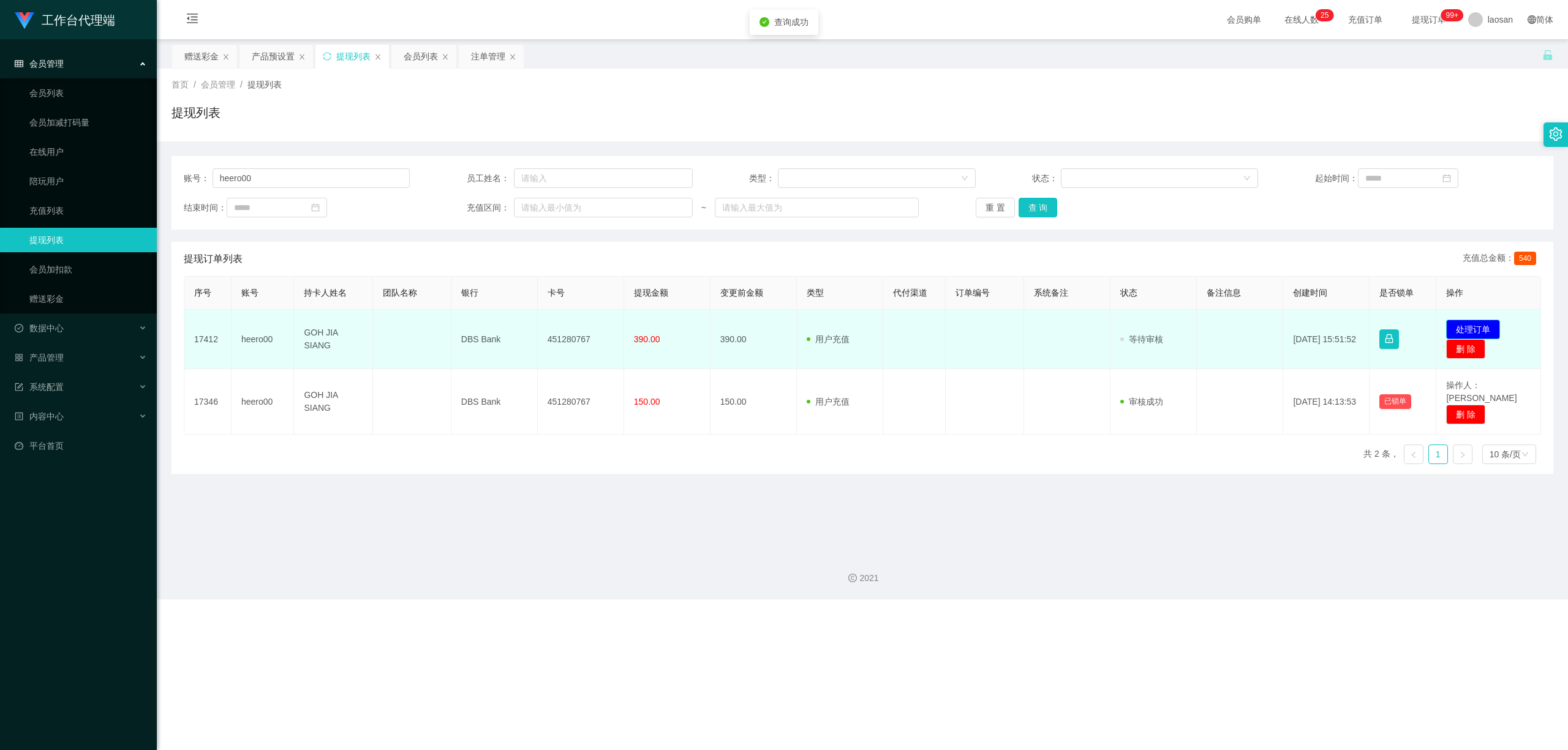
click at [544, 324] on button "处理订单" at bounding box center [1473, 330] width 54 height 20
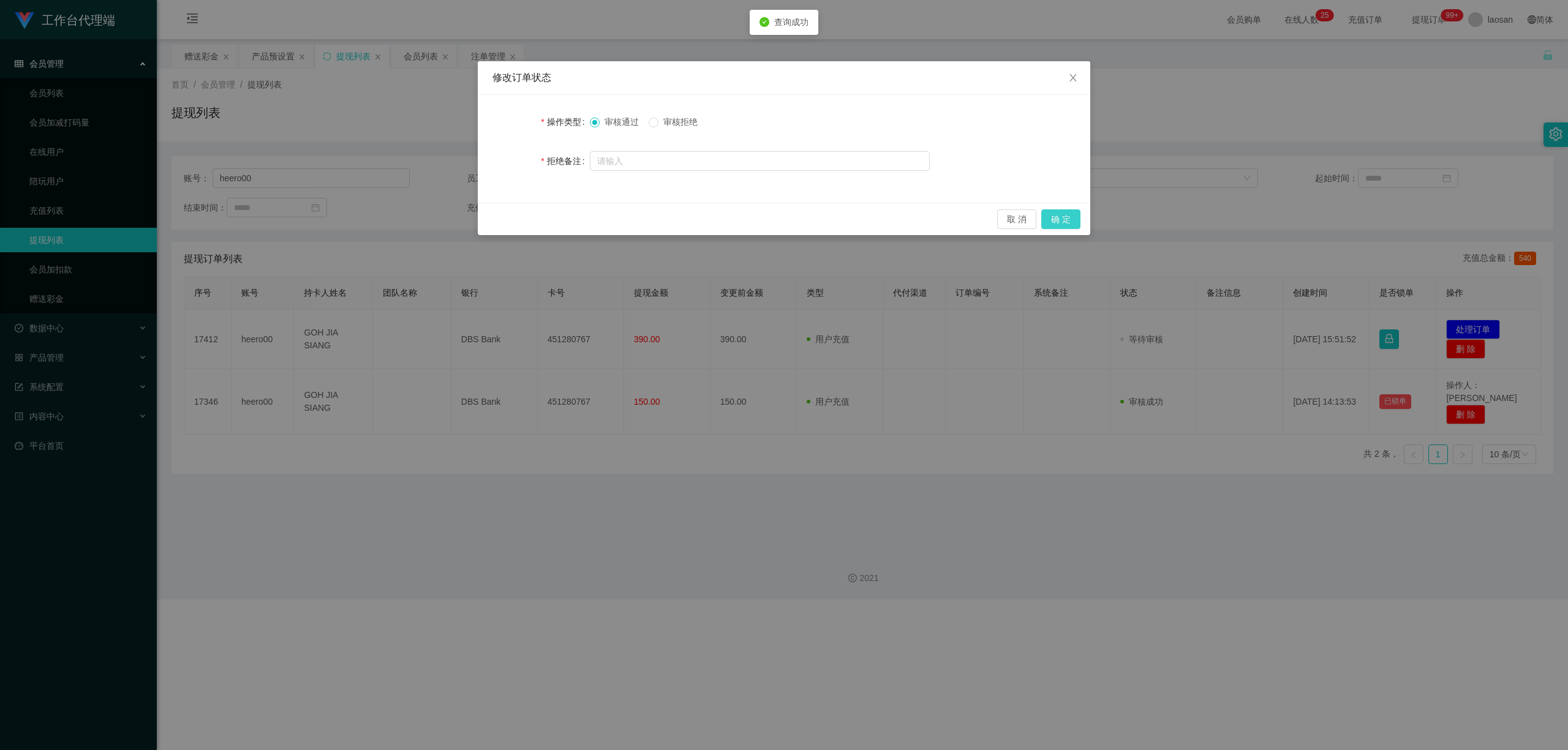
click at [544, 218] on button "确 定" at bounding box center [1061, 219] width 39 height 20
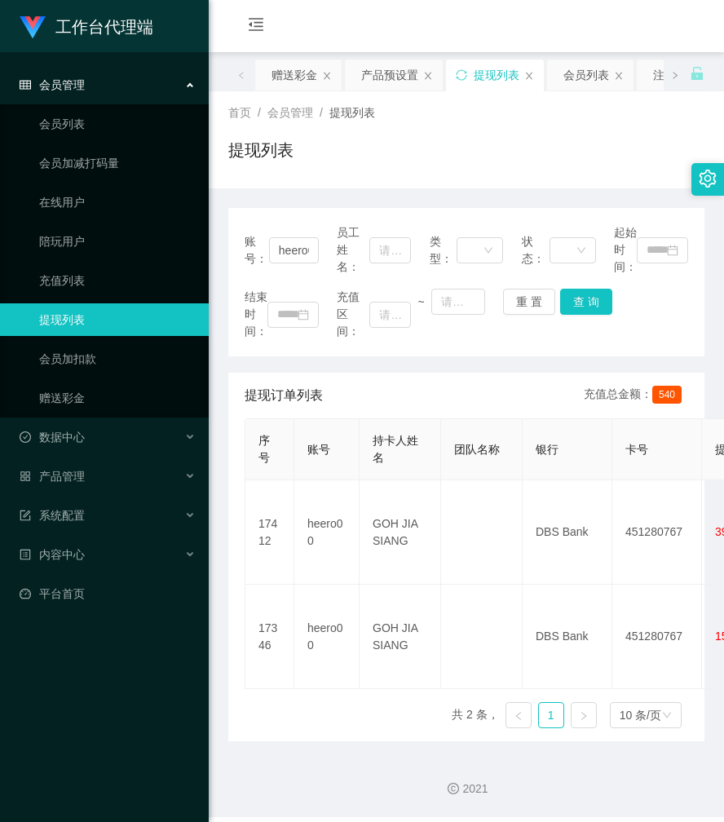
drag, startPoint x: 389, startPoint y: 157, endPoint x: 367, endPoint y: 138, distance: 28.9
click at [389, 157] on div "提现列表" at bounding box center [466, 157] width 476 height 38
click at [318, 79] on div "赠送彩金" at bounding box center [298, 75] width 86 height 31
click at [294, 69] on div "赠送彩金" at bounding box center [295, 75] width 46 height 31
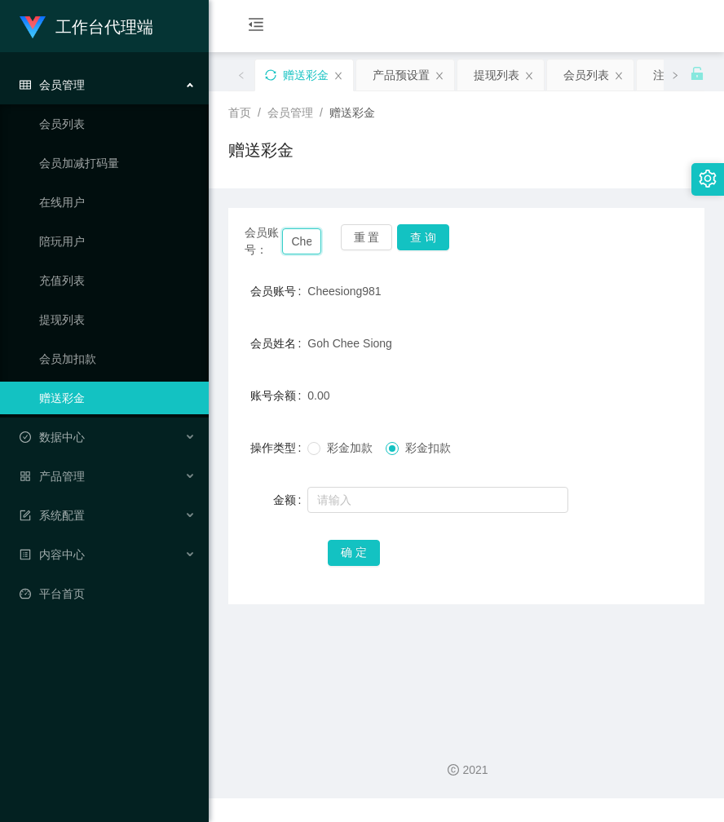
click at [304, 243] on input "Cheesiong981" at bounding box center [302, 241] width 40 height 26
click at [429, 242] on button "查 询" at bounding box center [423, 237] width 52 height 26
click at [429, 242] on div "会员账号： Cheesiong981 重 置 查 询" at bounding box center [466, 241] width 476 height 34
click at [429, 242] on button "查 询" at bounding box center [423, 237] width 52 height 26
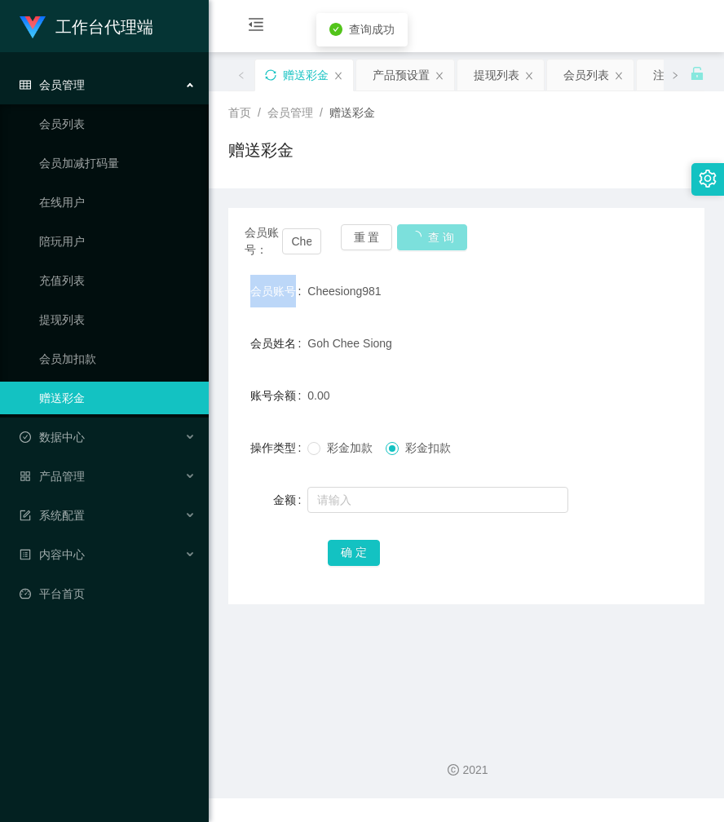
click at [429, 242] on div "会员账号： Cheesiong981 重 置 查 询" at bounding box center [466, 241] width 476 height 34
click at [429, 242] on button "查 询" at bounding box center [423, 237] width 52 height 26
click at [429, 242] on div "会员账号： Cheesiong981 重 置 查 询" at bounding box center [466, 241] width 476 height 34
